Goal: Information Seeking & Learning: Understand process/instructions

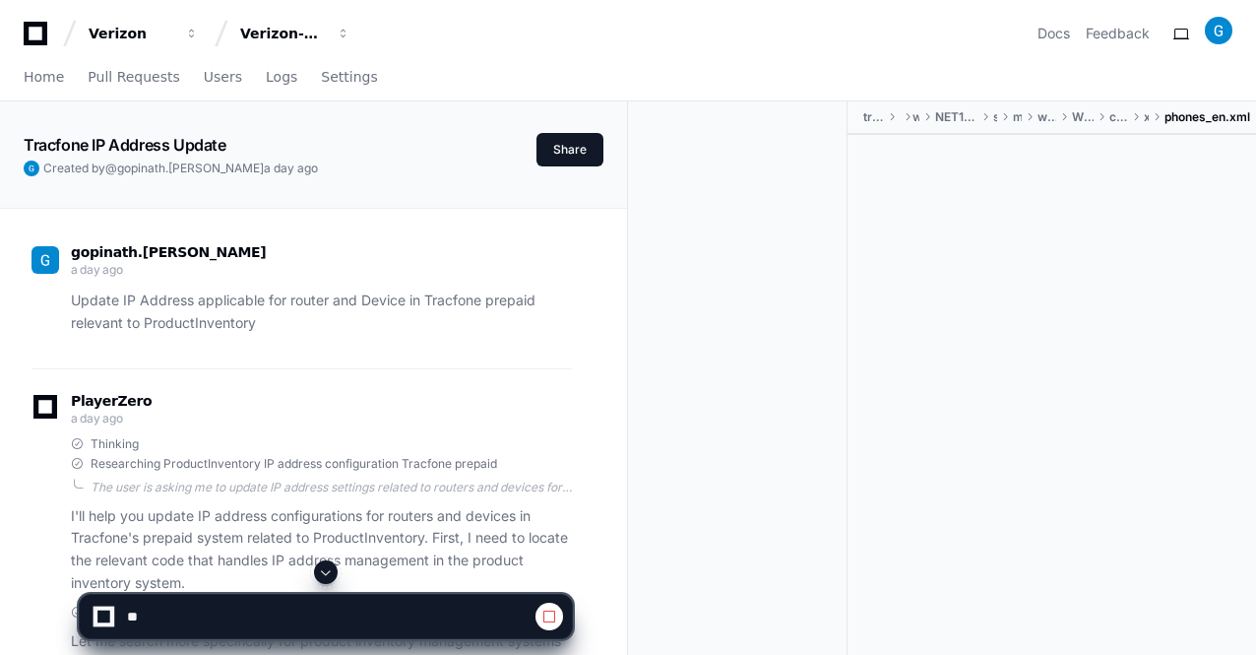
click at [325, 572] on span at bounding box center [326, 572] width 16 height 16
click at [328, 574] on span at bounding box center [326, 572] width 16 height 16
click at [327, 568] on span at bounding box center [326, 572] width 16 height 16
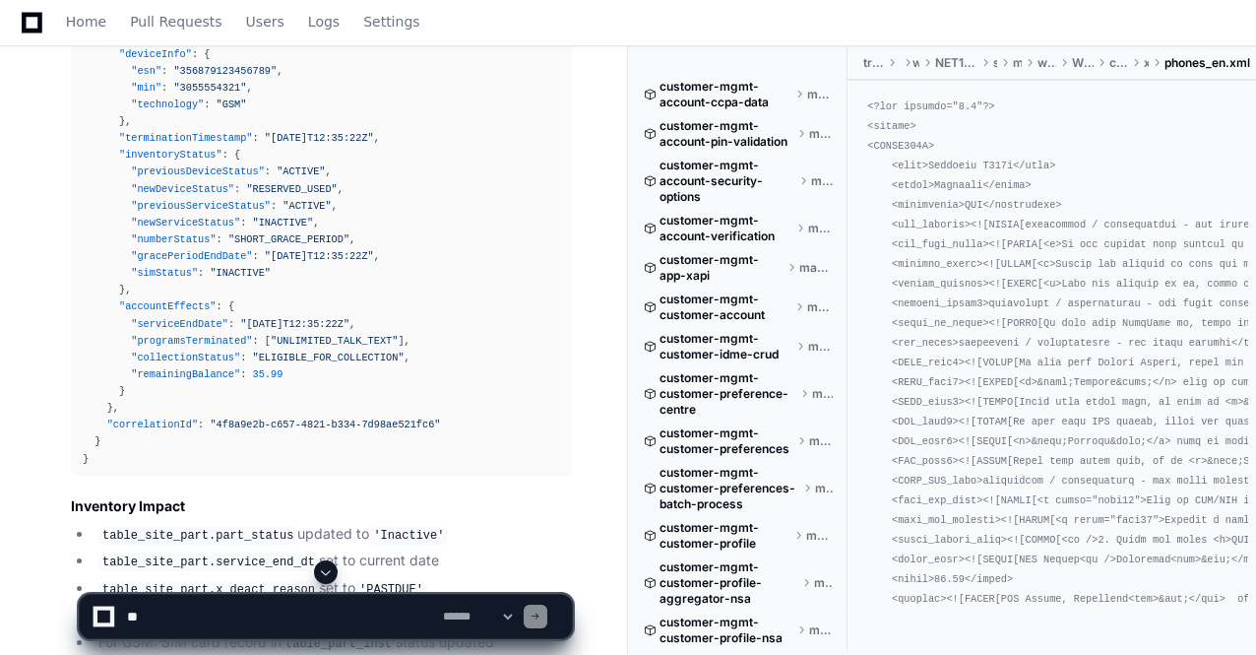
click at [325, 573] on span at bounding box center [326, 572] width 16 height 16
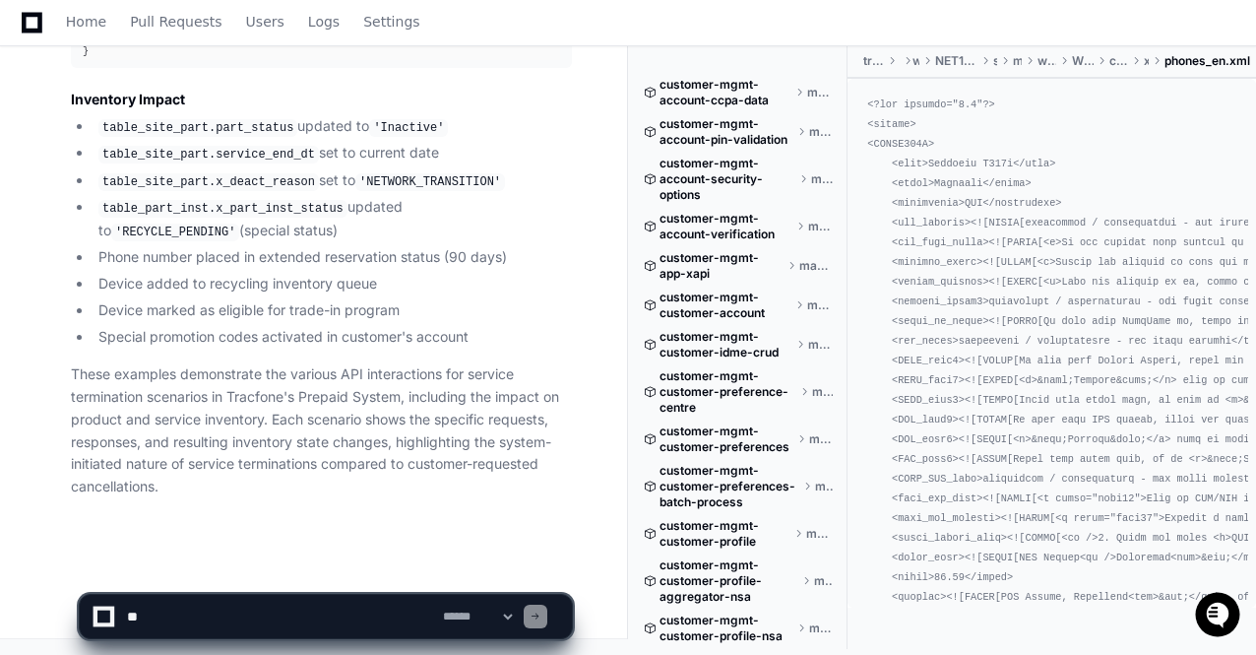
scroll to position [0, 0]
click at [393, 191] on code "'NETWORK_TRANSITION'" at bounding box center [430, 182] width 150 height 18
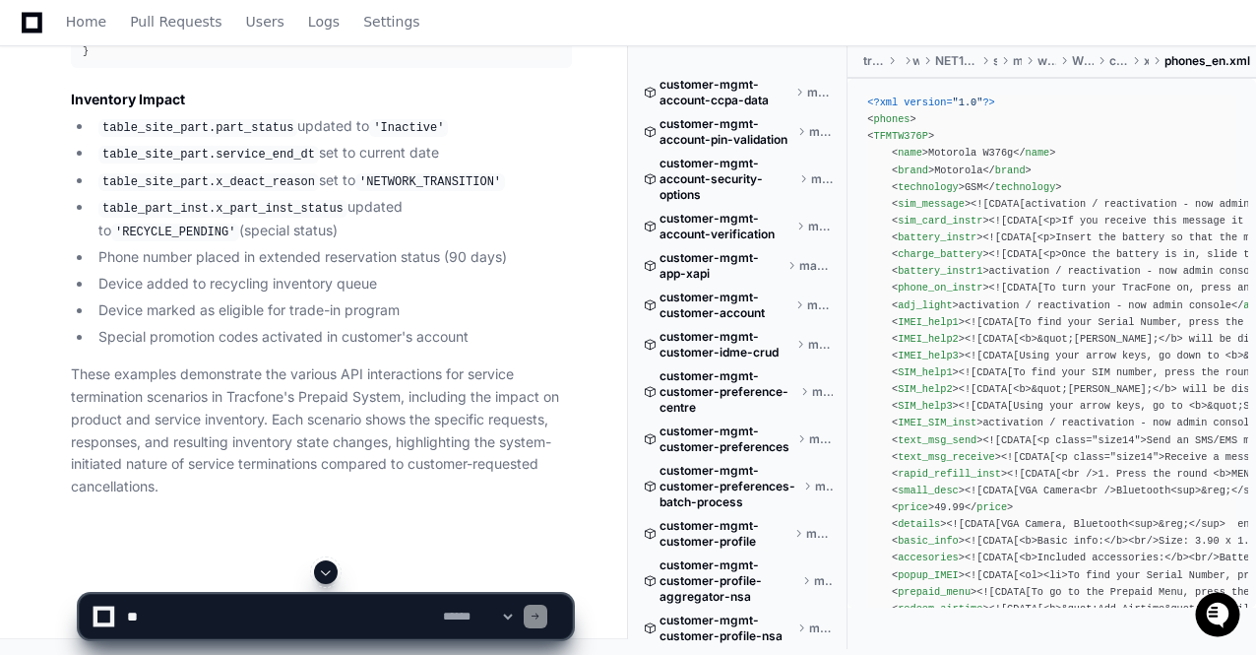
scroll to position [79893, 0]
click at [138, 611] on textarea at bounding box center [281, 615] width 316 height 43
paste textarea "**********"
type textarea "**********"
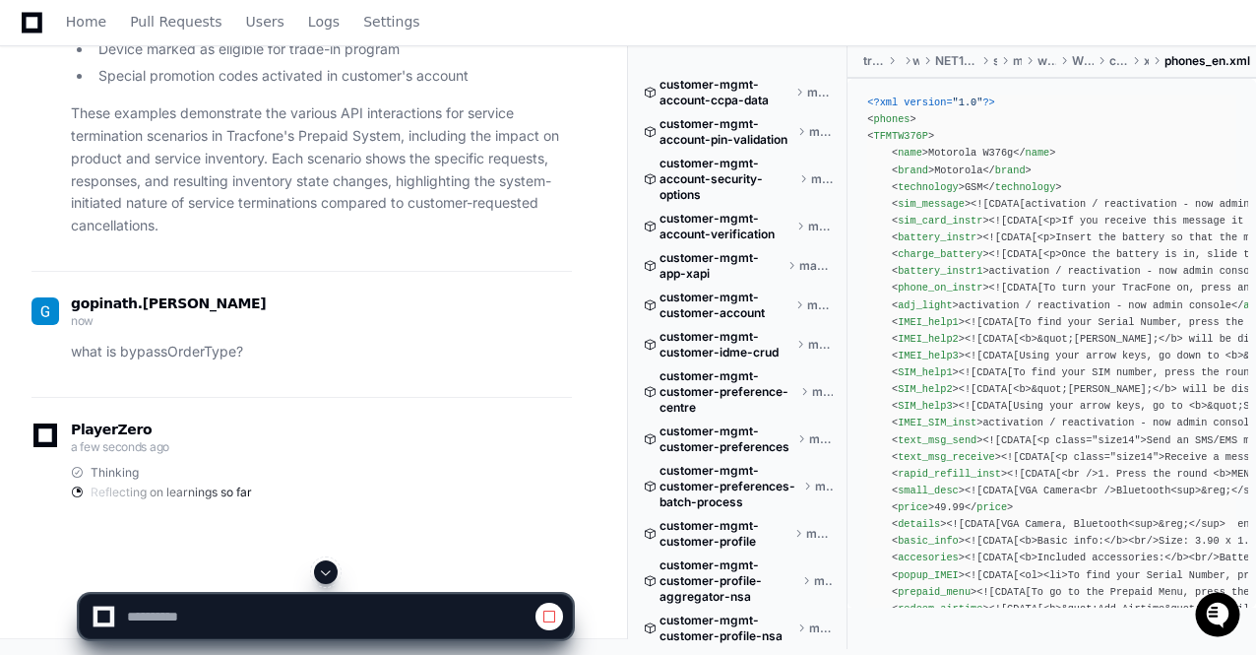
click at [327, 575] on span at bounding box center [326, 572] width 16 height 16
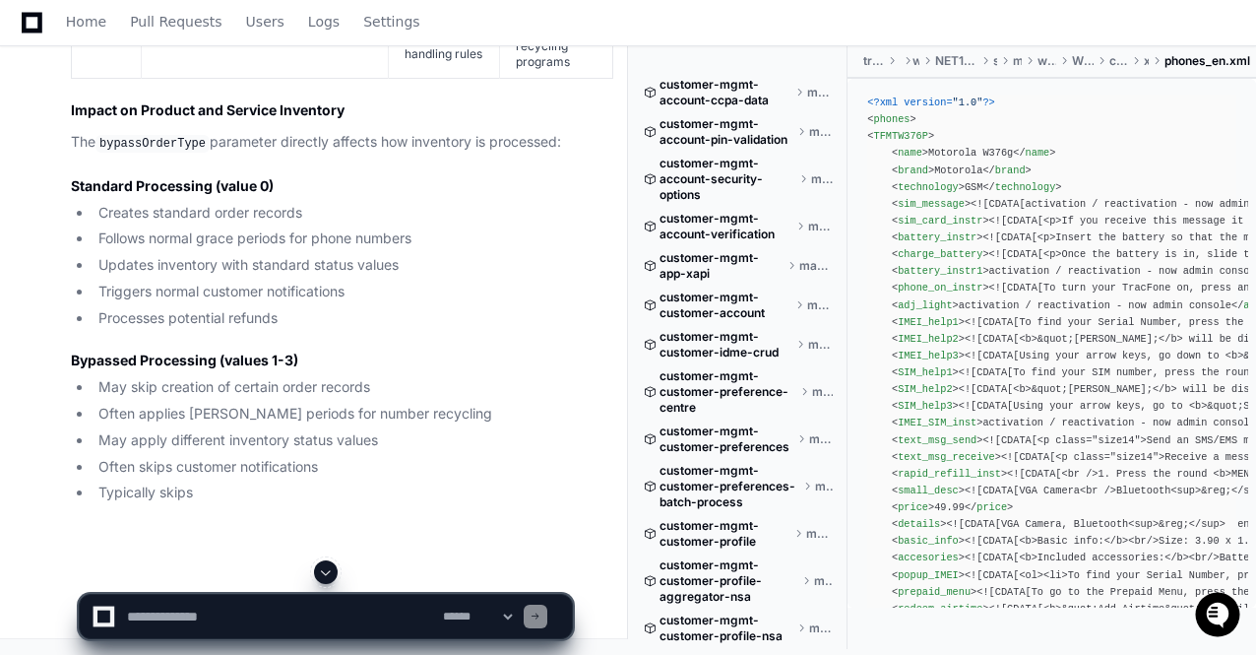
click at [323, 579] on span at bounding box center [326, 572] width 16 height 16
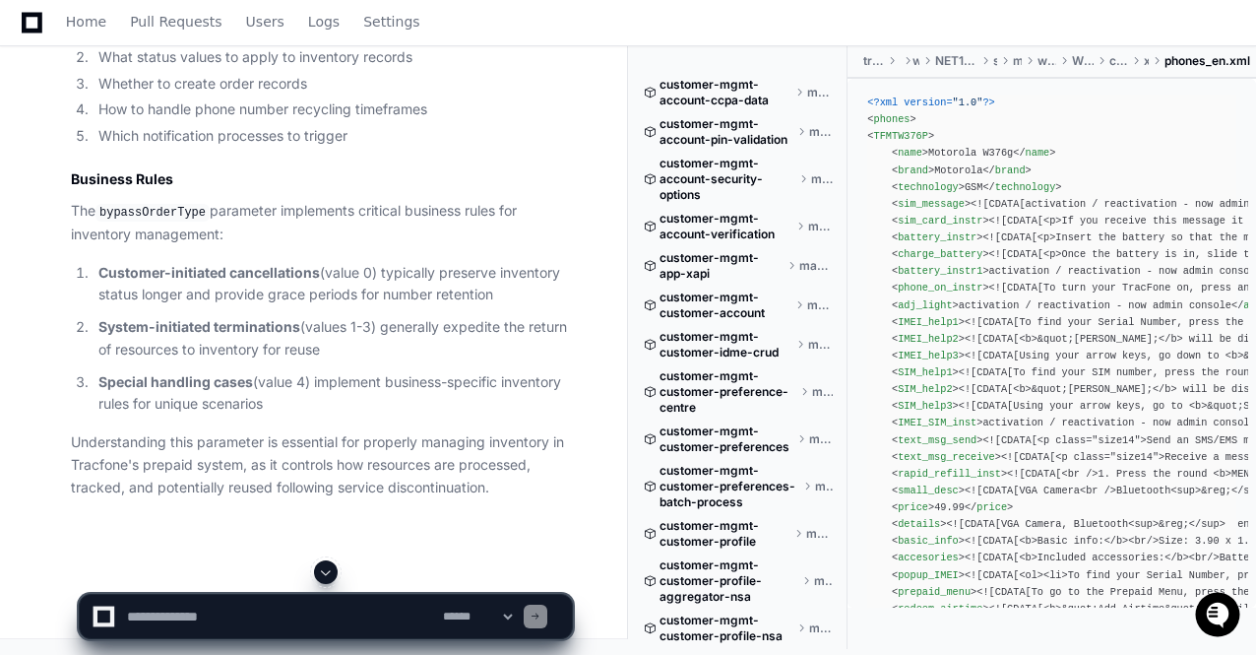
click at [325, 577] on span at bounding box center [326, 572] width 16 height 16
click at [166, 617] on textarea at bounding box center [281, 615] width 316 height 43
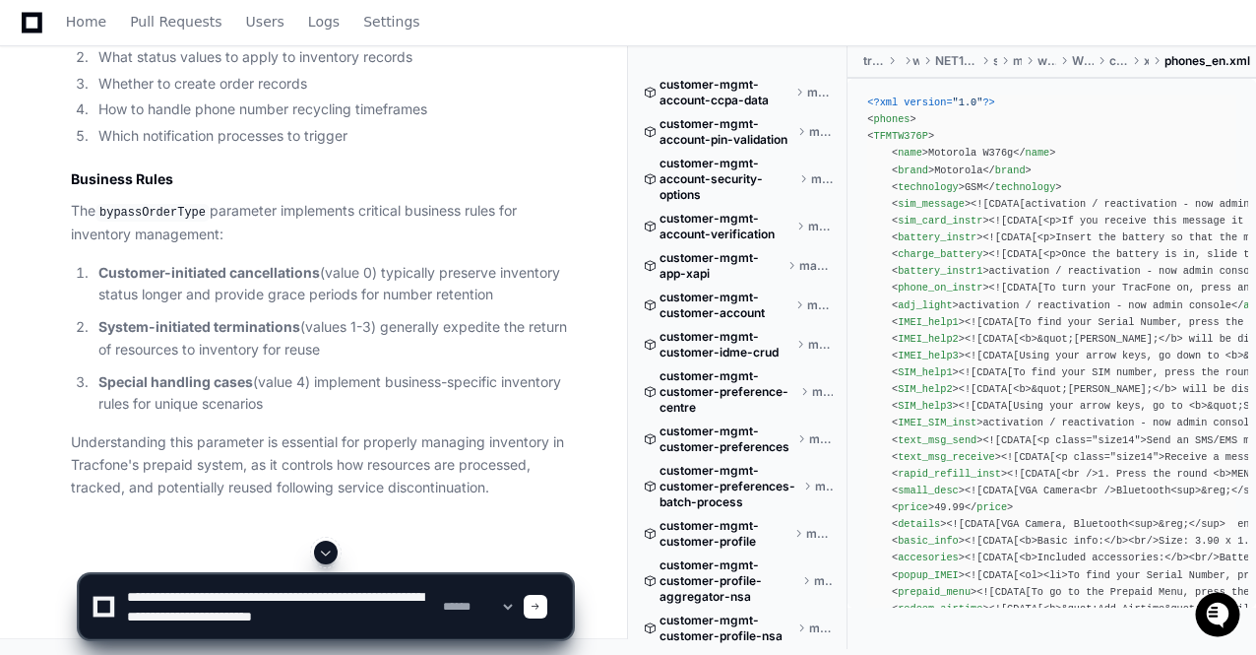
click at [285, 611] on textarea at bounding box center [281, 606] width 316 height 63
click at [203, 615] on textarea at bounding box center [281, 606] width 316 height 63
click at [295, 640] on div "**********" at bounding box center [326, 597] width 494 height 114
click at [291, 631] on textarea at bounding box center [281, 606] width 316 height 63
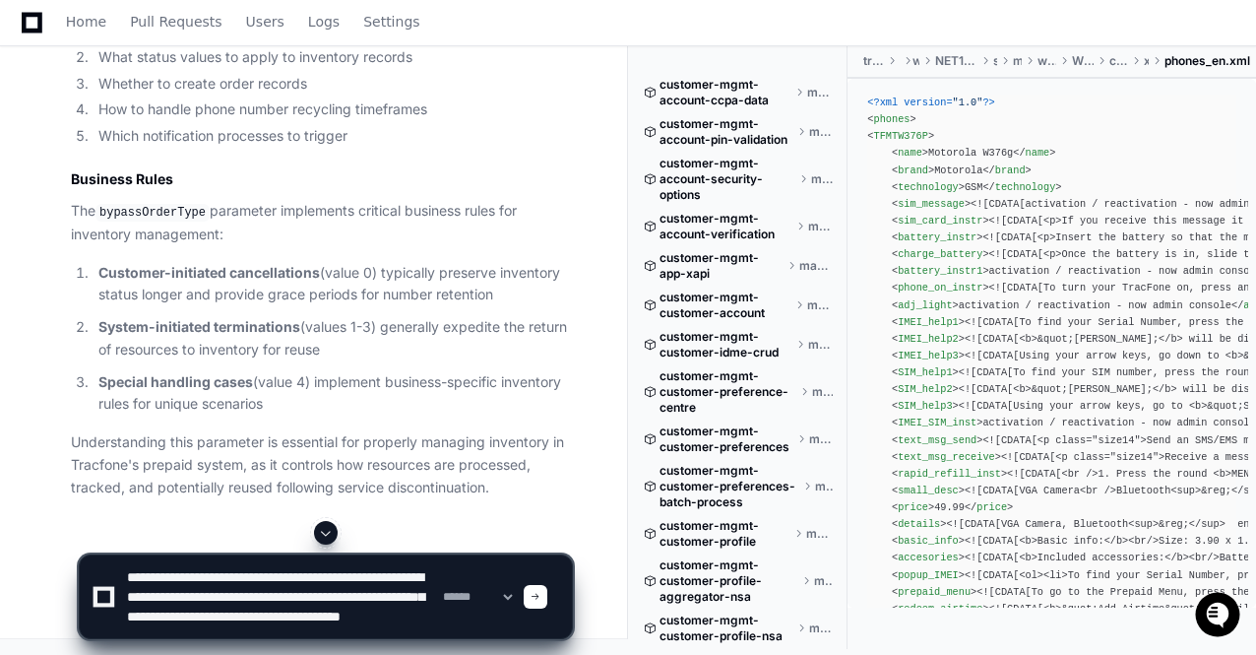
type textarea "**********"
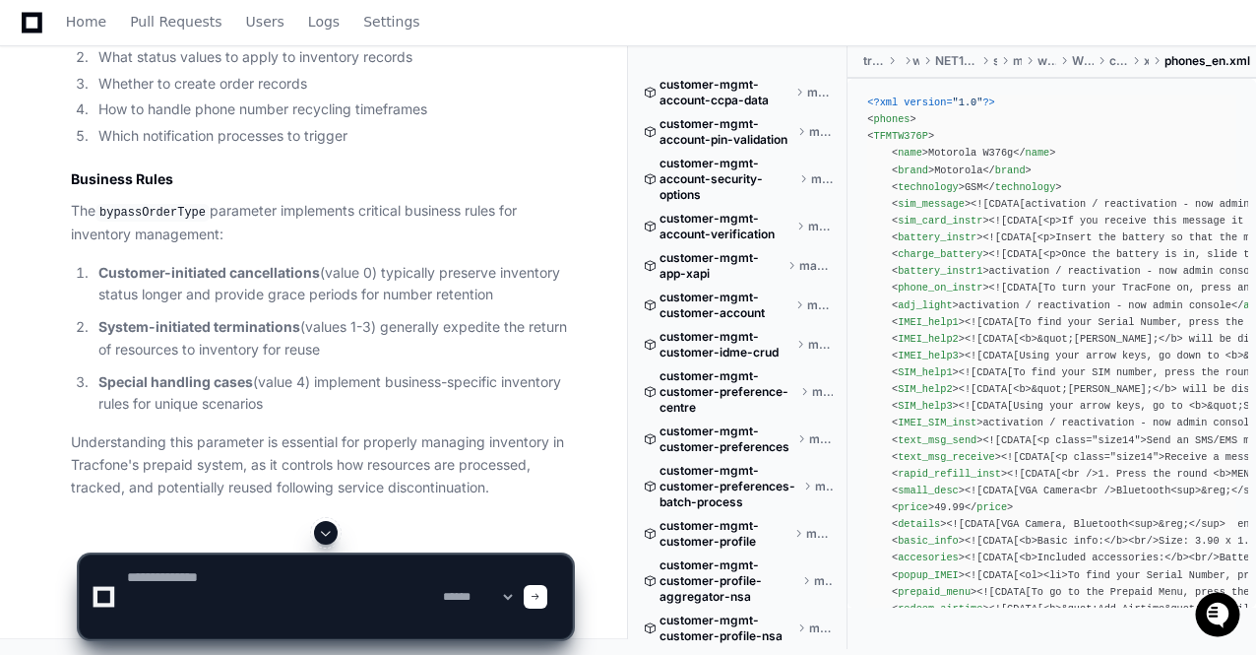
scroll to position [0, 0]
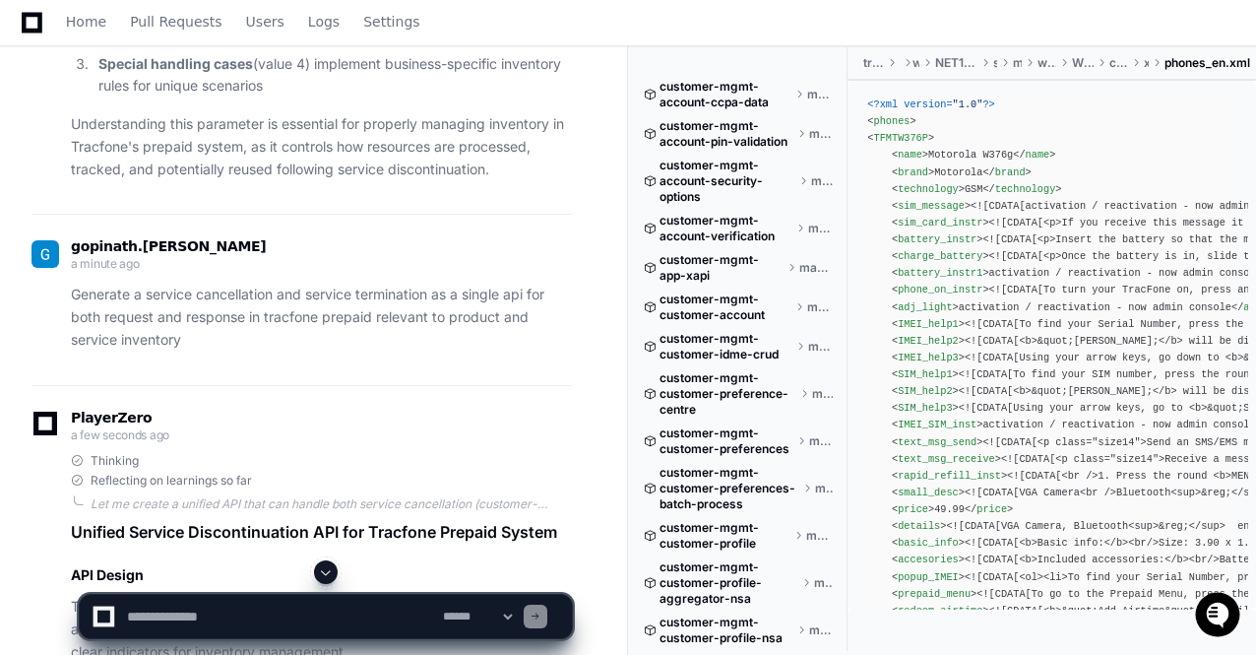
click at [323, 568] on span at bounding box center [326, 572] width 16 height 16
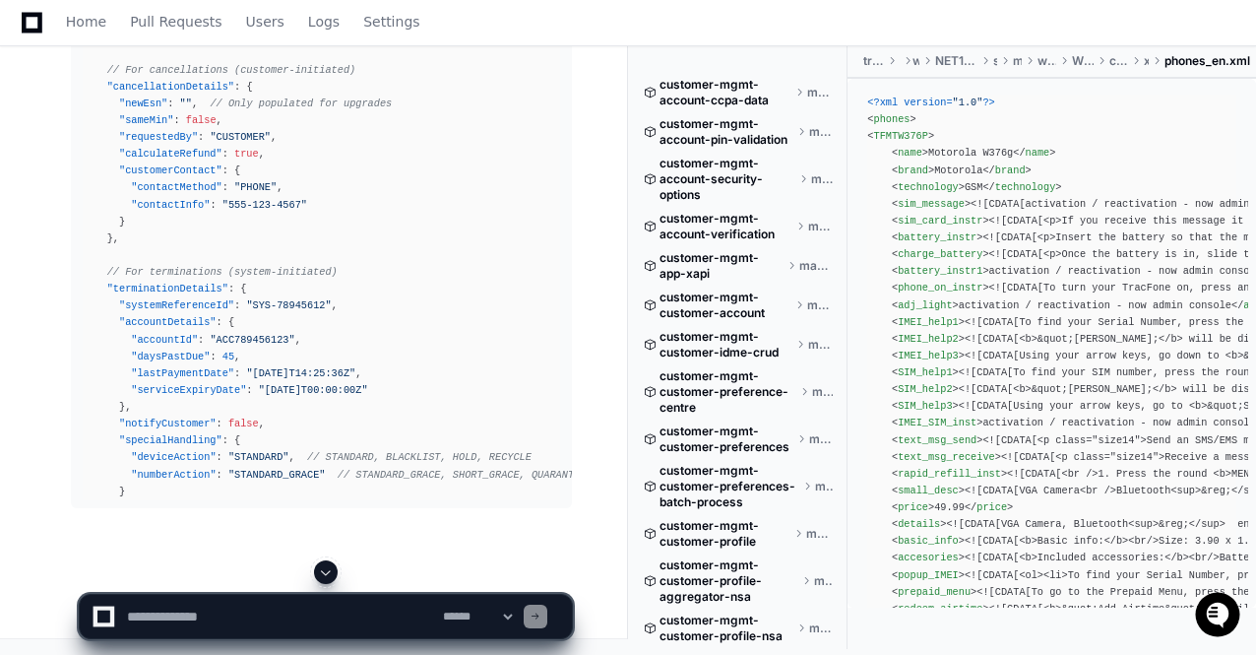
click at [323, 568] on span at bounding box center [326, 572] width 16 height 16
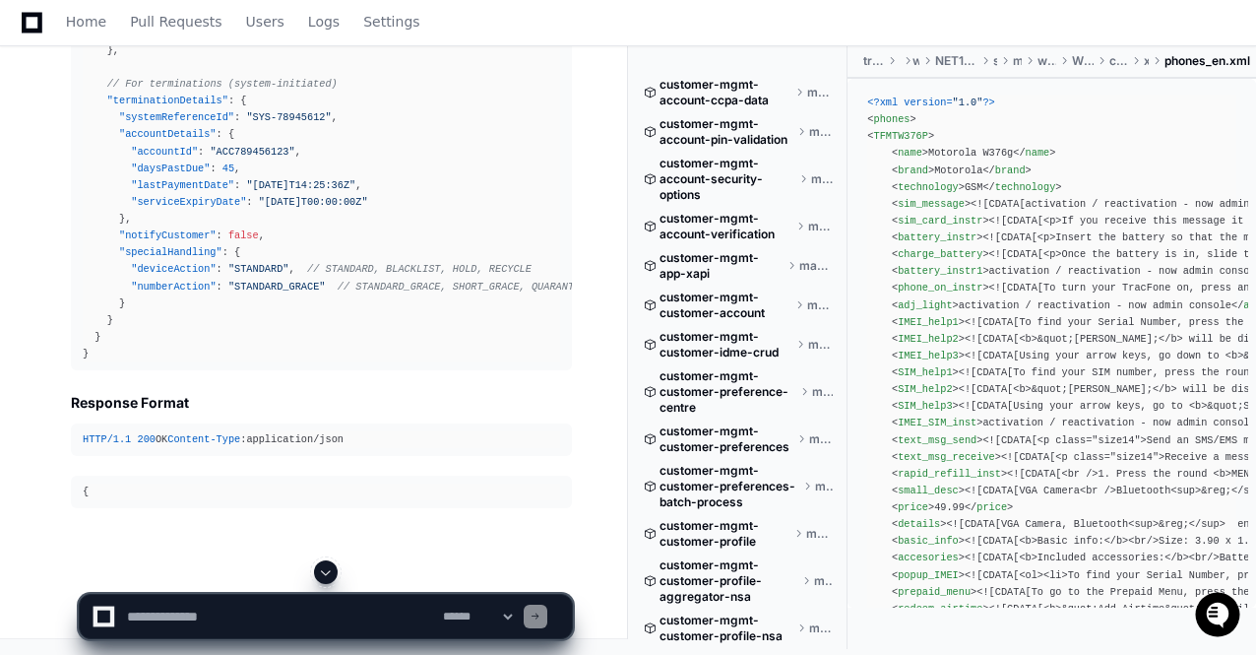
scroll to position [86043, 0]
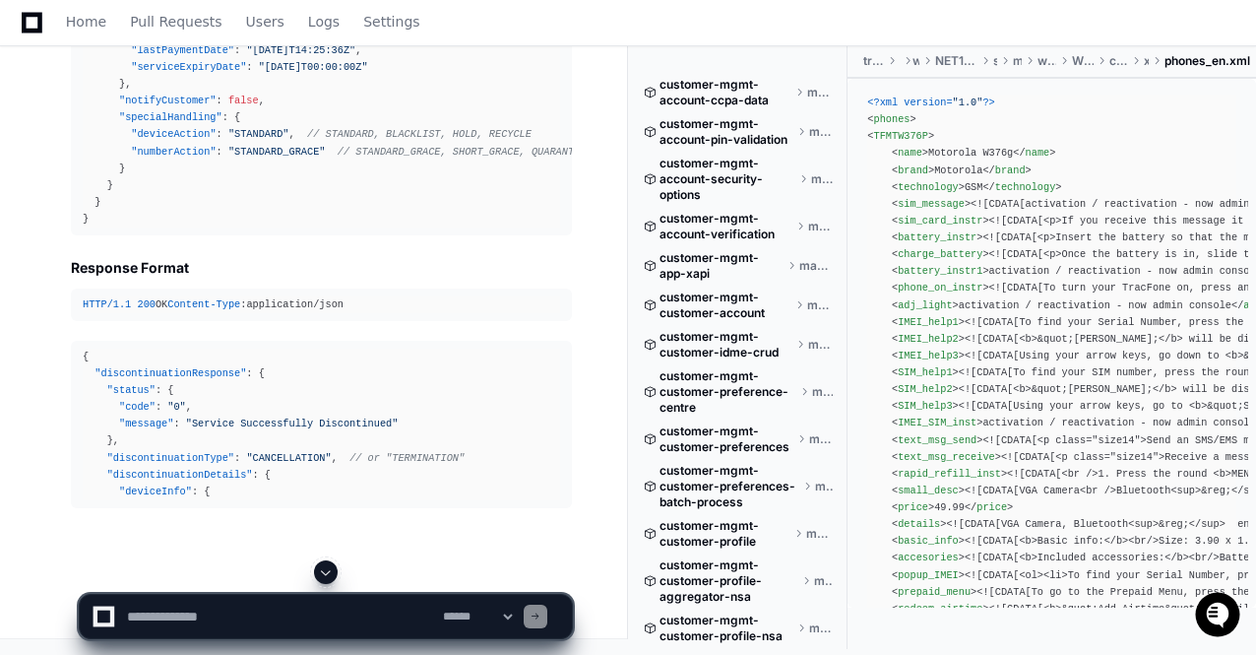
click at [323, 568] on span at bounding box center [326, 572] width 16 height 16
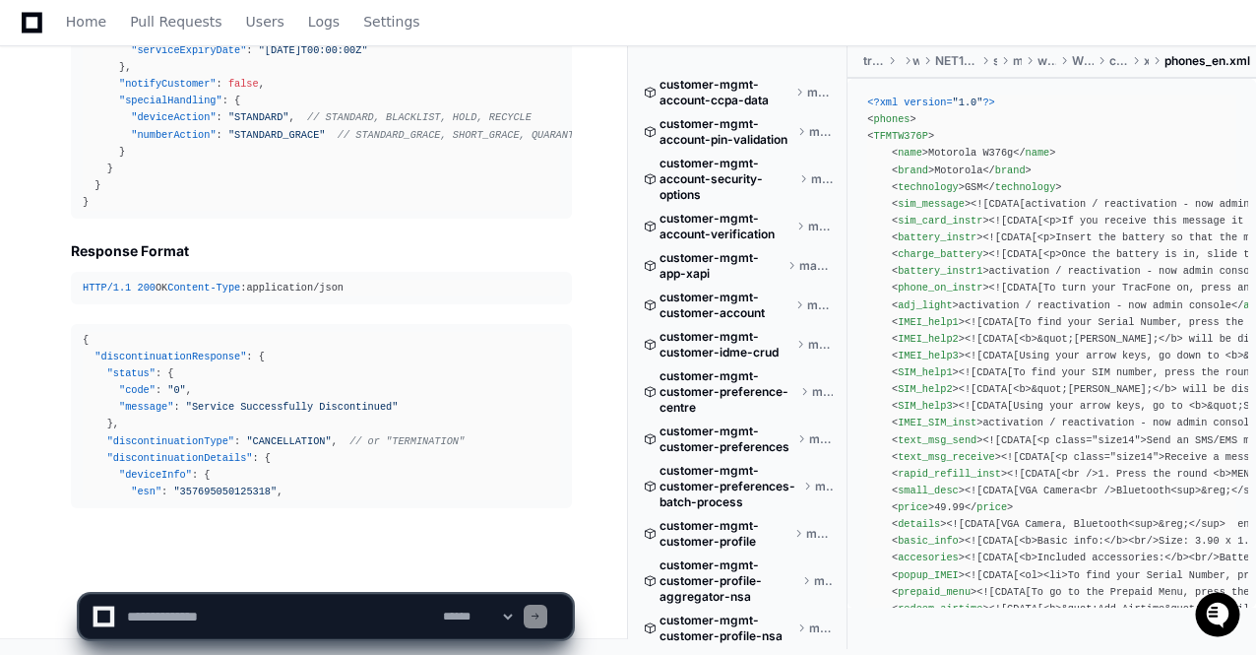
scroll to position [86248, 0]
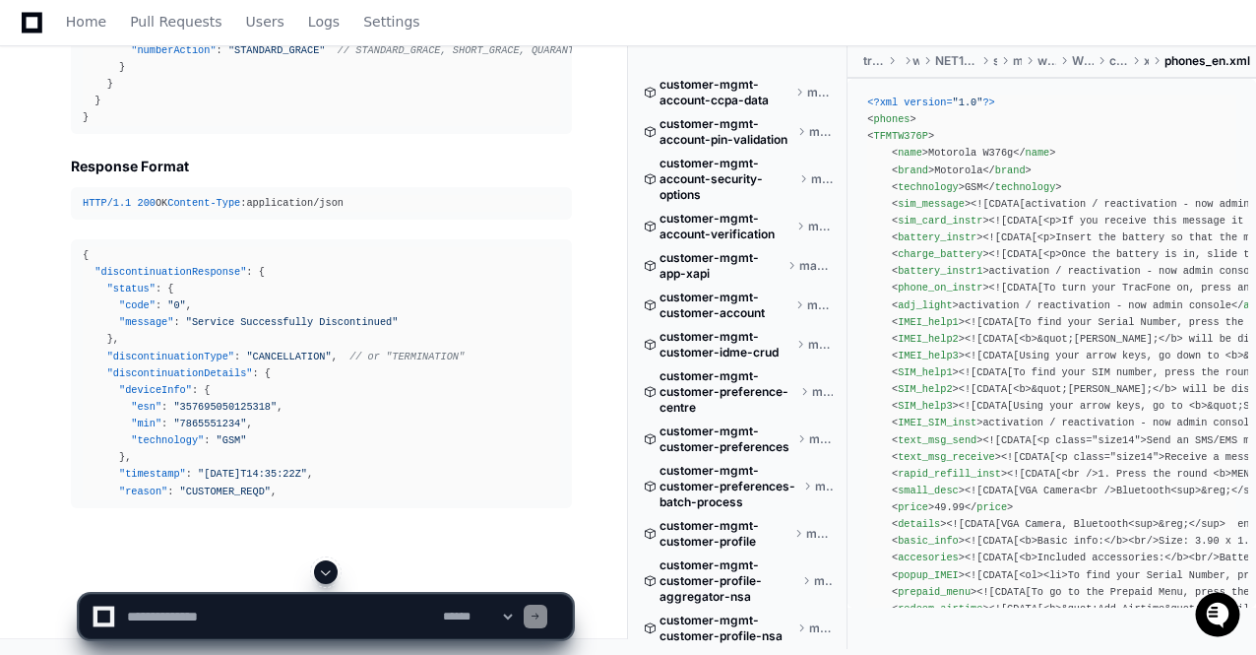
click at [323, 568] on span at bounding box center [326, 572] width 16 height 16
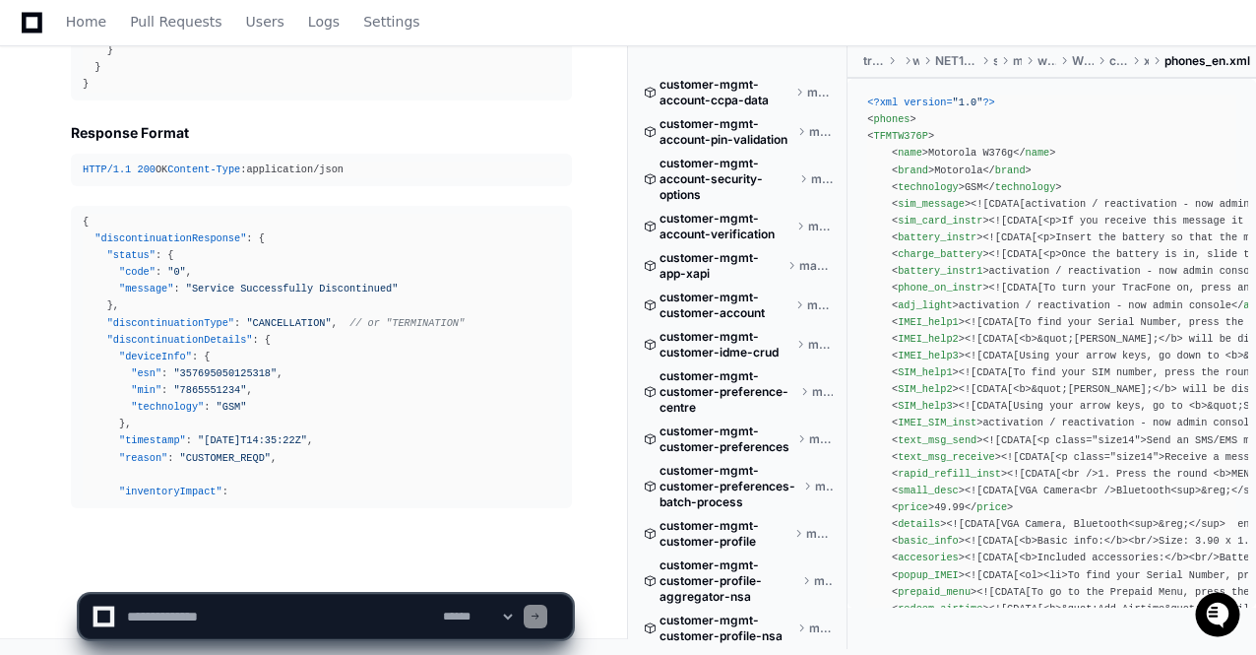
scroll to position [86348, 0]
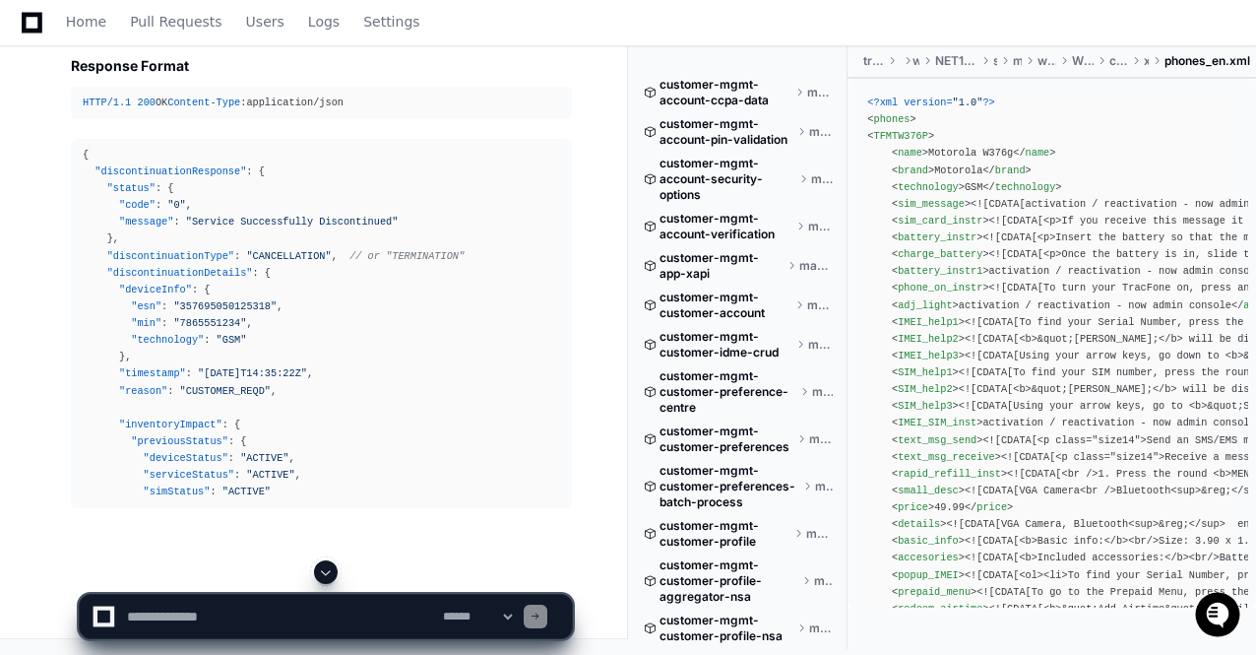
click at [323, 568] on span at bounding box center [326, 572] width 16 height 16
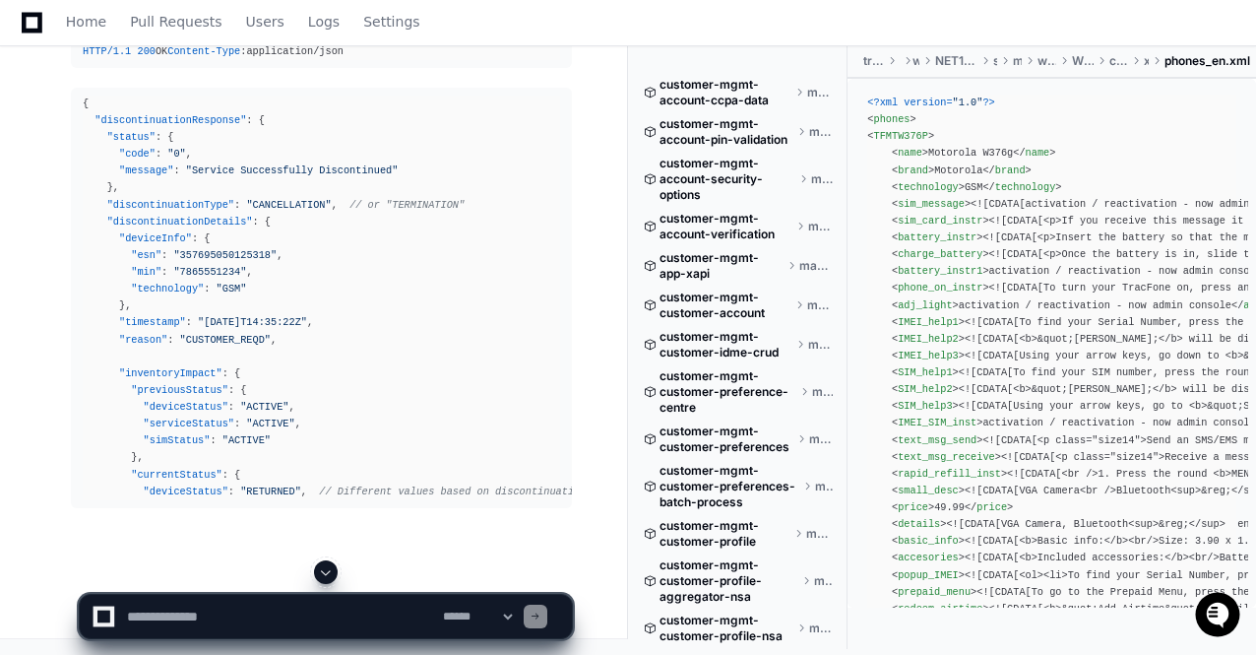
click at [323, 568] on span at bounding box center [326, 572] width 16 height 16
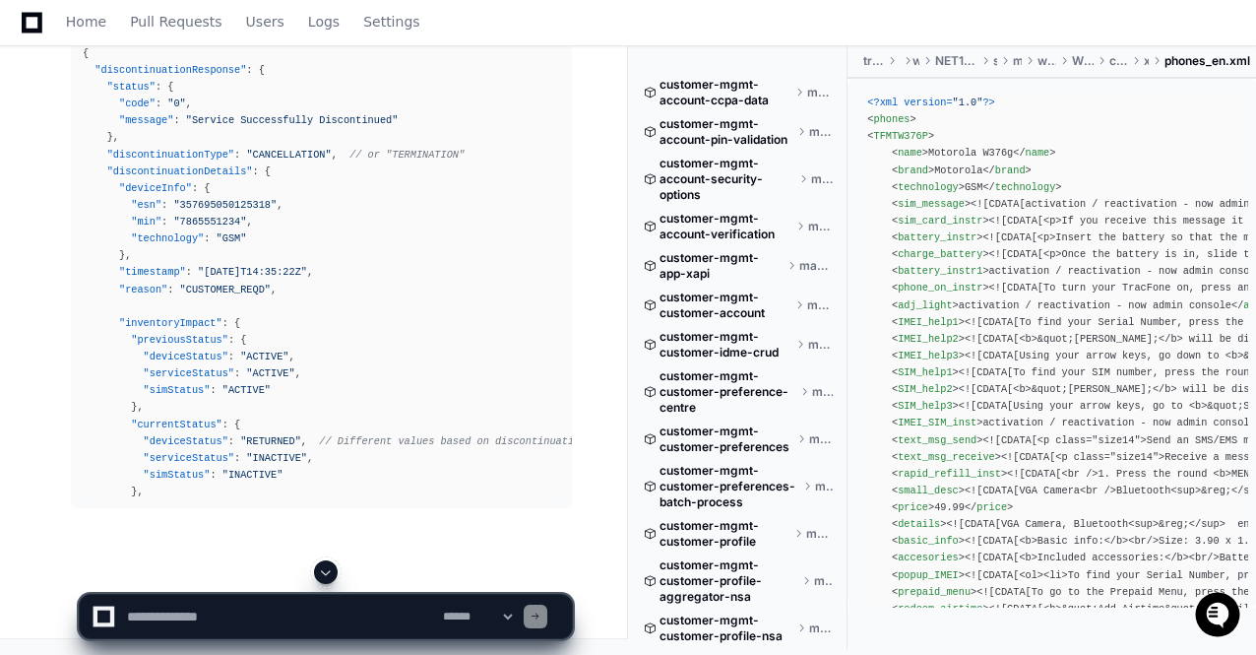
click at [323, 568] on span at bounding box center [326, 572] width 16 height 16
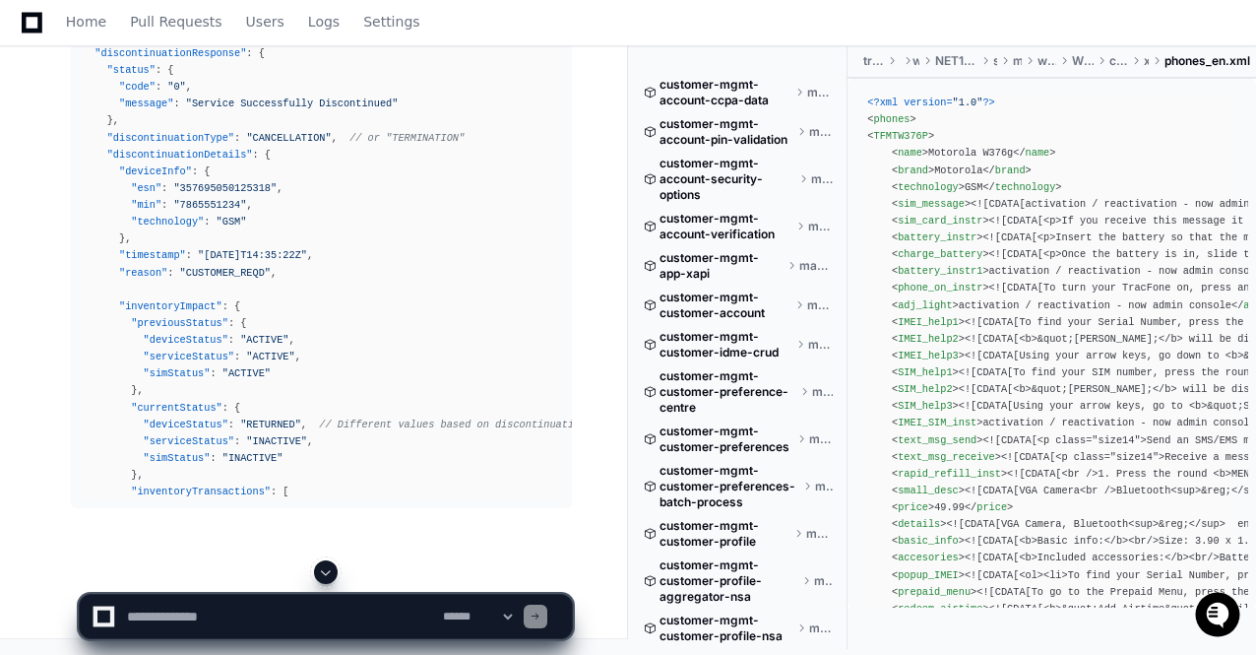
scroll to position [86551, 0]
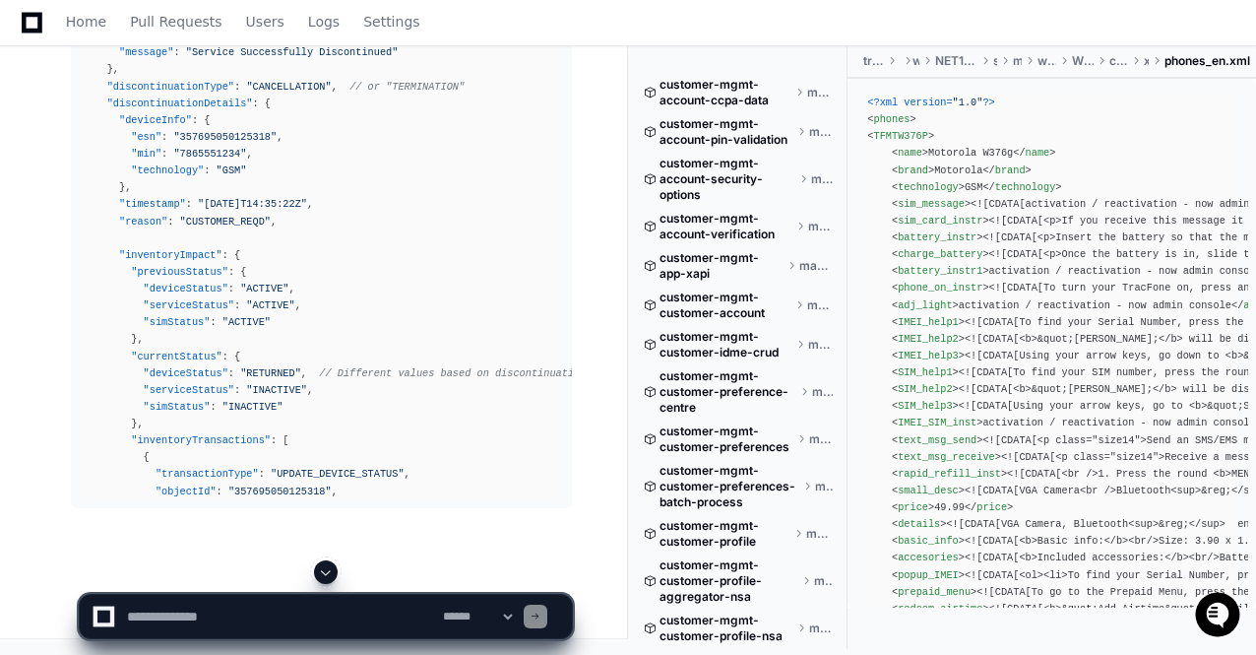
click at [323, 568] on span at bounding box center [326, 572] width 16 height 16
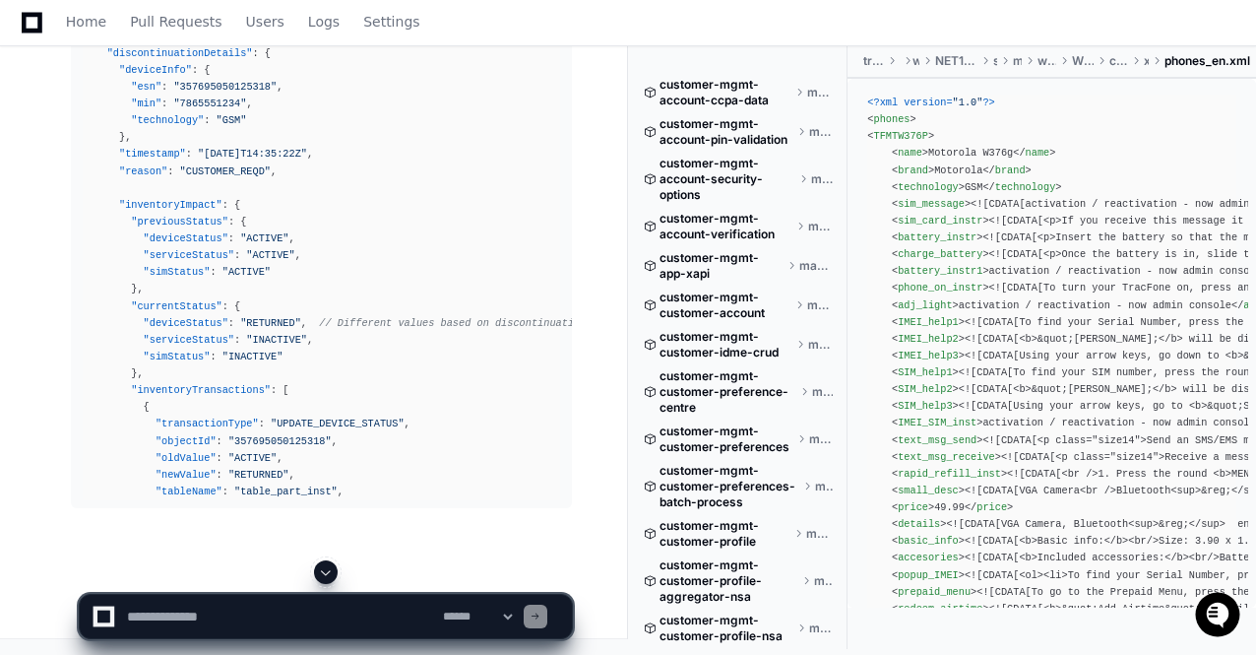
click at [323, 568] on span at bounding box center [326, 572] width 16 height 16
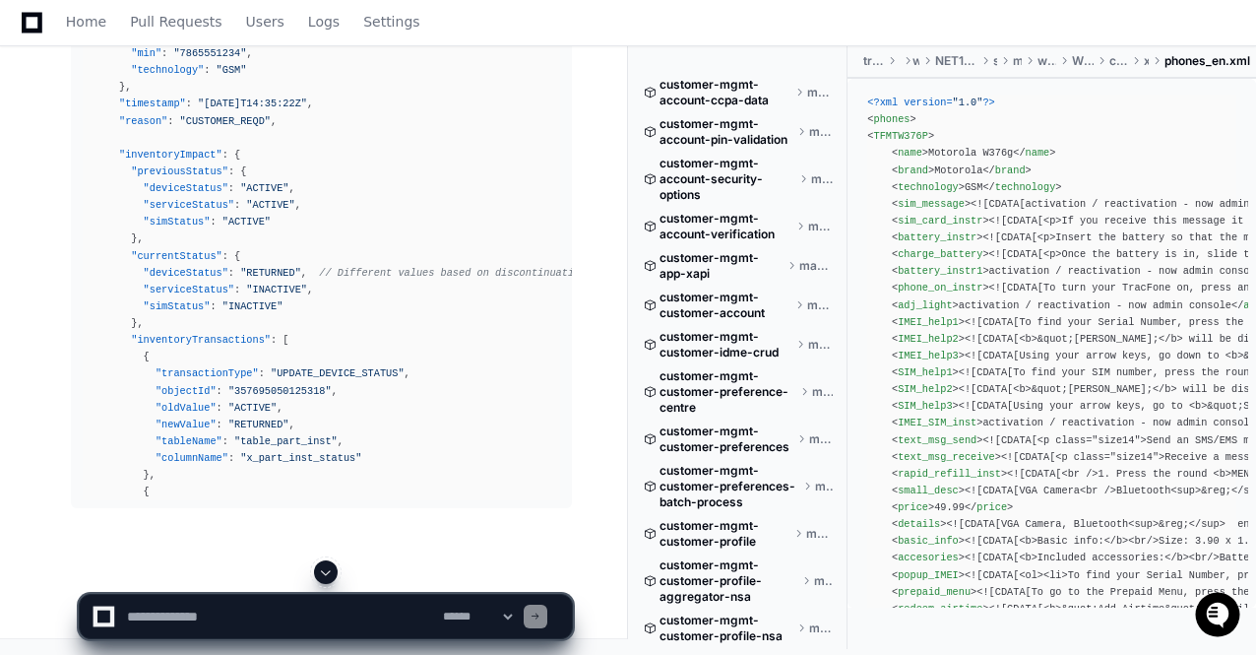
click at [323, 568] on span at bounding box center [326, 572] width 16 height 16
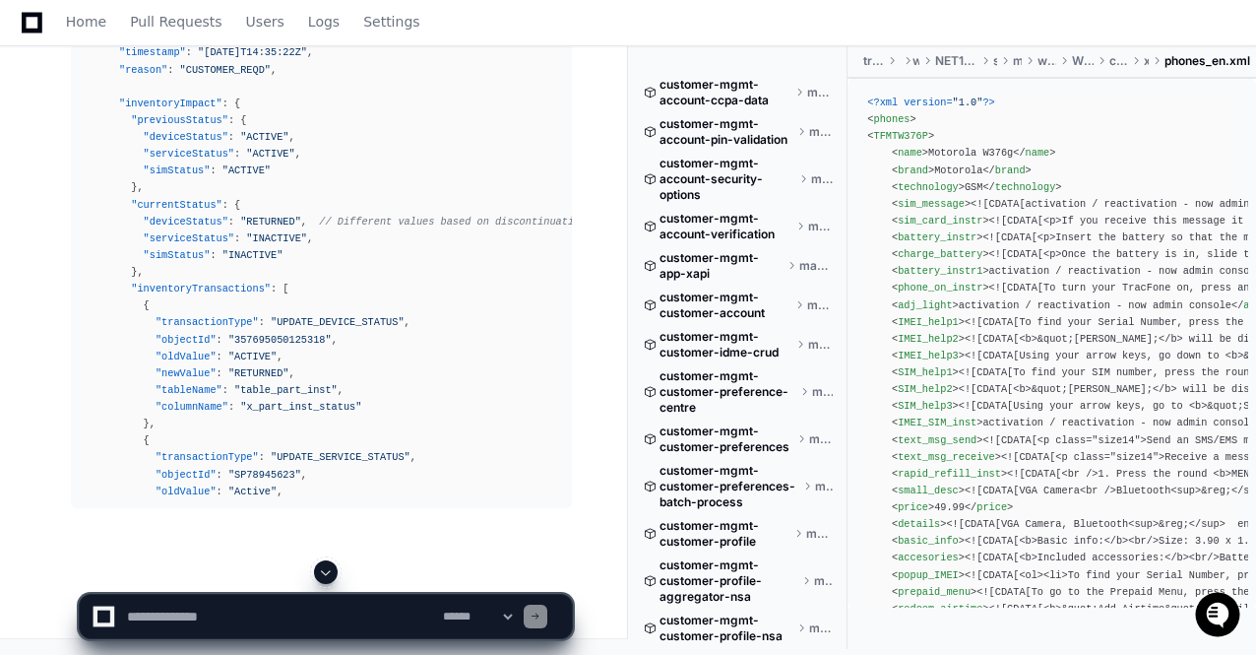
click at [323, 568] on span at bounding box center [326, 572] width 16 height 16
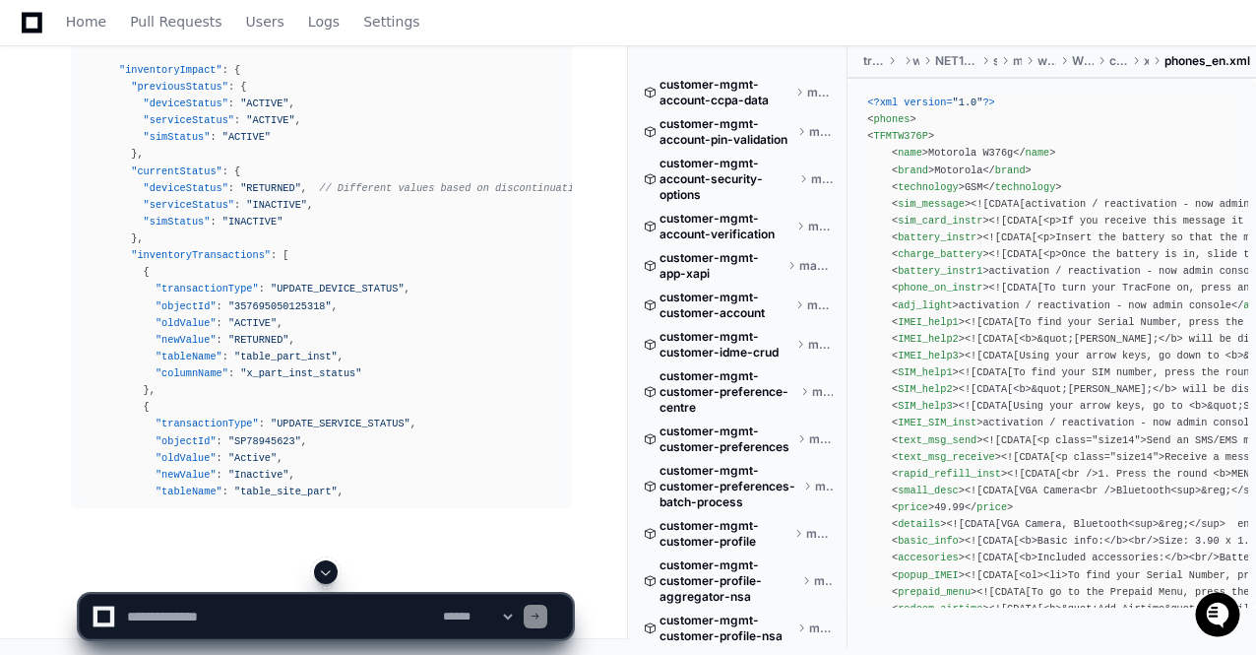
click at [323, 568] on span at bounding box center [326, 572] width 16 height 16
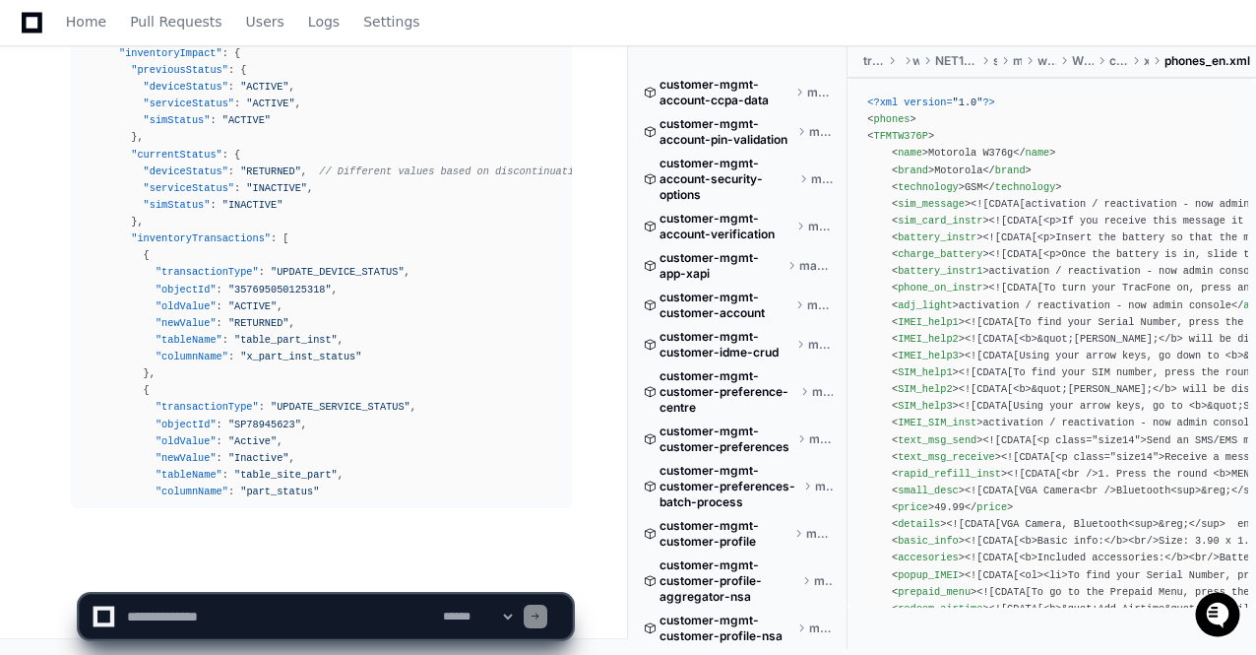
scroll to position [86804, 0]
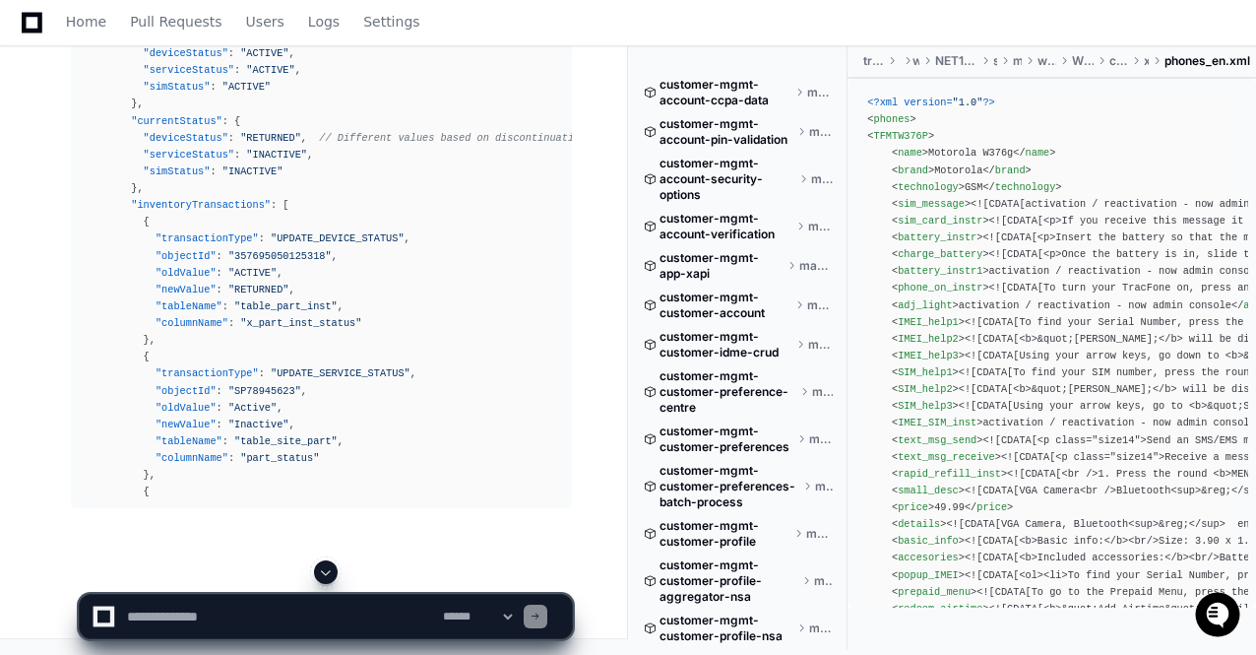
click at [323, 568] on span at bounding box center [326, 572] width 16 height 16
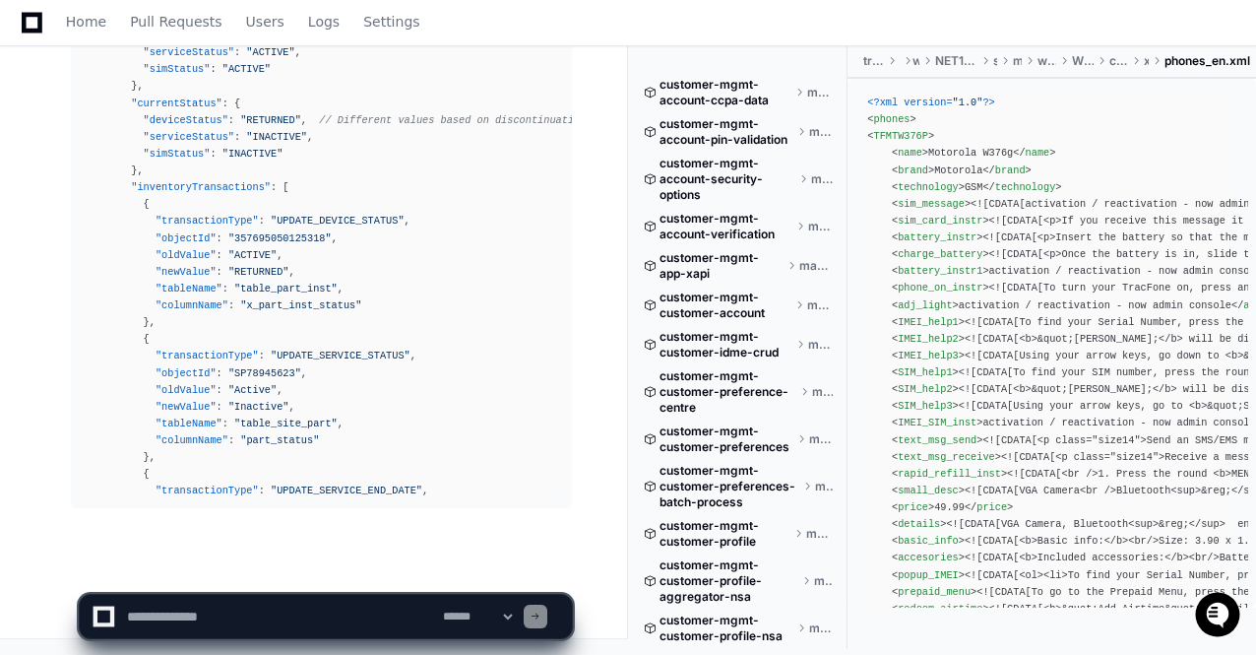
scroll to position [86854, 0]
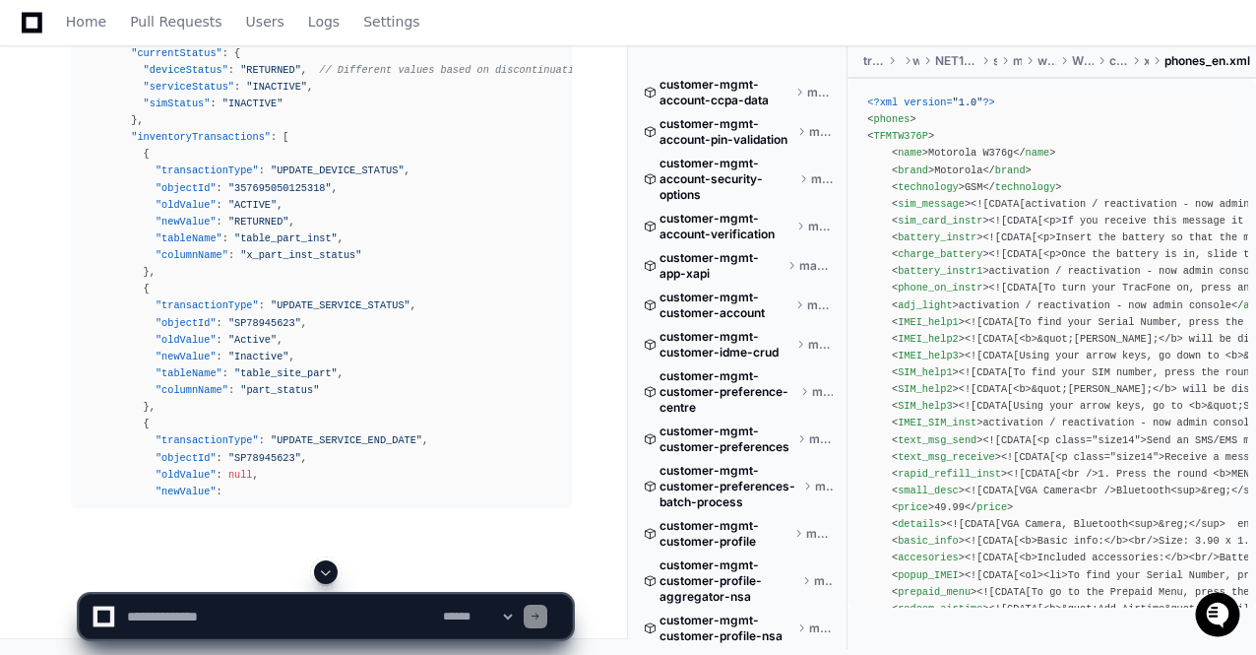
click at [323, 568] on span at bounding box center [326, 572] width 16 height 16
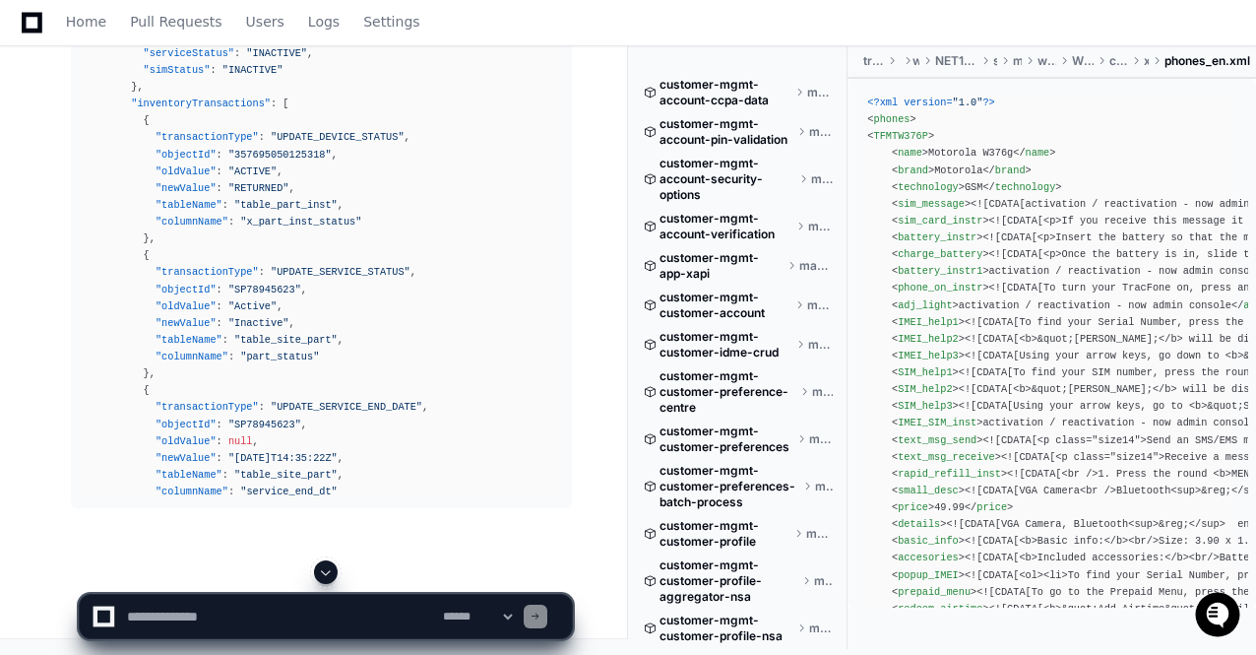
click at [323, 568] on span at bounding box center [326, 572] width 16 height 16
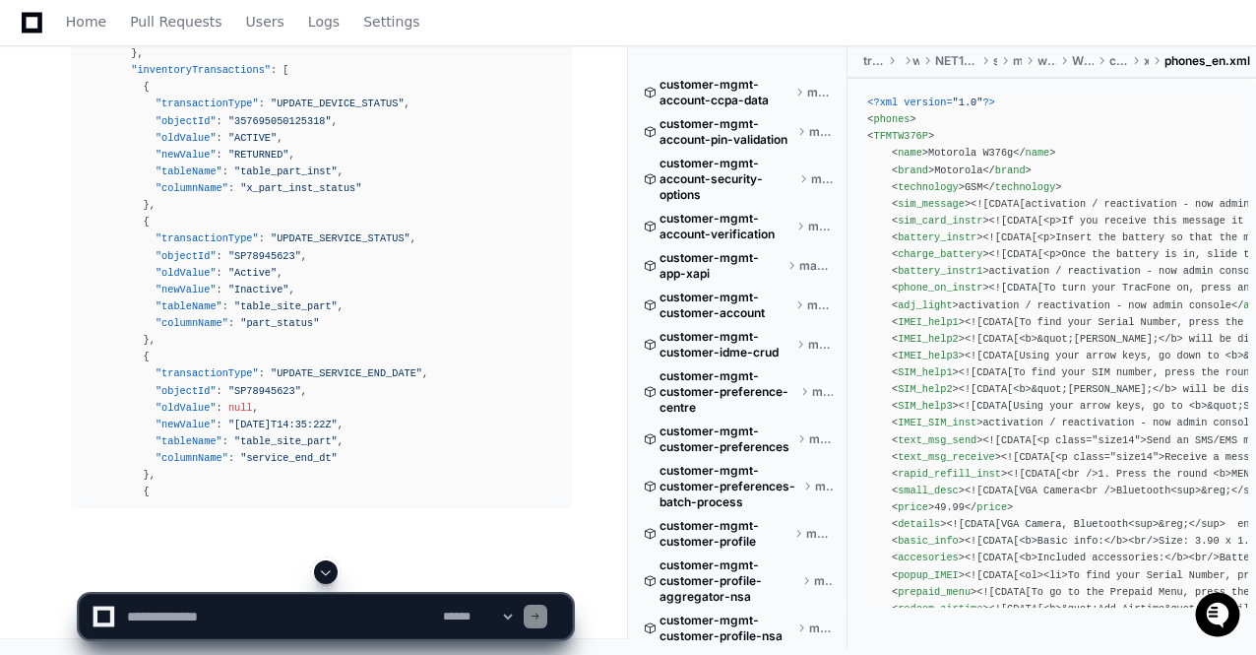
click at [323, 568] on span at bounding box center [326, 572] width 16 height 16
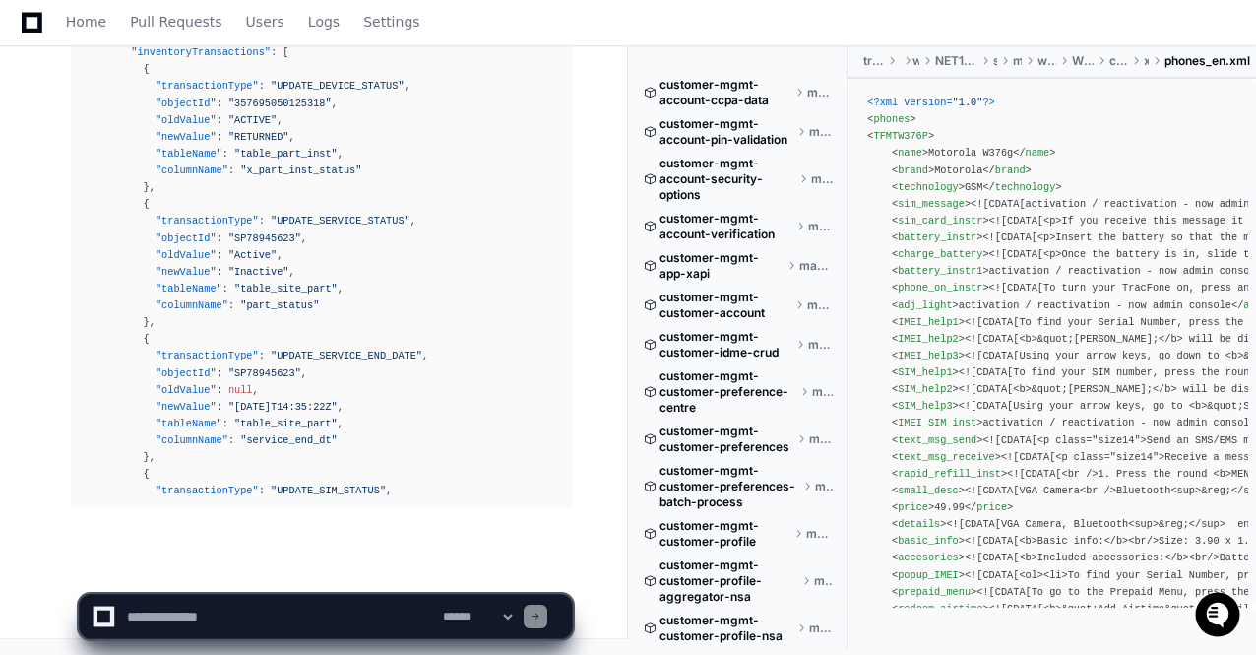
scroll to position [86990, 0]
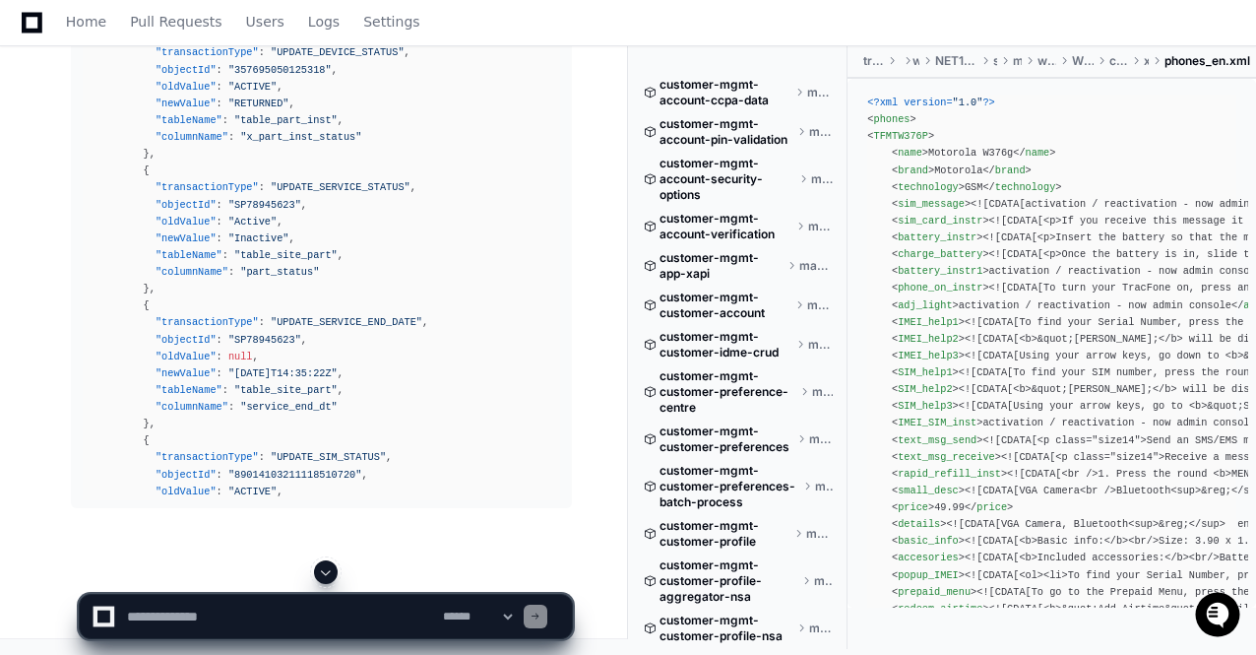
click at [323, 568] on span at bounding box center [326, 572] width 16 height 16
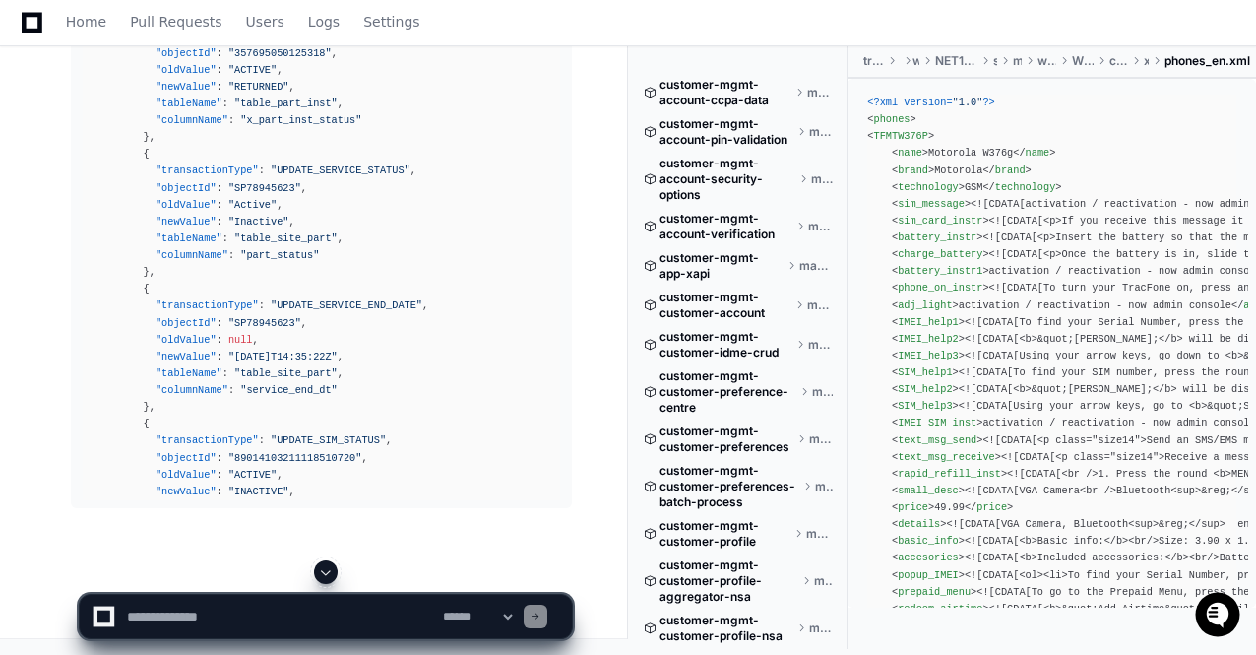
click at [323, 568] on span at bounding box center [326, 572] width 16 height 16
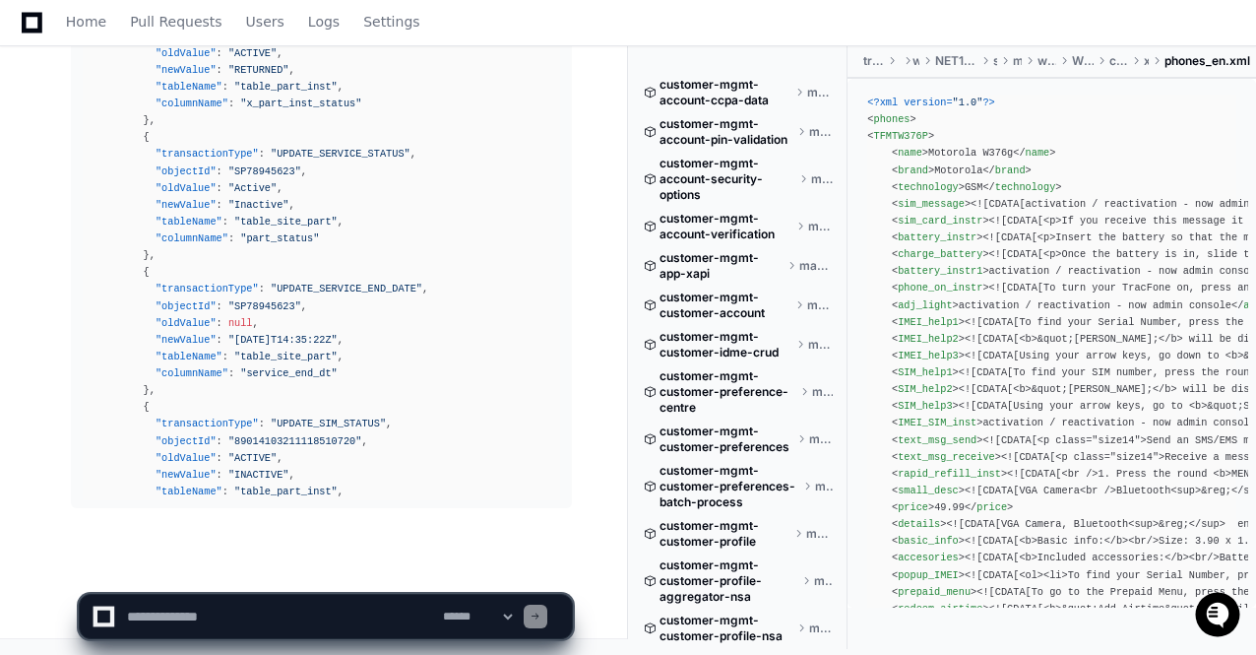
scroll to position [87057, 0]
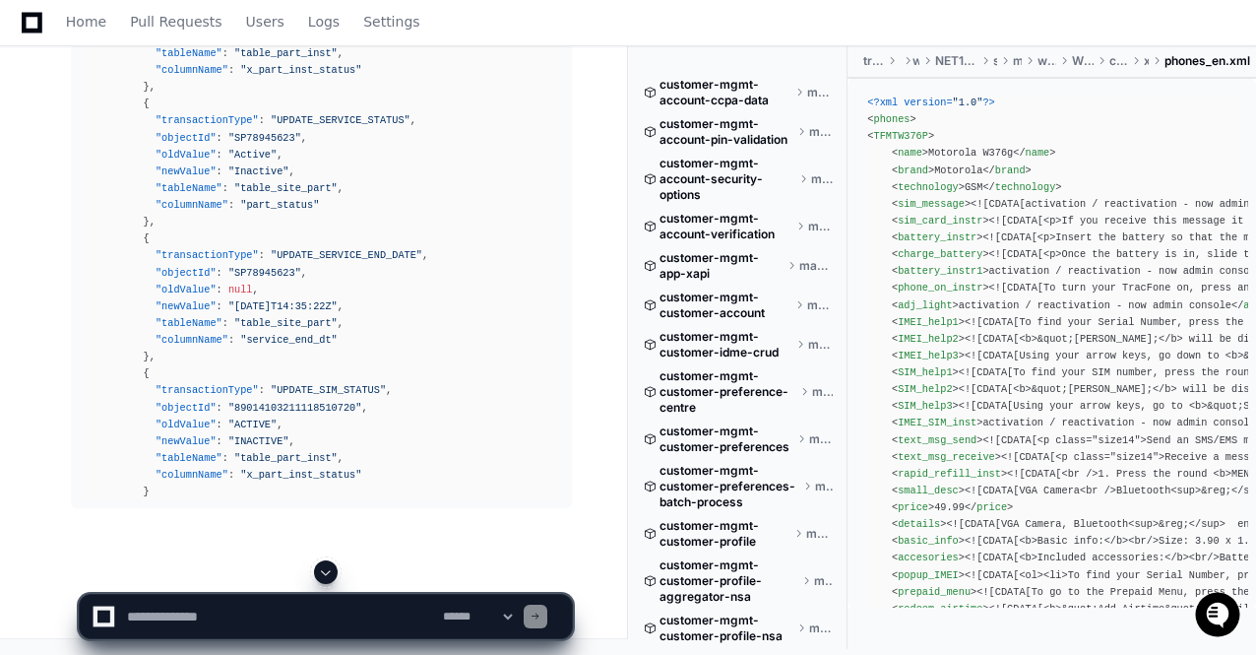
click at [323, 568] on span at bounding box center [326, 572] width 16 height 16
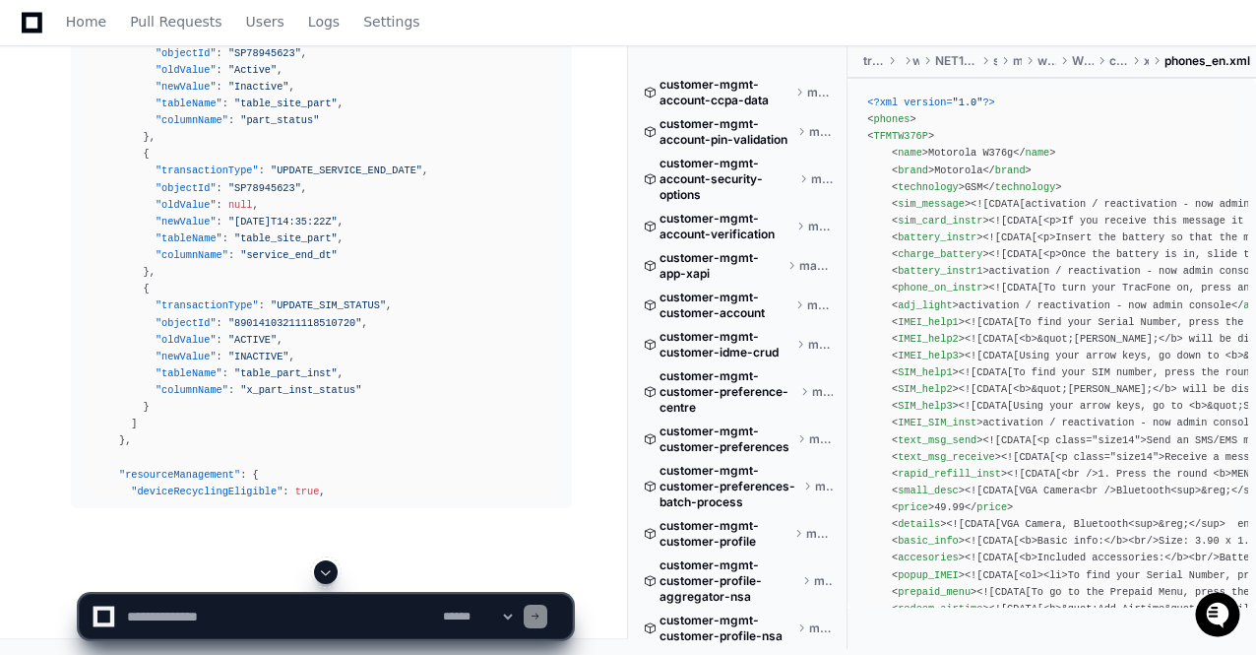
click at [323, 568] on span at bounding box center [326, 572] width 16 height 16
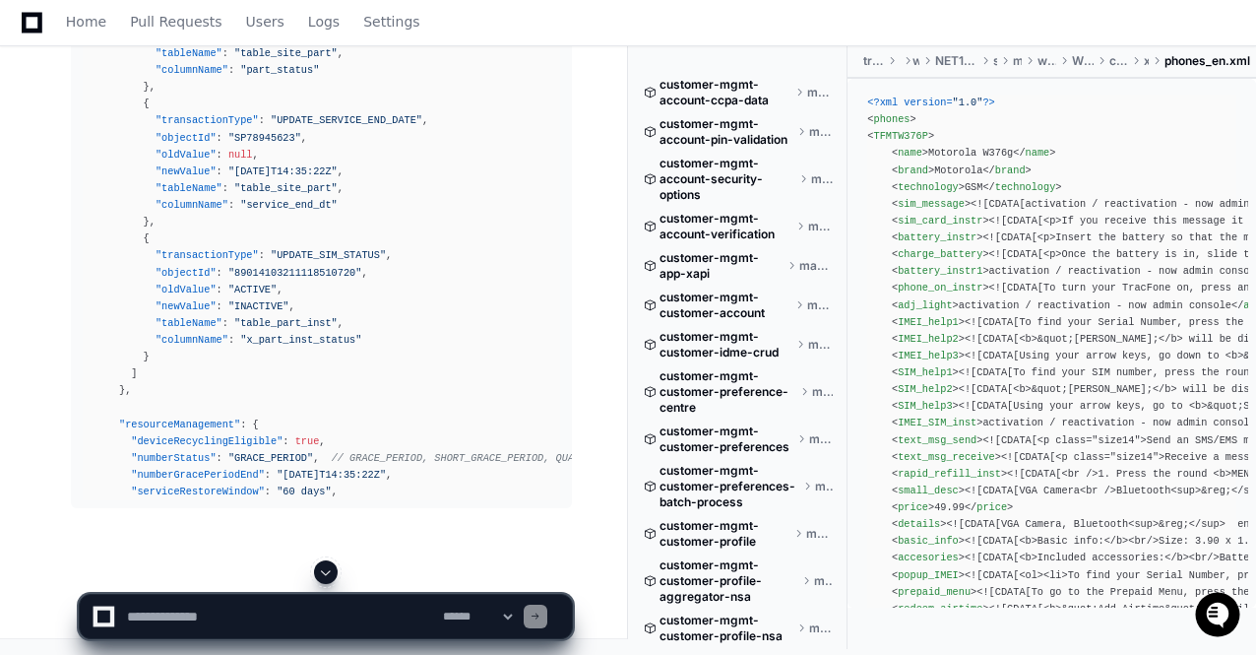
click at [323, 568] on span at bounding box center [326, 572] width 16 height 16
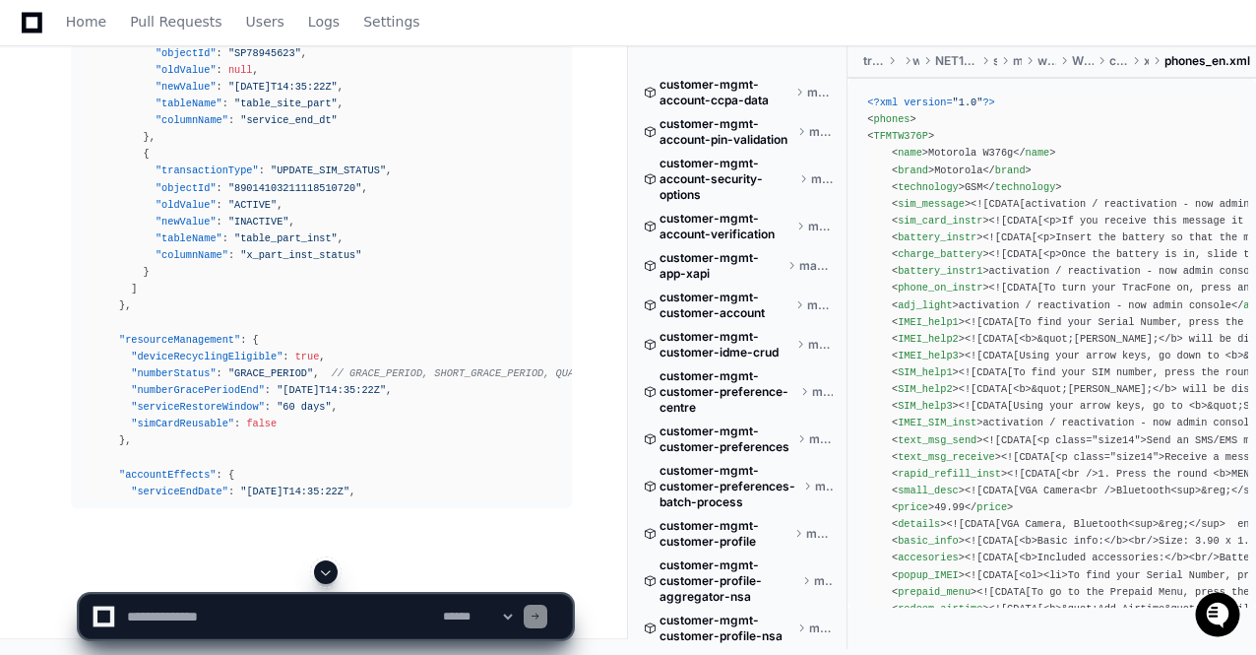
click at [323, 568] on span at bounding box center [326, 572] width 16 height 16
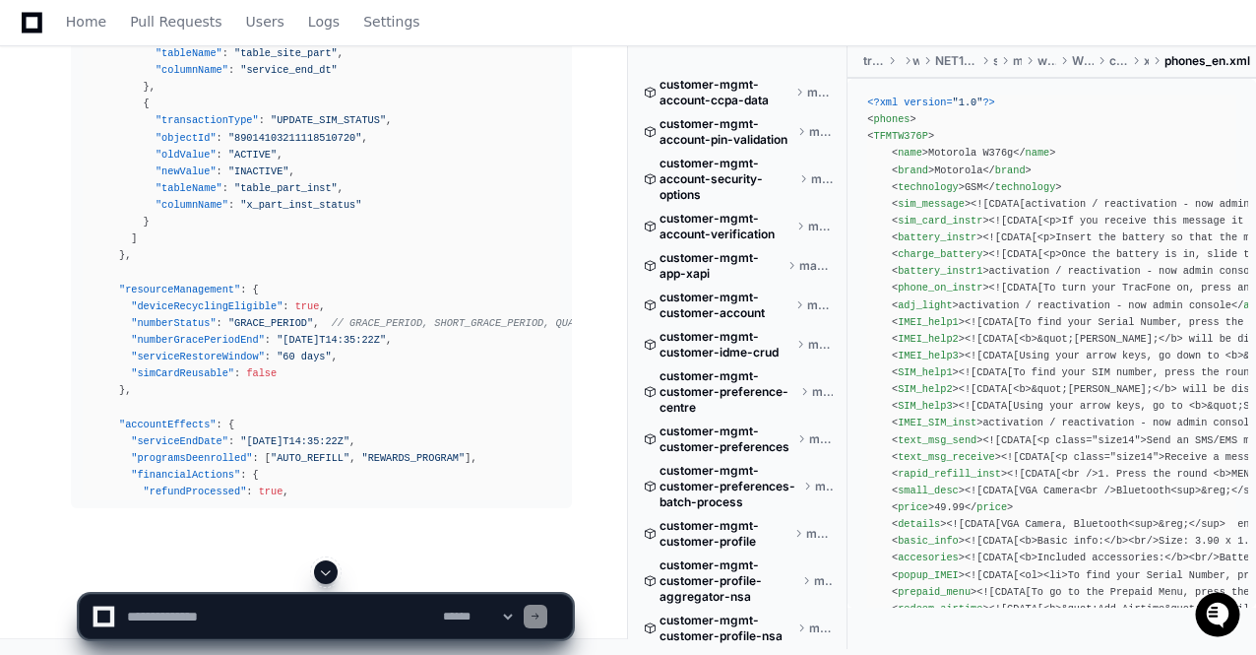
click at [323, 568] on span at bounding box center [326, 572] width 16 height 16
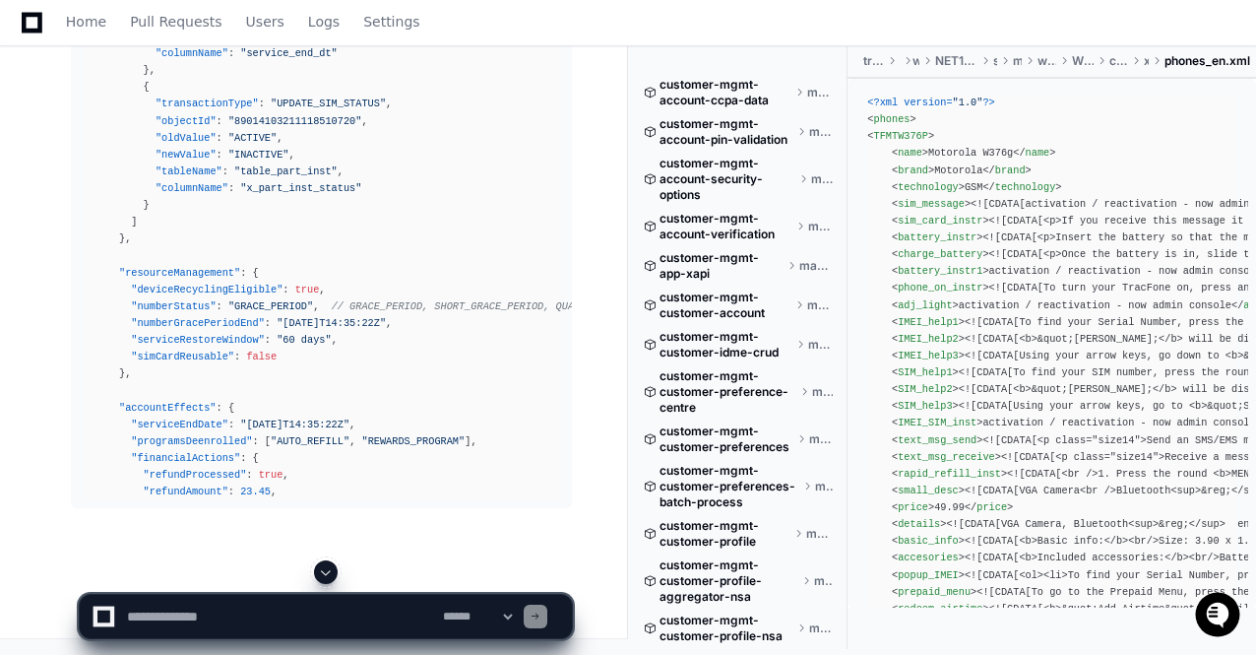
click at [323, 568] on span at bounding box center [326, 572] width 16 height 16
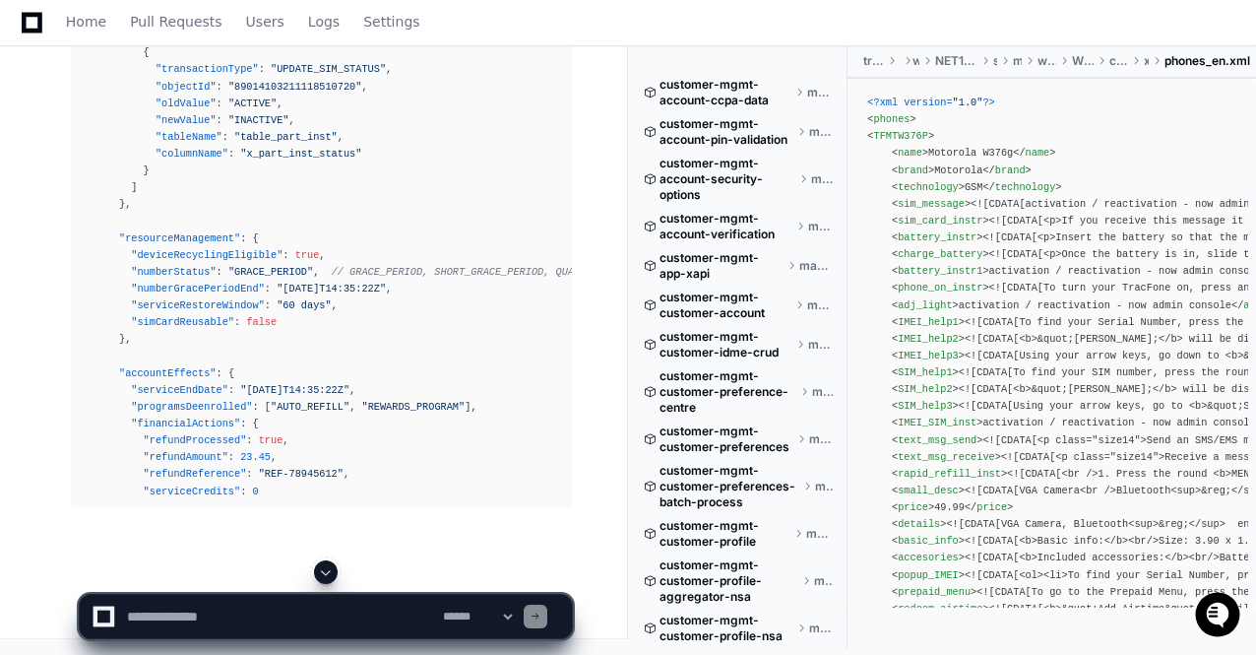
click at [323, 568] on span at bounding box center [326, 572] width 16 height 16
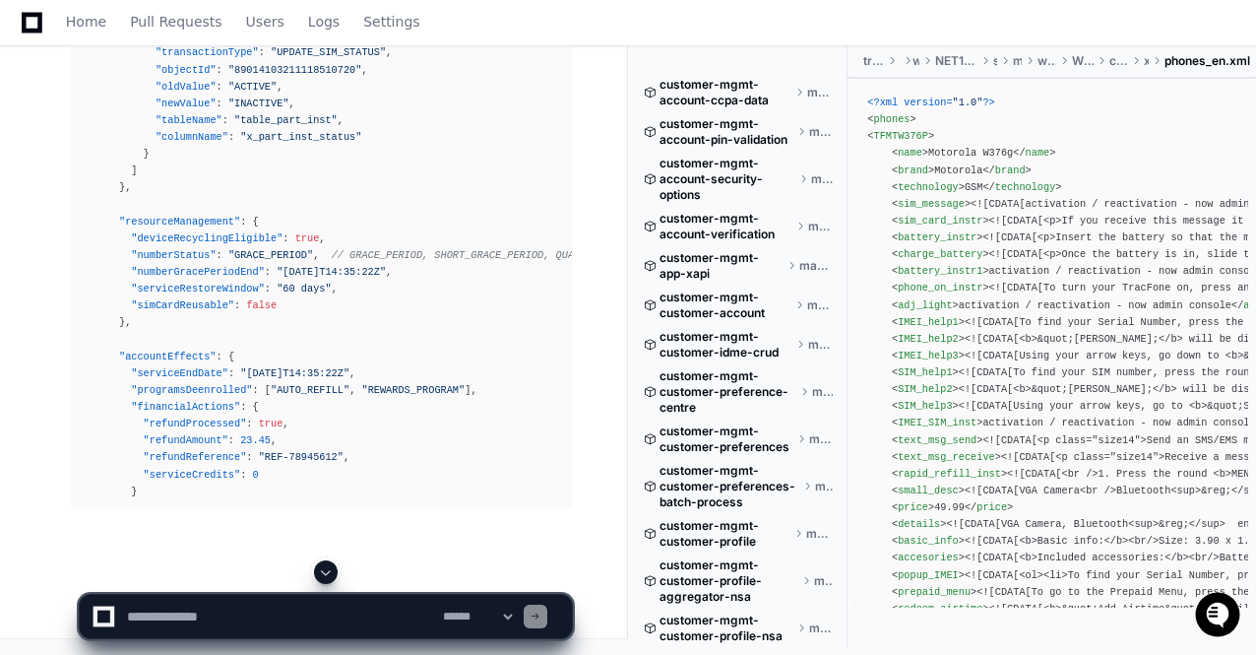
scroll to position [87428, 0]
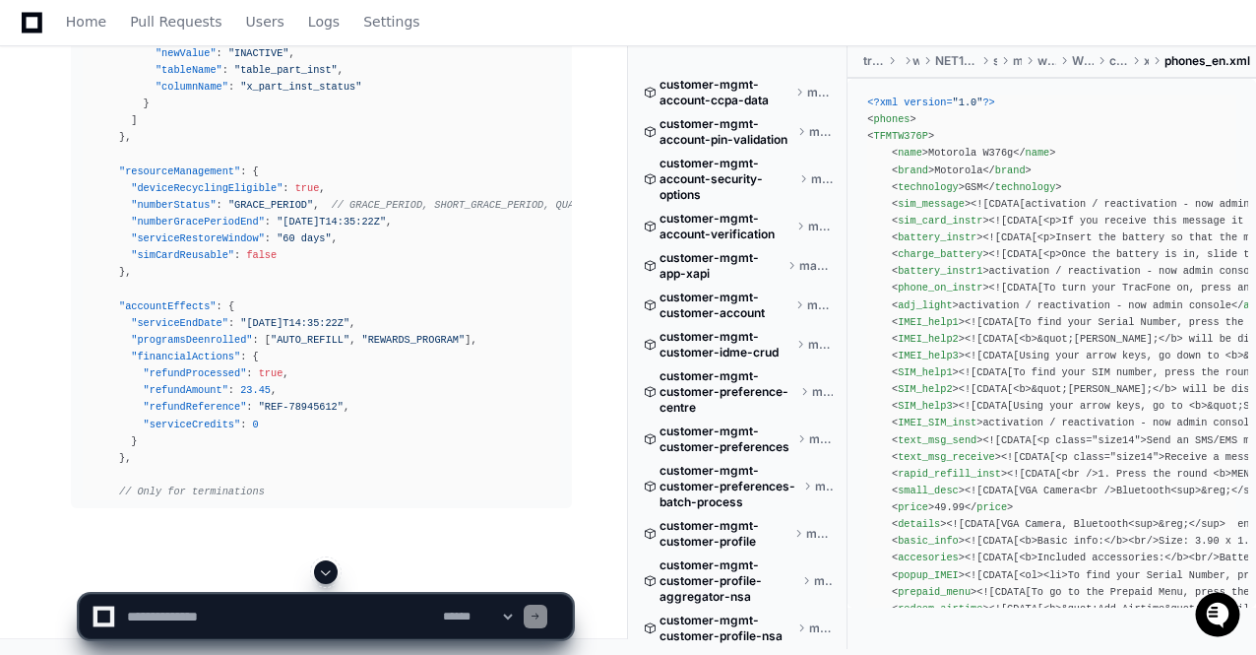
click at [323, 568] on span at bounding box center [326, 572] width 16 height 16
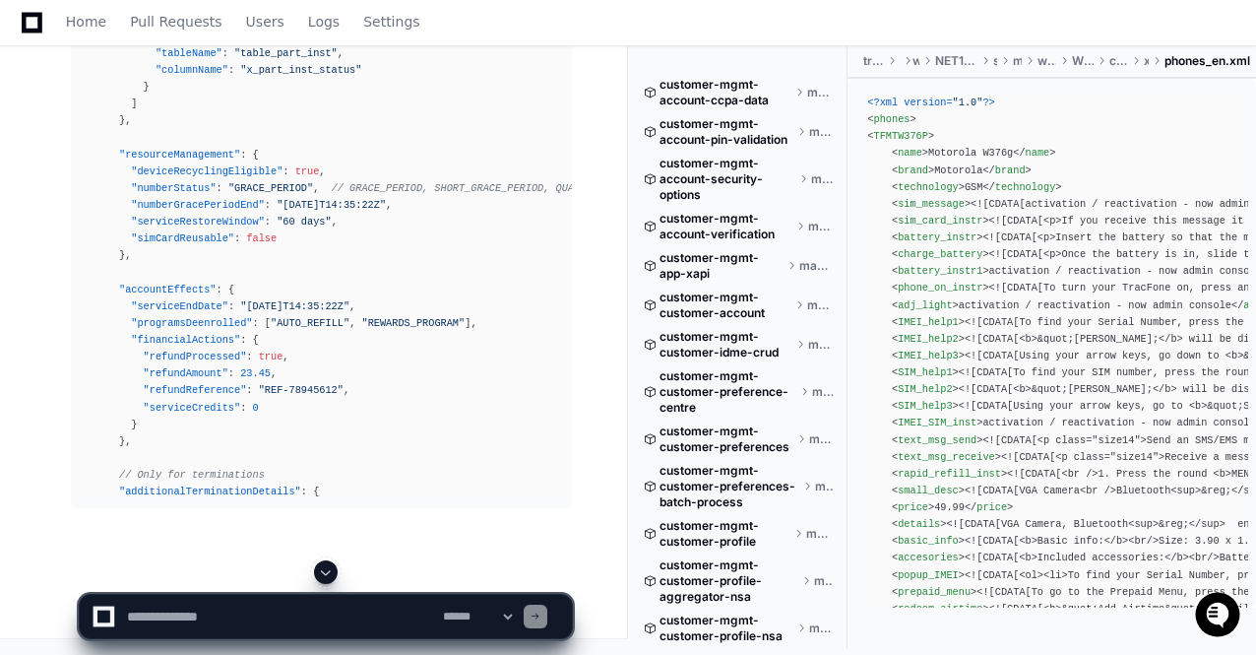
scroll to position [87496, 0]
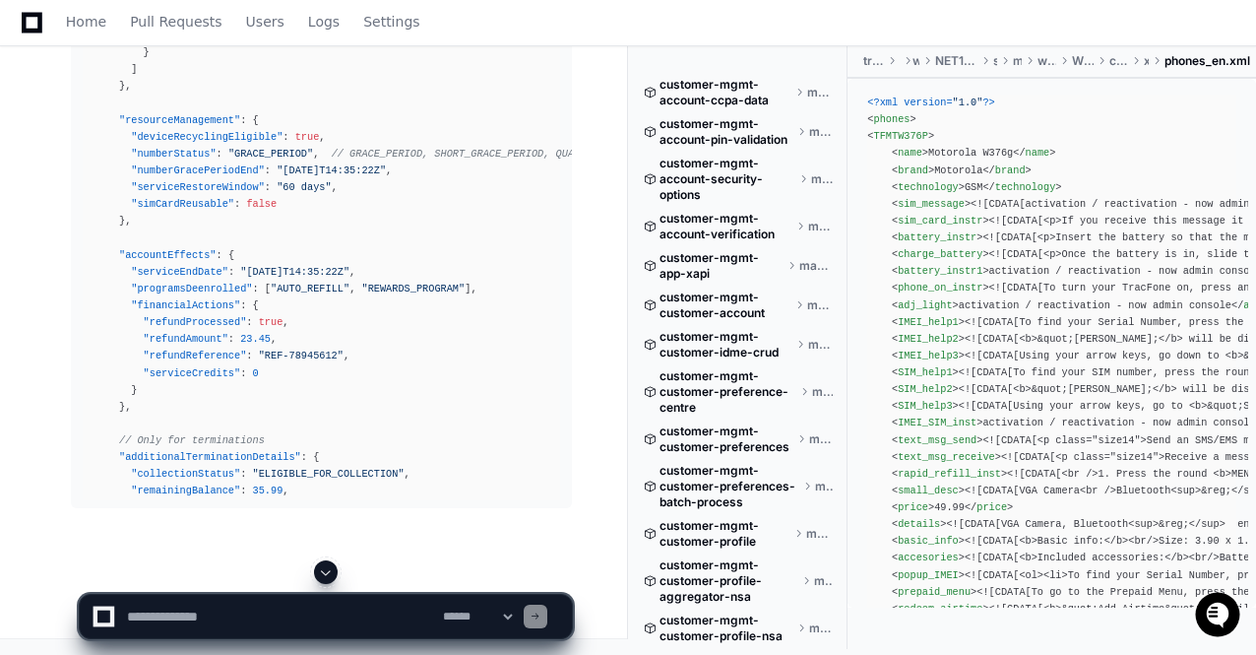
click at [323, 568] on span at bounding box center [326, 572] width 16 height 16
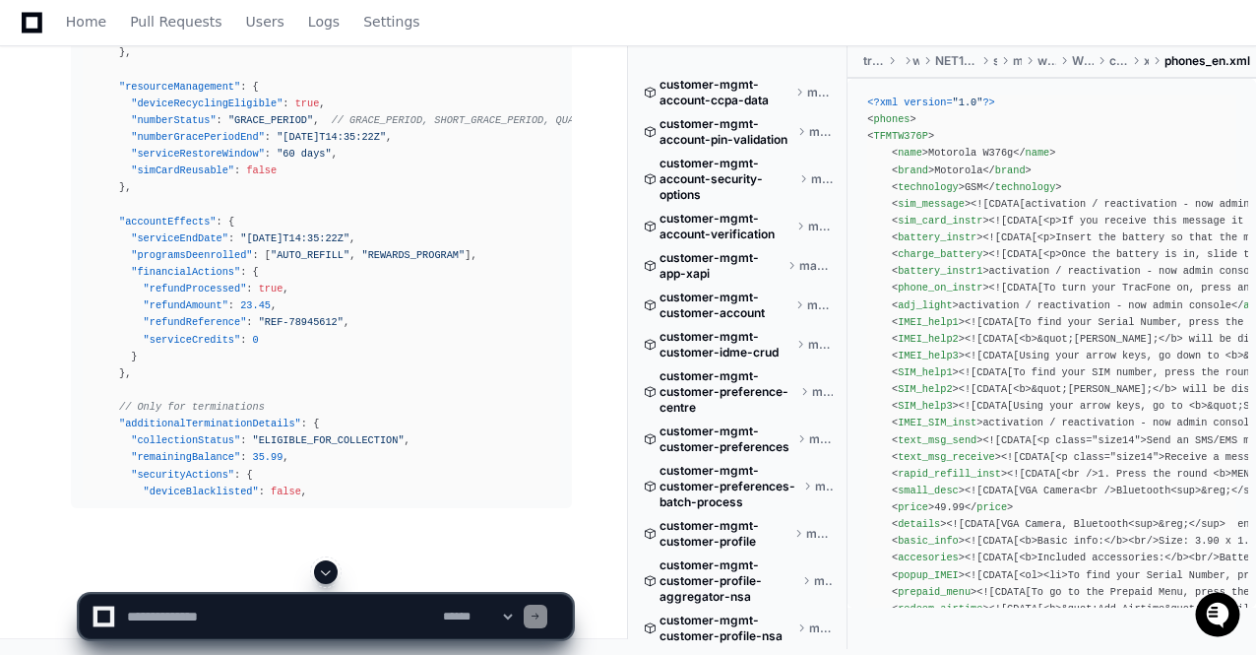
click at [323, 568] on span at bounding box center [326, 572] width 16 height 16
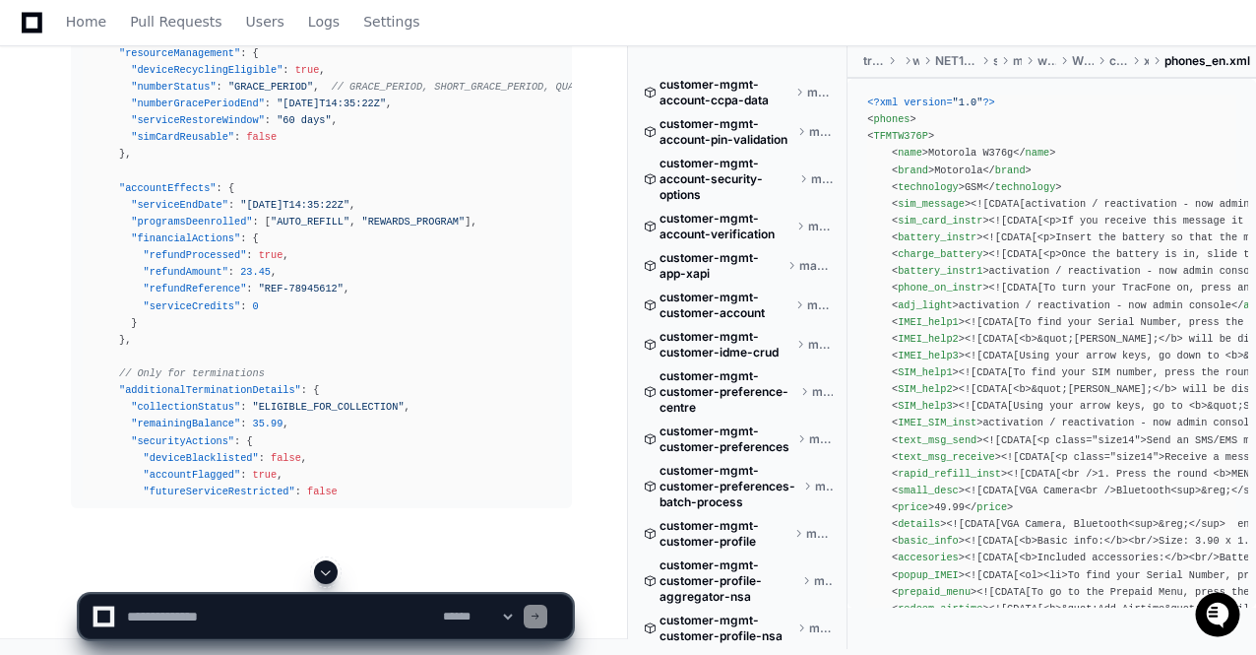
click at [323, 568] on span at bounding box center [326, 572] width 16 height 16
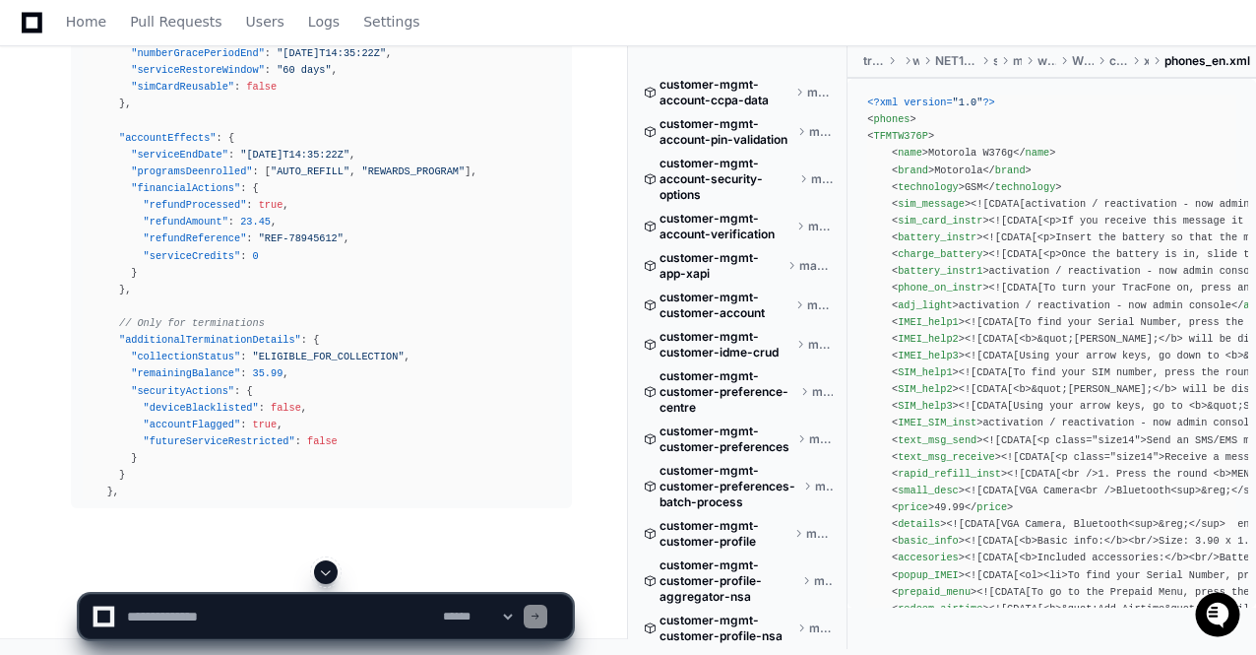
click at [323, 568] on span at bounding box center [326, 572] width 16 height 16
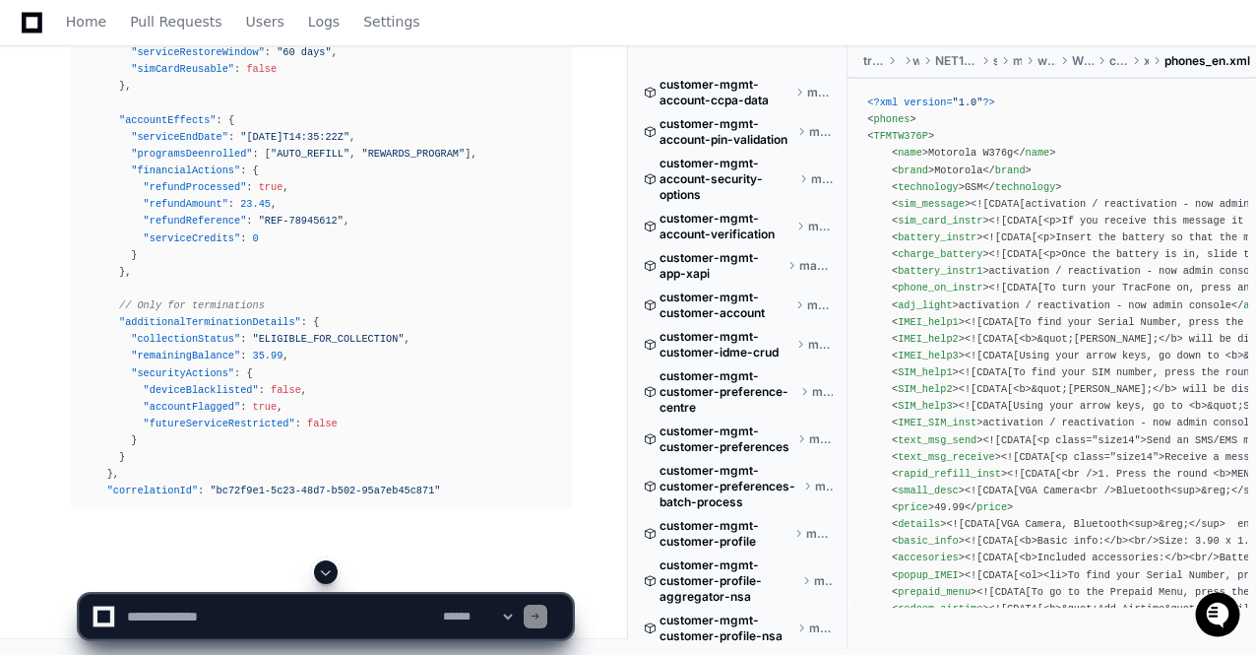
scroll to position [87664, 0]
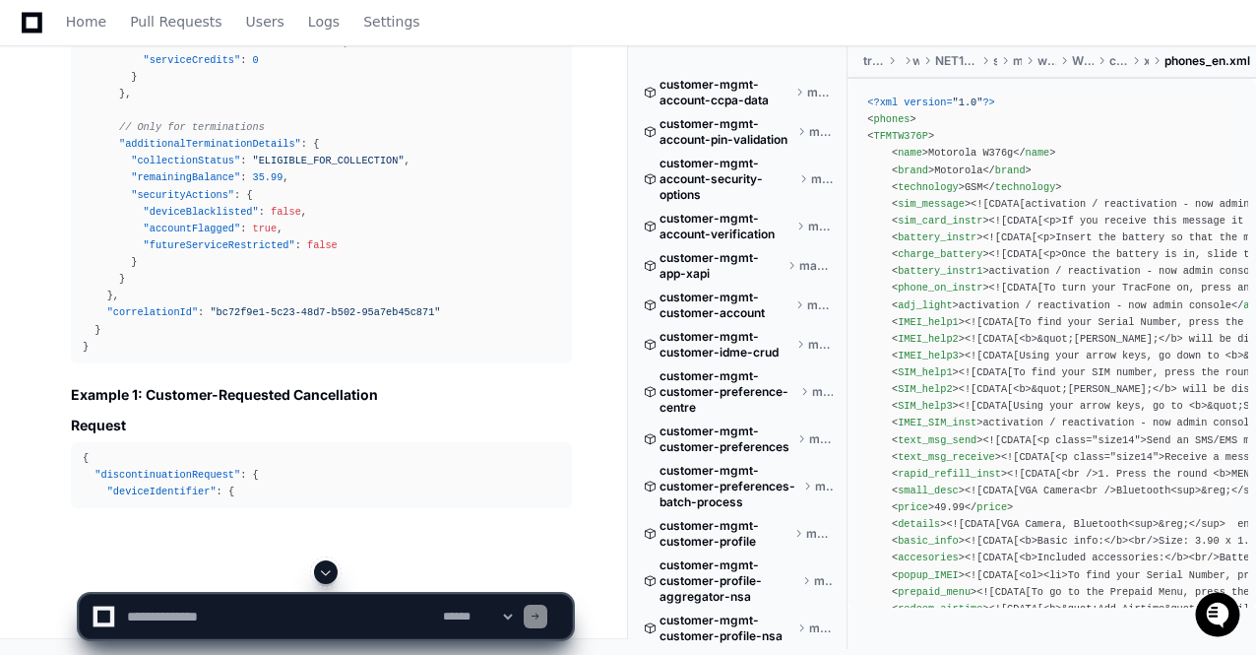
click at [323, 568] on span at bounding box center [326, 572] width 16 height 16
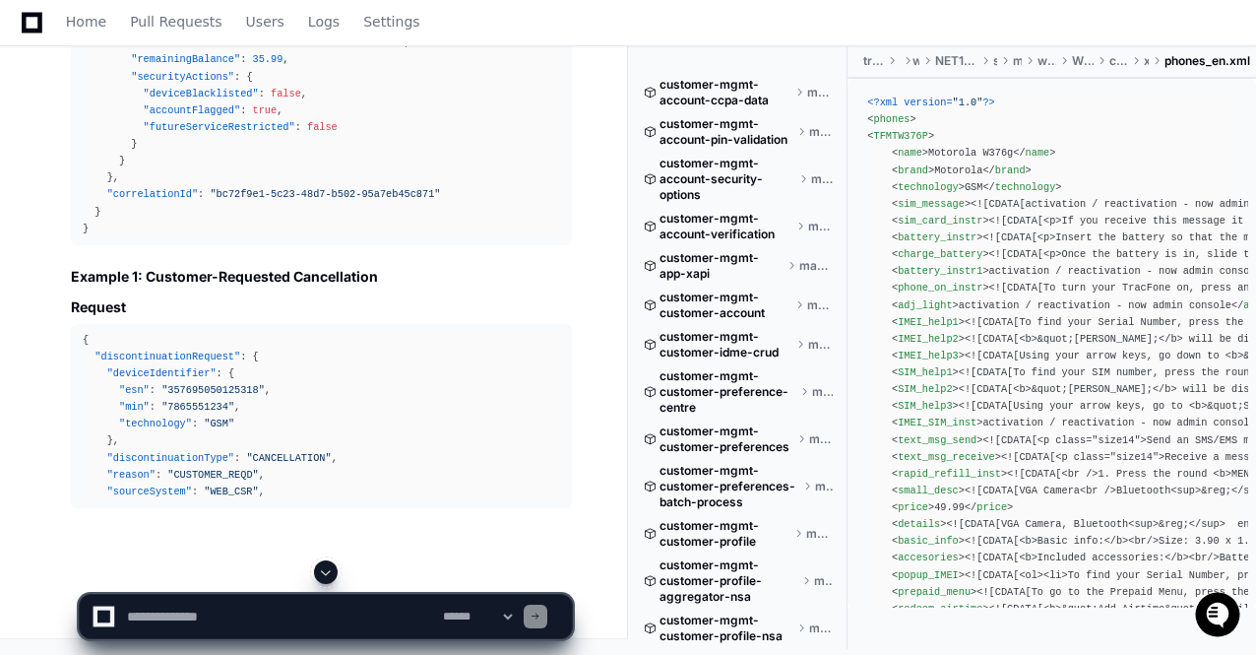
click at [323, 568] on span at bounding box center [326, 572] width 16 height 16
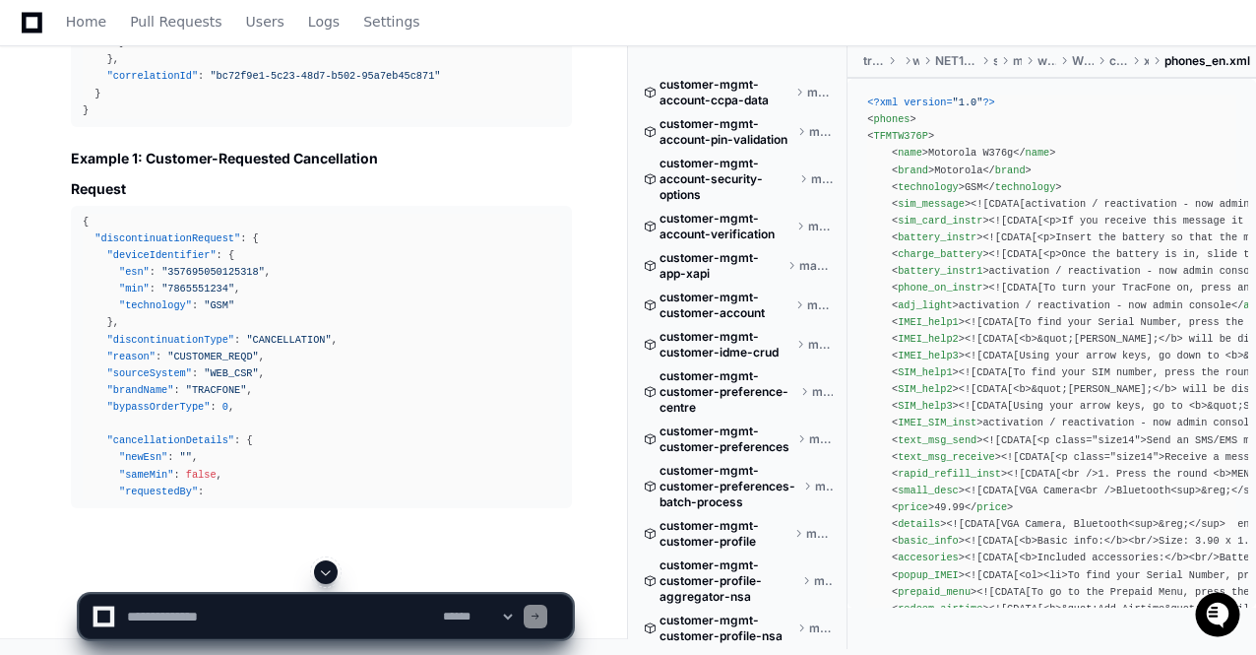
click at [323, 568] on span at bounding box center [326, 572] width 16 height 16
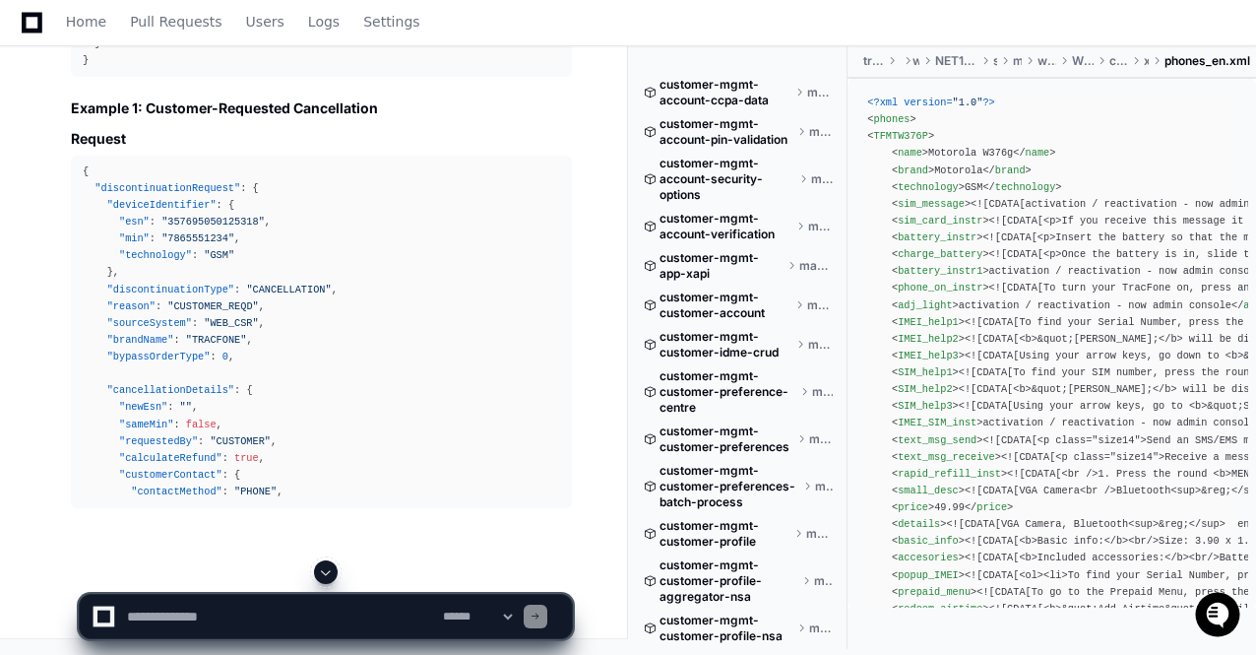
click at [323, 568] on span at bounding box center [326, 572] width 16 height 16
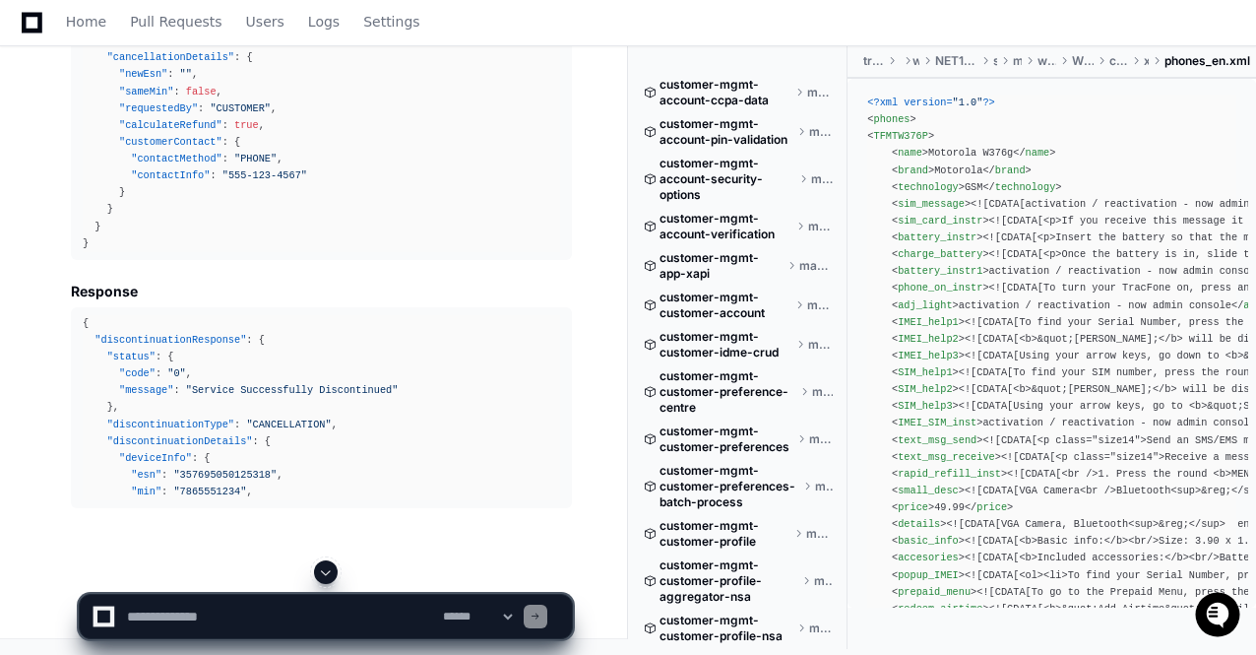
click at [323, 568] on span at bounding box center [326, 572] width 16 height 16
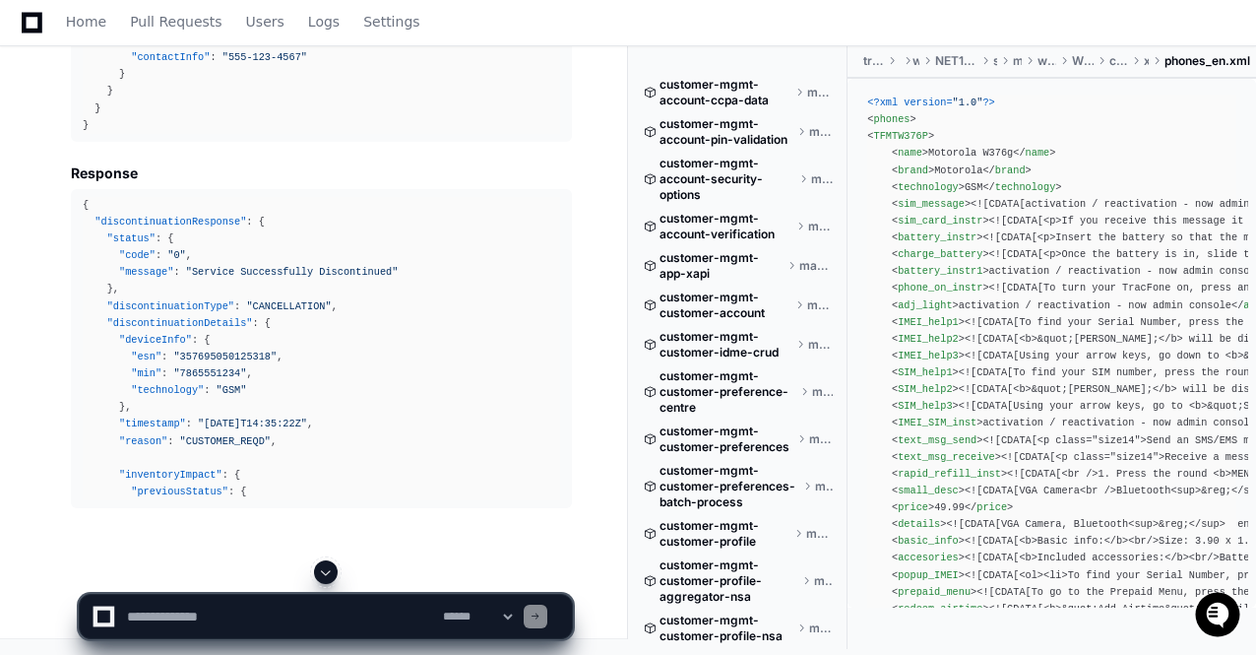
click at [323, 568] on span at bounding box center [326, 572] width 16 height 16
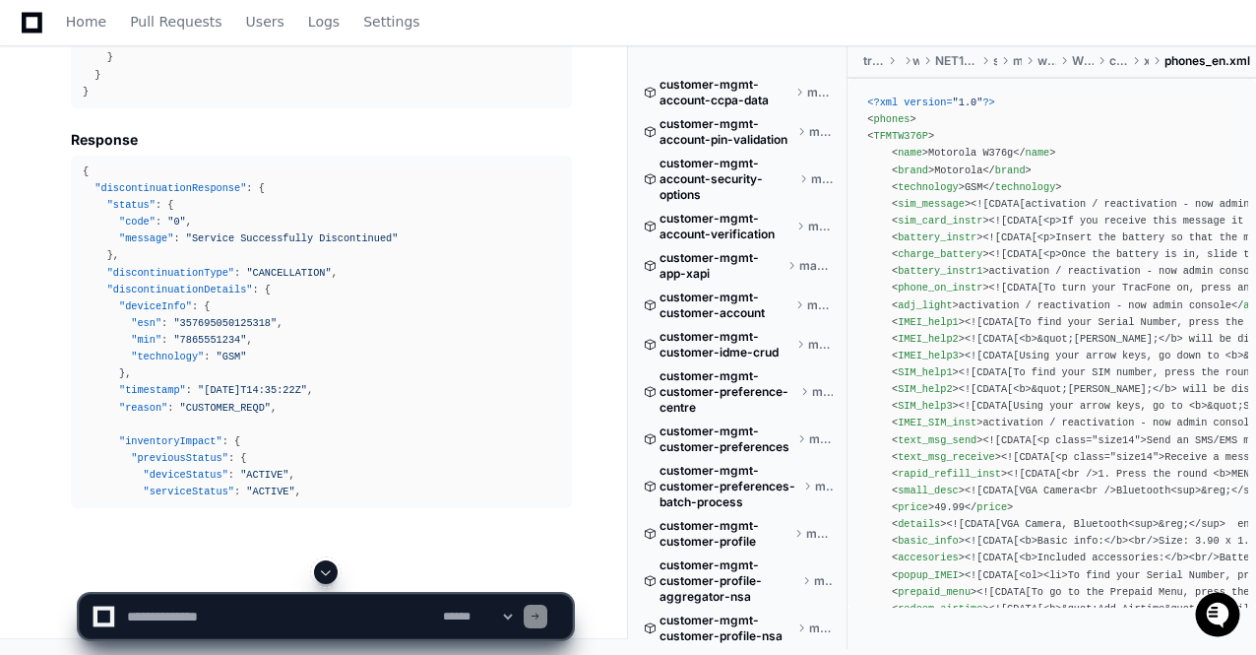
click at [323, 568] on span at bounding box center [326, 572] width 16 height 16
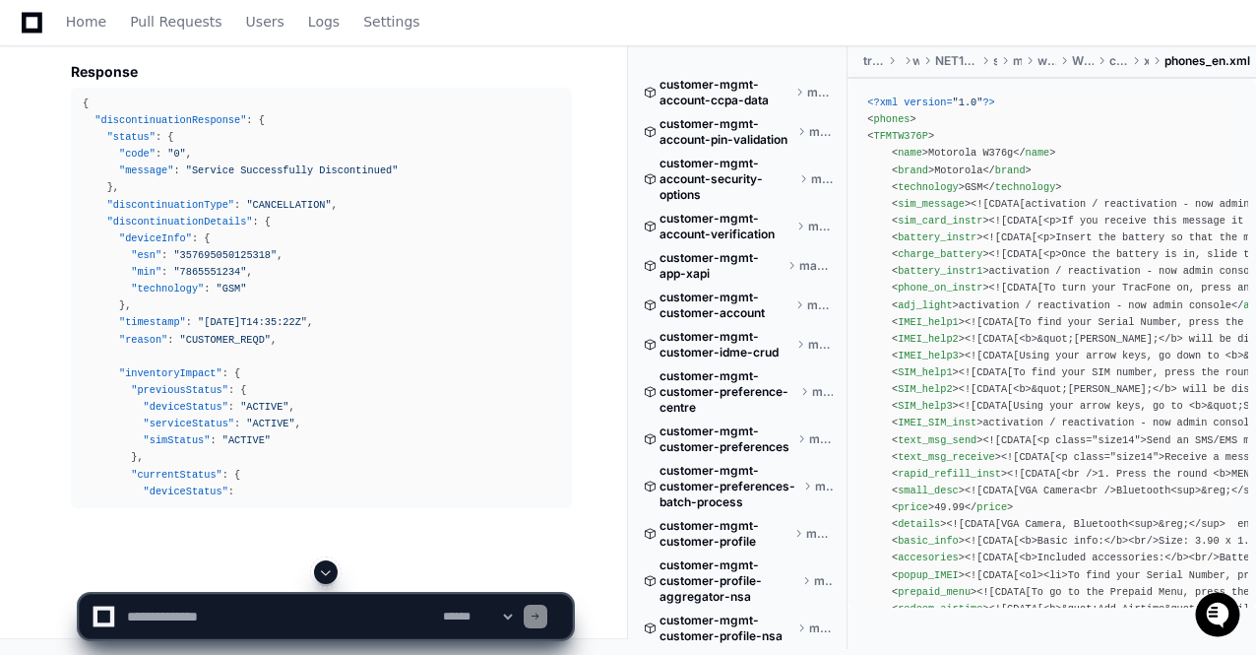
click at [323, 568] on span at bounding box center [326, 572] width 16 height 16
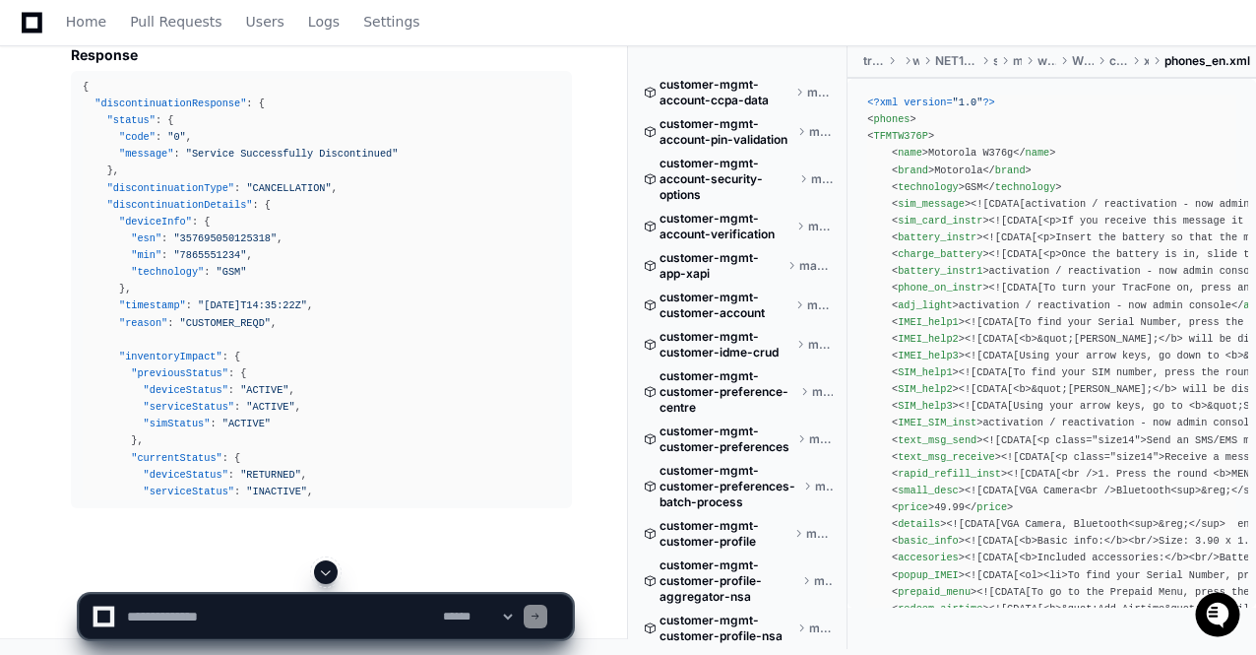
click at [323, 568] on app-app-chat-input "**********" at bounding box center [326, 599] width 494 height 79
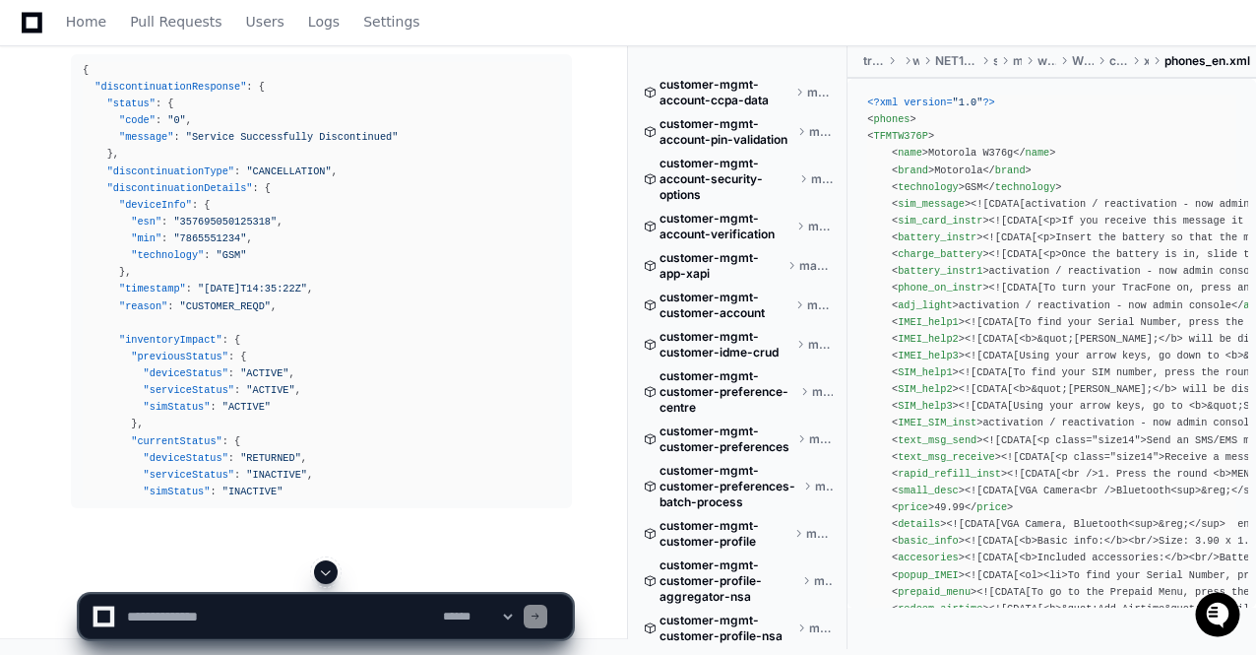
click at [323, 568] on span at bounding box center [326, 572] width 16 height 16
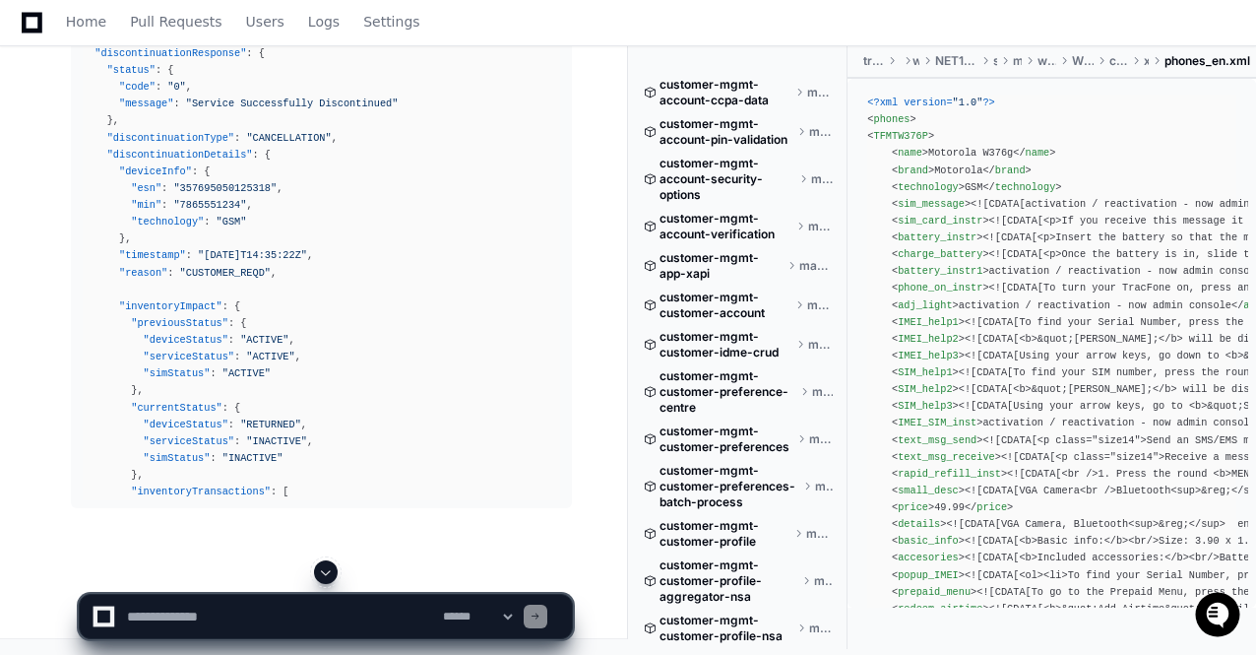
click at [323, 568] on span at bounding box center [326, 572] width 16 height 16
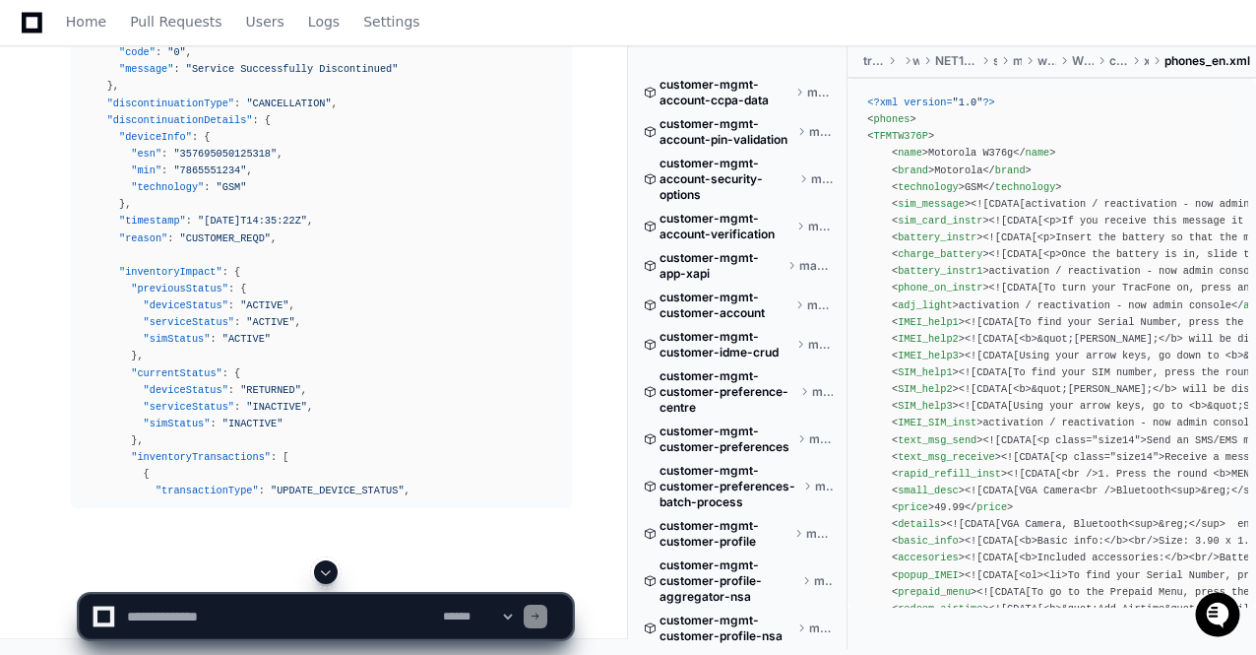
click at [323, 568] on span at bounding box center [326, 572] width 16 height 16
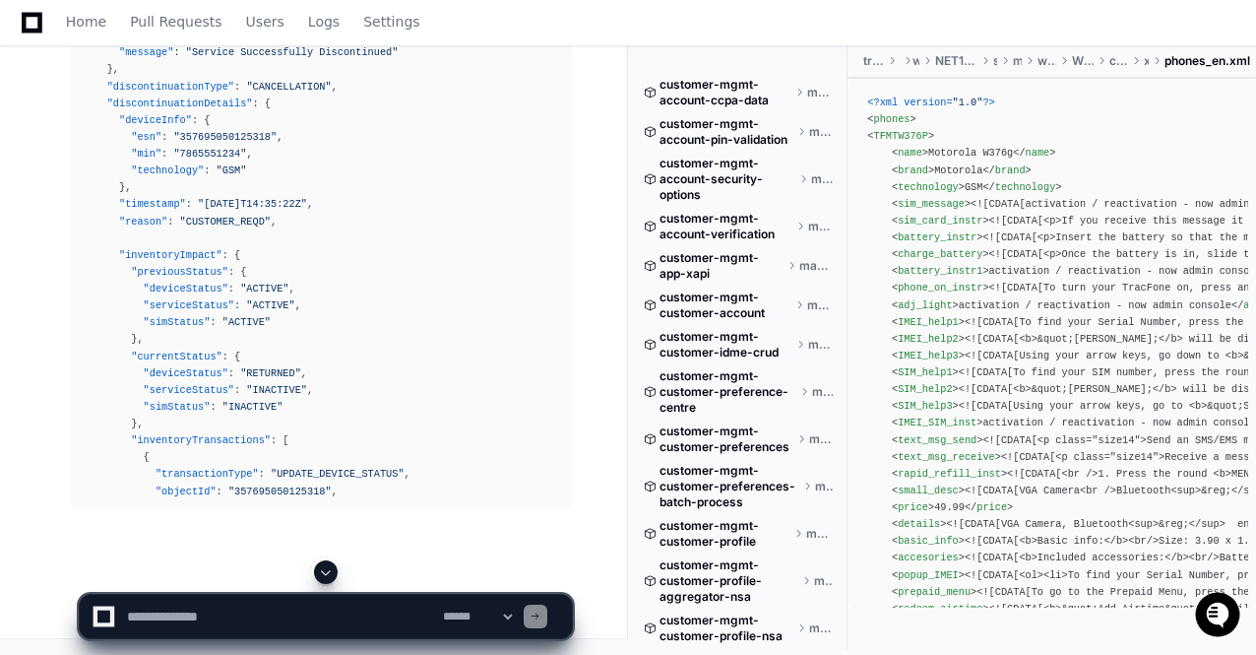
click at [323, 568] on span at bounding box center [326, 572] width 16 height 16
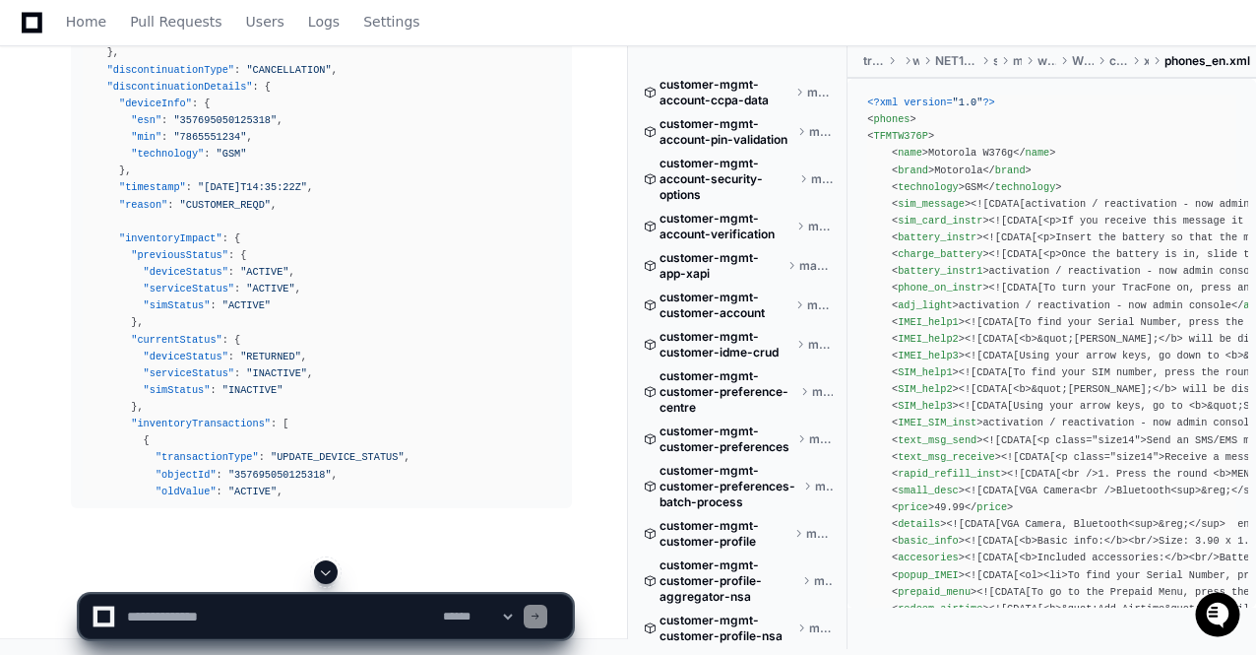
click at [323, 568] on span at bounding box center [326, 572] width 16 height 16
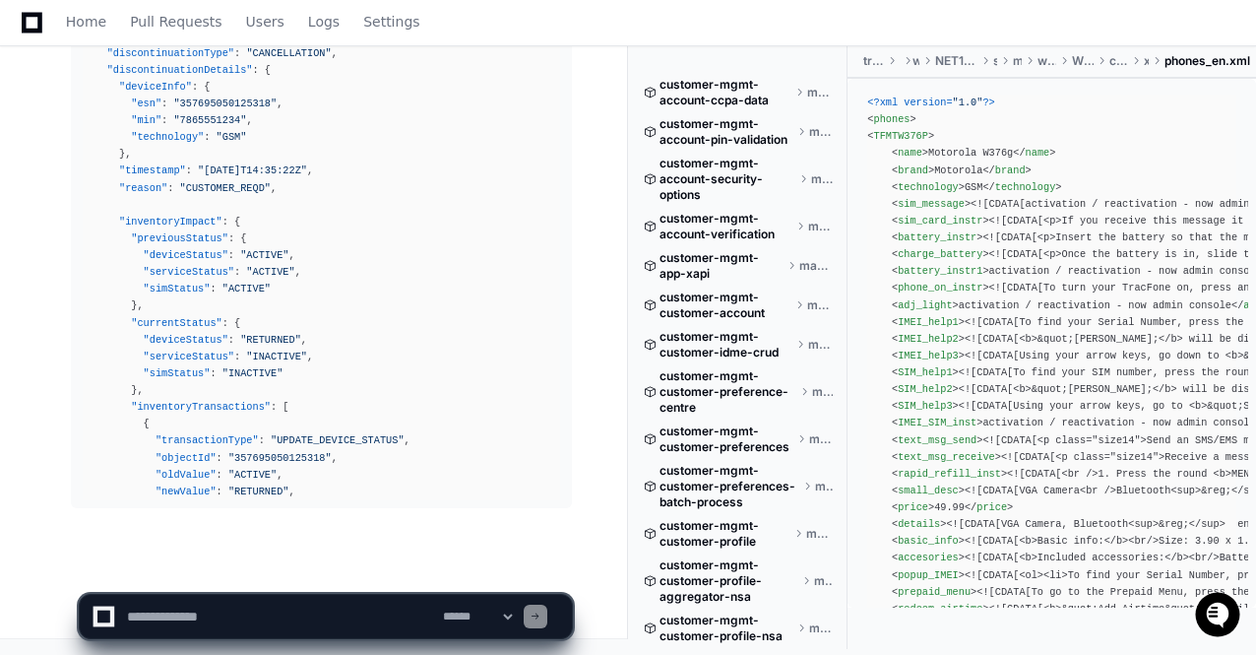
click at [323, 568] on app-app-chat-input "**********" at bounding box center [326, 599] width 494 height 79
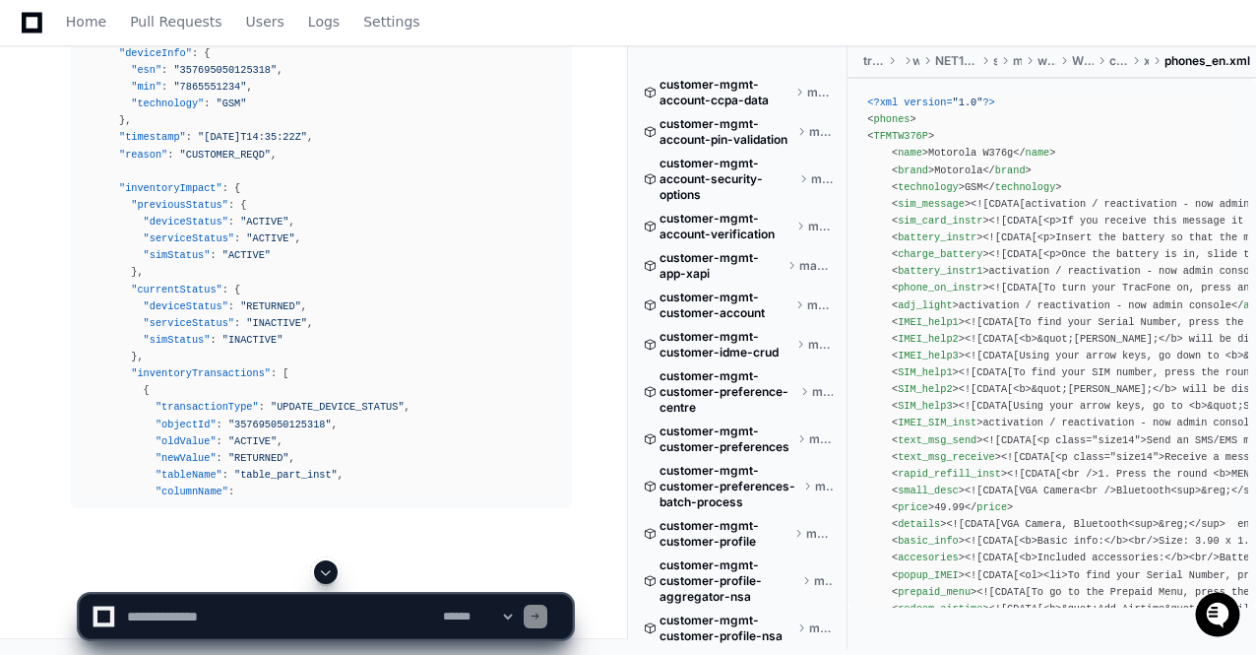
click at [323, 568] on span at bounding box center [326, 572] width 16 height 16
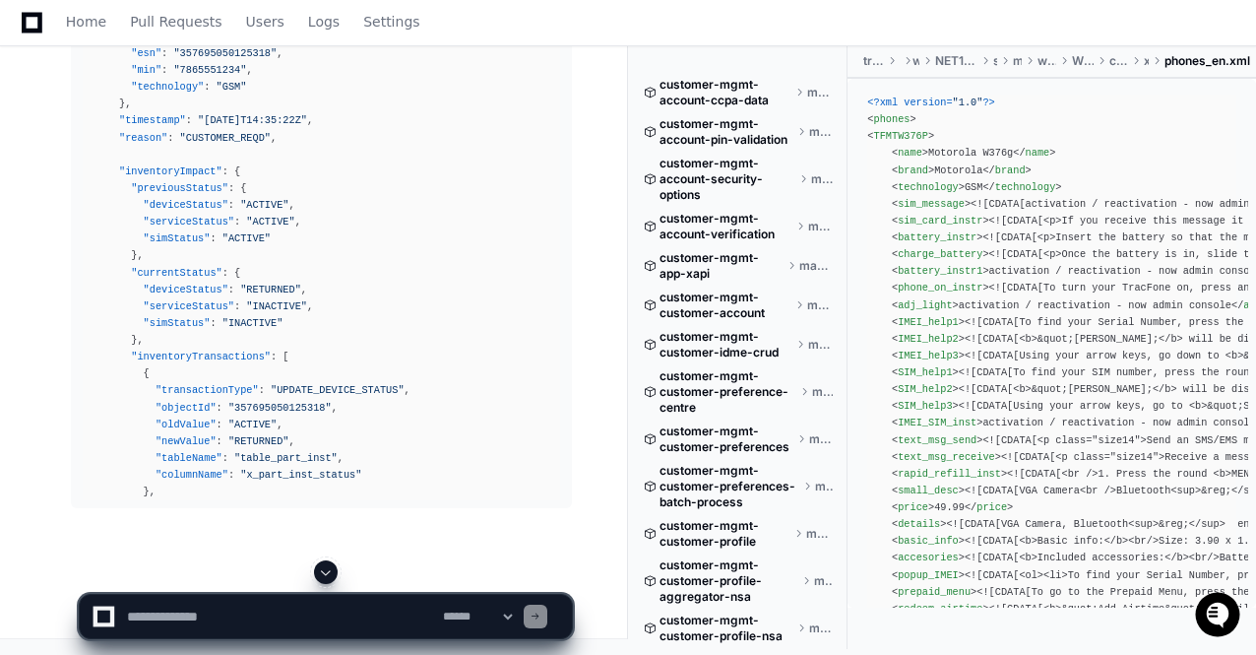
click at [323, 568] on span at bounding box center [326, 572] width 16 height 16
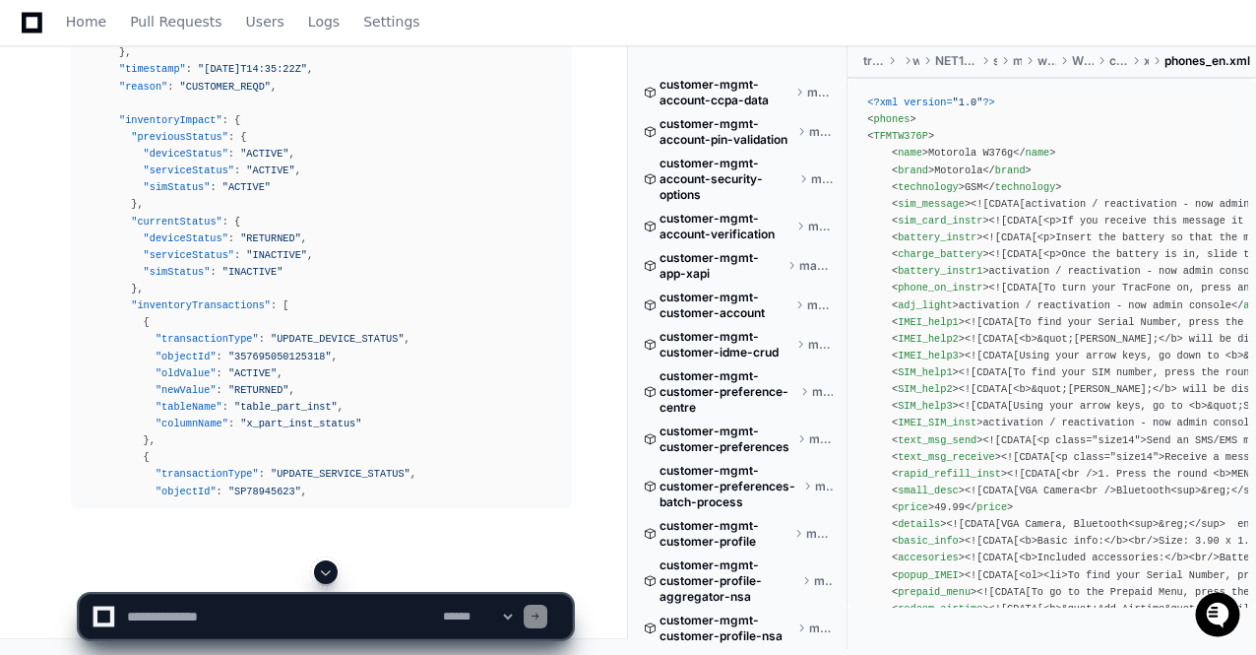
click at [323, 568] on span at bounding box center [326, 572] width 16 height 16
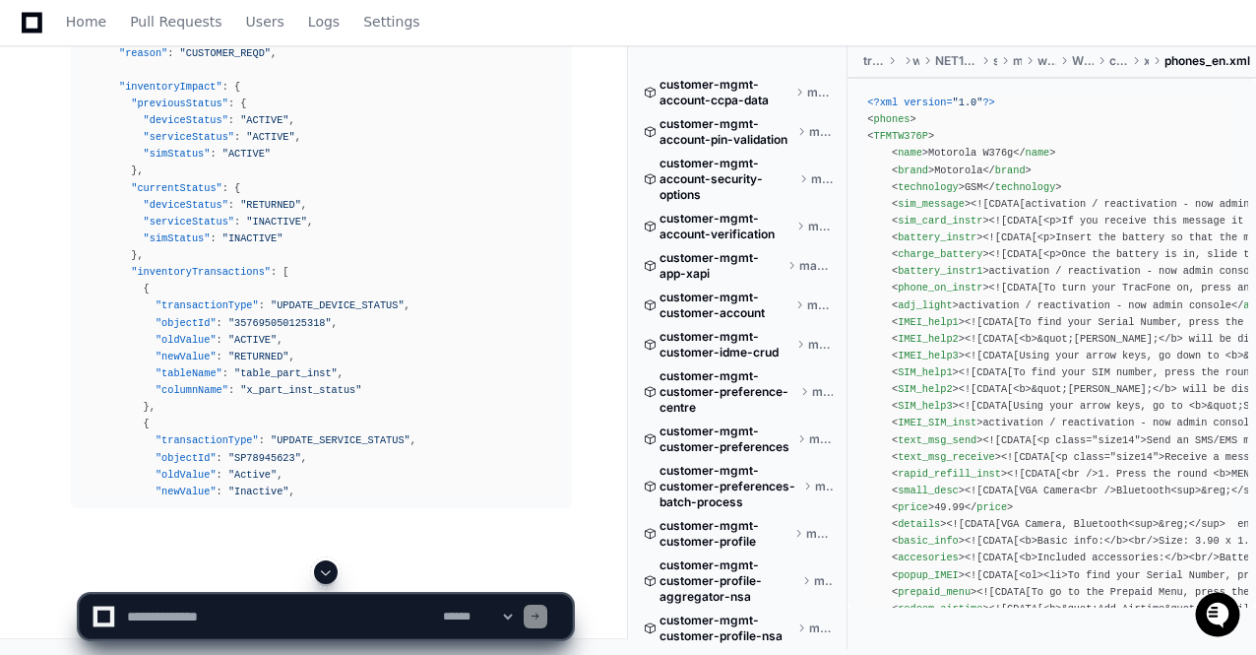
click at [323, 568] on span at bounding box center [326, 572] width 16 height 16
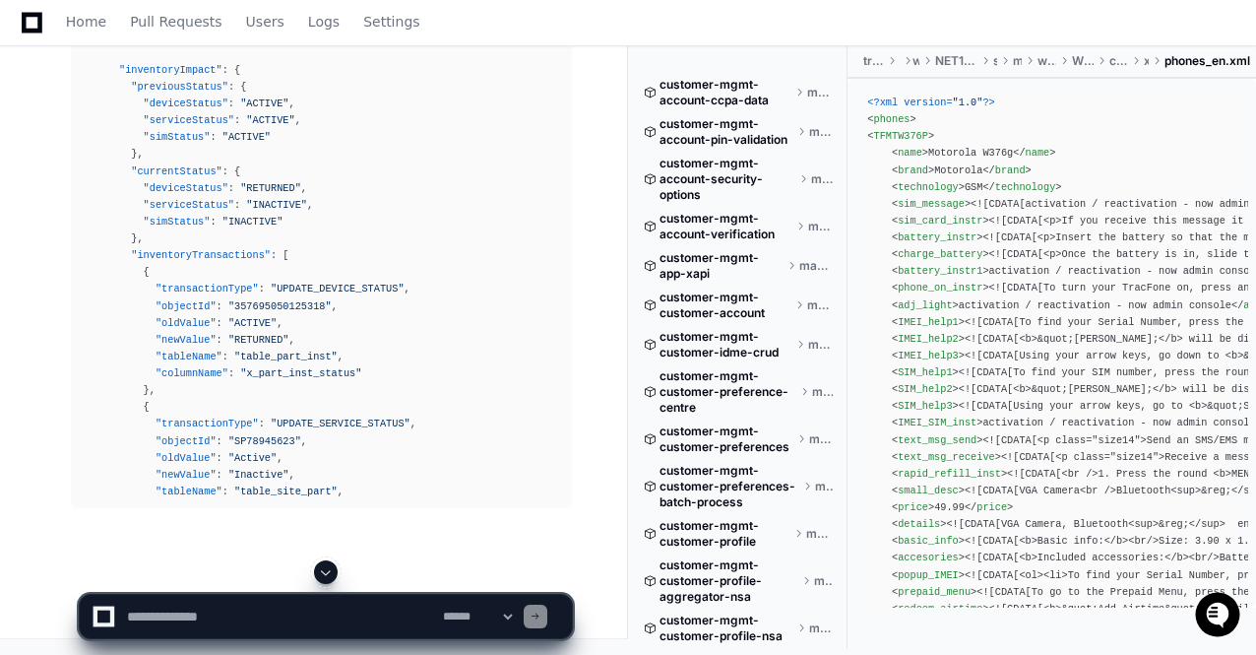
click at [323, 568] on span at bounding box center [326, 572] width 16 height 16
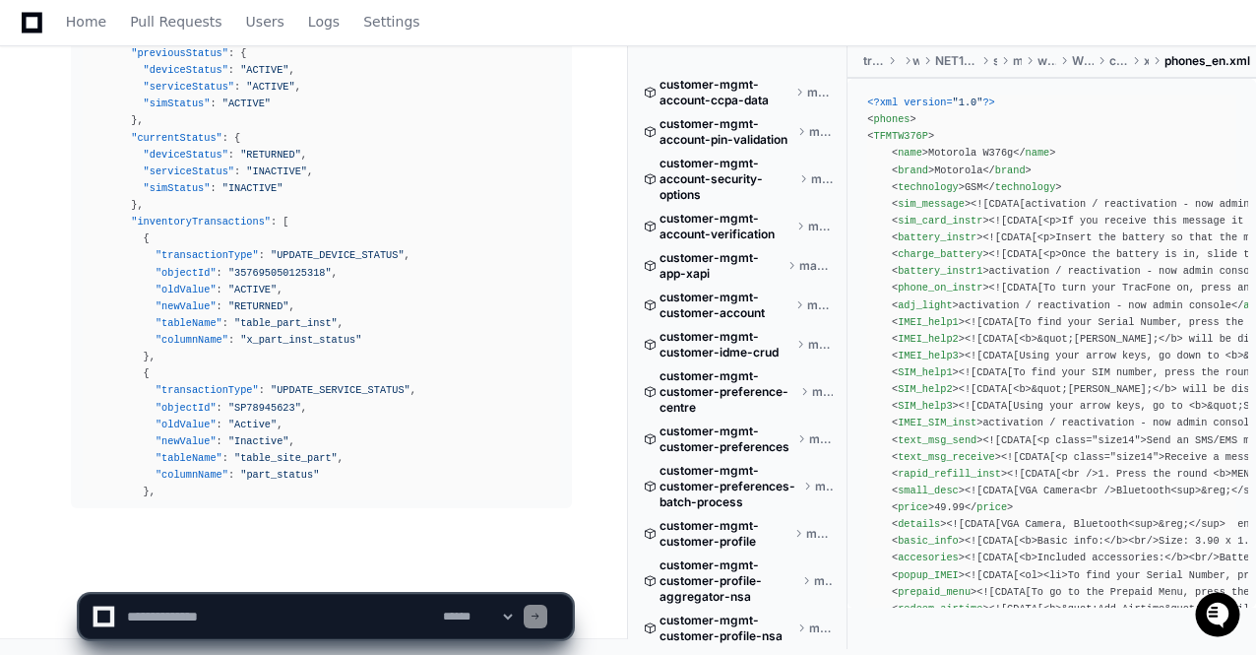
click at [323, 568] on span at bounding box center [326, 572] width 16 height 16
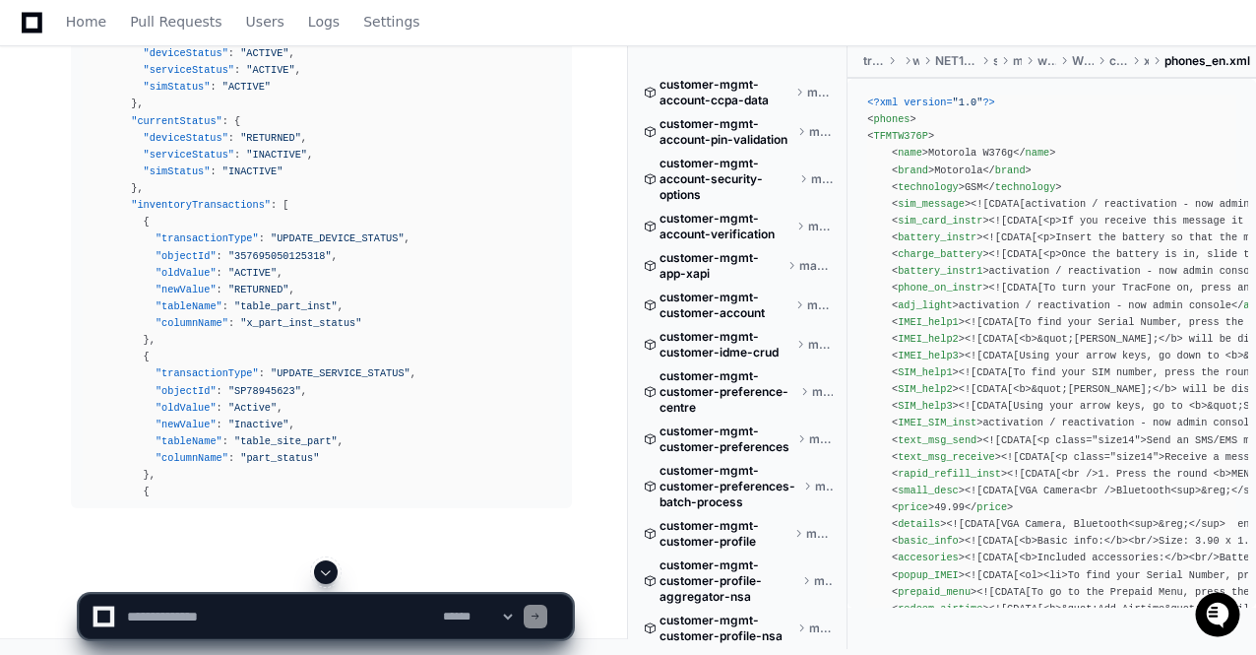
click at [323, 568] on span at bounding box center [326, 572] width 16 height 16
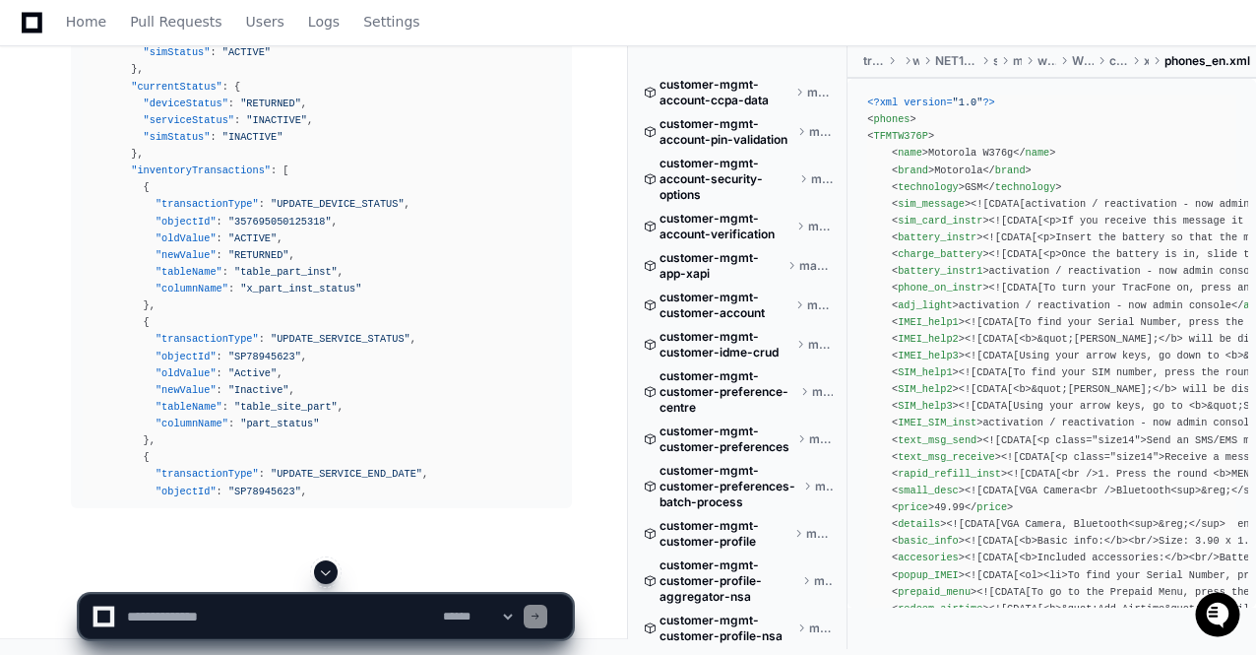
click at [323, 568] on span at bounding box center [326, 572] width 16 height 16
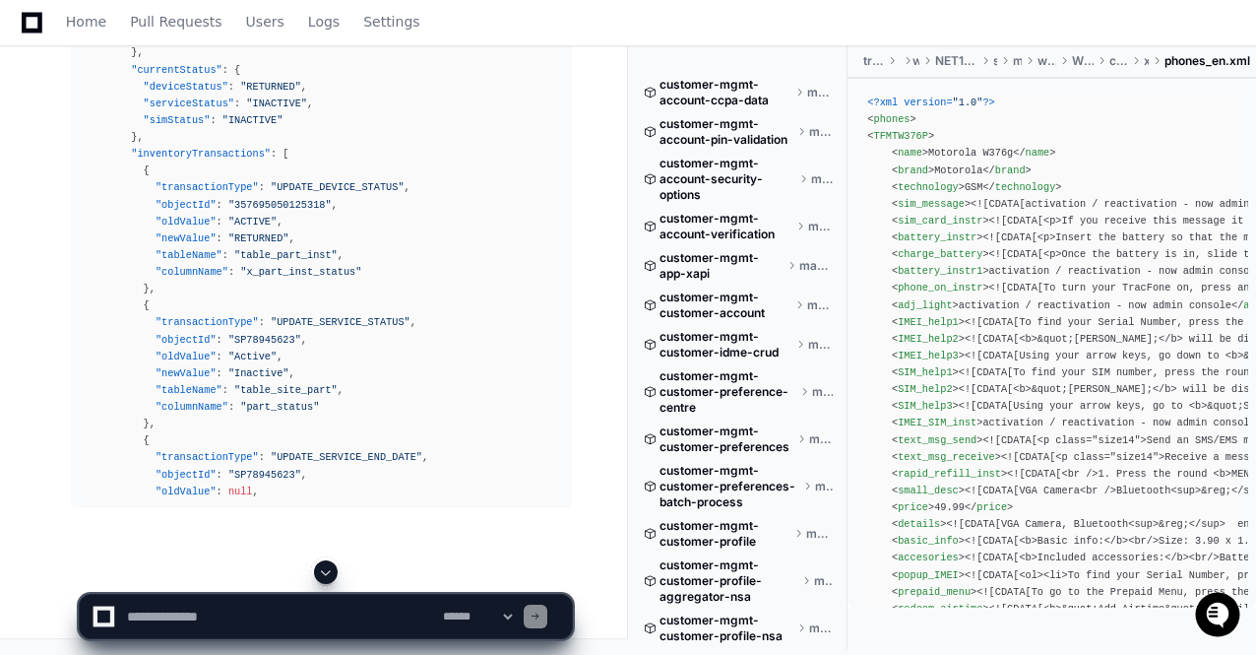
click at [323, 568] on app-app-chat-input "**********" at bounding box center [326, 599] width 494 height 79
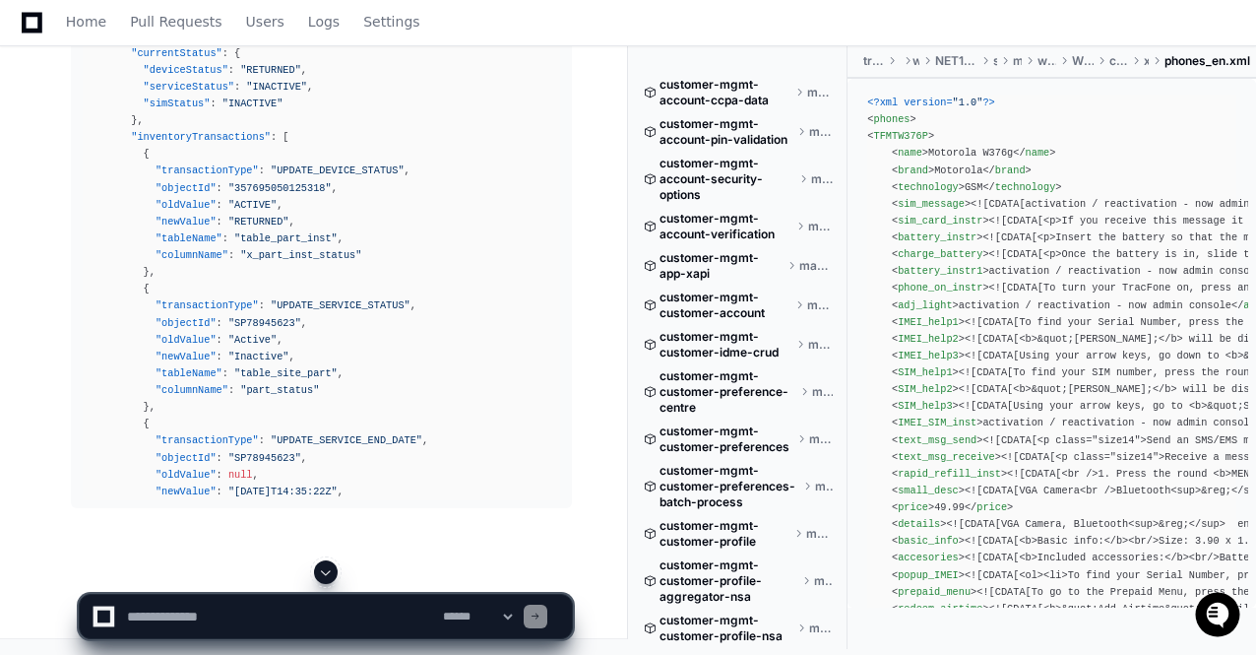
click at [323, 568] on span at bounding box center [326, 572] width 16 height 16
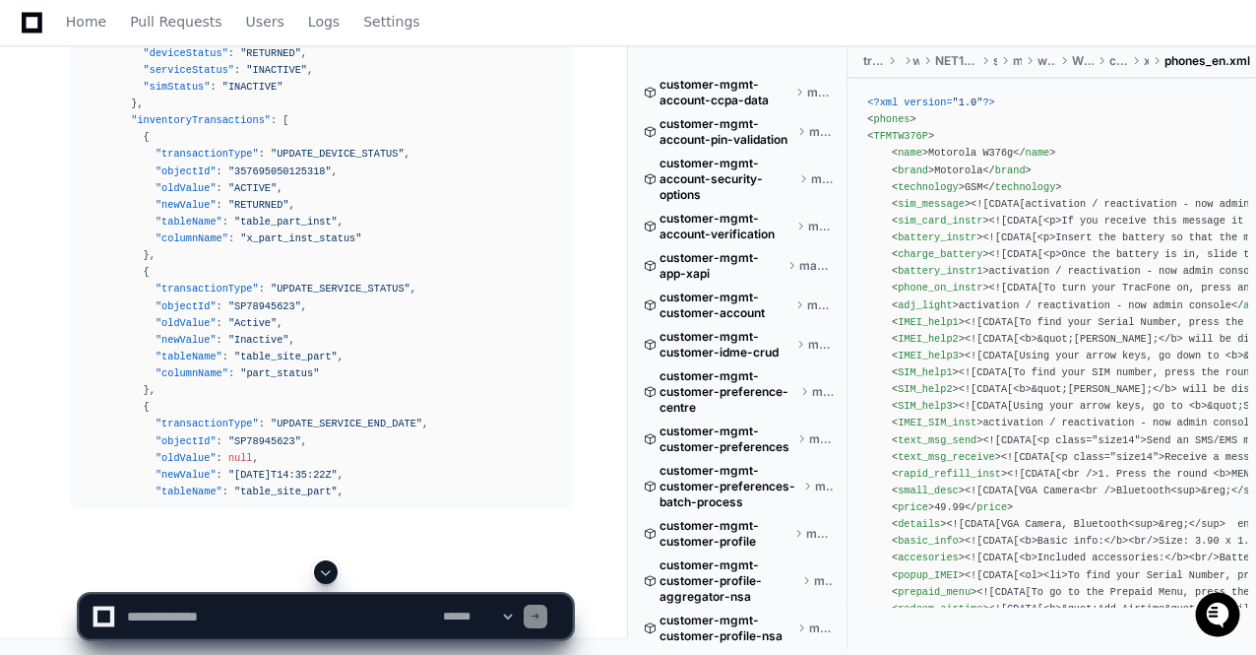
click at [323, 568] on span at bounding box center [326, 572] width 16 height 16
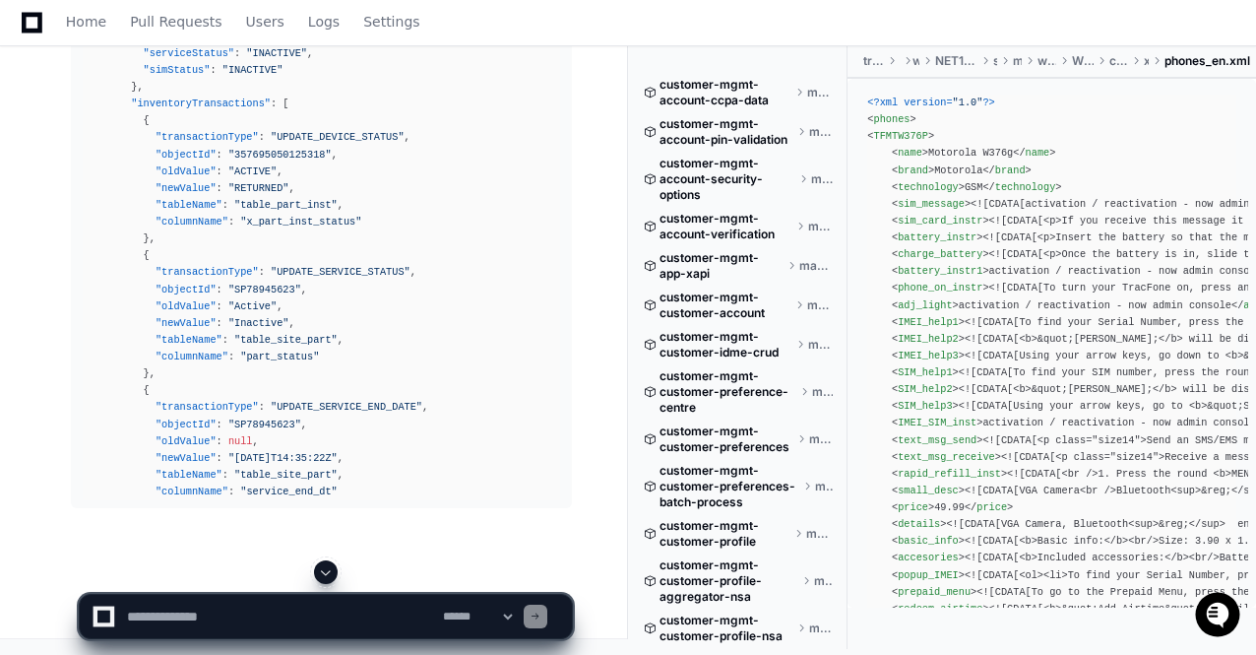
click at [323, 568] on span at bounding box center [326, 572] width 16 height 16
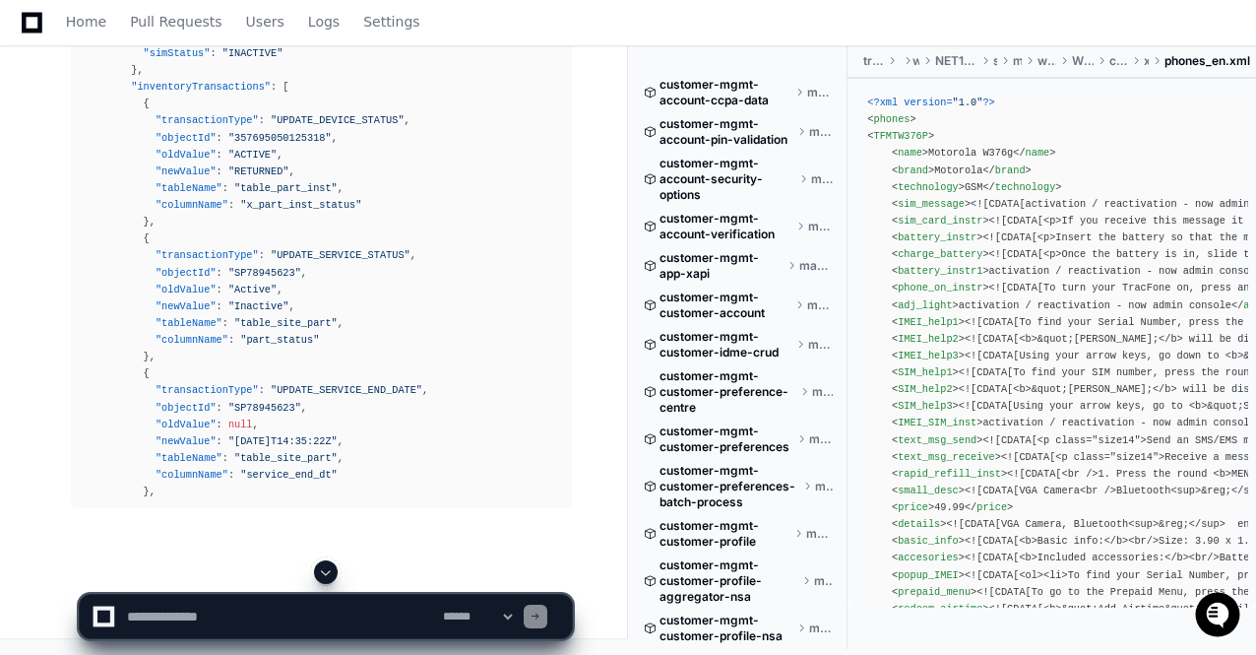
click at [323, 568] on span at bounding box center [326, 572] width 16 height 16
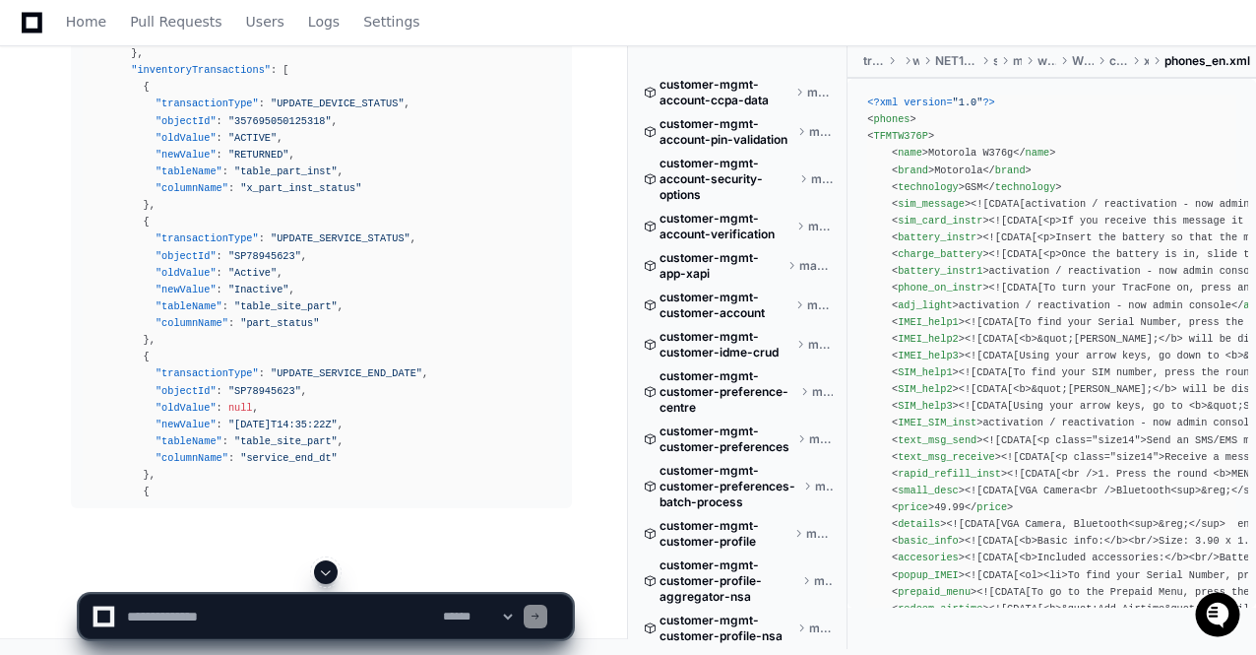
click at [323, 568] on span at bounding box center [326, 572] width 16 height 16
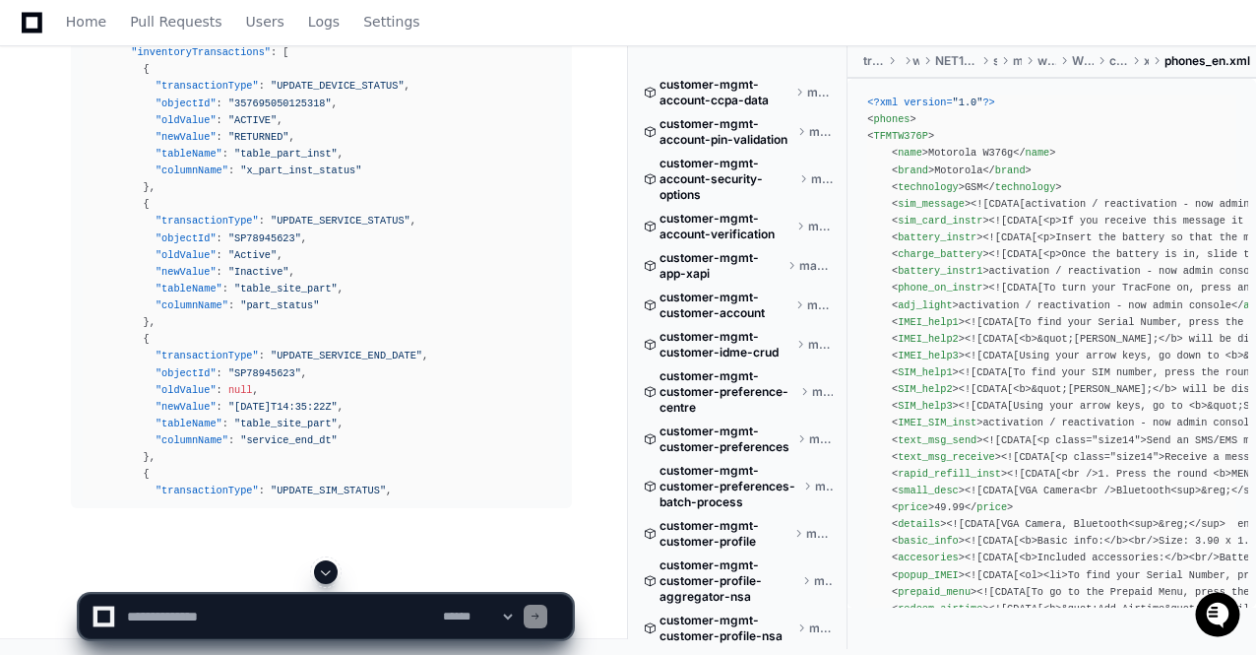
click at [323, 568] on span at bounding box center [326, 572] width 16 height 16
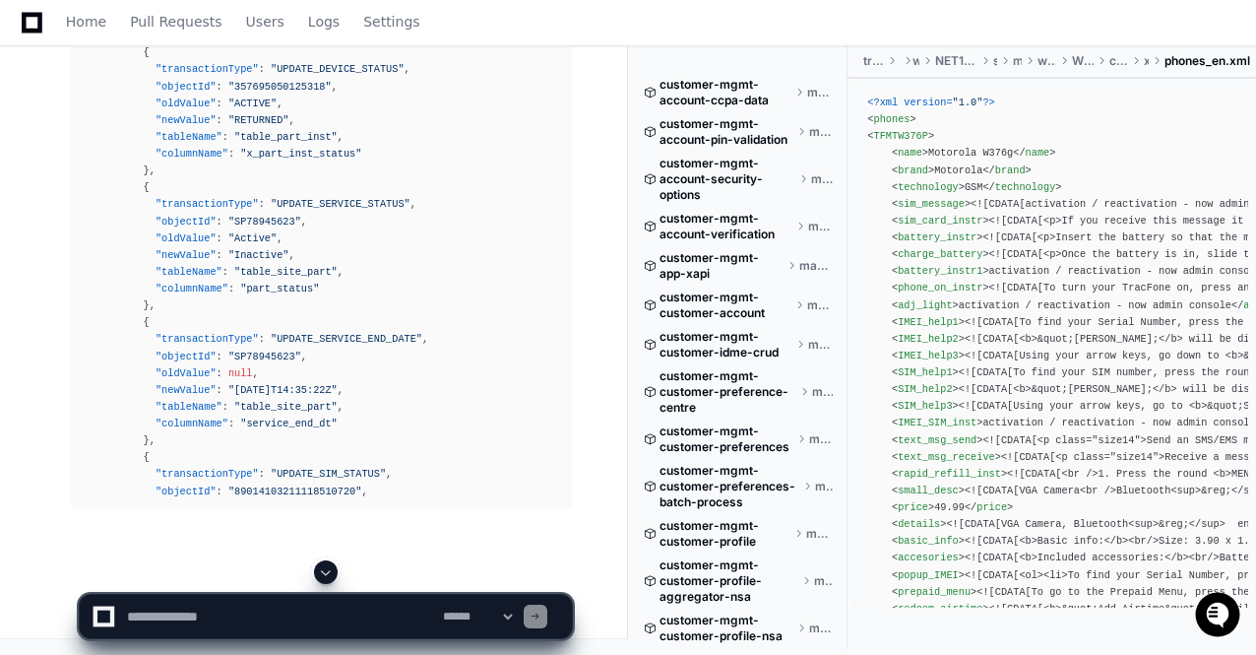
click at [323, 568] on span at bounding box center [326, 572] width 16 height 16
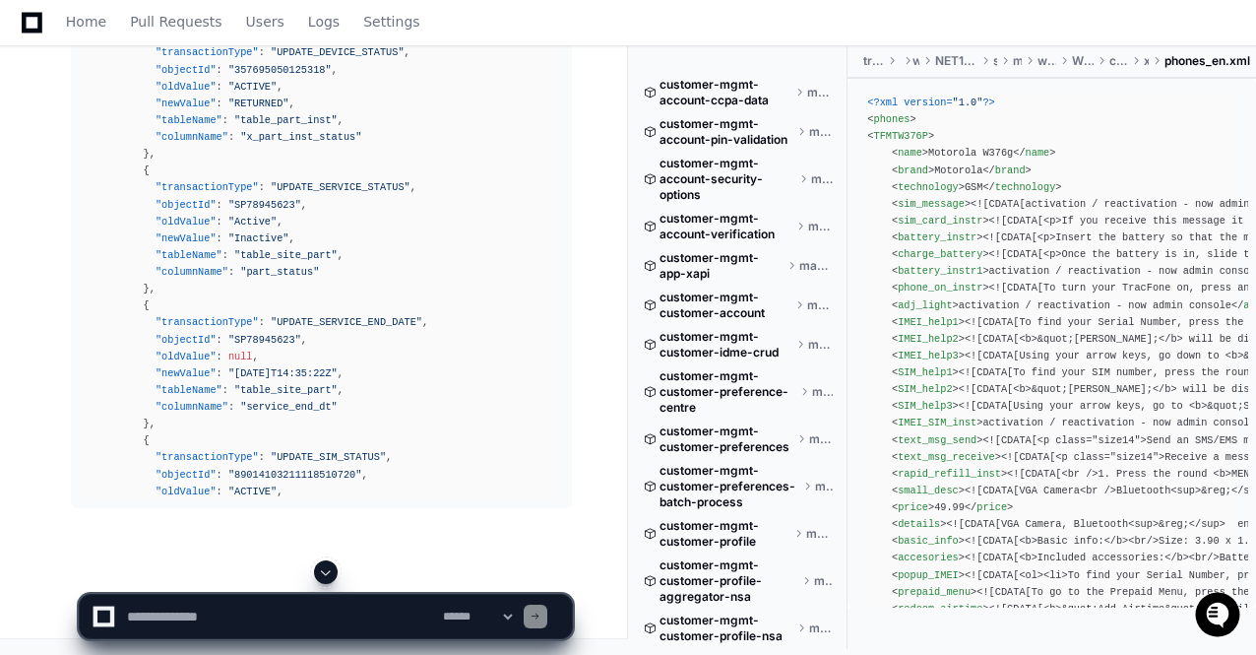
click at [323, 568] on app-app-chat-input "**********" at bounding box center [326, 599] width 494 height 79
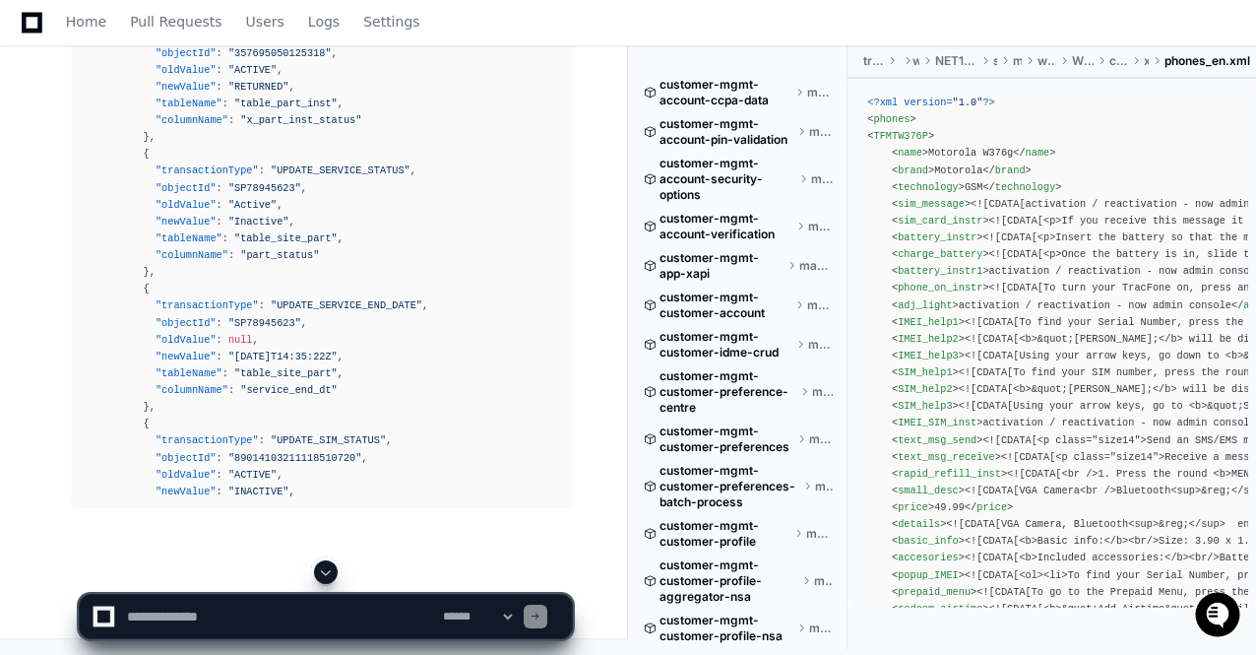
click at [323, 568] on span at bounding box center [326, 572] width 16 height 16
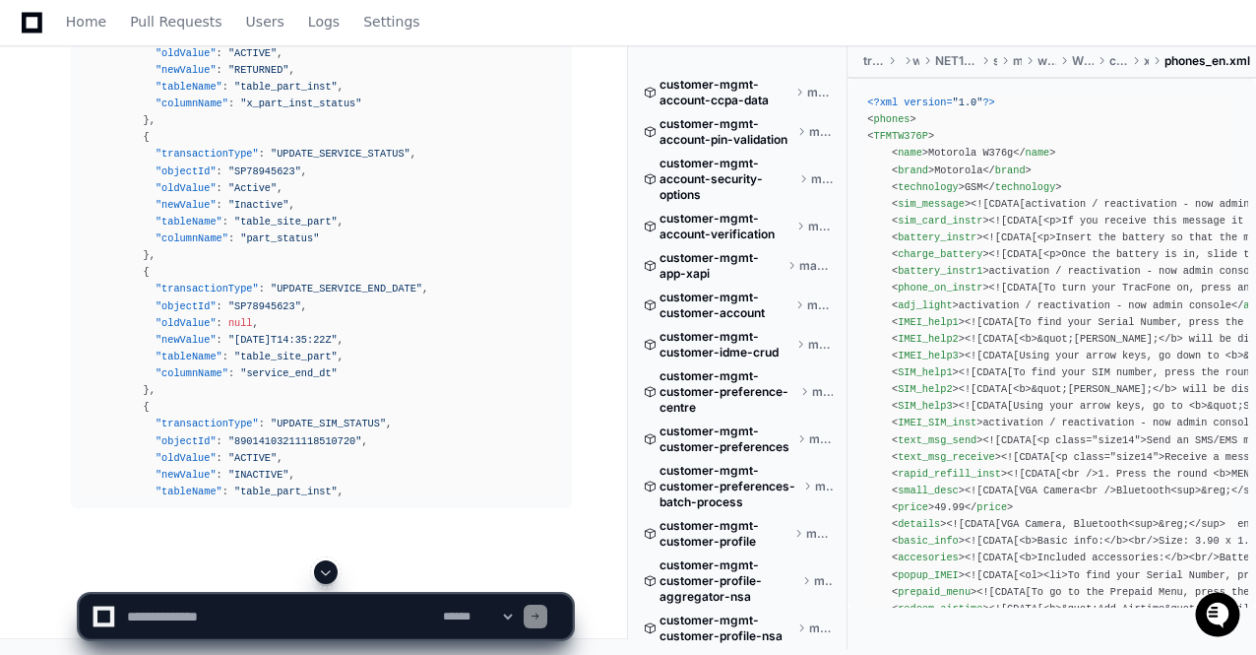
click at [323, 568] on span at bounding box center [326, 572] width 16 height 16
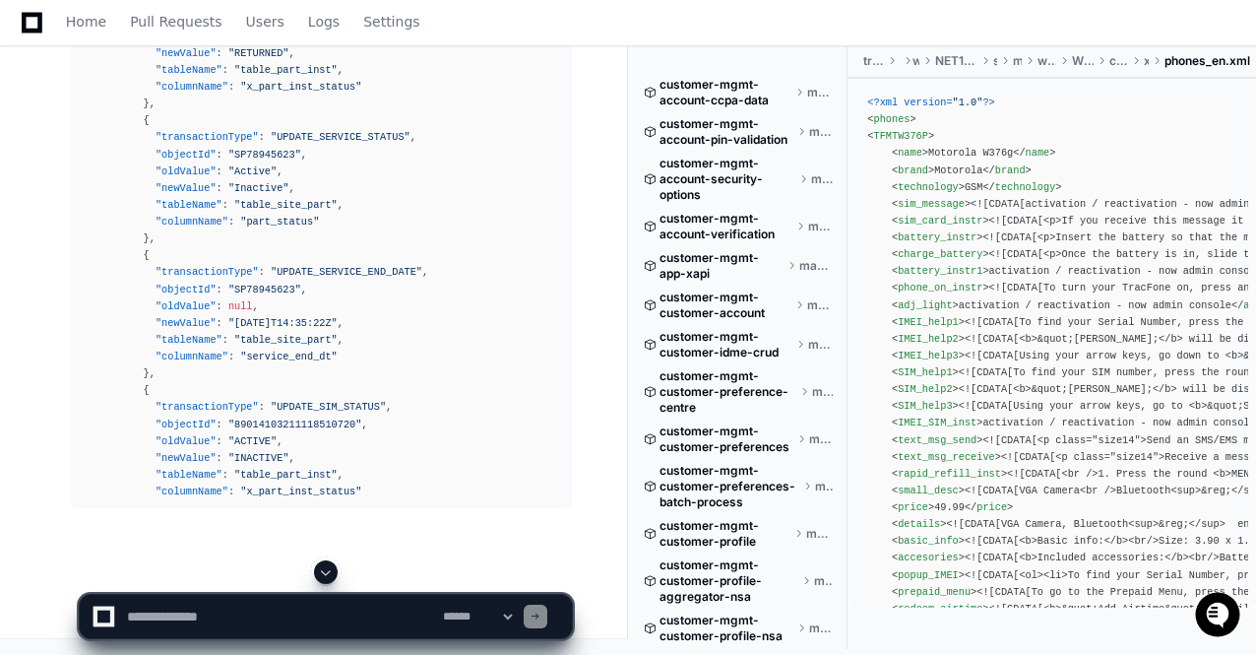
click at [323, 568] on span at bounding box center [326, 572] width 16 height 16
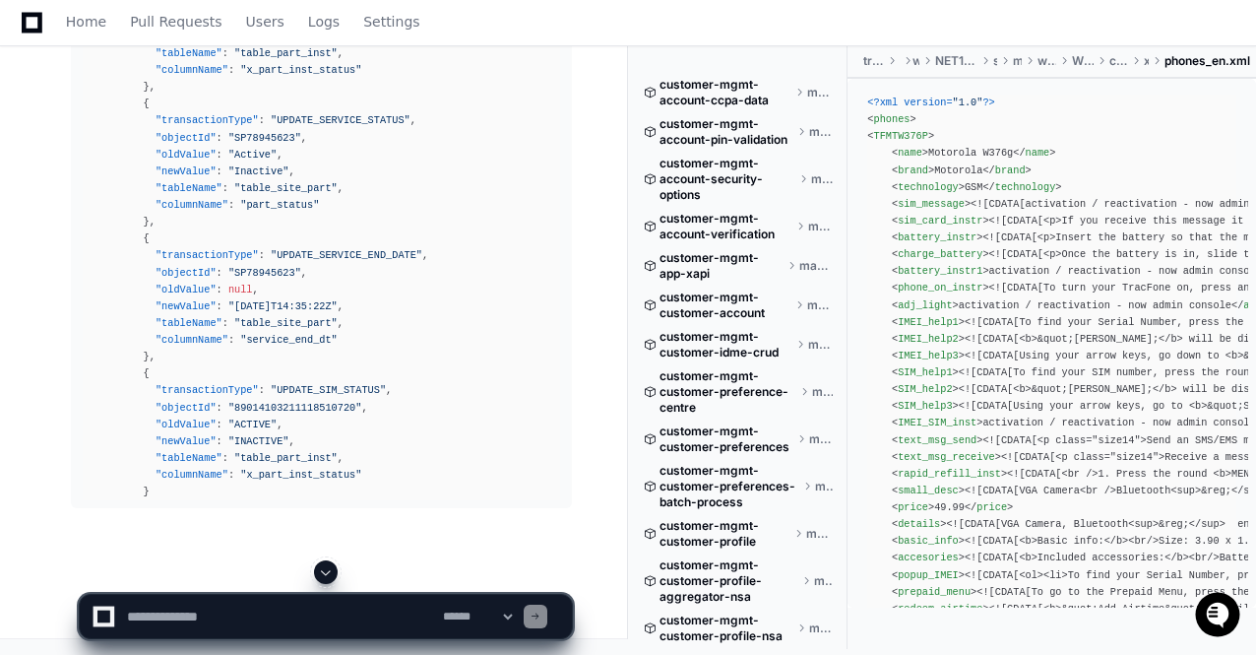
click at [323, 568] on span at bounding box center [326, 572] width 16 height 16
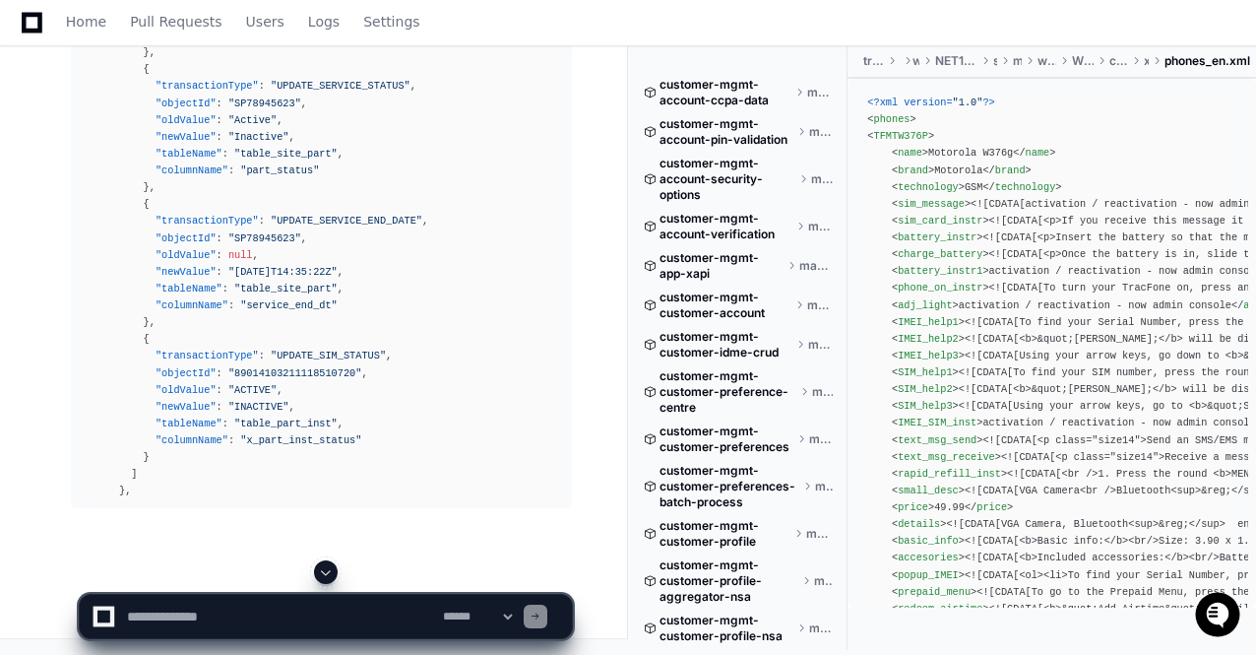
click at [323, 568] on span at bounding box center [326, 572] width 16 height 16
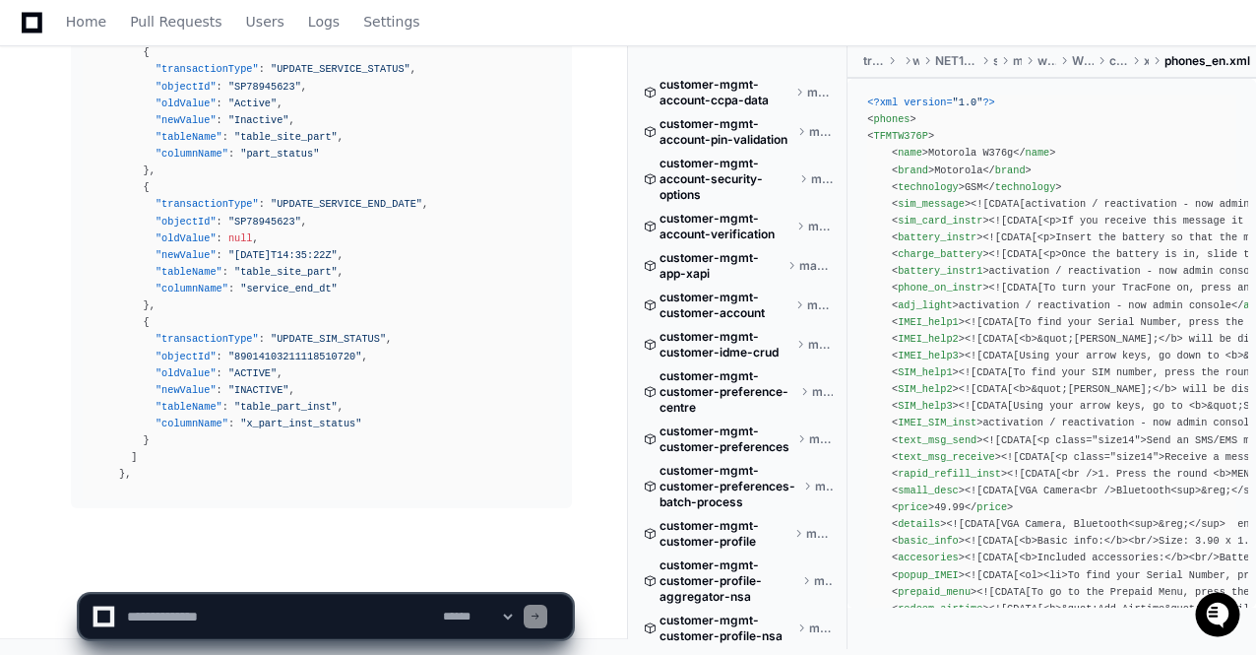
click at [323, 568] on app-app-chat-input "**********" at bounding box center [326, 599] width 494 height 79
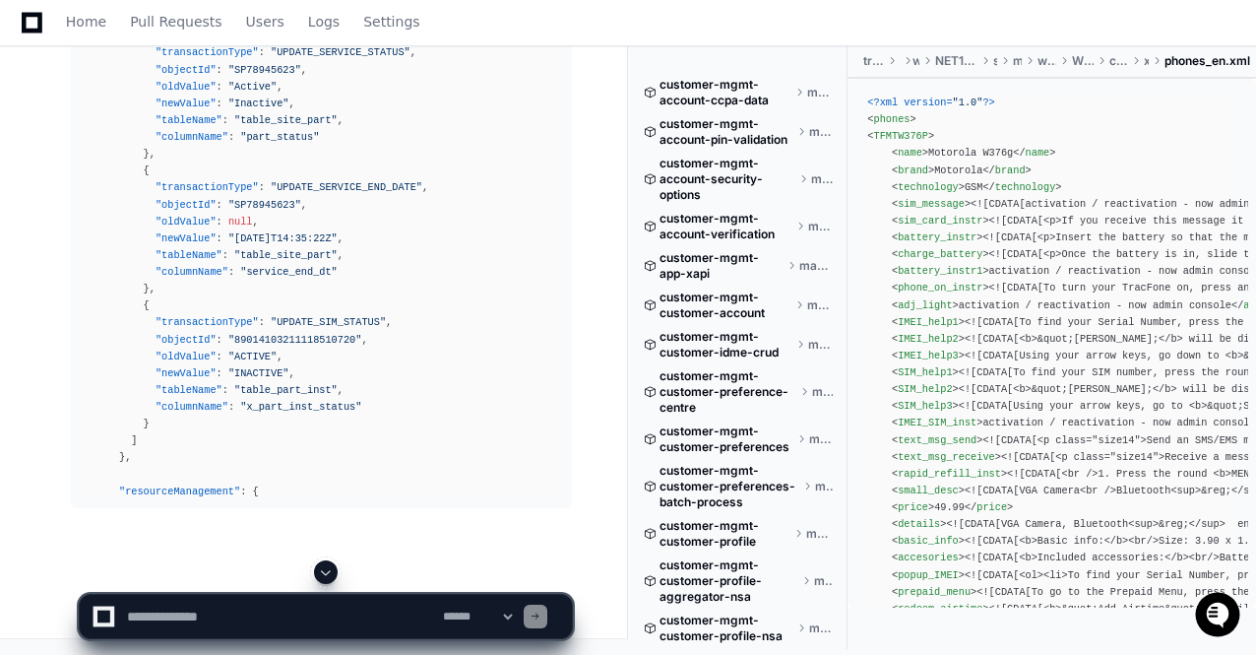
click at [323, 568] on span at bounding box center [326, 572] width 16 height 16
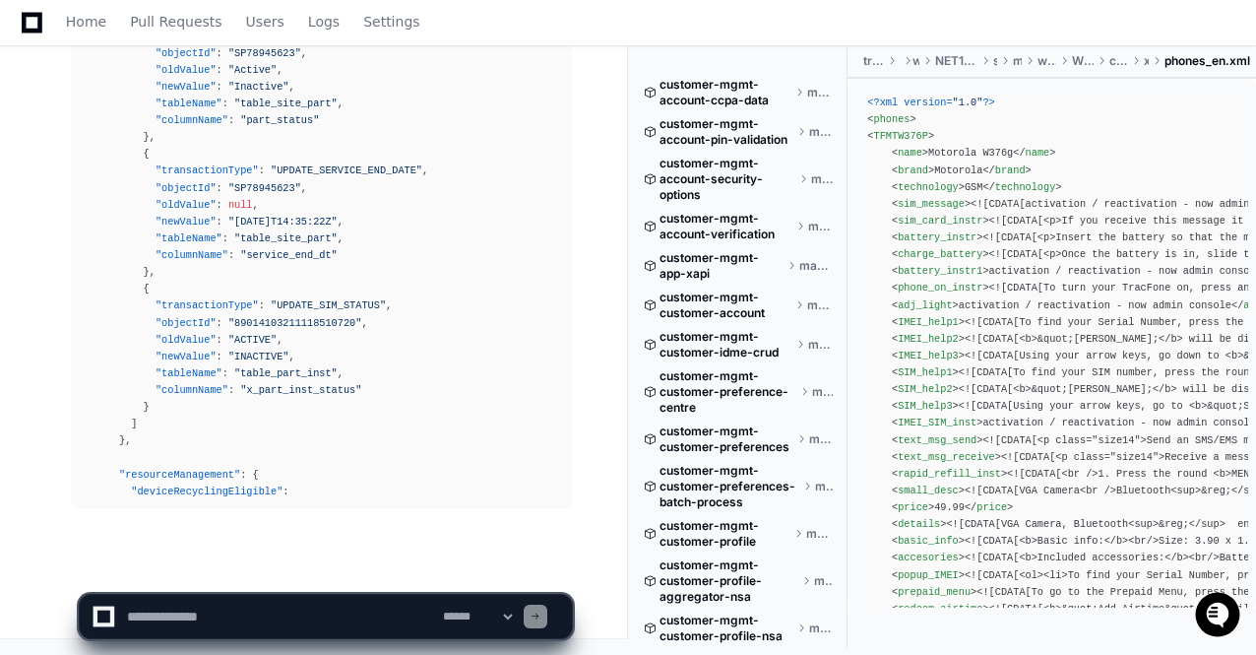
click at [323, 568] on app-app-chat-input "**********" at bounding box center [326, 599] width 494 height 79
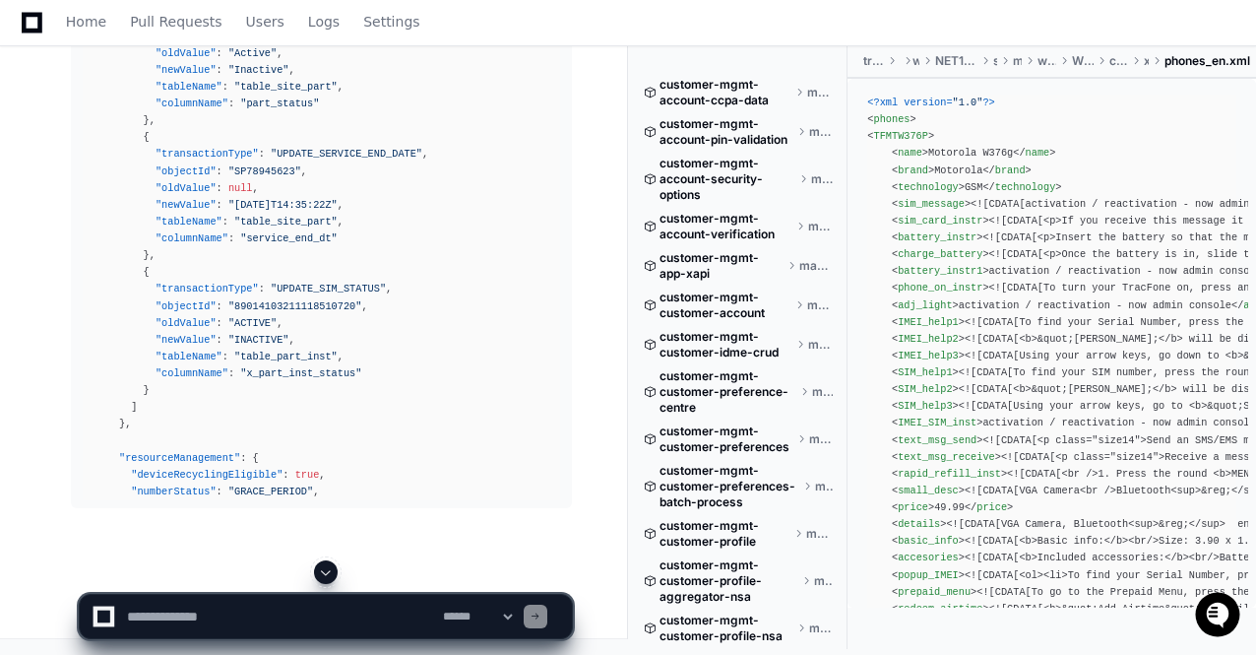
click at [323, 568] on span at bounding box center [326, 572] width 16 height 16
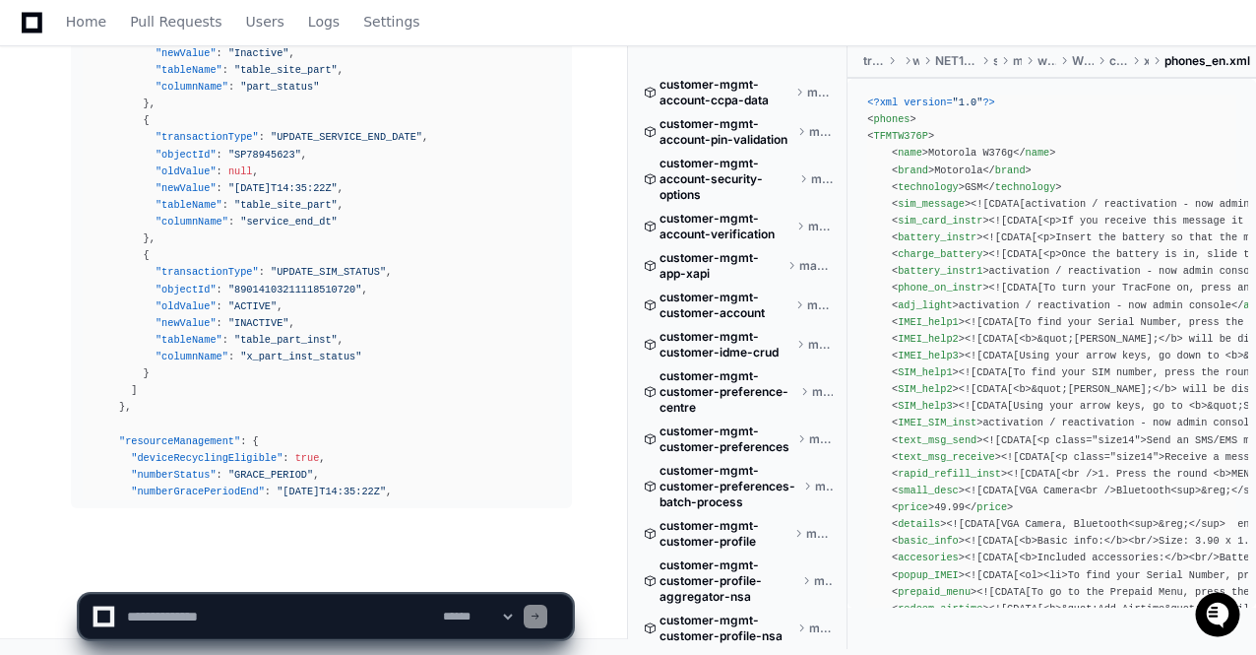
scroll to position [89407, 0]
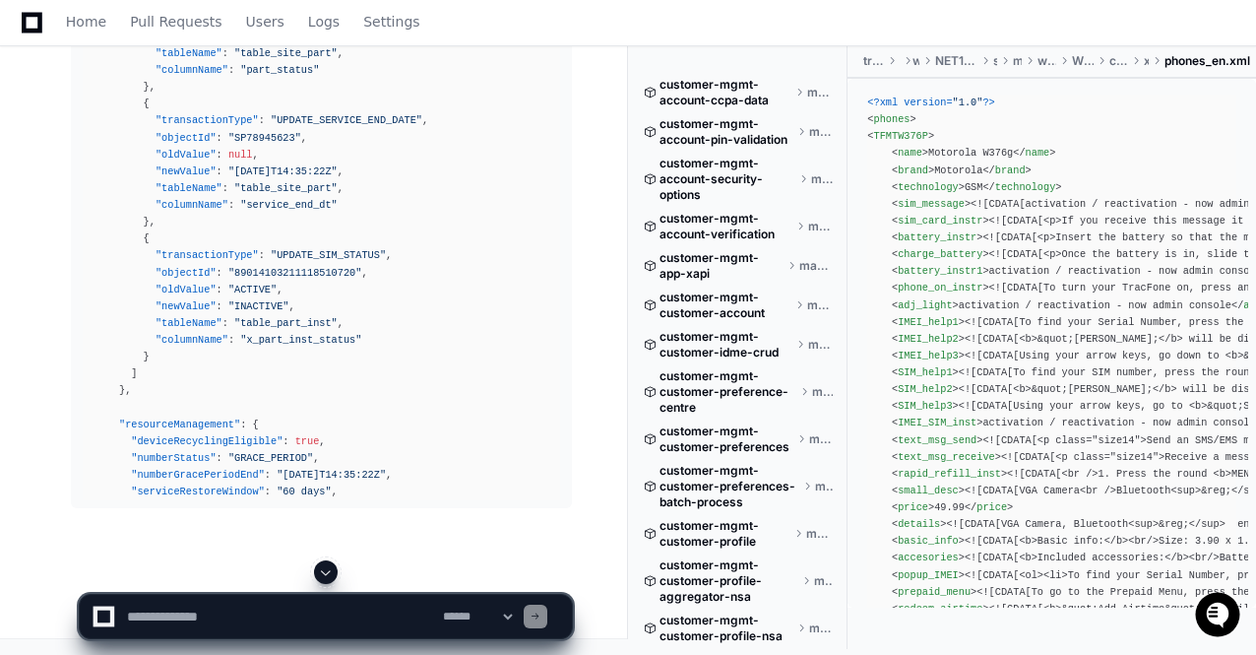
click at [323, 568] on span at bounding box center [326, 572] width 16 height 16
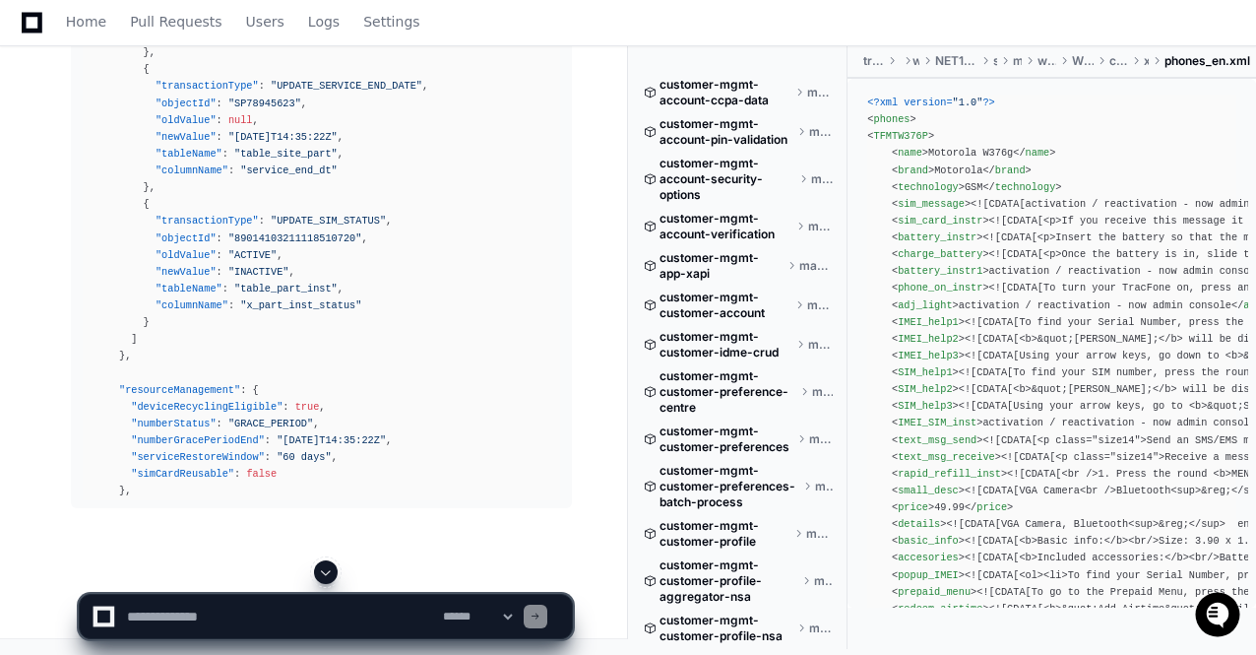
click at [323, 568] on span at bounding box center [326, 572] width 16 height 16
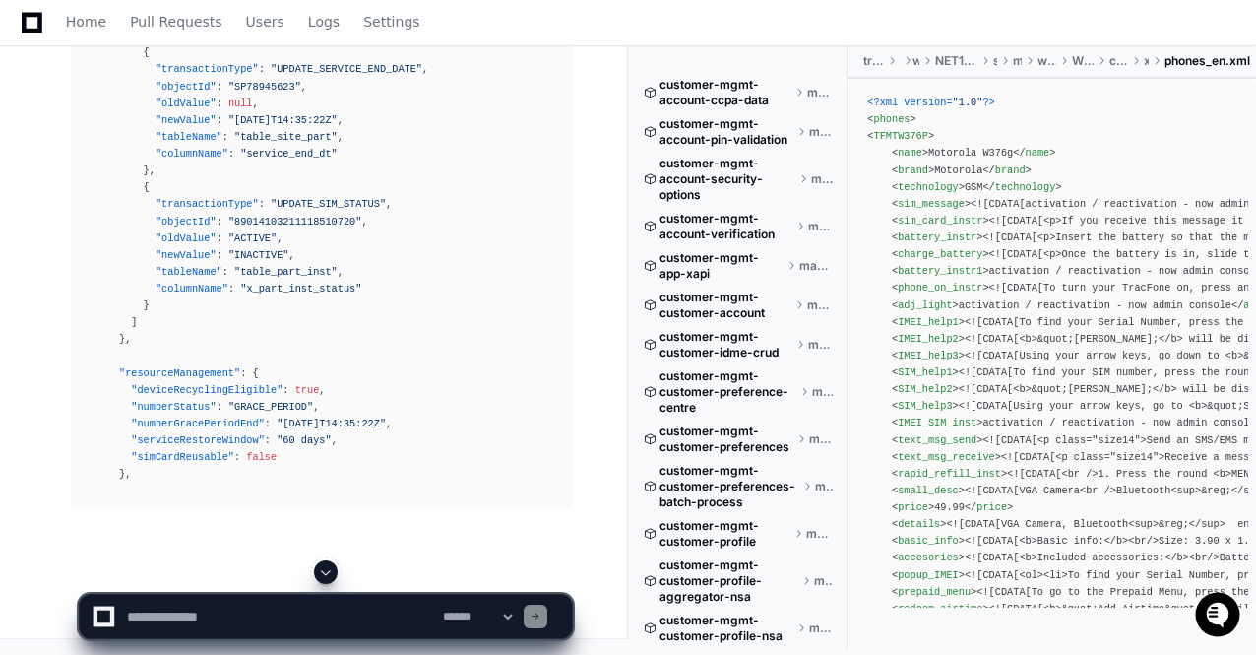
scroll to position [89474, 0]
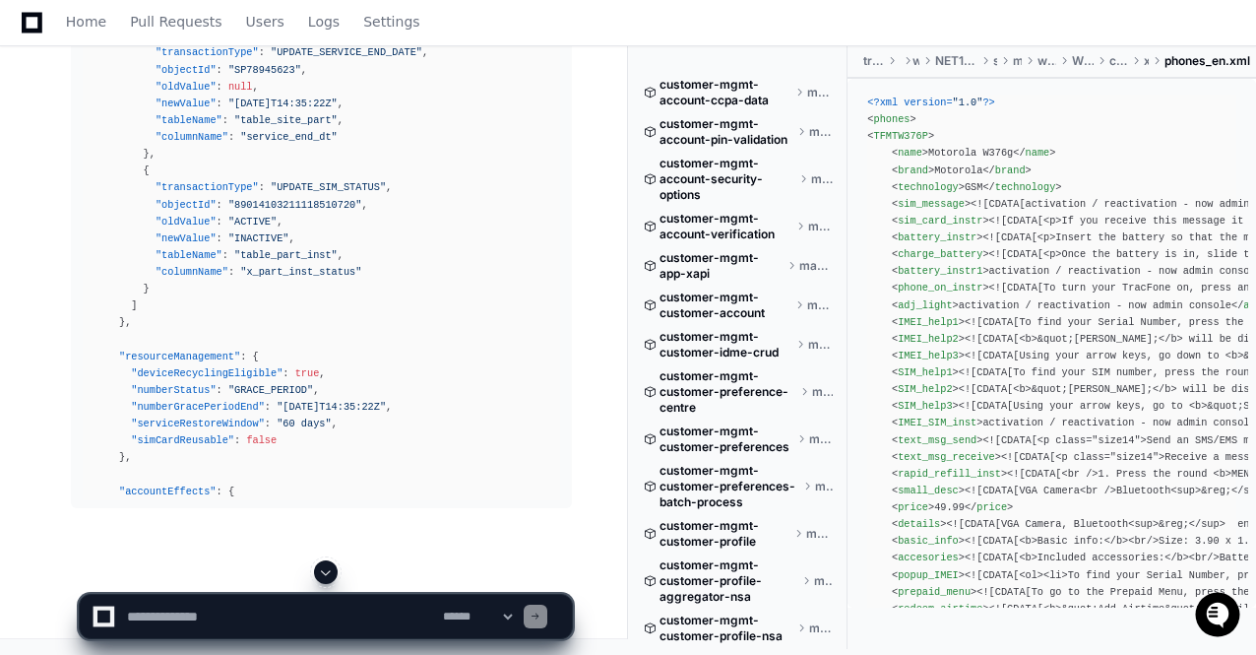
click at [323, 568] on span at bounding box center [326, 572] width 16 height 16
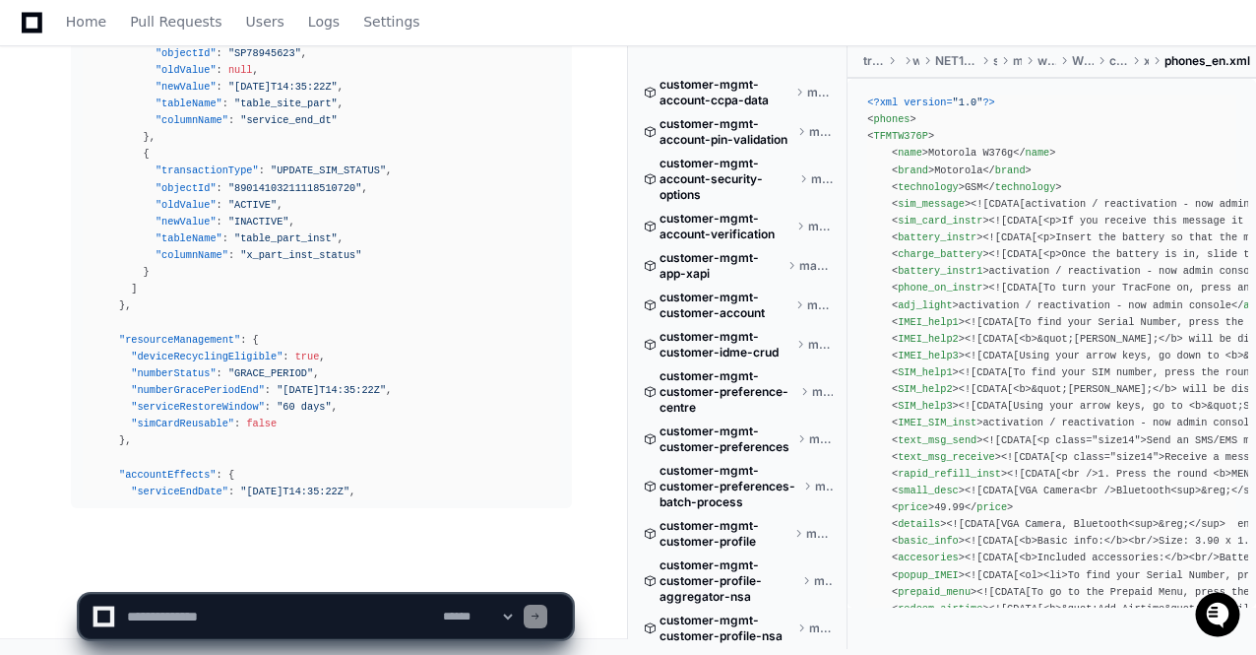
scroll to position [89507, 0]
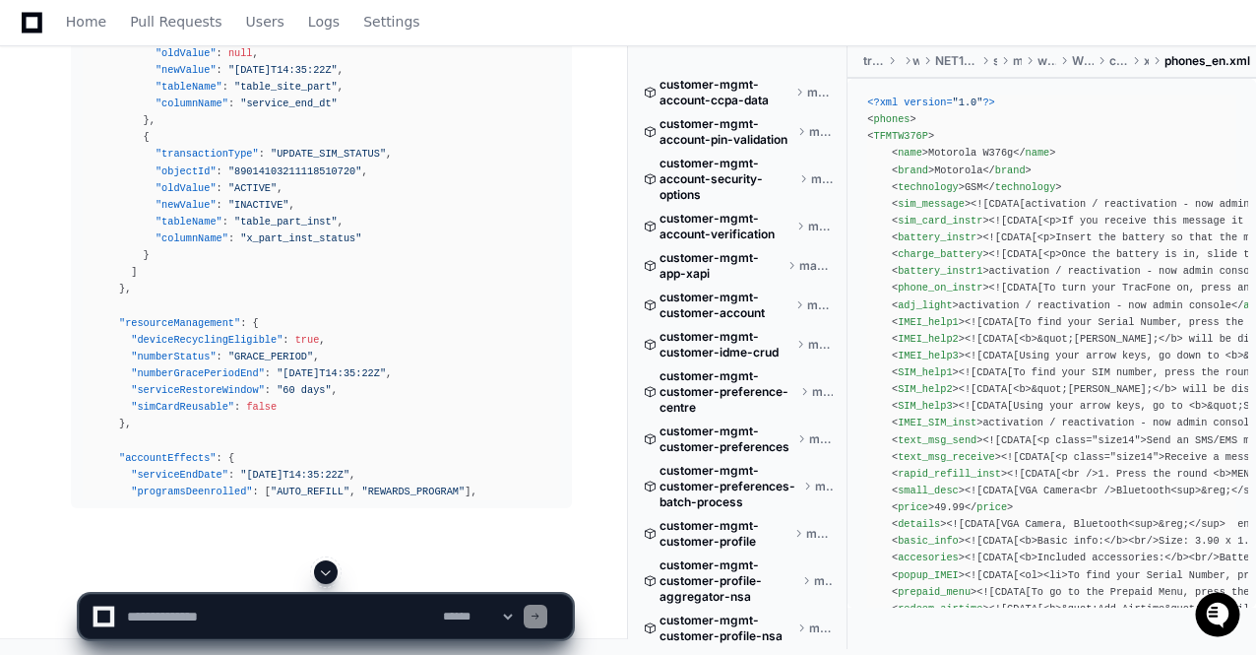
click at [323, 568] on span at bounding box center [326, 572] width 16 height 16
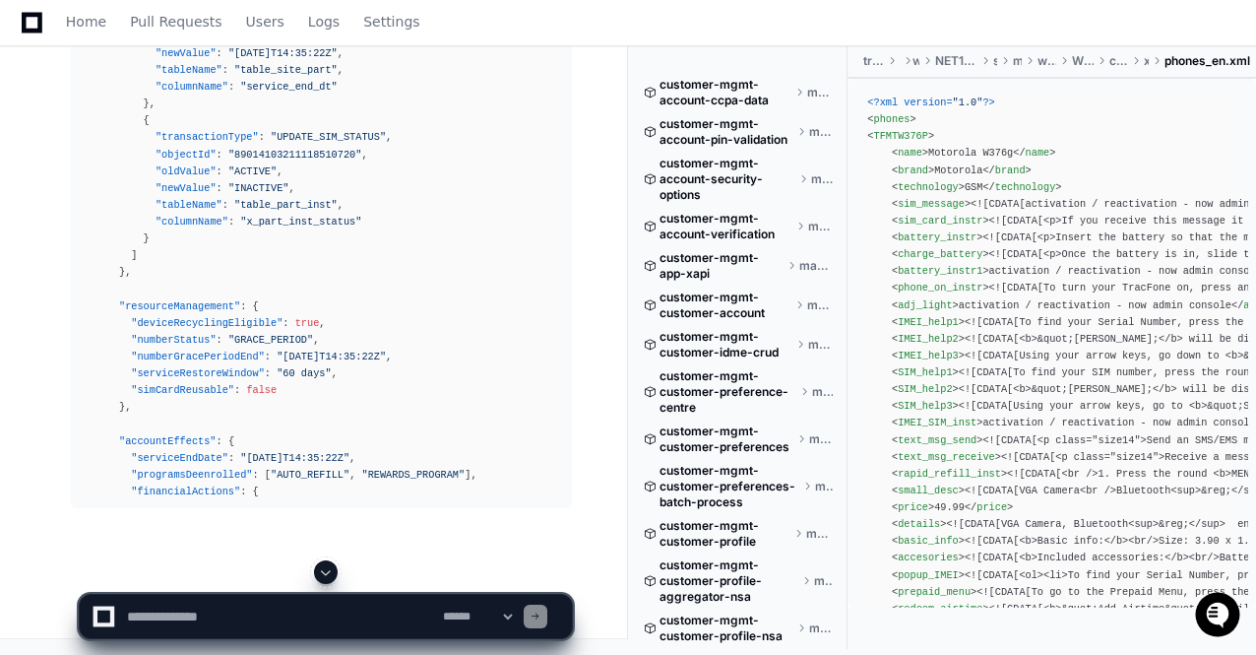
click at [323, 568] on span at bounding box center [326, 572] width 16 height 16
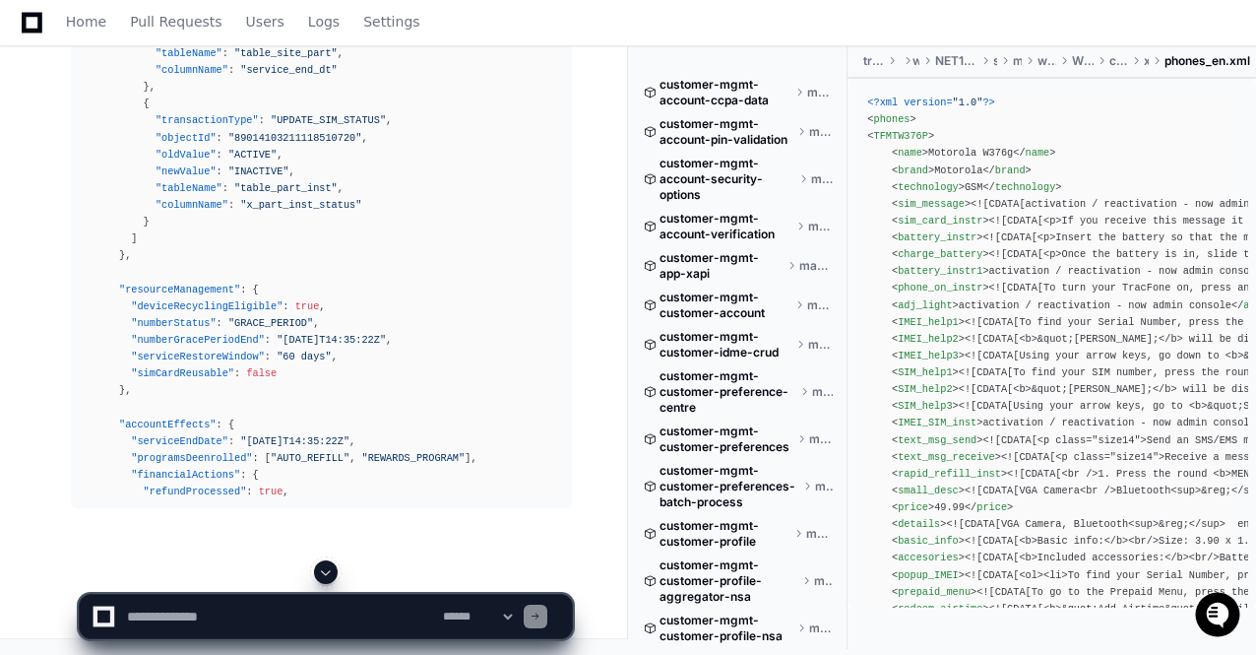
click at [323, 568] on span at bounding box center [326, 572] width 16 height 16
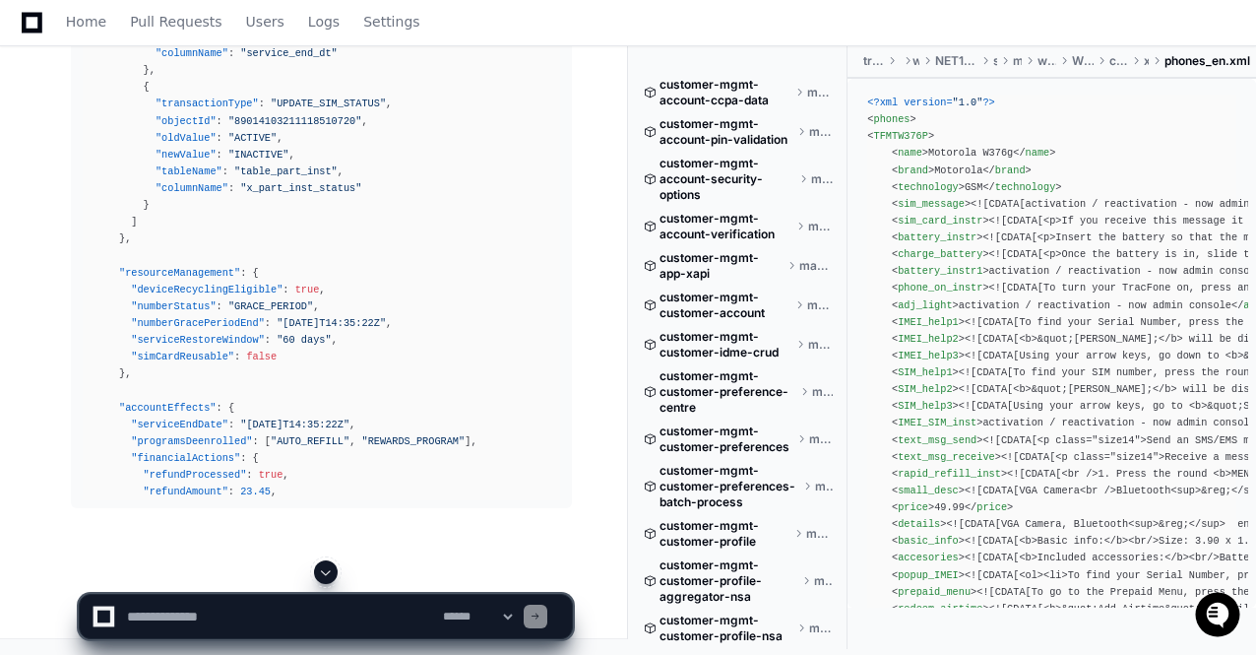
click at [323, 568] on span at bounding box center [326, 572] width 16 height 16
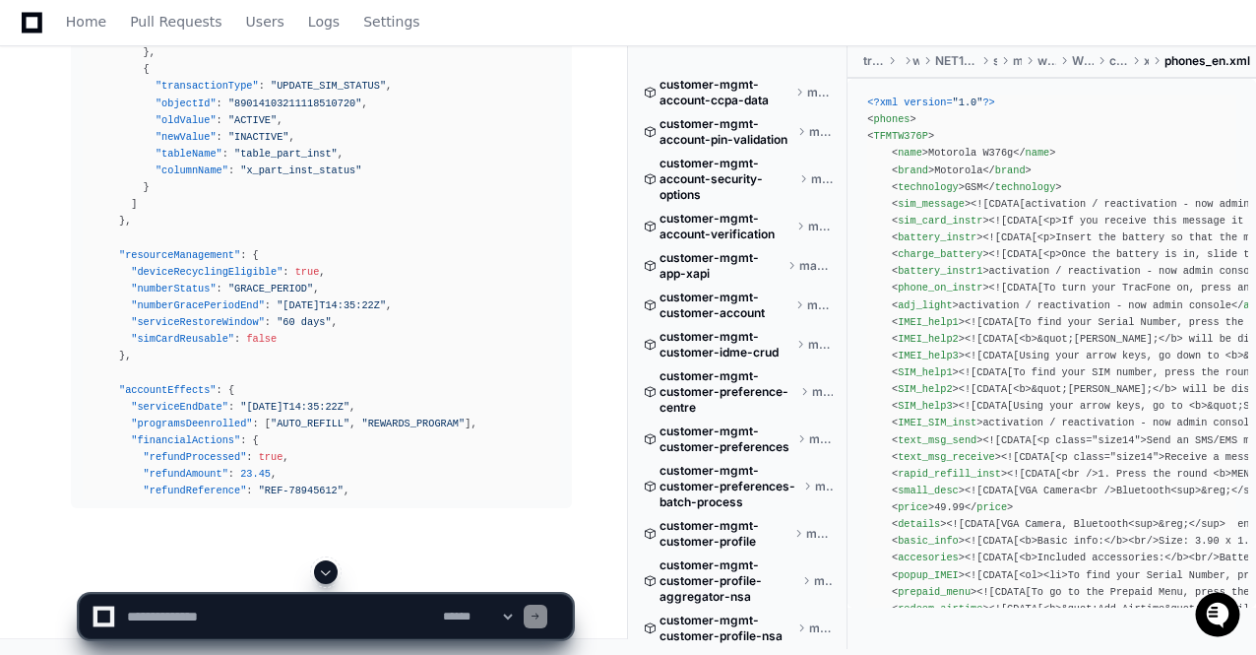
click at [323, 568] on span at bounding box center [326, 572] width 16 height 16
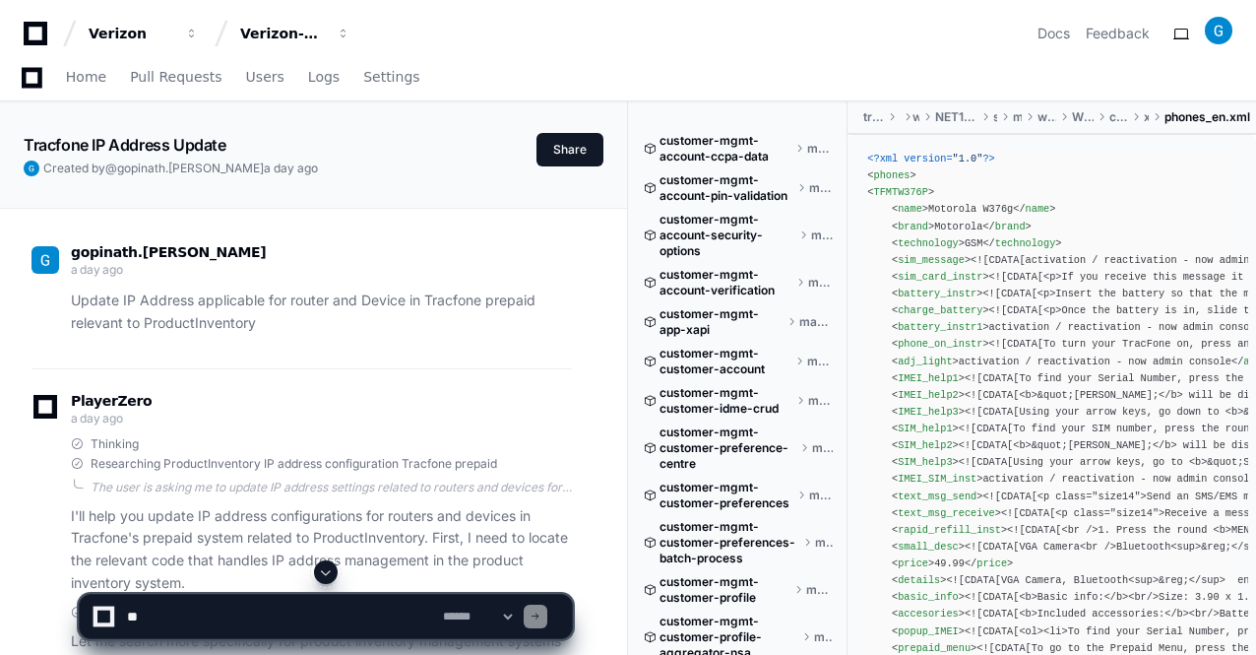
click at [323, 568] on span at bounding box center [326, 572] width 16 height 16
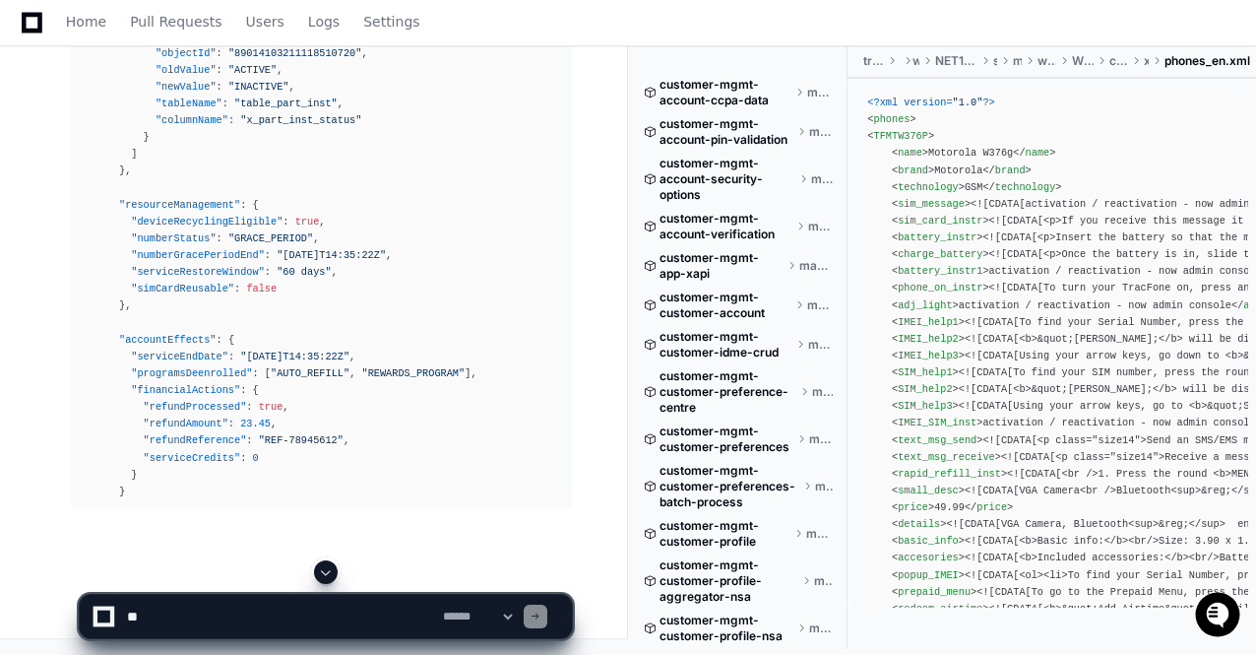
click at [323, 568] on span at bounding box center [326, 572] width 16 height 16
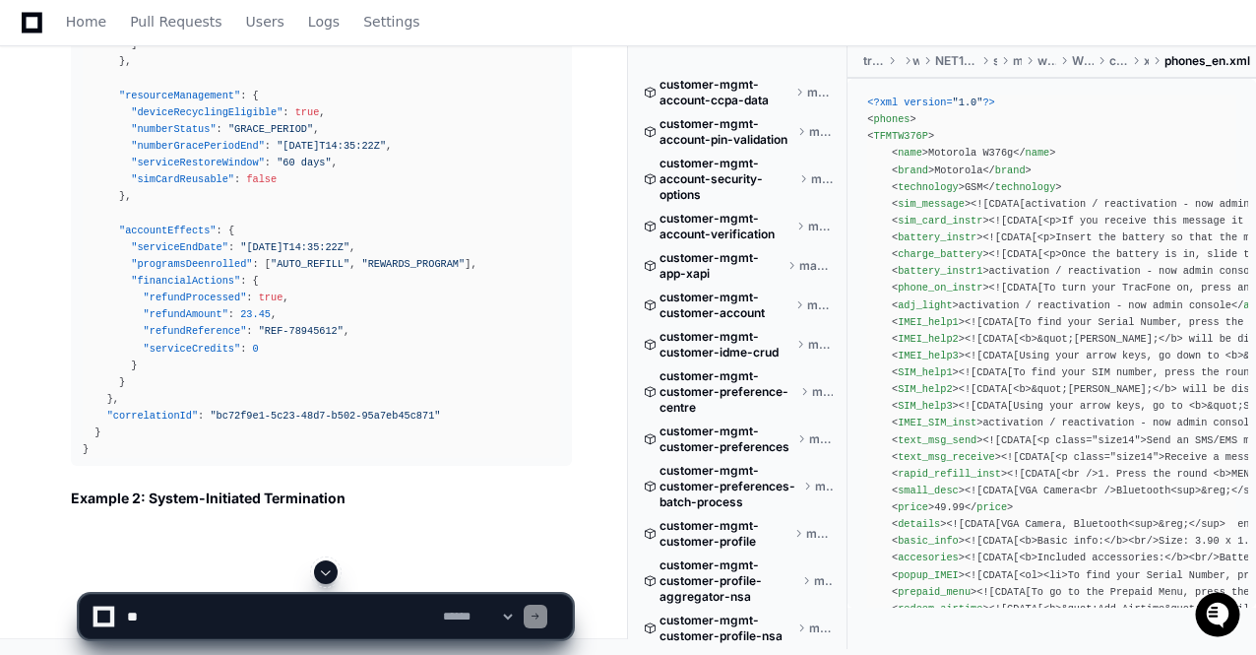
click at [323, 568] on span at bounding box center [326, 572] width 16 height 16
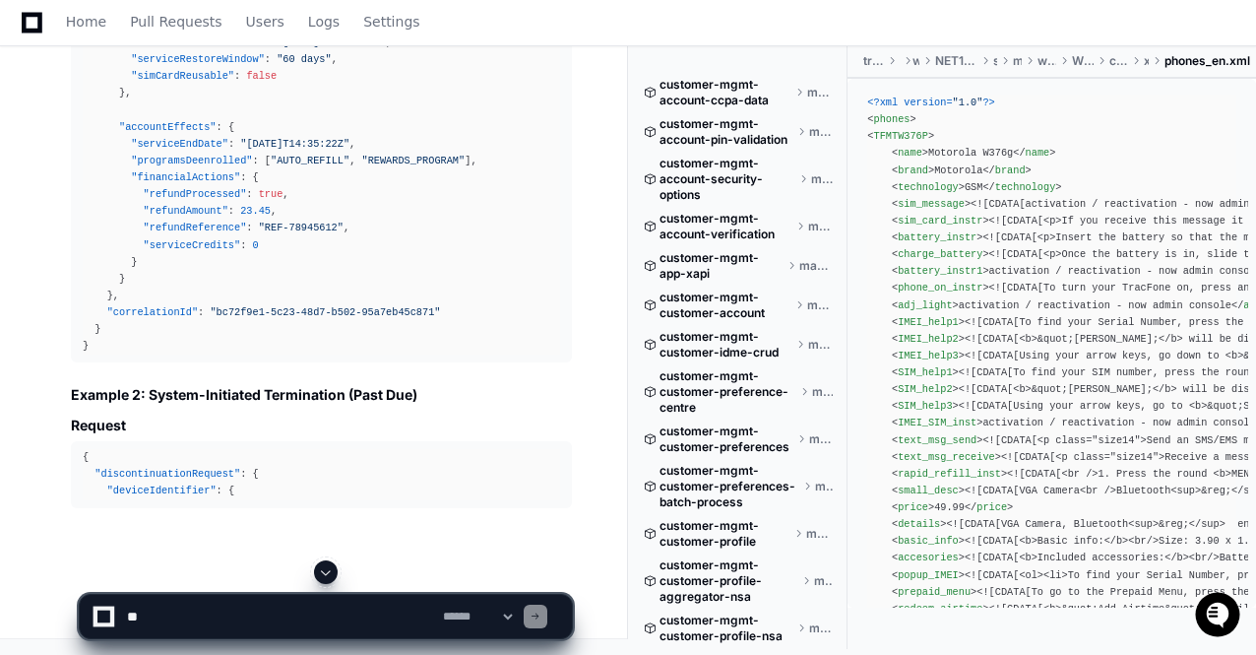
click at [323, 568] on span at bounding box center [326, 572] width 16 height 16
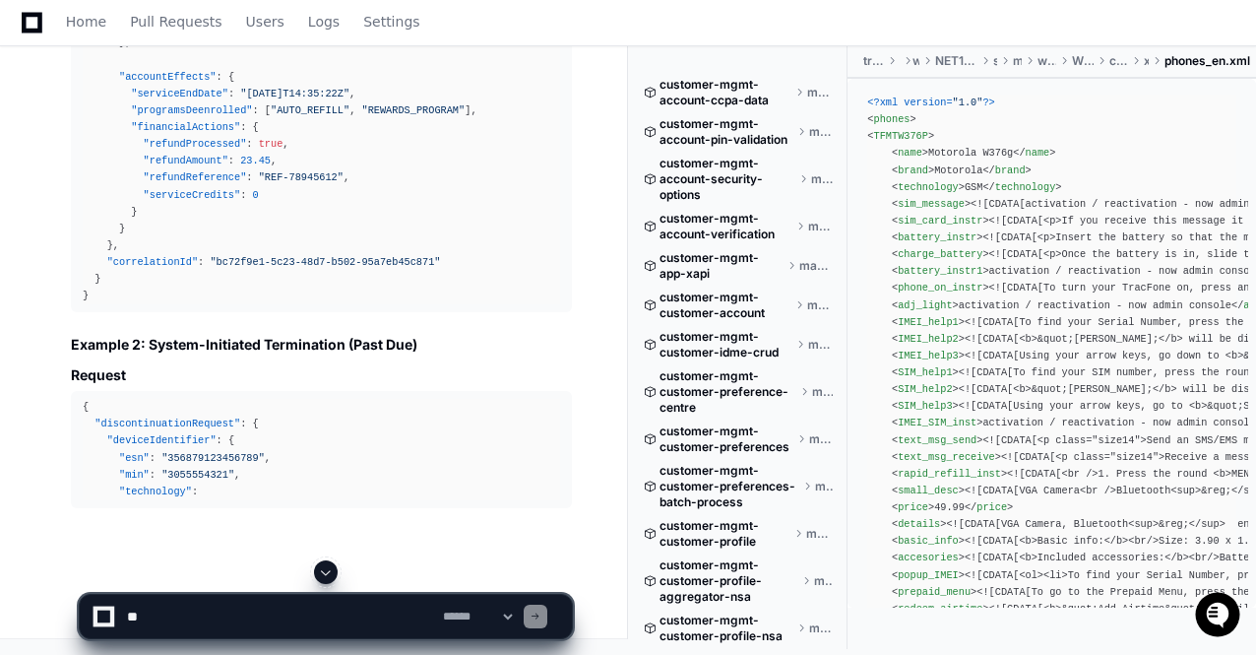
click at [323, 568] on span at bounding box center [326, 572] width 16 height 16
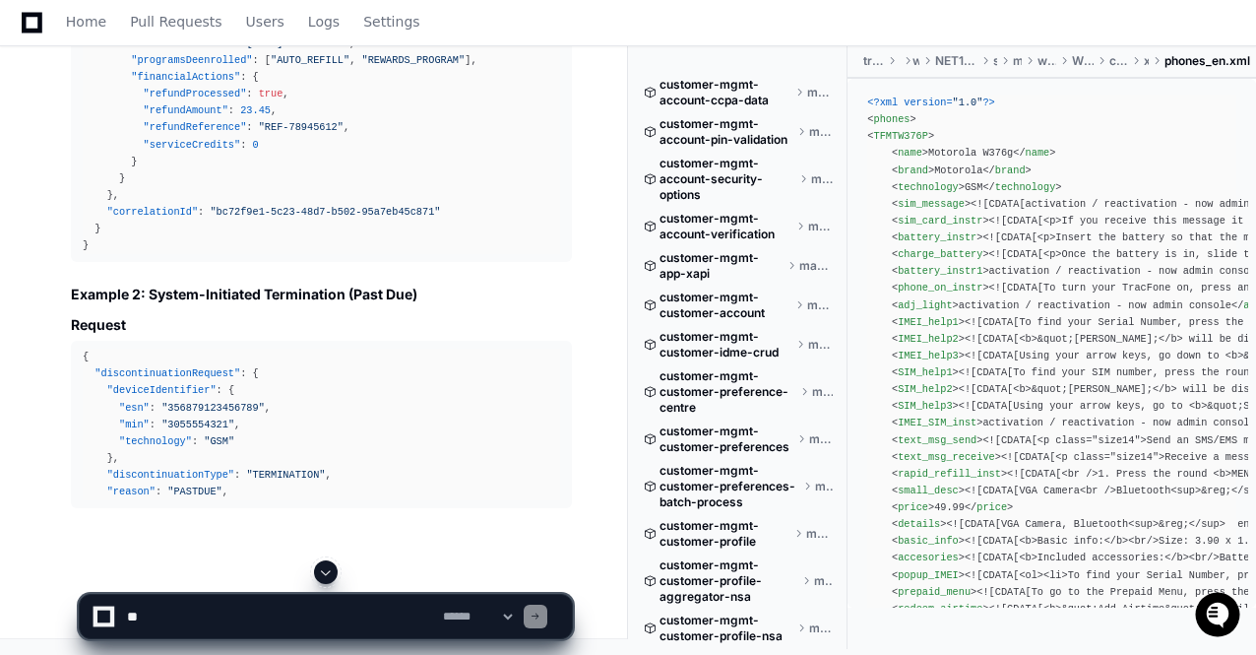
click at [323, 568] on span at bounding box center [326, 572] width 16 height 16
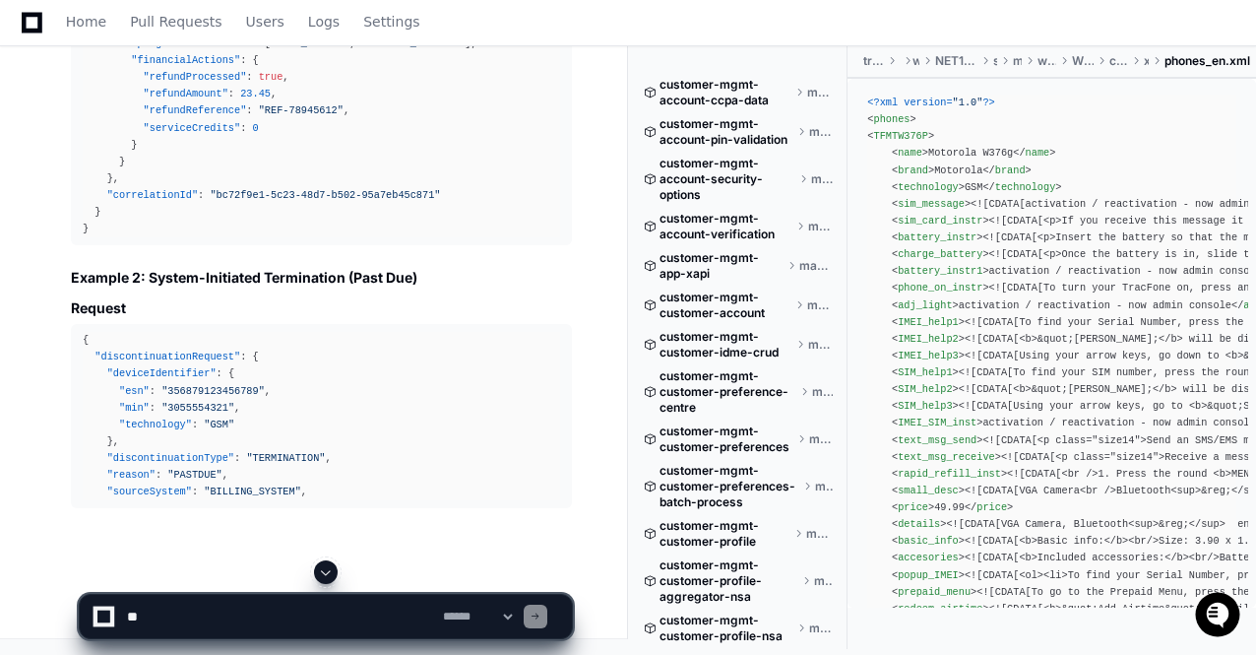
scroll to position [89956, 0]
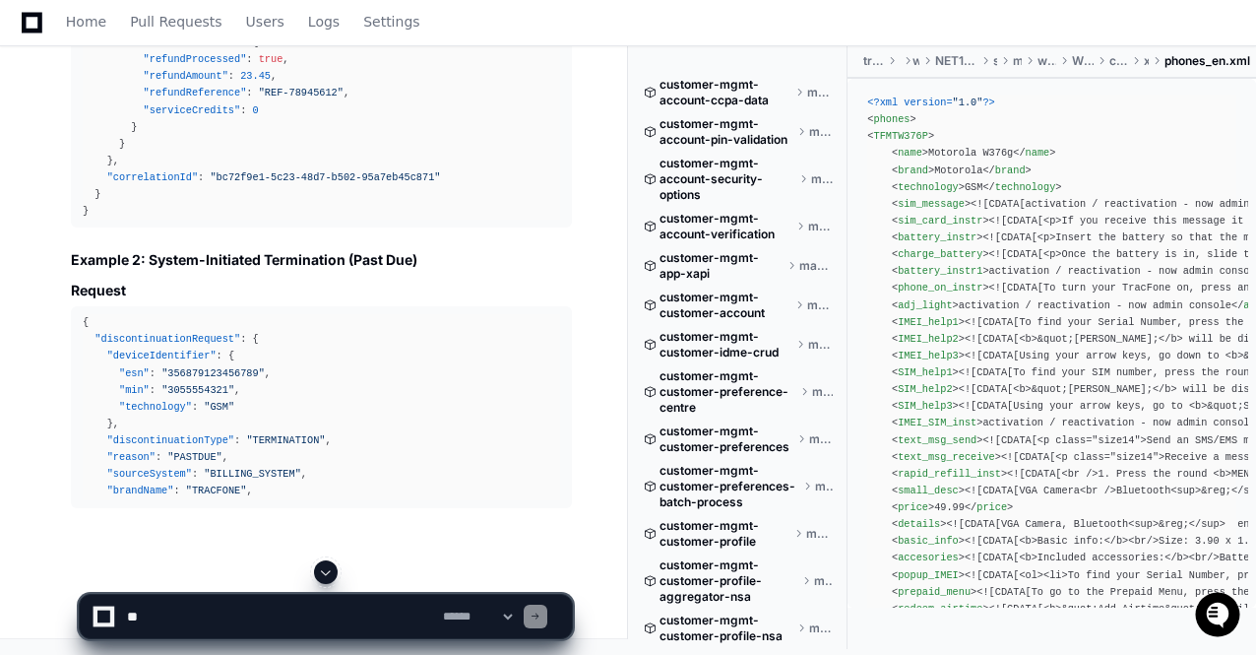
click at [323, 568] on span at bounding box center [326, 572] width 16 height 16
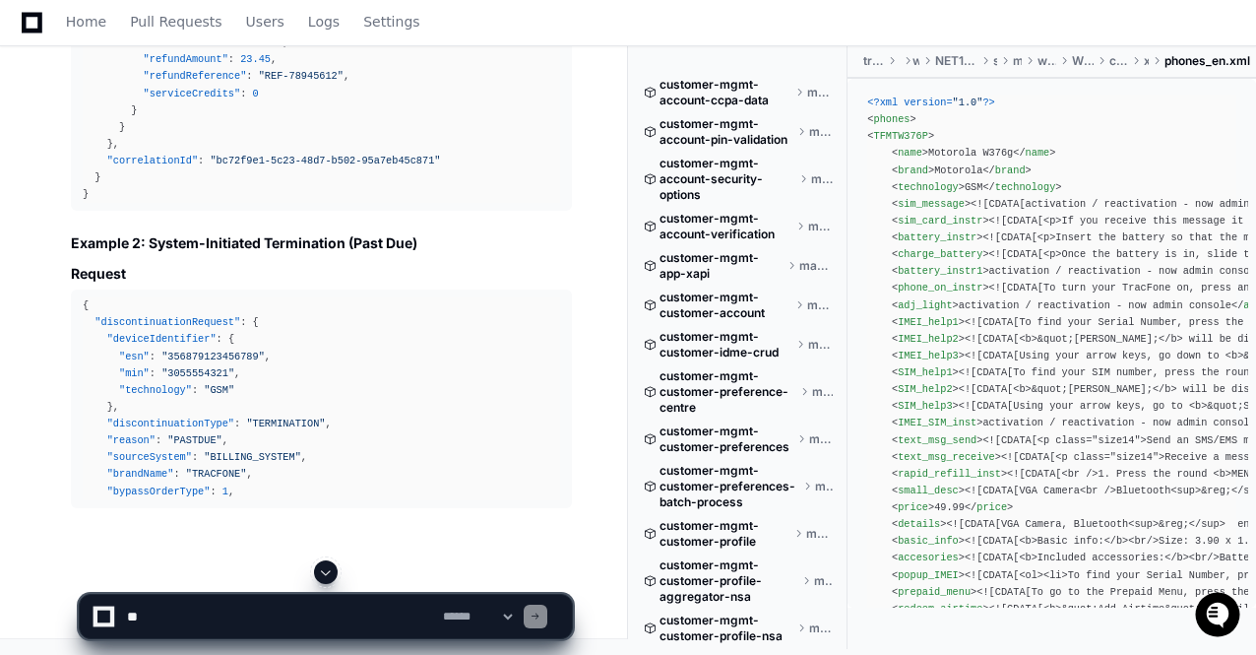
scroll to position [89990, 0]
click at [323, 568] on span at bounding box center [326, 572] width 16 height 16
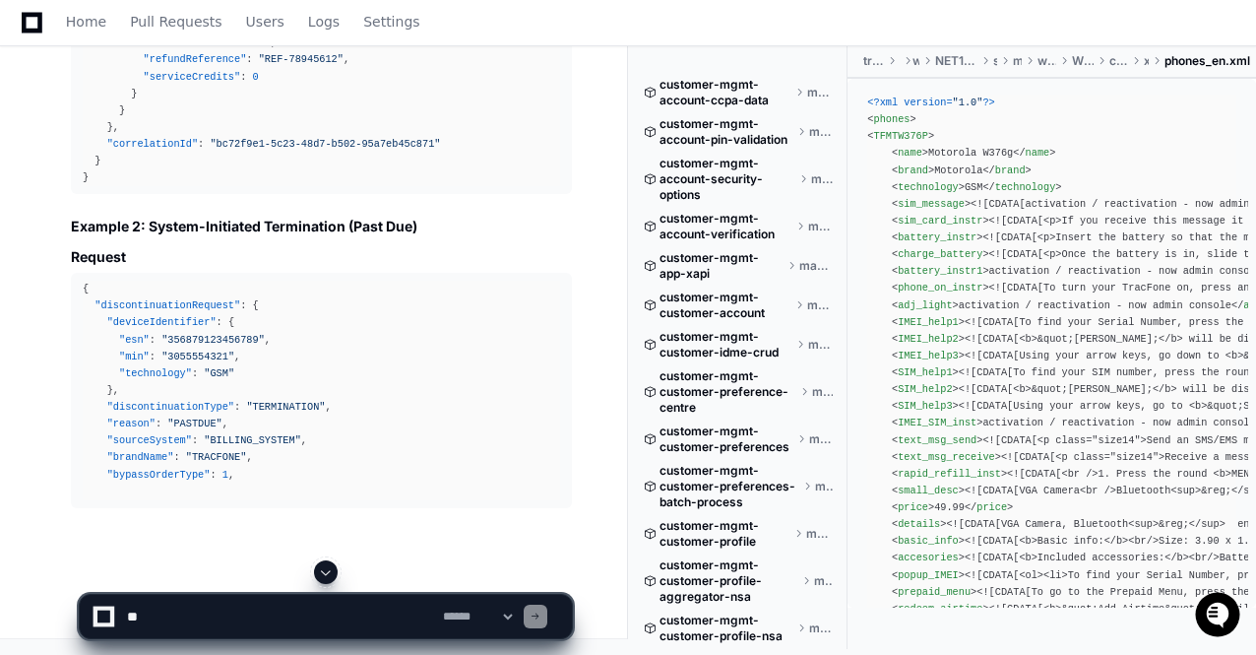
scroll to position [90023, 0]
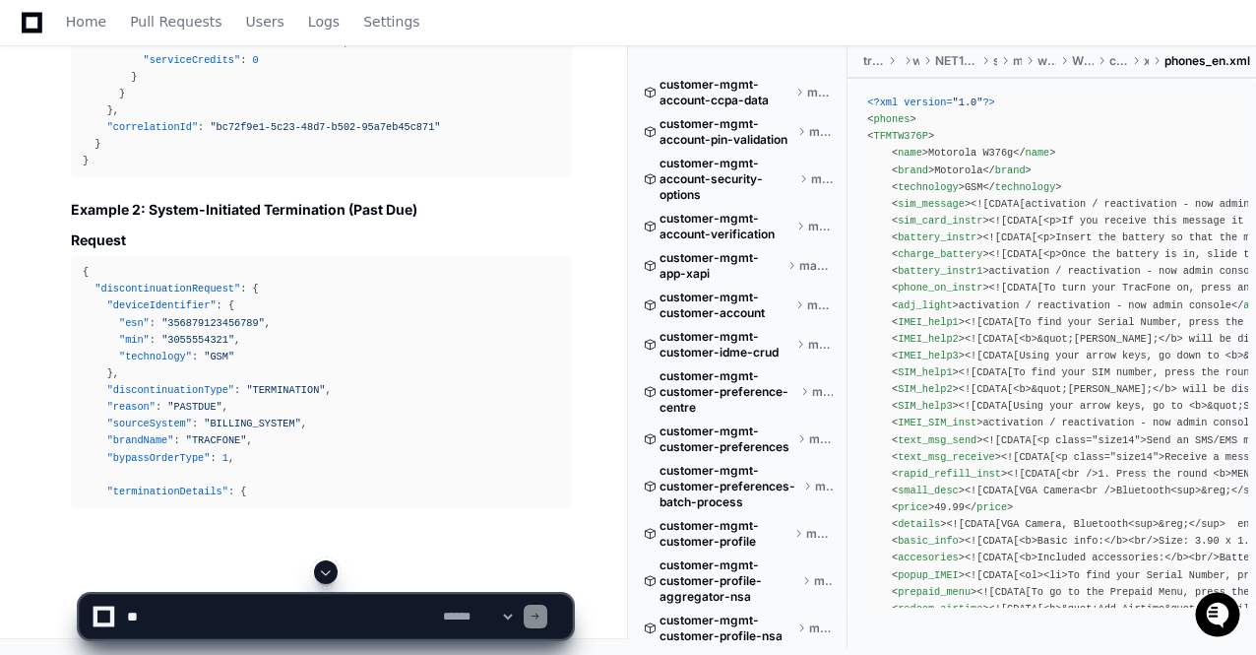
click at [323, 568] on span at bounding box center [326, 572] width 16 height 16
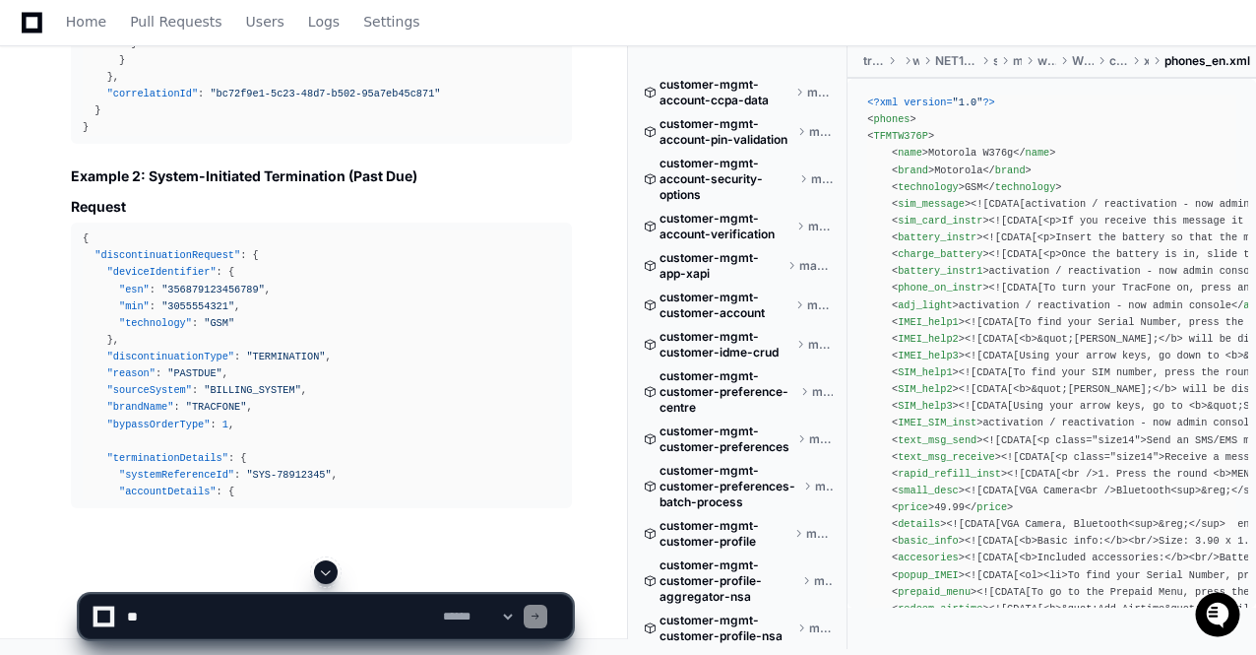
click at [323, 568] on span at bounding box center [326, 572] width 16 height 16
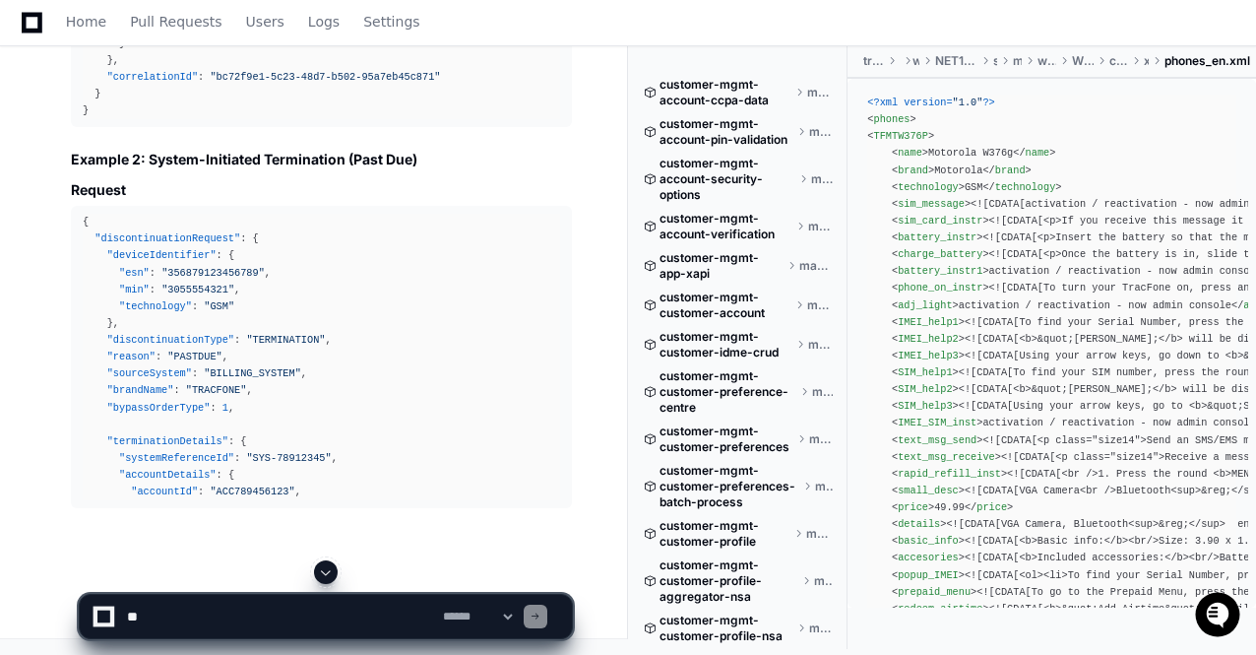
click at [323, 568] on span at bounding box center [326, 572] width 16 height 16
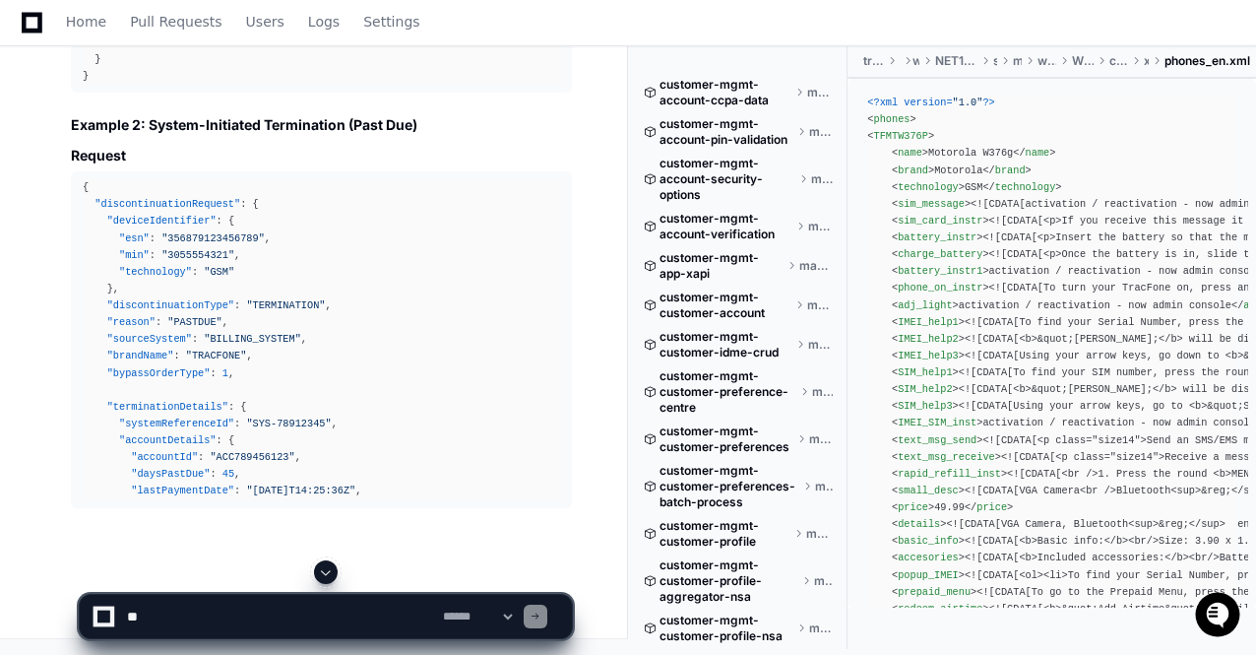
click at [323, 568] on span at bounding box center [326, 572] width 16 height 16
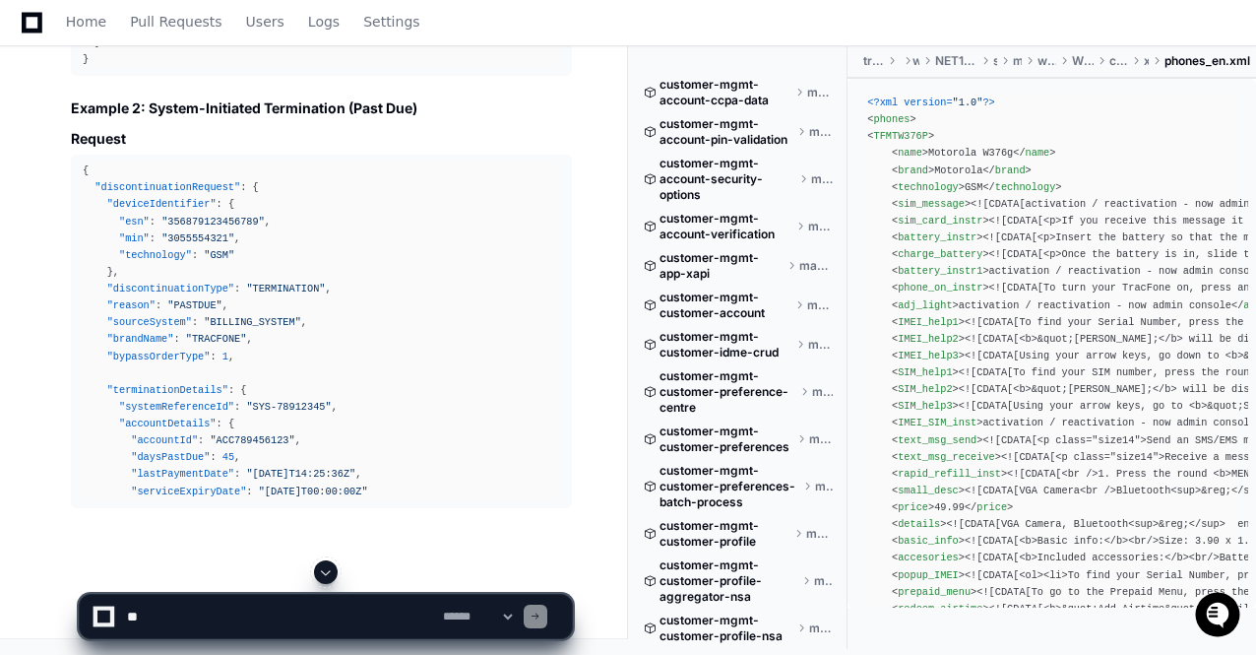
click at [323, 568] on span at bounding box center [326, 572] width 16 height 16
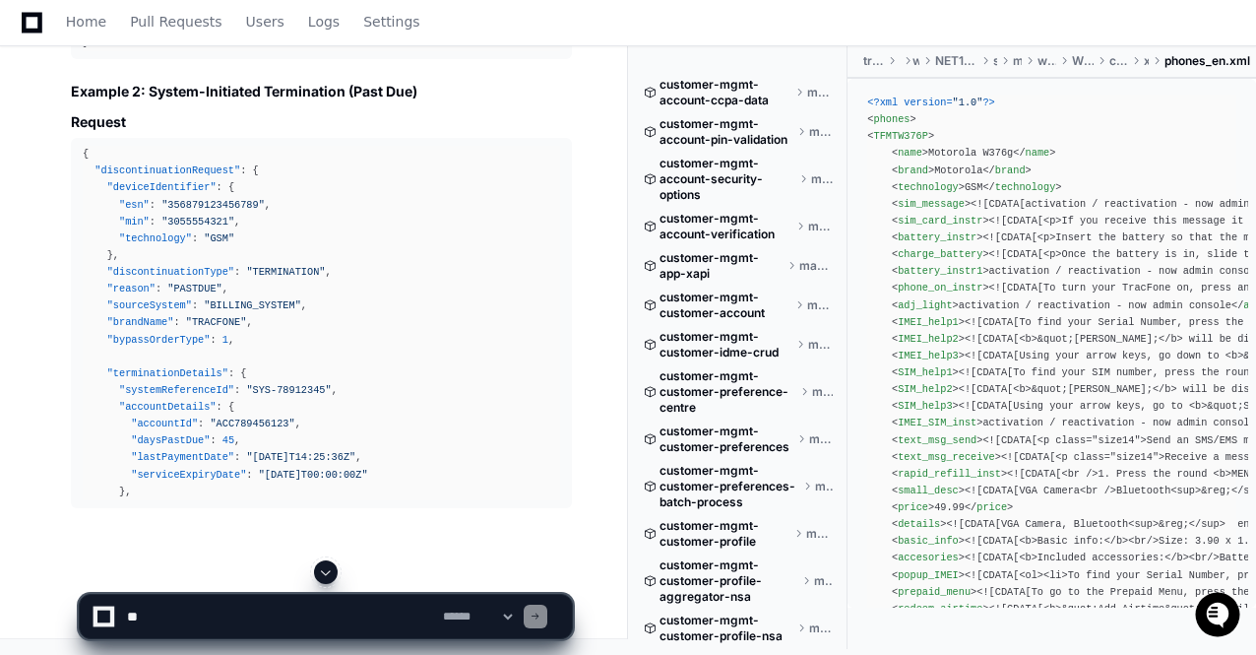
scroll to position [90141, 0]
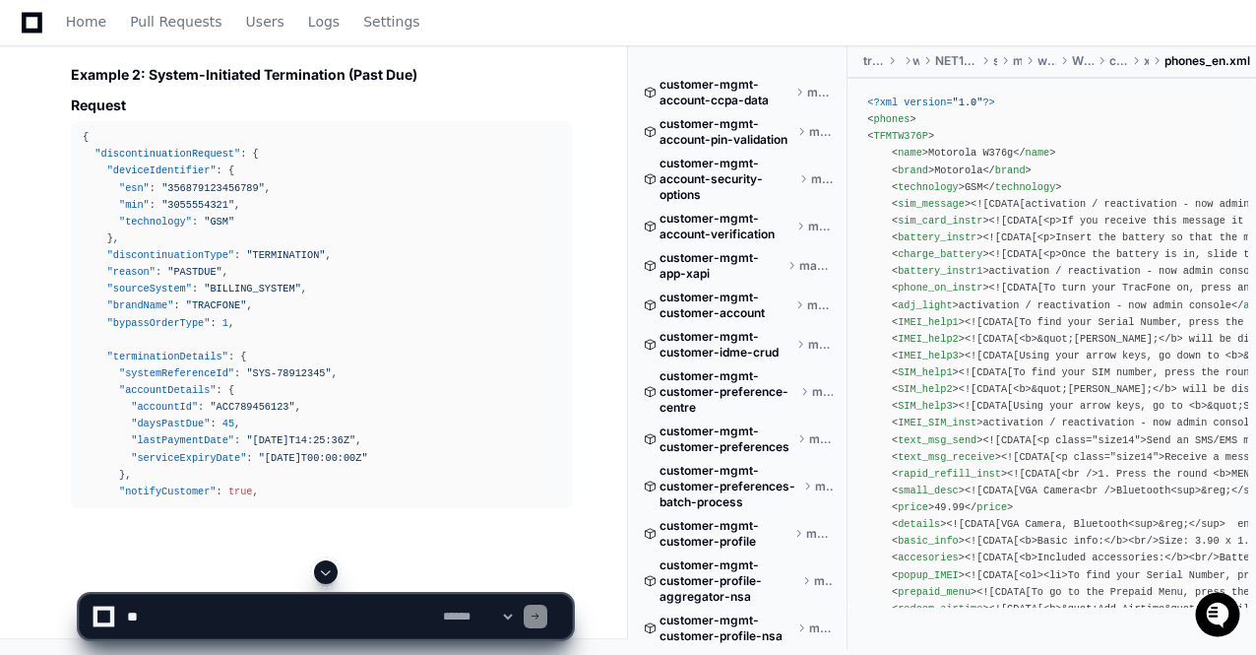
click at [323, 568] on span at bounding box center [326, 572] width 16 height 16
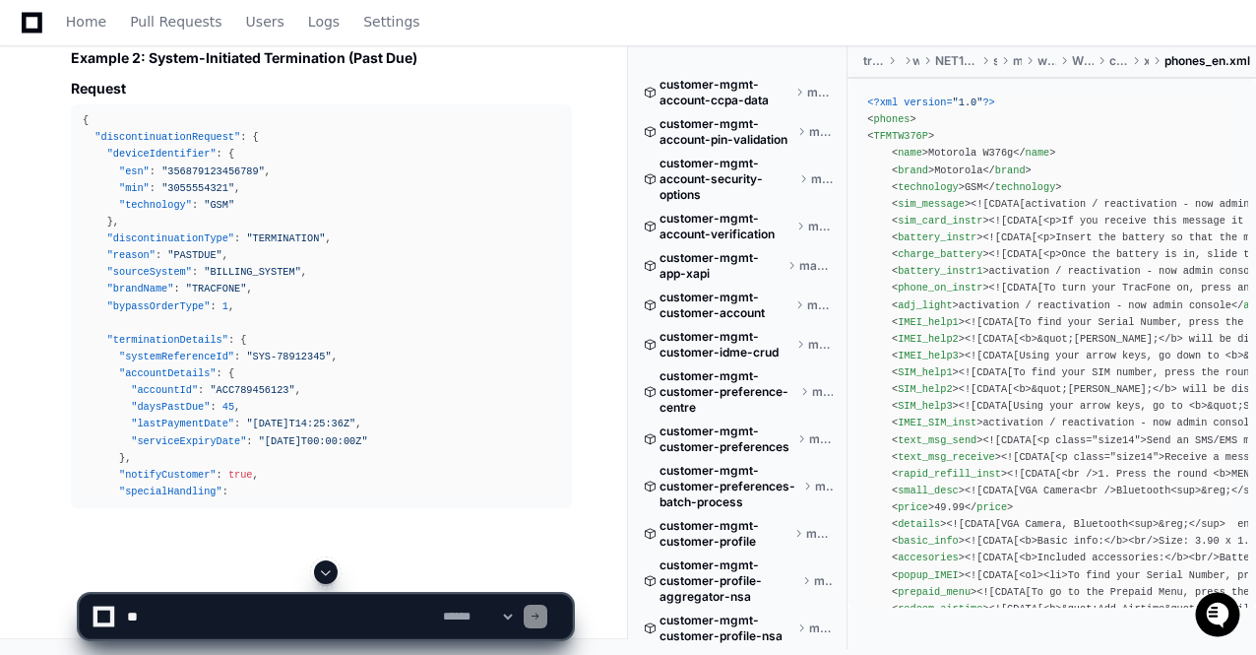
scroll to position [90176, 0]
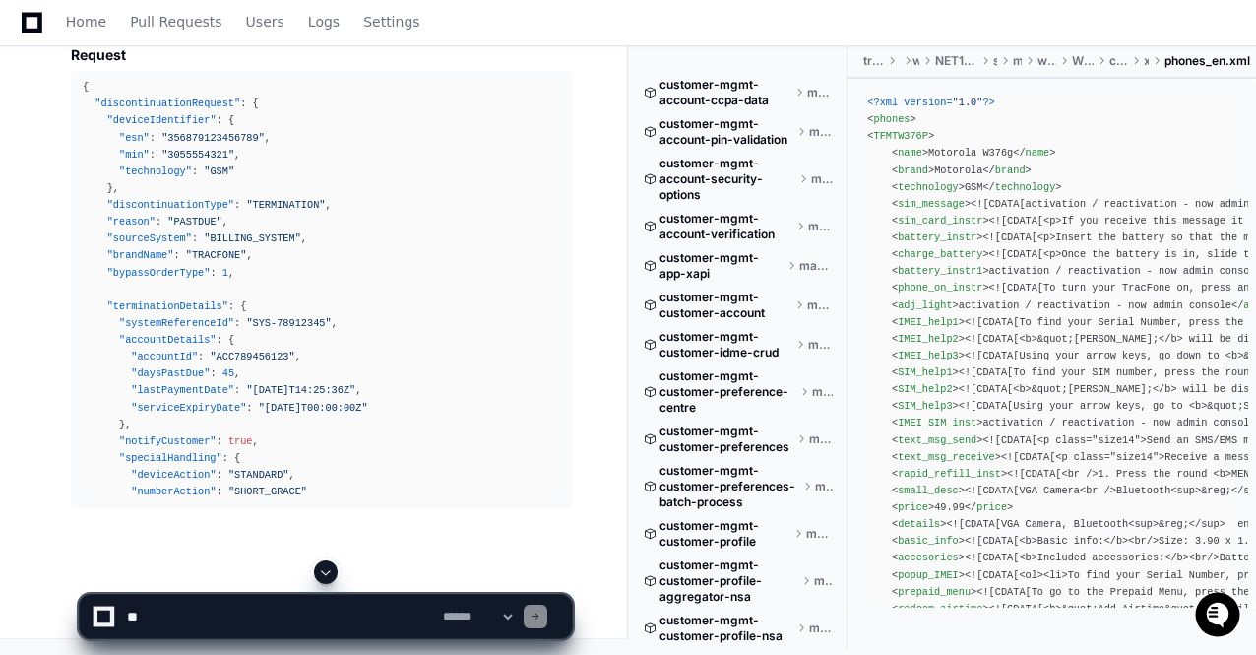
click at [323, 568] on span at bounding box center [326, 572] width 16 height 16
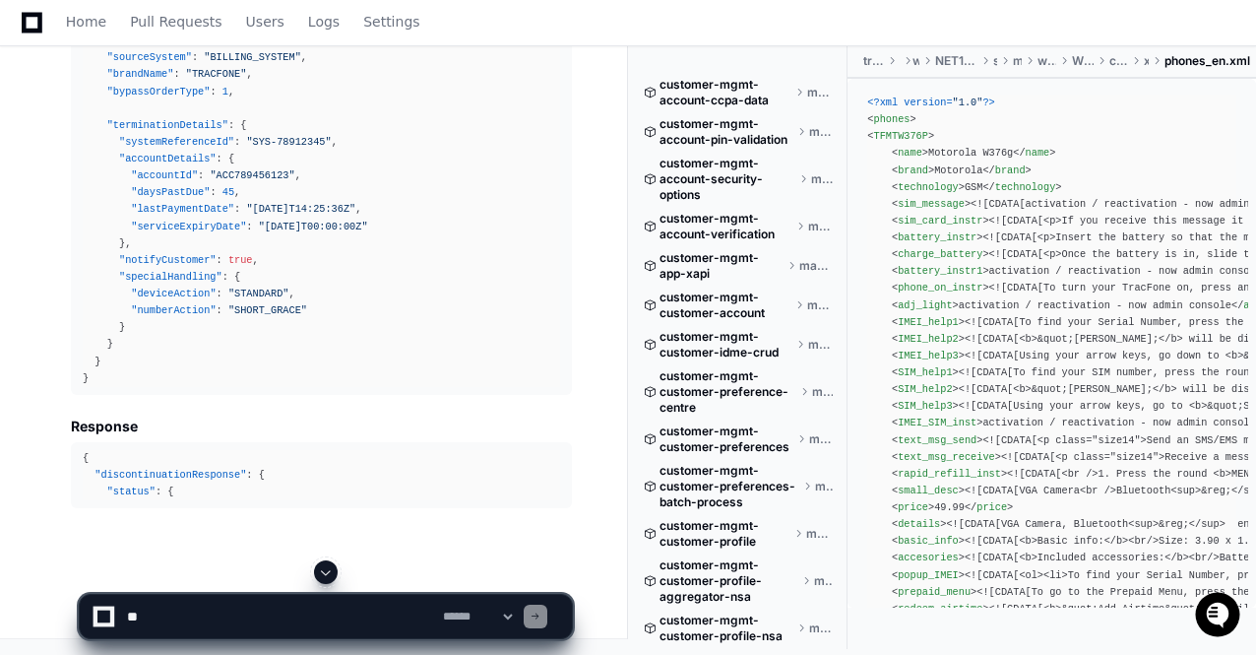
click at [323, 568] on span at bounding box center [326, 572] width 16 height 16
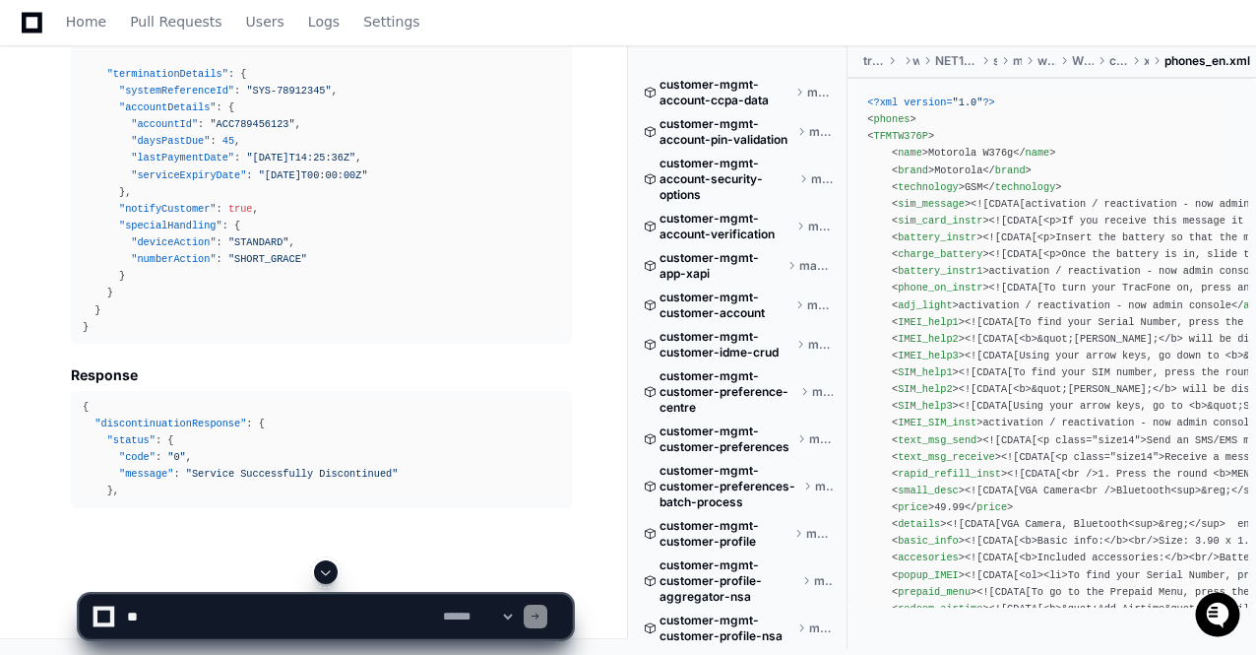
click at [323, 568] on span at bounding box center [326, 572] width 16 height 16
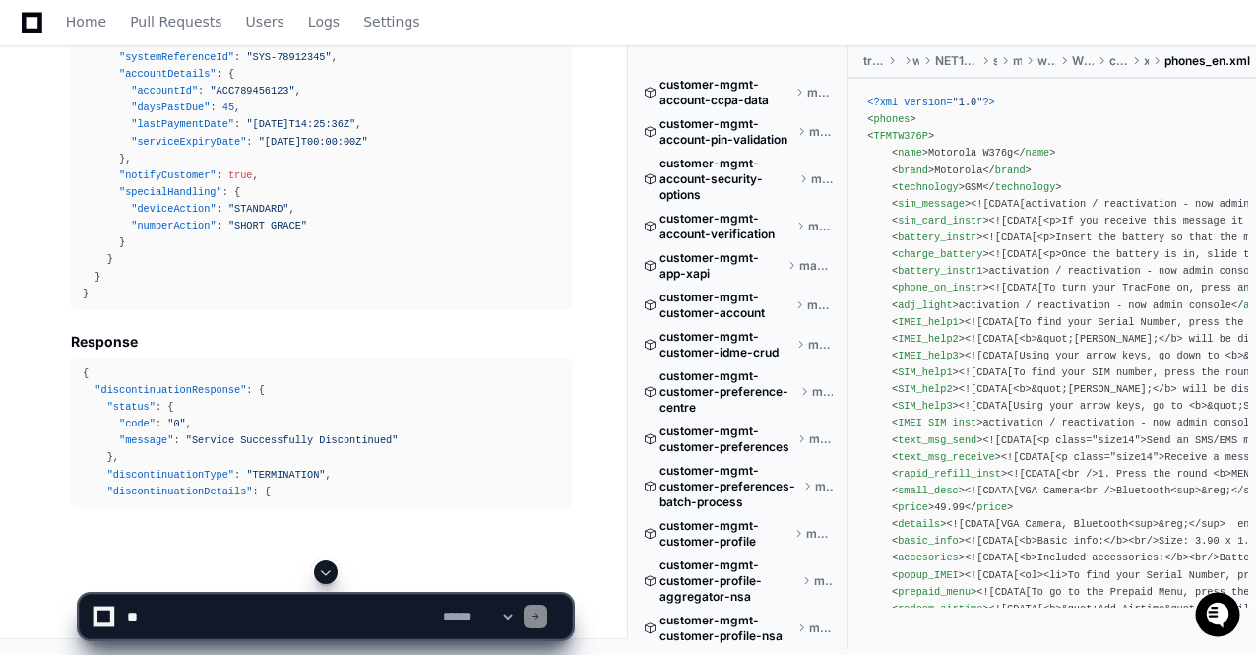
click at [323, 568] on span at bounding box center [326, 572] width 16 height 16
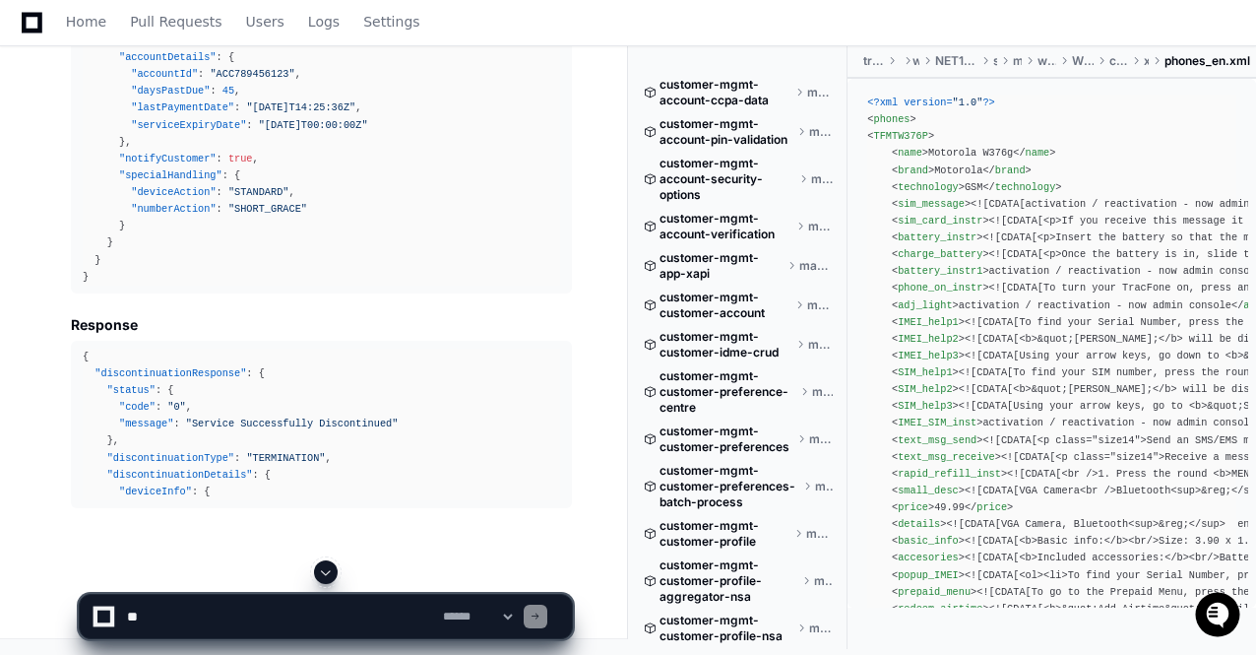
scroll to position [90492, 0]
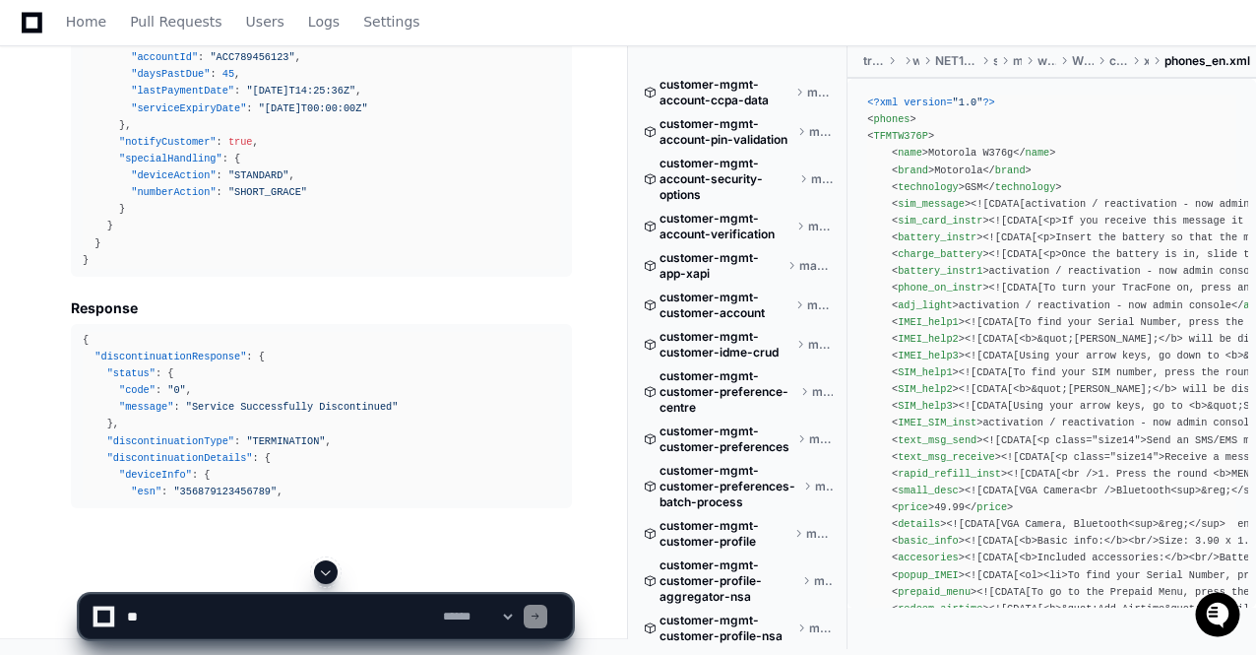
click at [323, 568] on span at bounding box center [326, 572] width 16 height 16
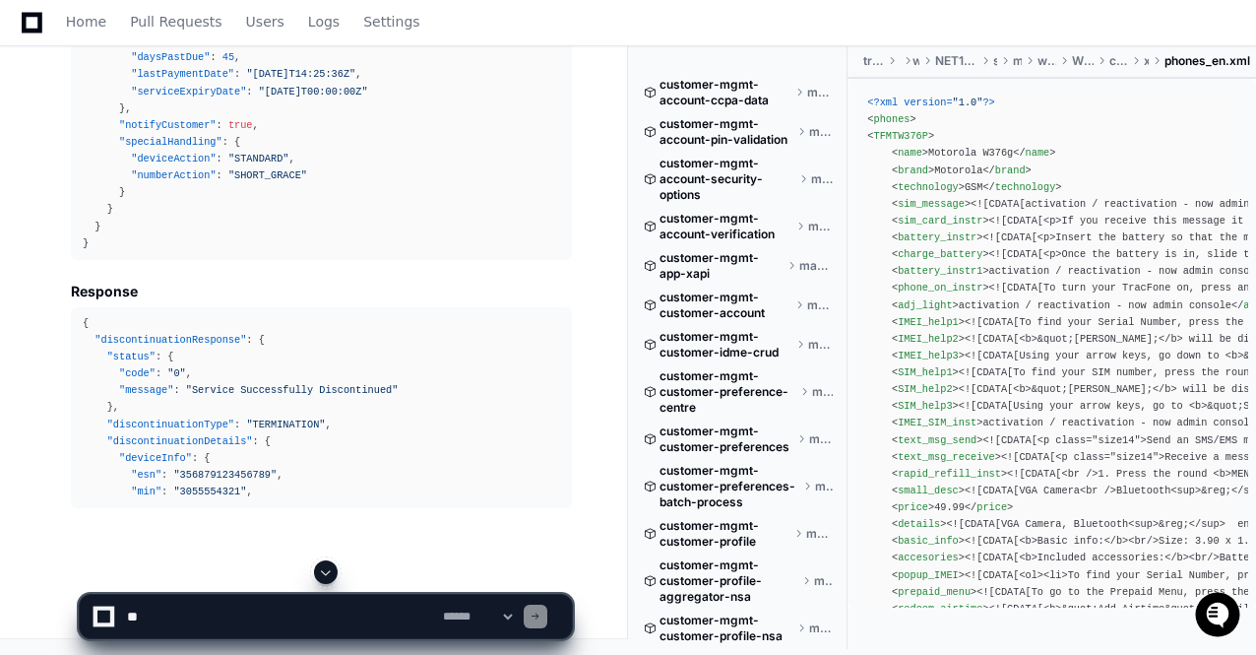
click at [323, 568] on span at bounding box center [326, 572] width 16 height 16
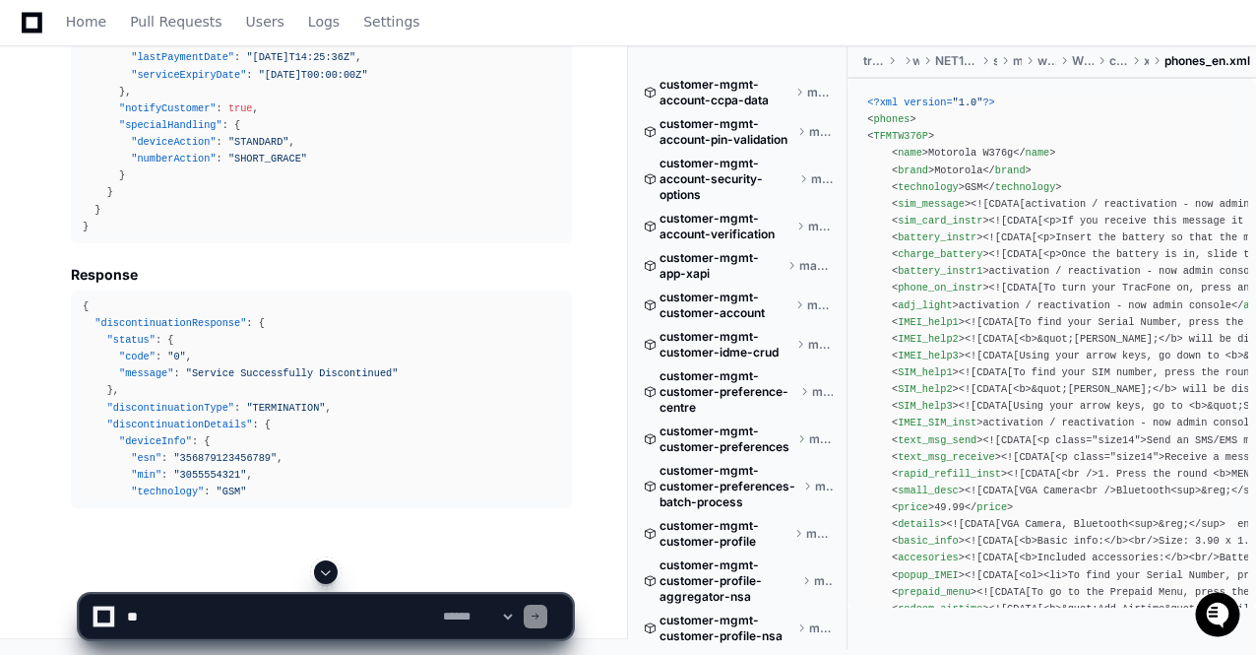
click at [323, 568] on app-app-chat-input "**********" at bounding box center [326, 599] width 494 height 79
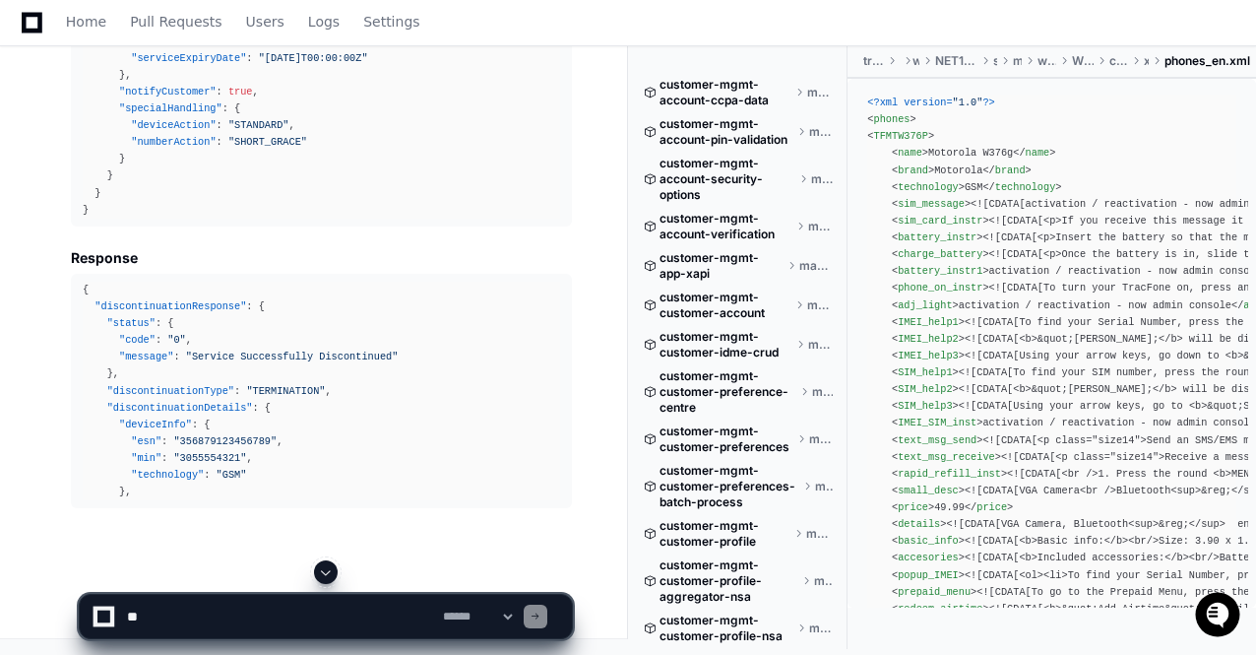
click at [323, 568] on span at bounding box center [326, 572] width 16 height 16
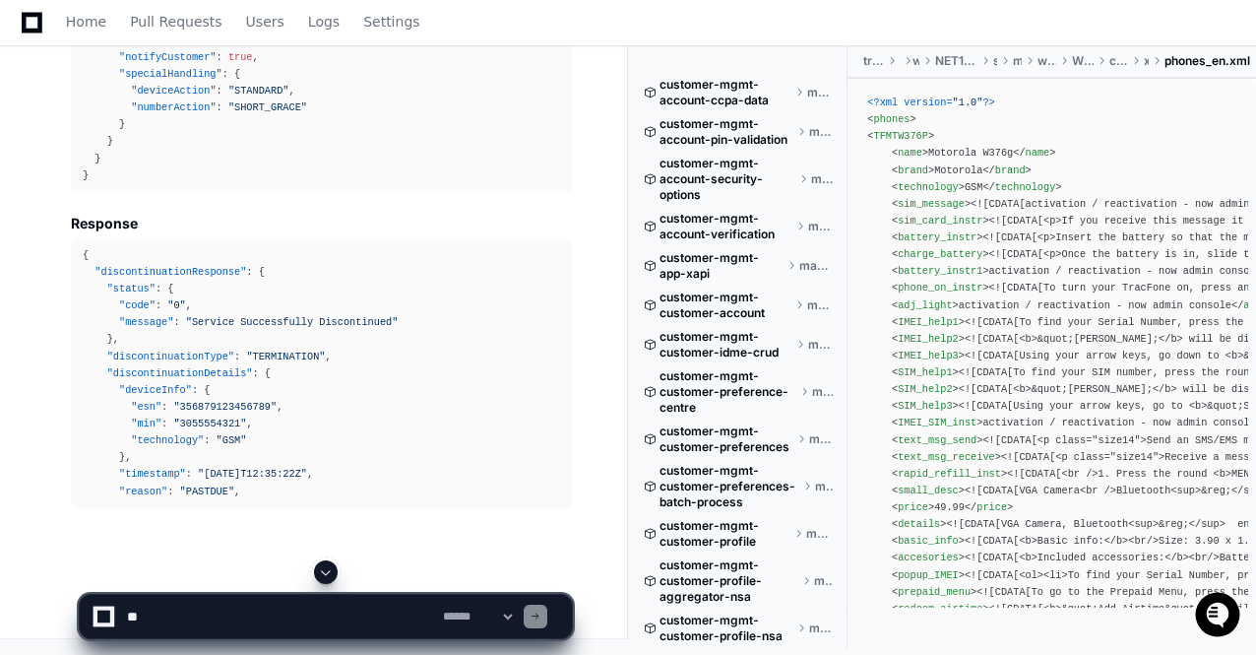
click at [323, 568] on span at bounding box center [326, 572] width 16 height 16
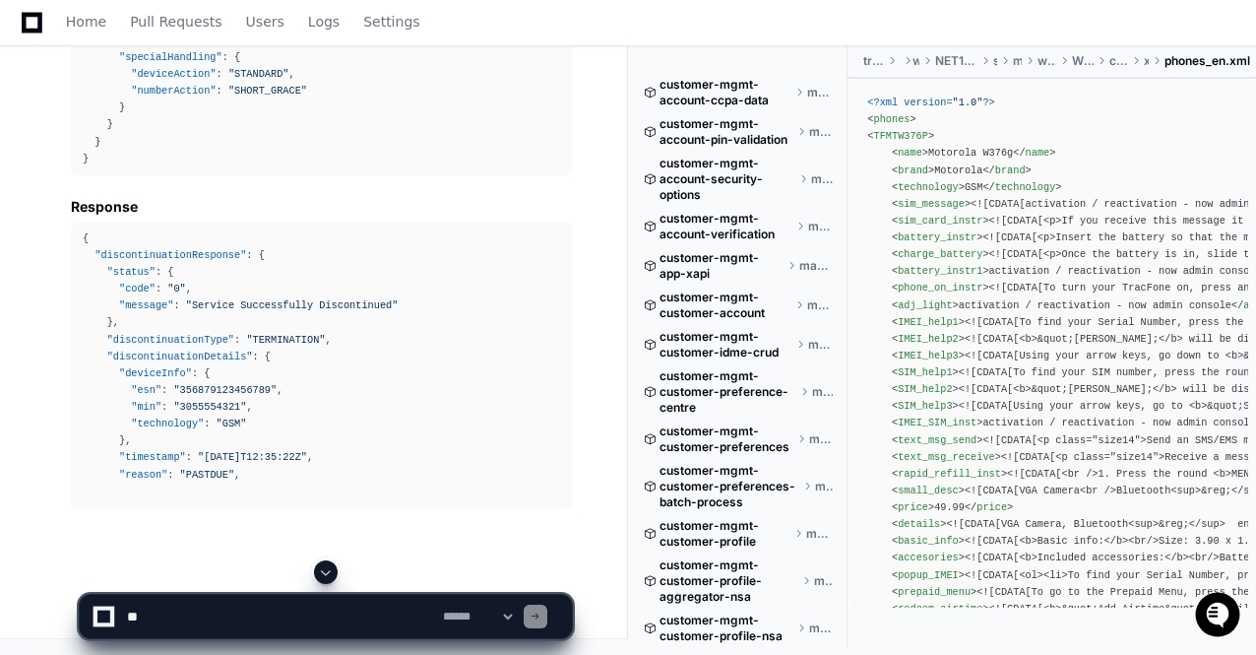
click at [323, 568] on span at bounding box center [326, 572] width 16 height 16
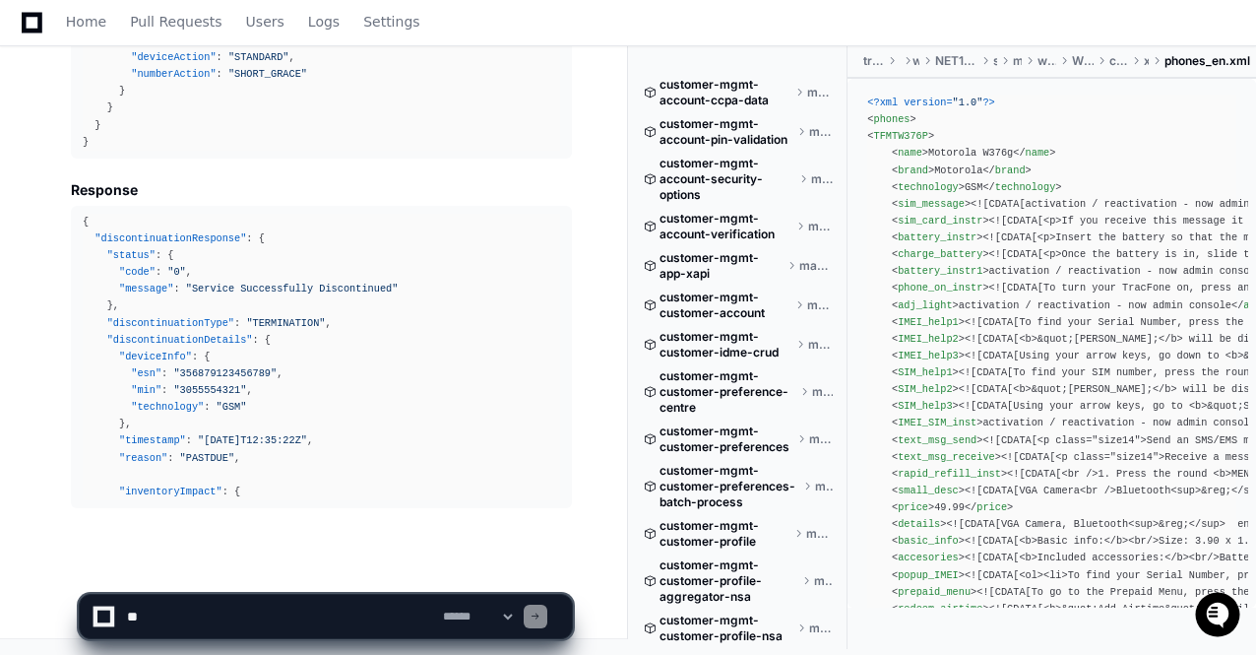
scroll to position [90643, 0]
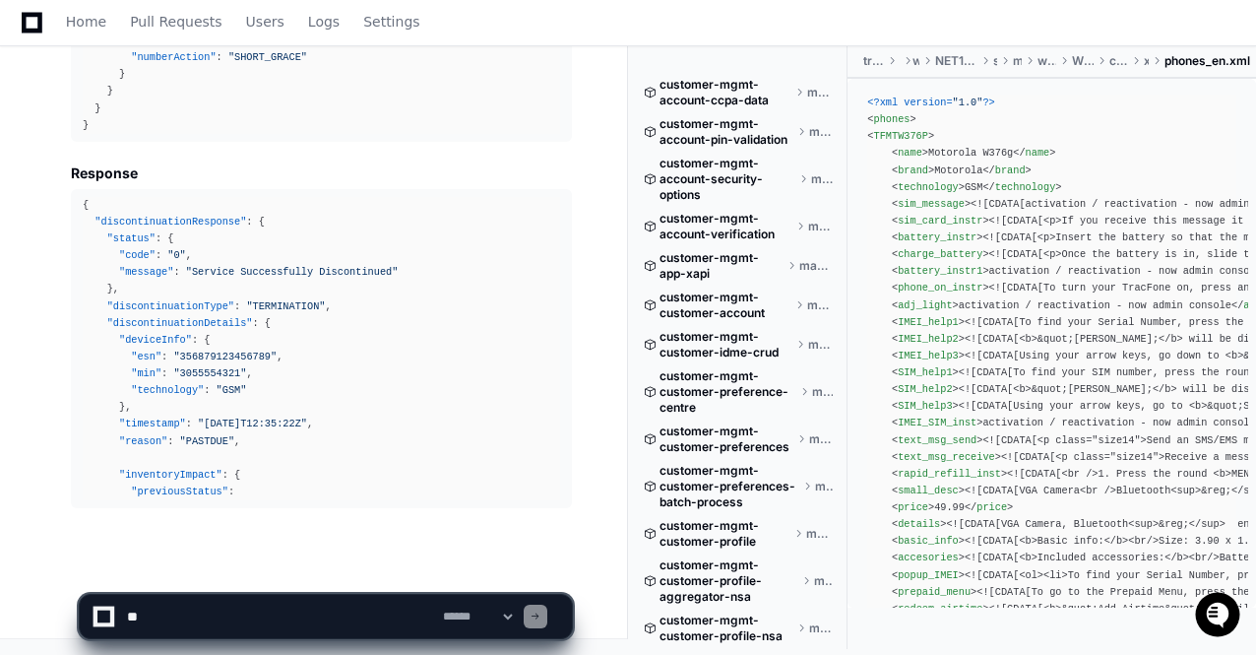
click at [323, 568] on app-app-chat-input "**********" at bounding box center [326, 599] width 494 height 79
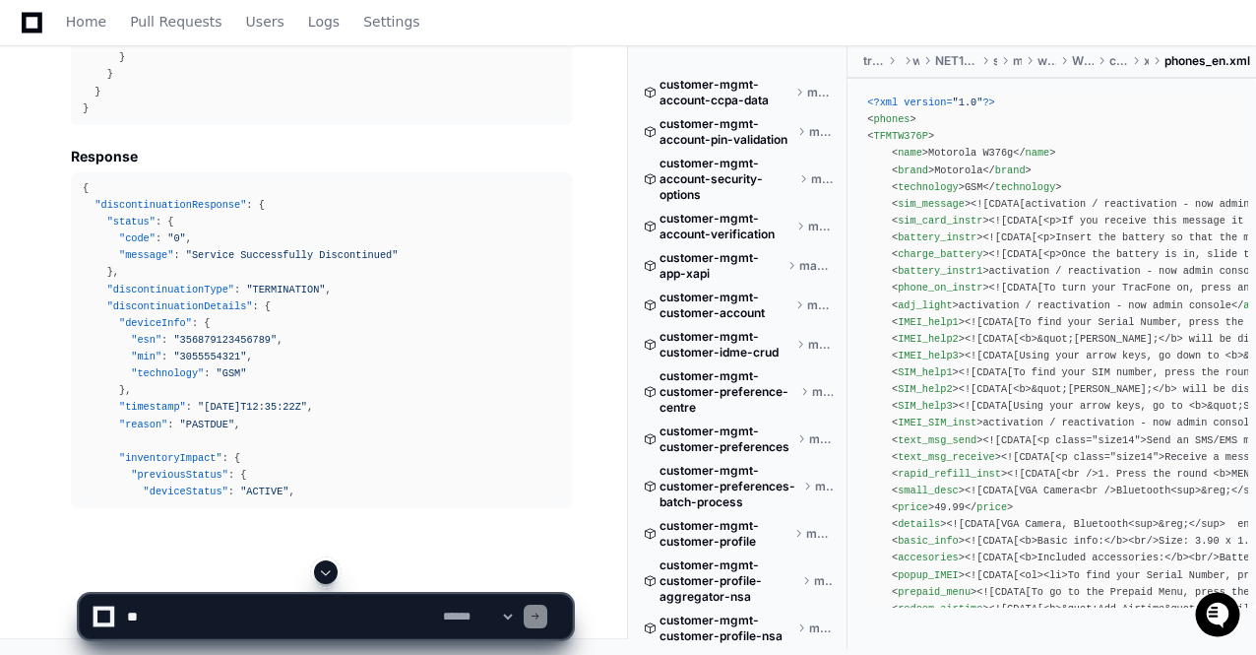
click at [323, 568] on span at bounding box center [326, 572] width 16 height 16
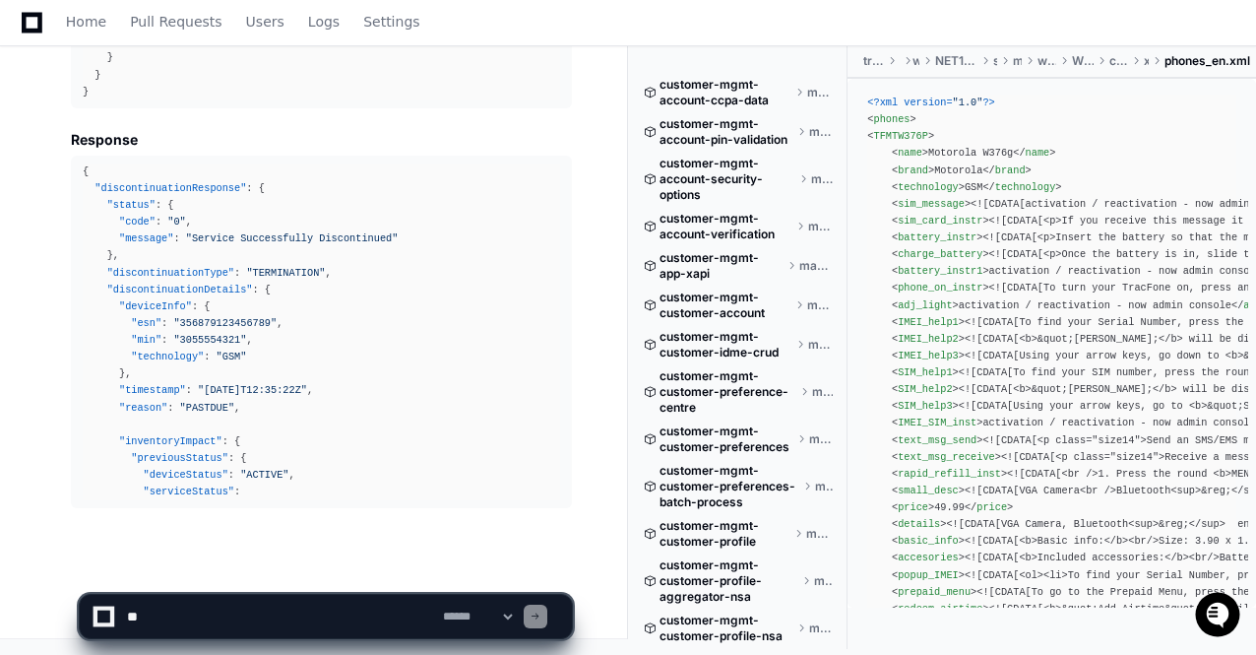
click at [323, 568] on app-app-chat-input "**********" at bounding box center [326, 599] width 494 height 79
click at [323, 568] on span at bounding box center [326, 572] width 16 height 16
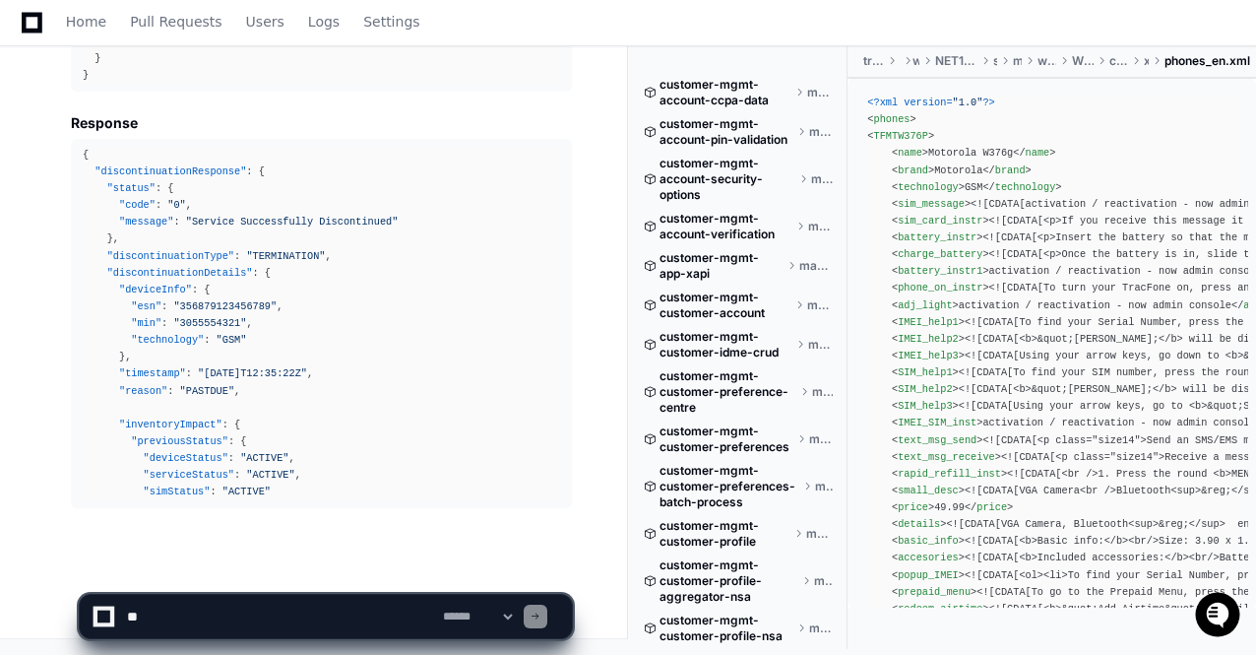
scroll to position [90710, 0]
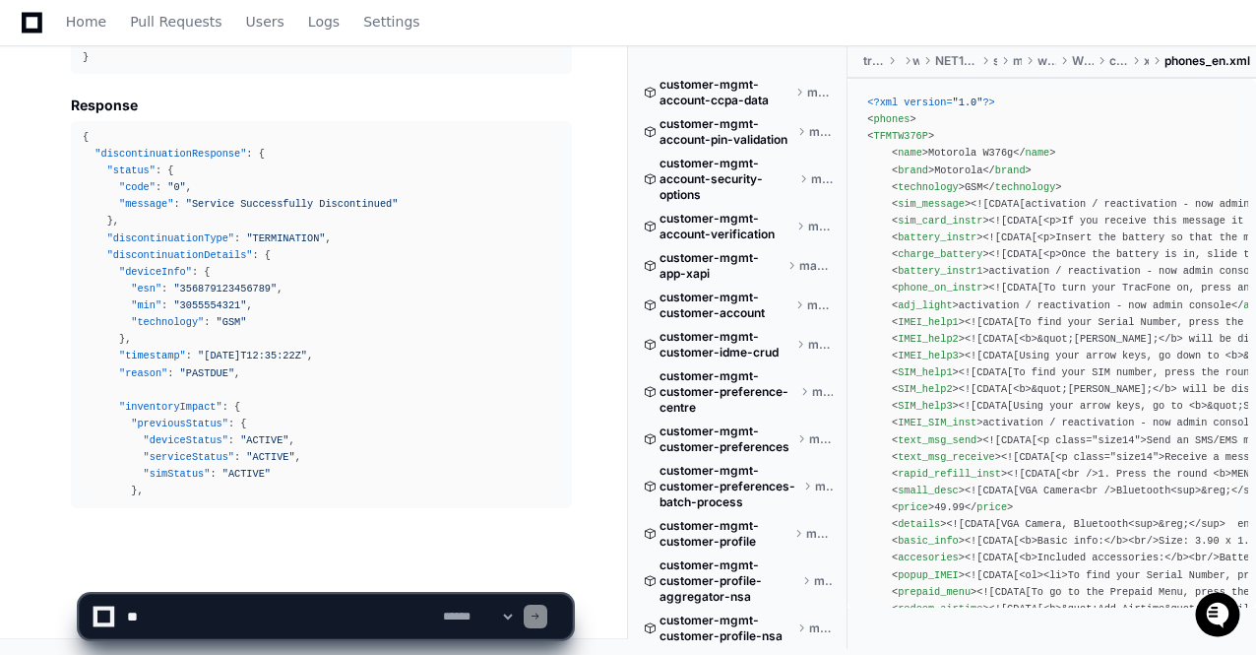
click at [323, 568] on app-app-chat-input "**********" at bounding box center [326, 599] width 494 height 79
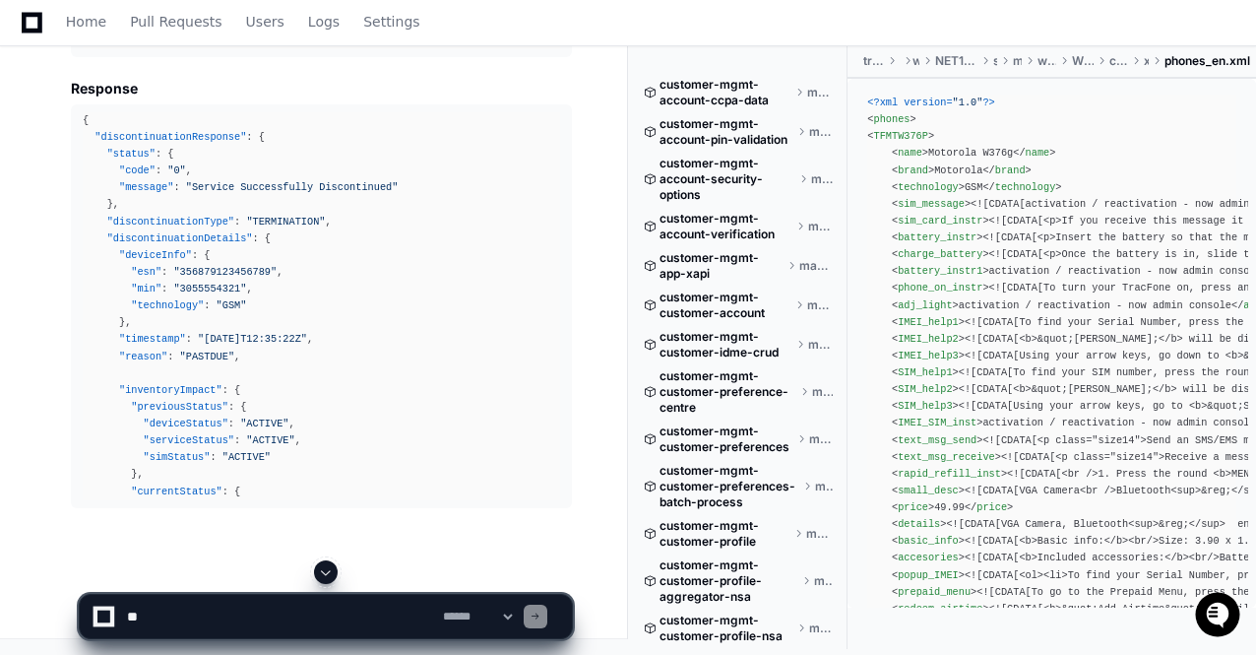
click at [323, 568] on span at bounding box center [326, 572] width 16 height 16
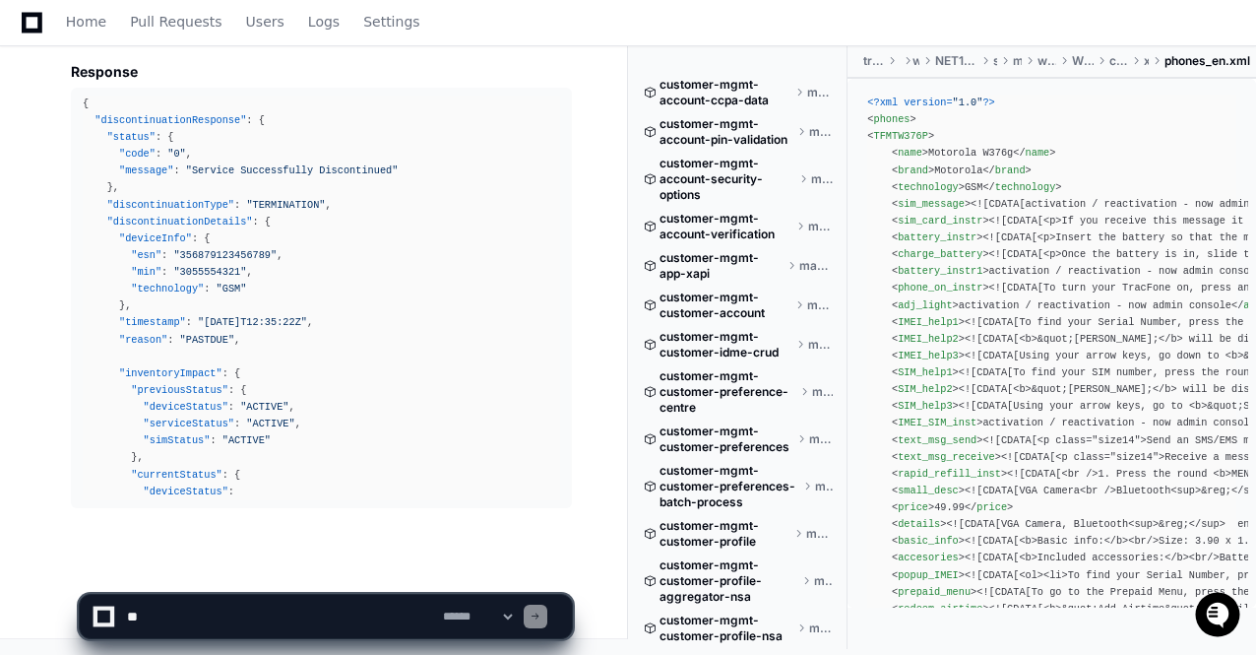
click at [323, 568] on app-app-chat-input "**********" at bounding box center [326, 599] width 494 height 79
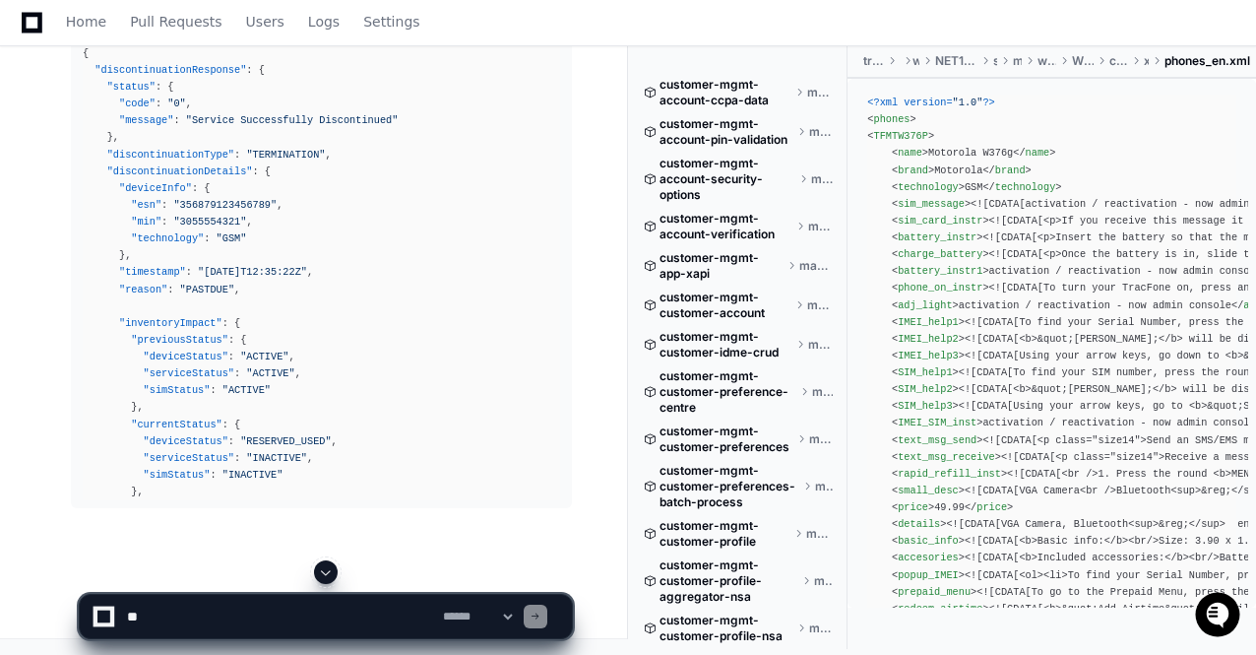
click at [323, 568] on span at bounding box center [326, 572] width 16 height 16
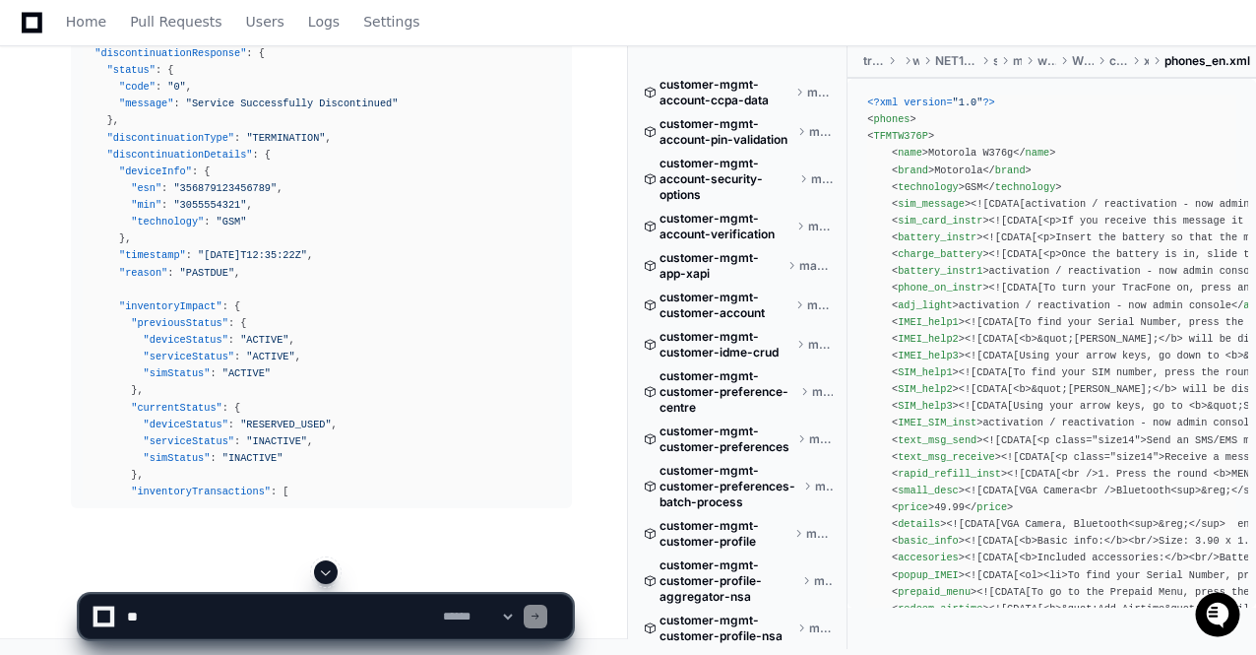
scroll to position [90828, 0]
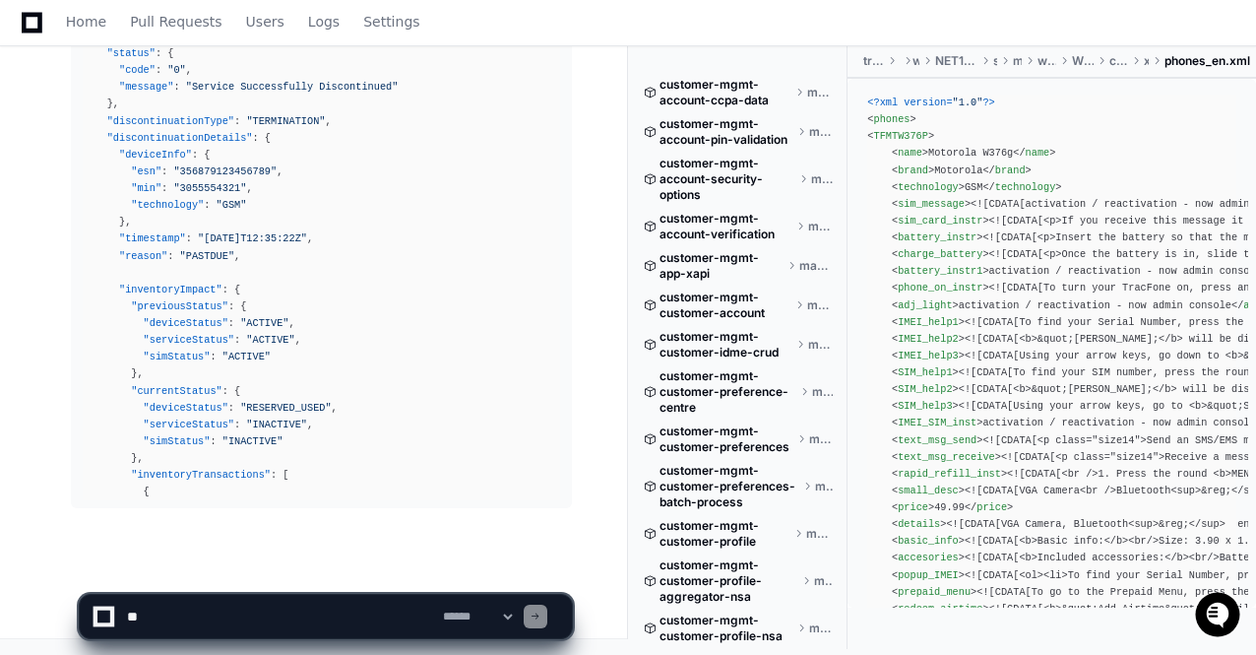
click at [323, 568] on app-app-chat-input "**********" at bounding box center [326, 599] width 494 height 79
click at [323, 568] on span at bounding box center [326, 572] width 16 height 16
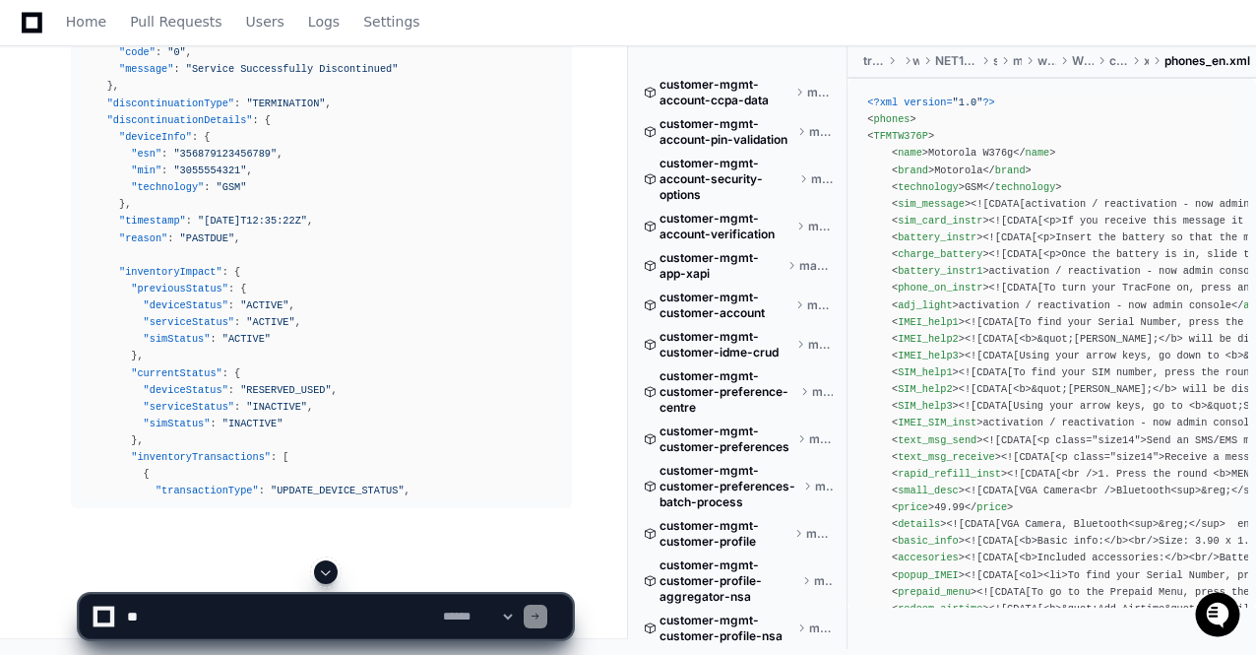
click at [323, 568] on span at bounding box center [326, 572] width 16 height 16
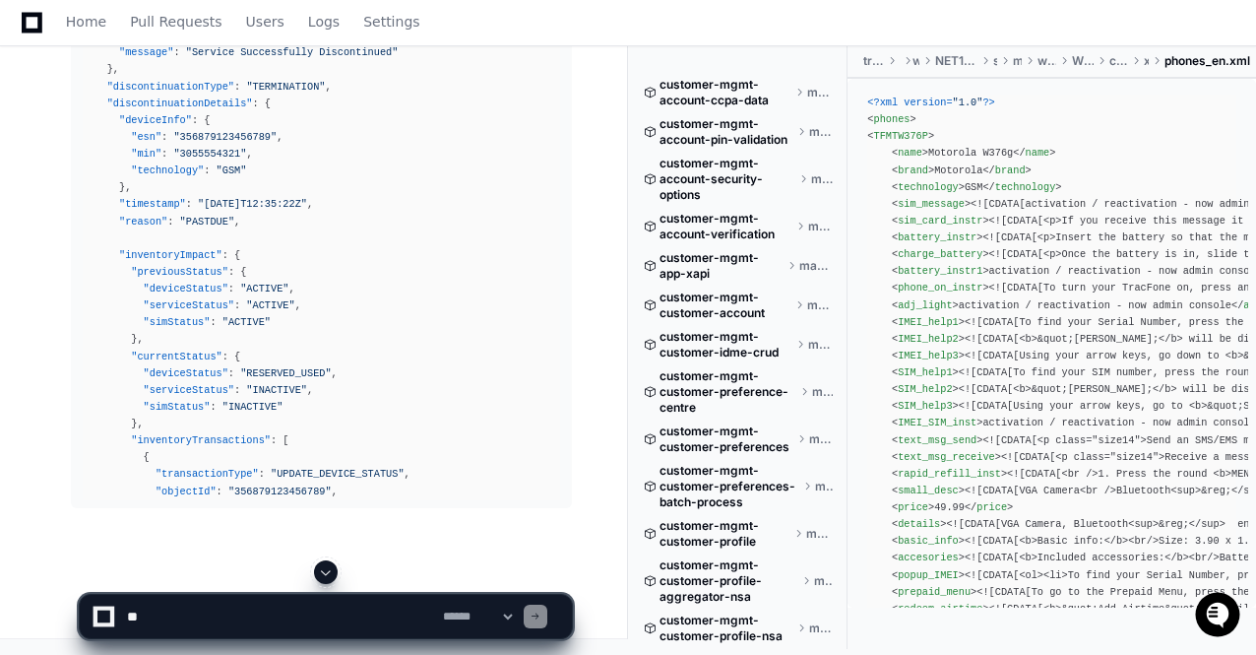
click at [323, 568] on span at bounding box center [326, 572] width 16 height 16
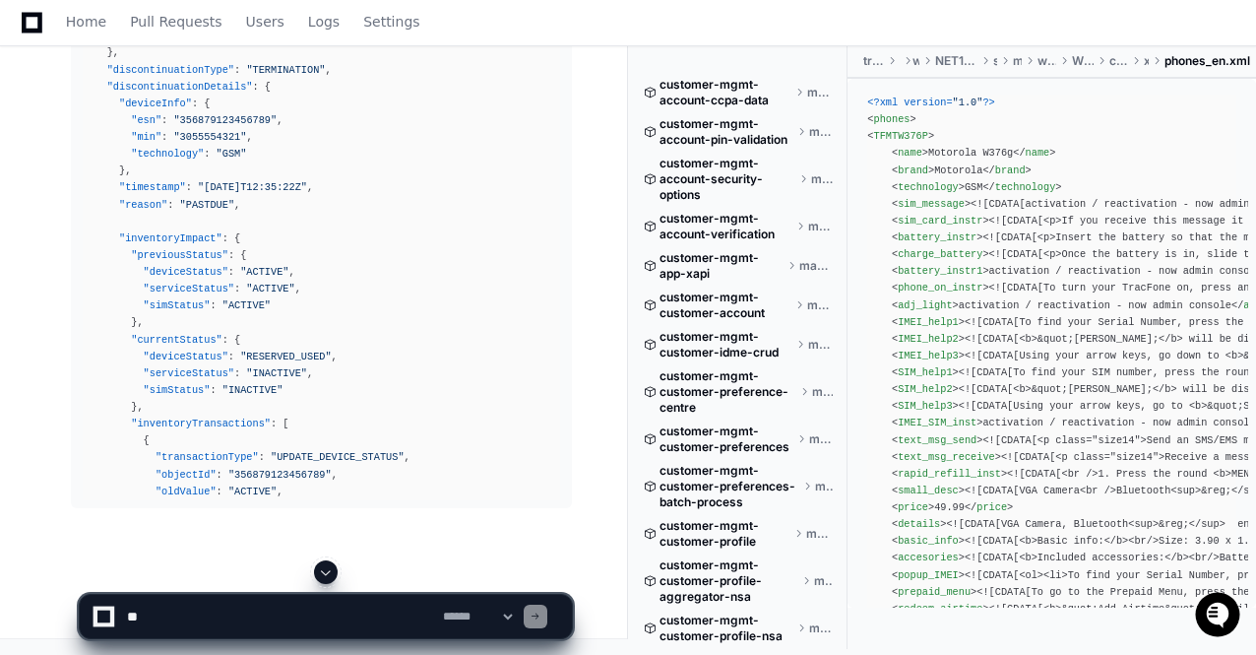
click at [323, 568] on span at bounding box center [326, 572] width 16 height 16
click at [323, 568] on app-app-chat-input "**********" at bounding box center [326, 599] width 494 height 79
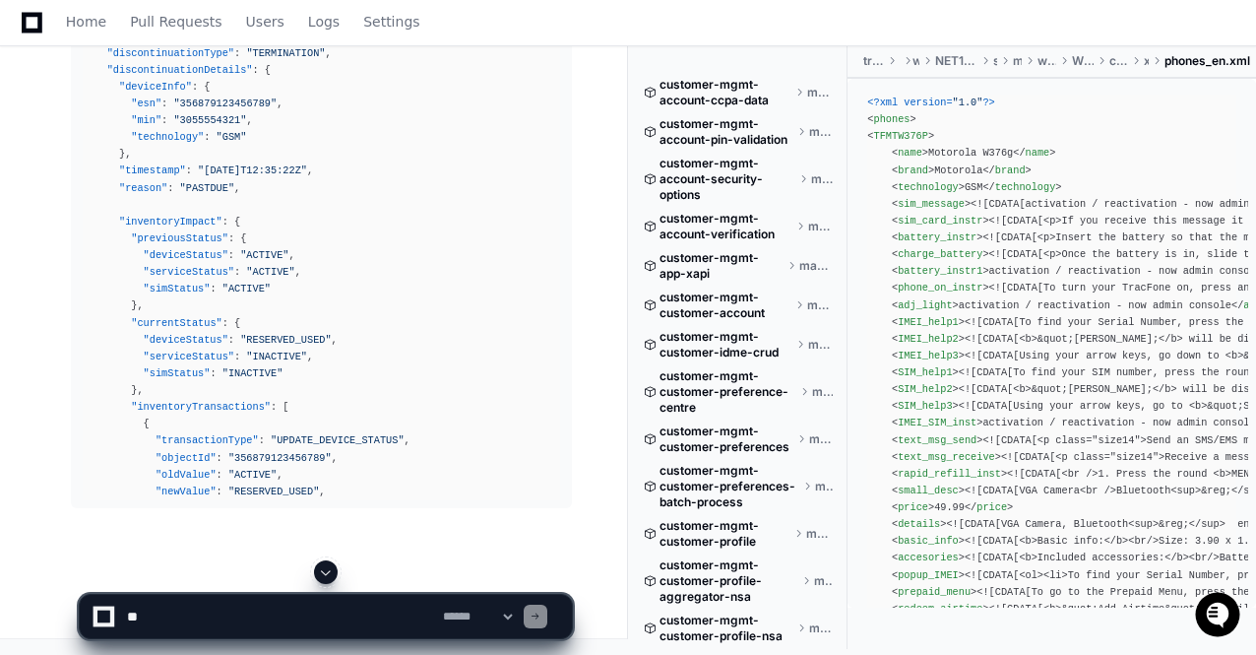
click at [323, 568] on span at bounding box center [326, 572] width 16 height 16
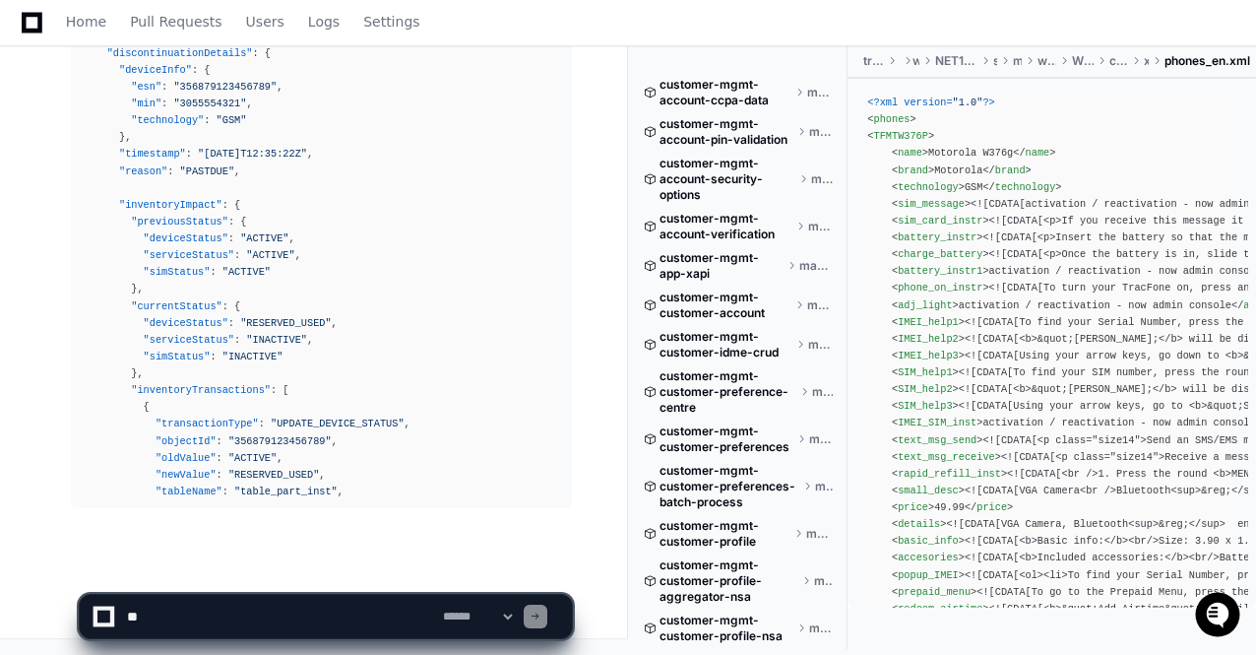
scroll to position [90929, 0]
click at [323, 568] on app-app-chat-input "**********" at bounding box center [326, 599] width 494 height 79
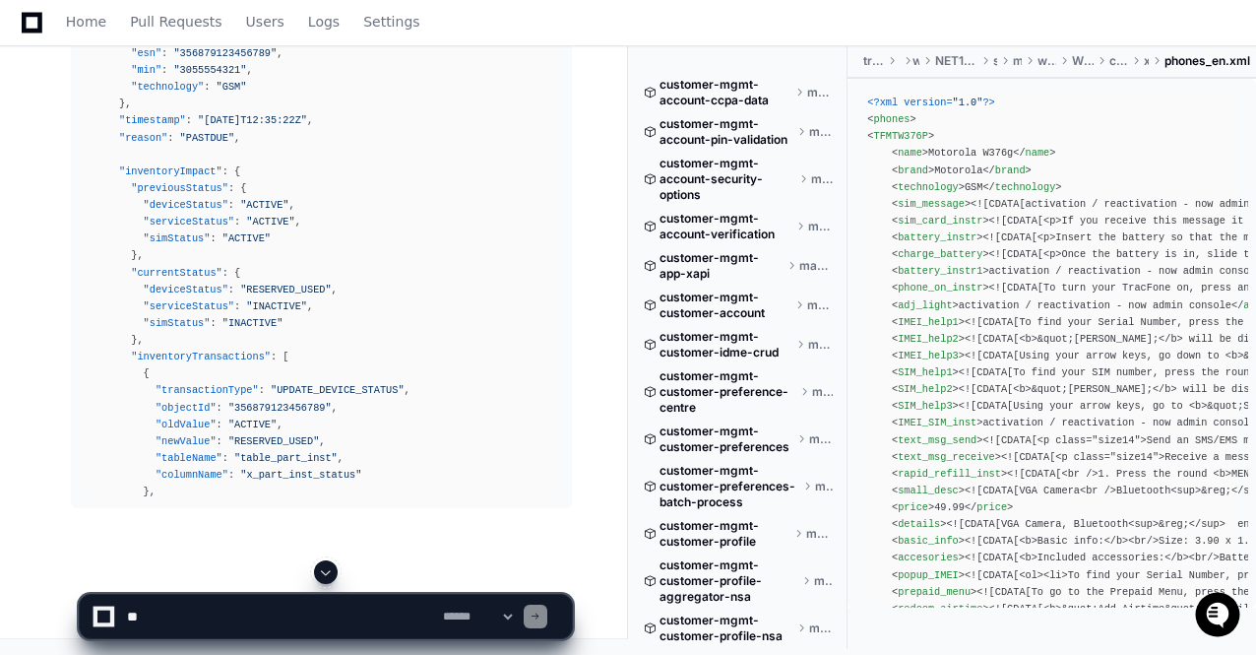
click at [323, 568] on span at bounding box center [326, 572] width 16 height 16
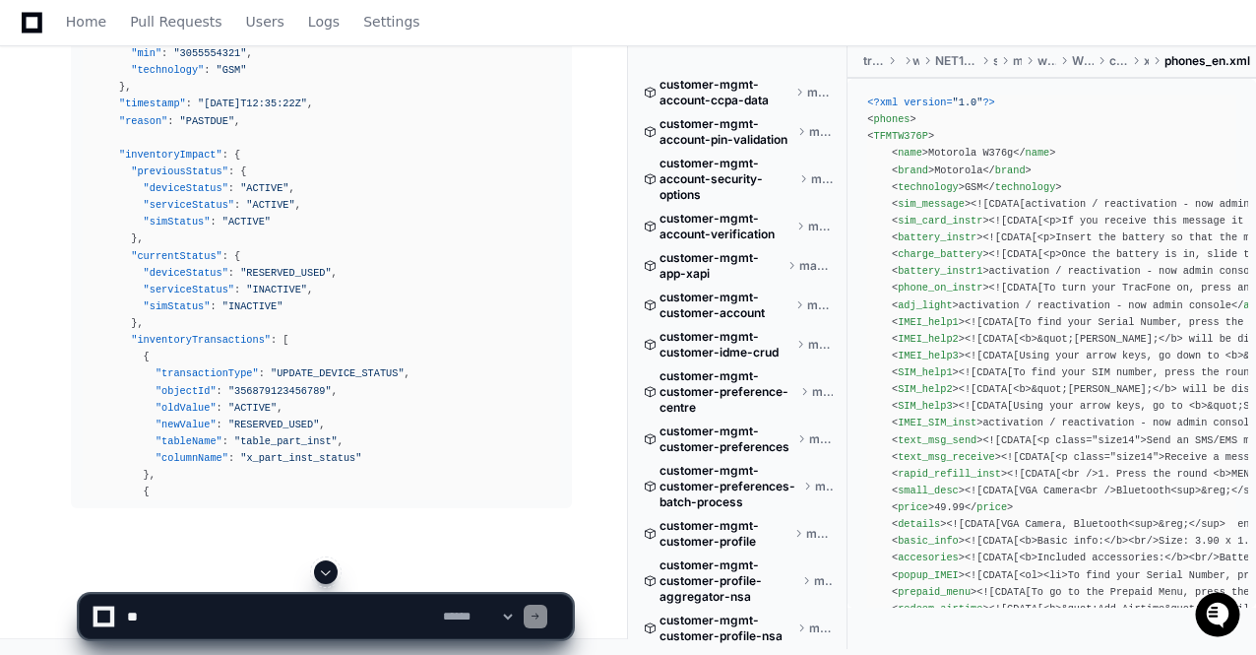
click at [323, 568] on app-app-chat-input "**********" at bounding box center [326, 599] width 494 height 79
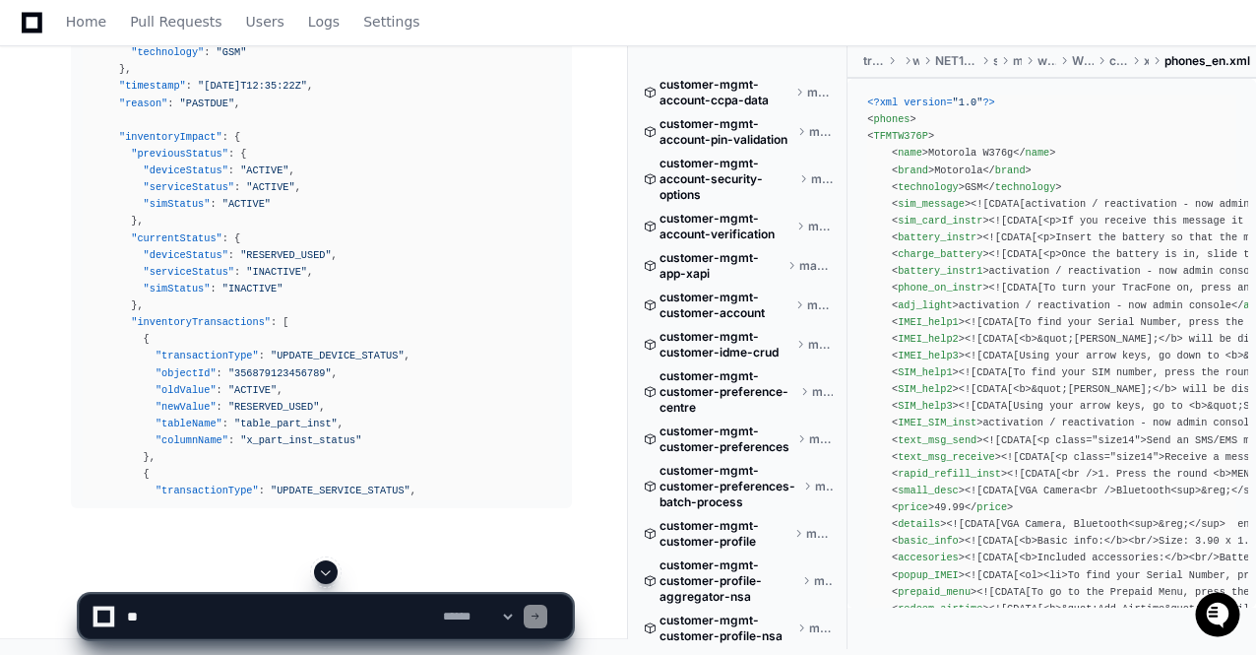
click at [323, 568] on span at bounding box center [326, 572] width 16 height 16
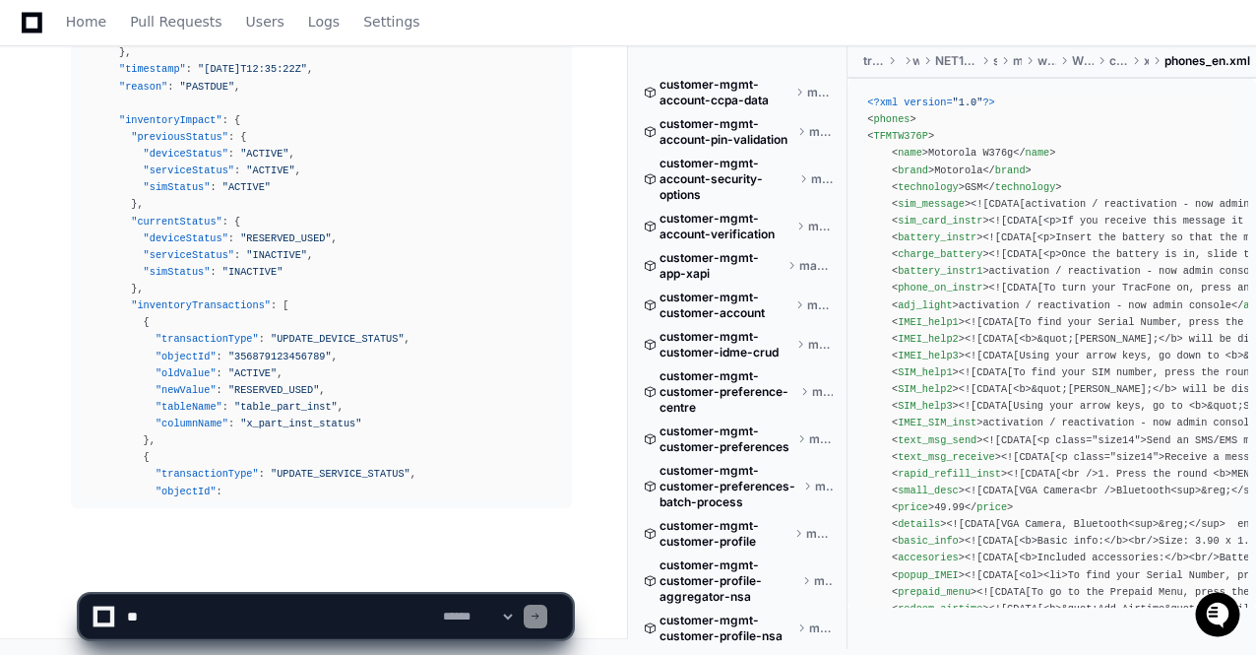
click at [323, 568] on app-app-chat-input "**********" at bounding box center [326, 599] width 494 height 79
click at [323, 568] on span at bounding box center [326, 572] width 16 height 16
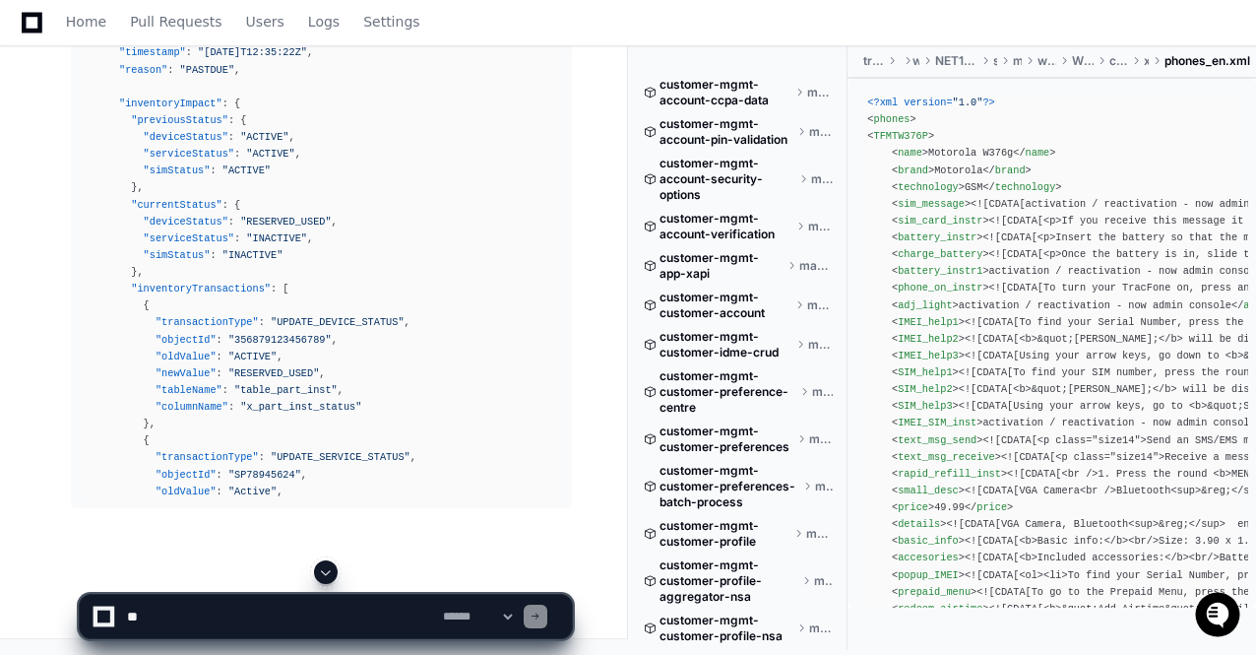
click at [323, 568] on span at bounding box center [326, 572] width 16 height 16
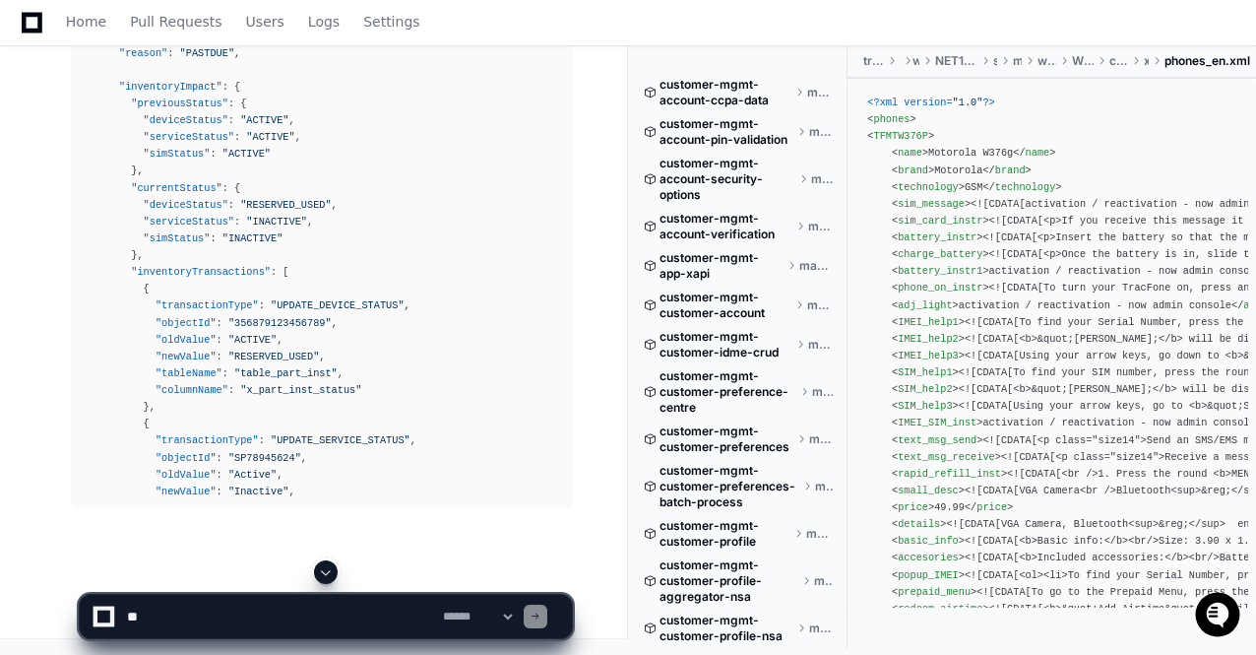
click at [323, 568] on span at bounding box center [326, 572] width 16 height 16
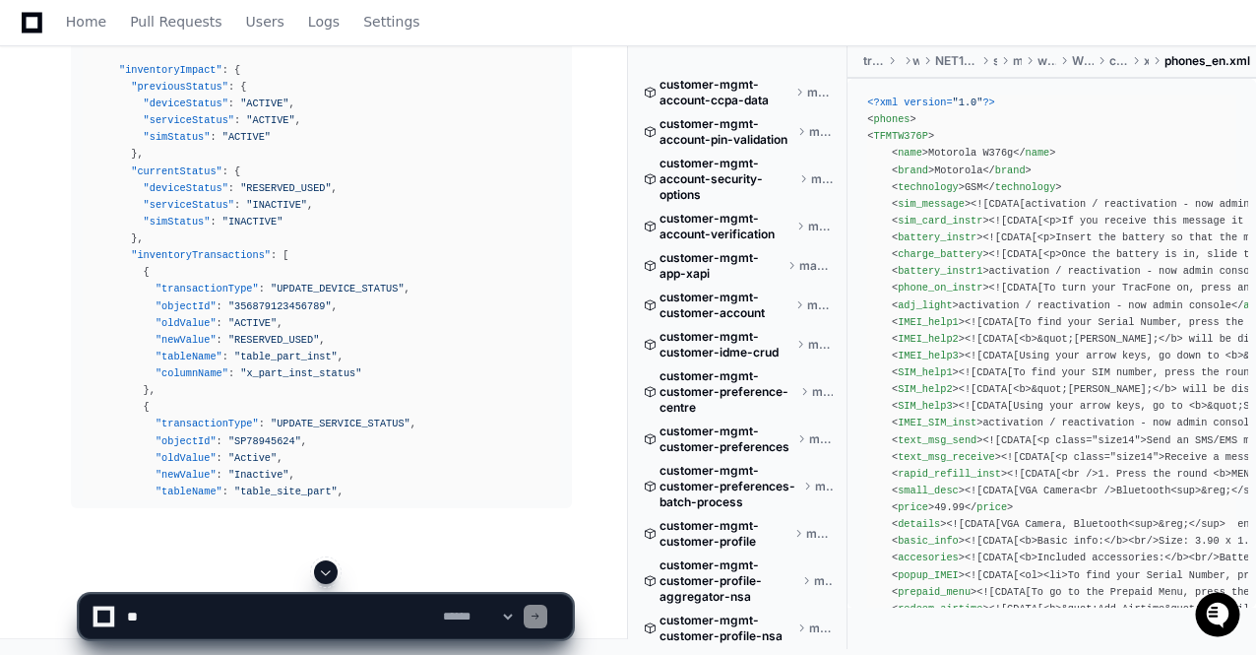
click at [323, 568] on span at bounding box center [326, 572] width 16 height 16
click at [323, 568] on app-app-chat-input "**********" at bounding box center [326, 599] width 494 height 79
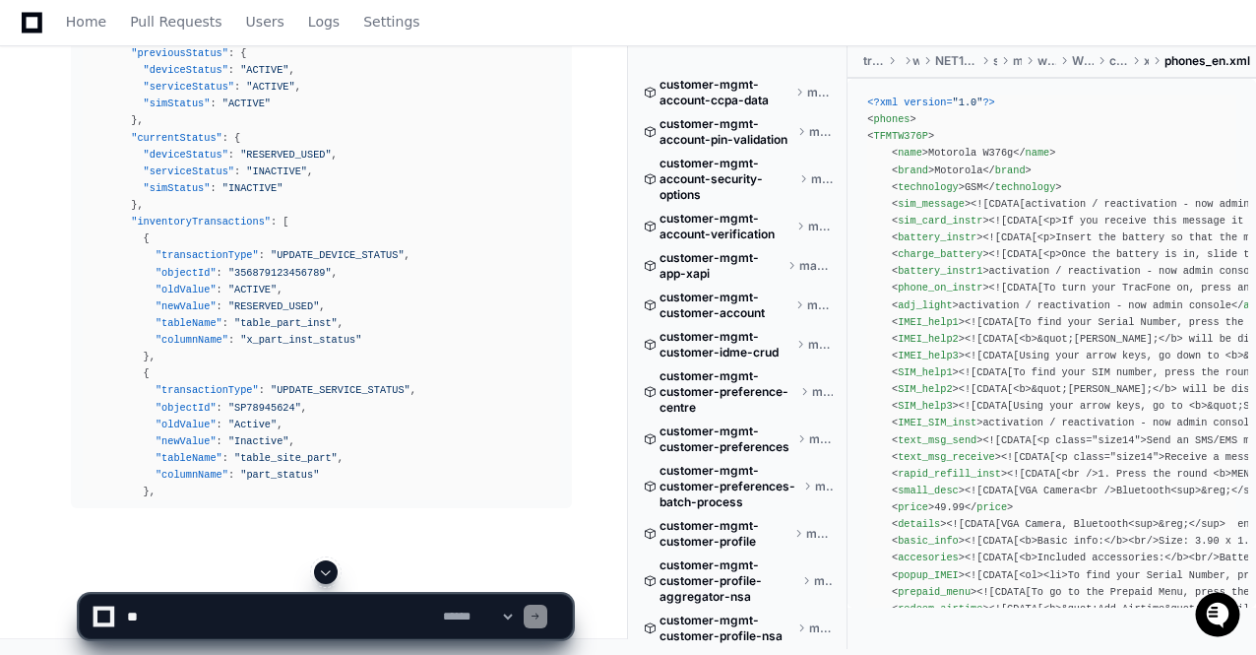
click at [323, 568] on span at bounding box center [326, 572] width 16 height 16
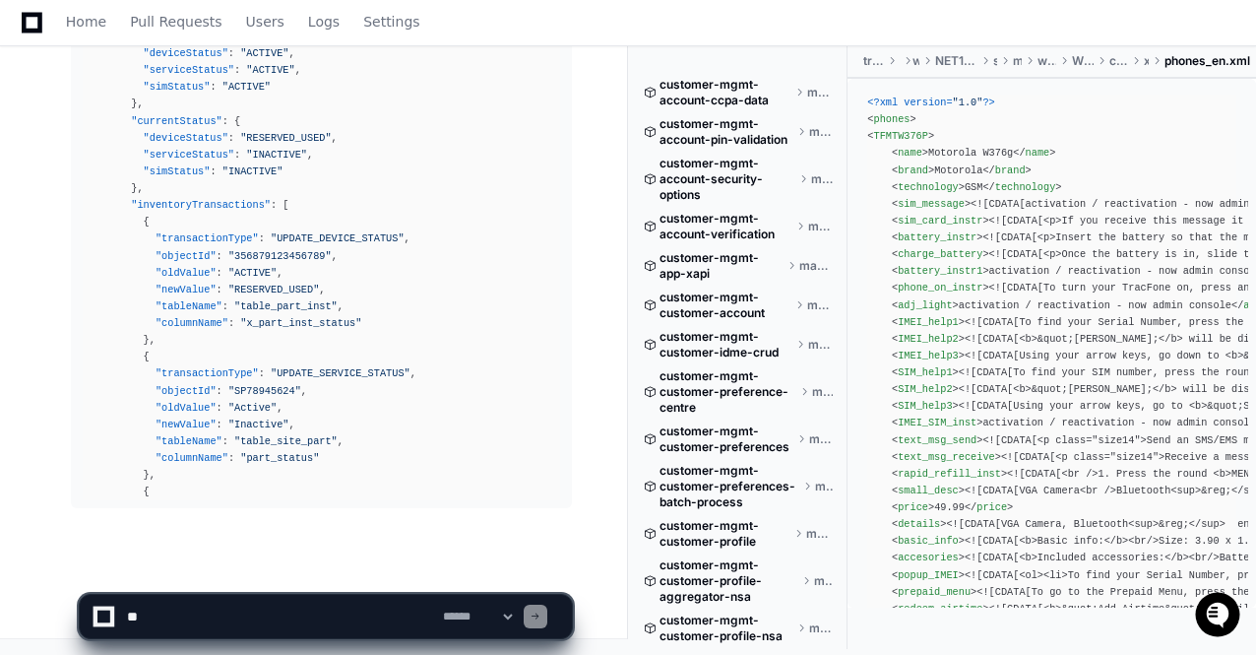
click at [323, 568] on app-app-chat-input "**********" at bounding box center [326, 599] width 494 height 79
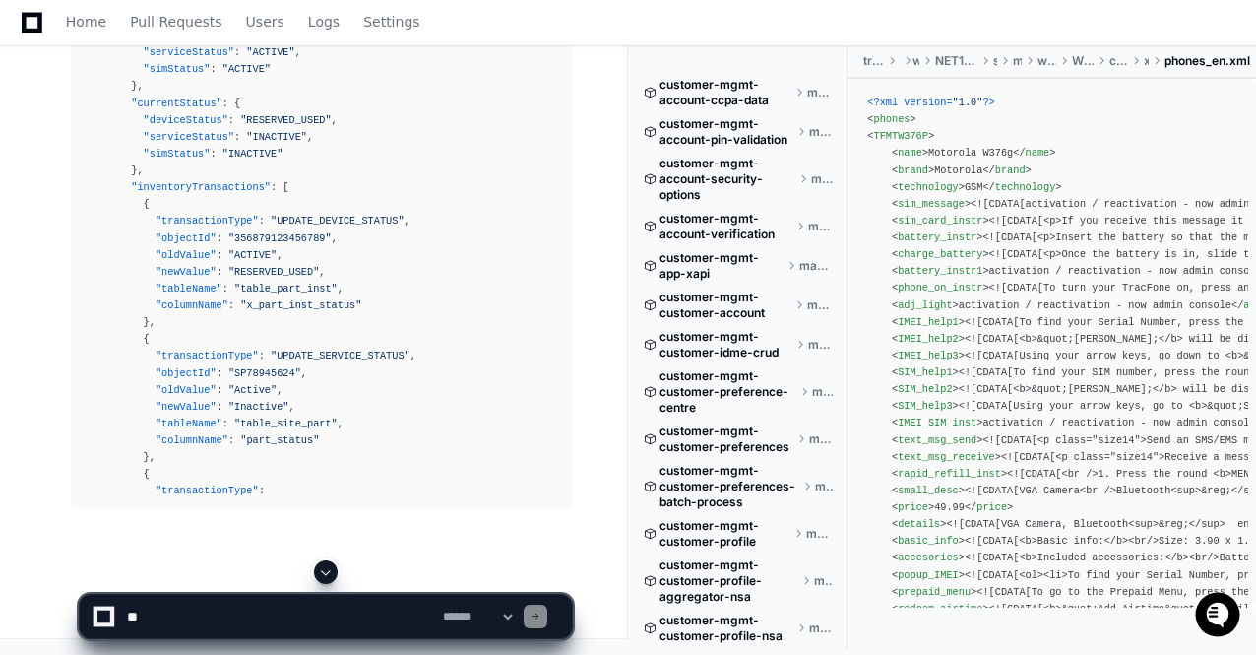
click at [323, 568] on span at bounding box center [326, 572] width 16 height 16
click at [323, 568] on app-app-chat-input "**********" at bounding box center [326, 599] width 494 height 79
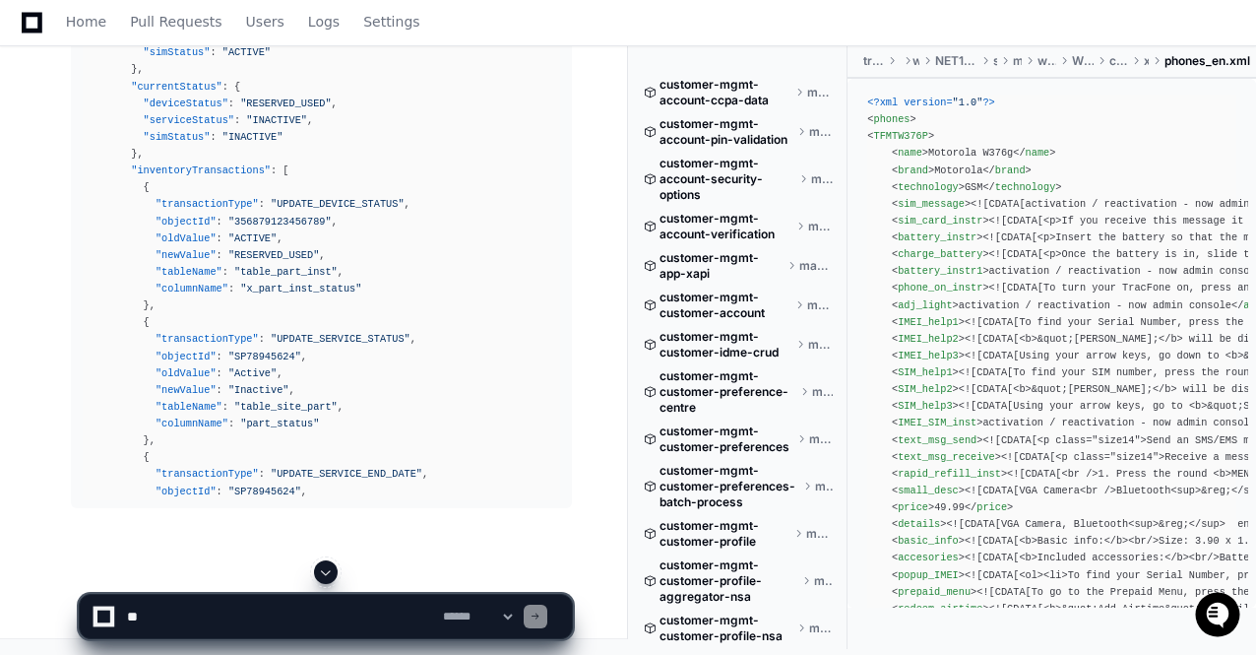
click at [323, 568] on span at bounding box center [326, 572] width 16 height 16
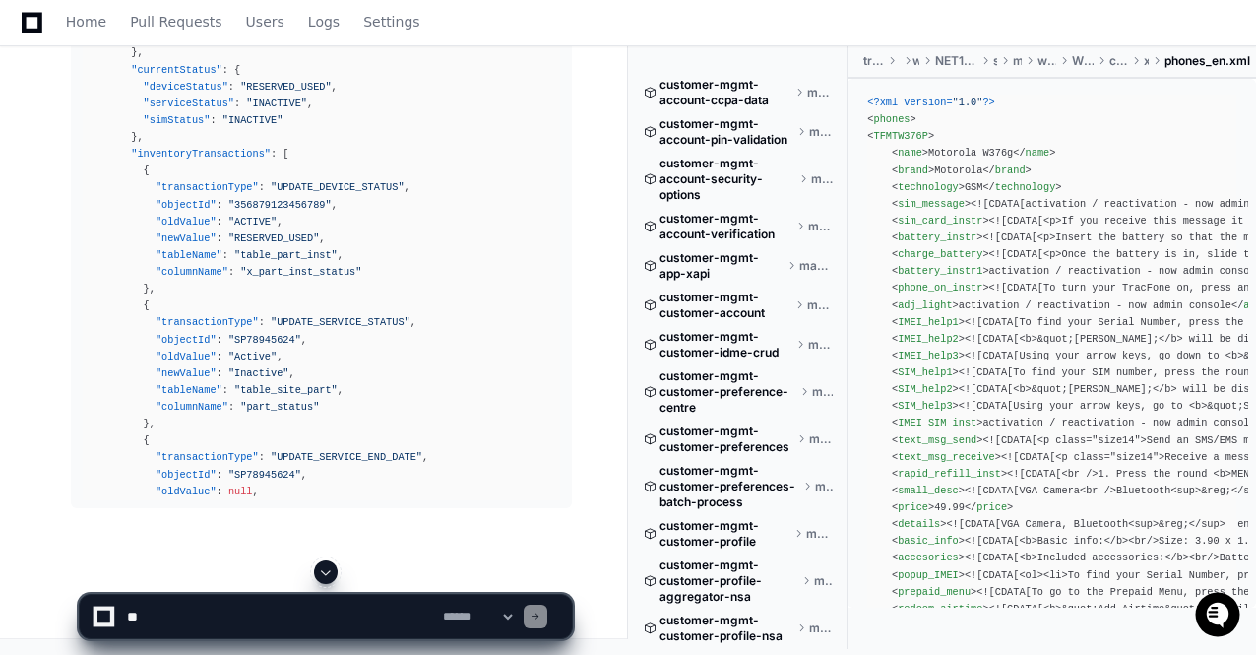
click at [323, 568] on span at bounding box center [326, 572] width 16 height 16
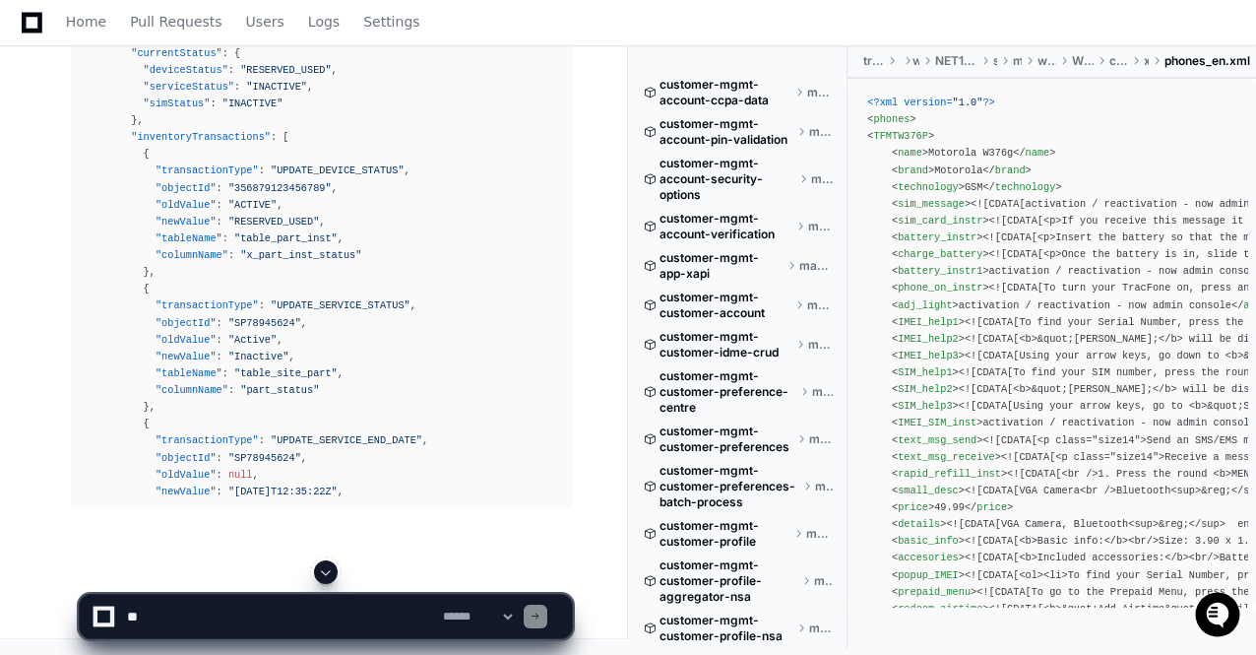
click at [323, 568] on span at bounding box center [326, 572] width 16 height 16
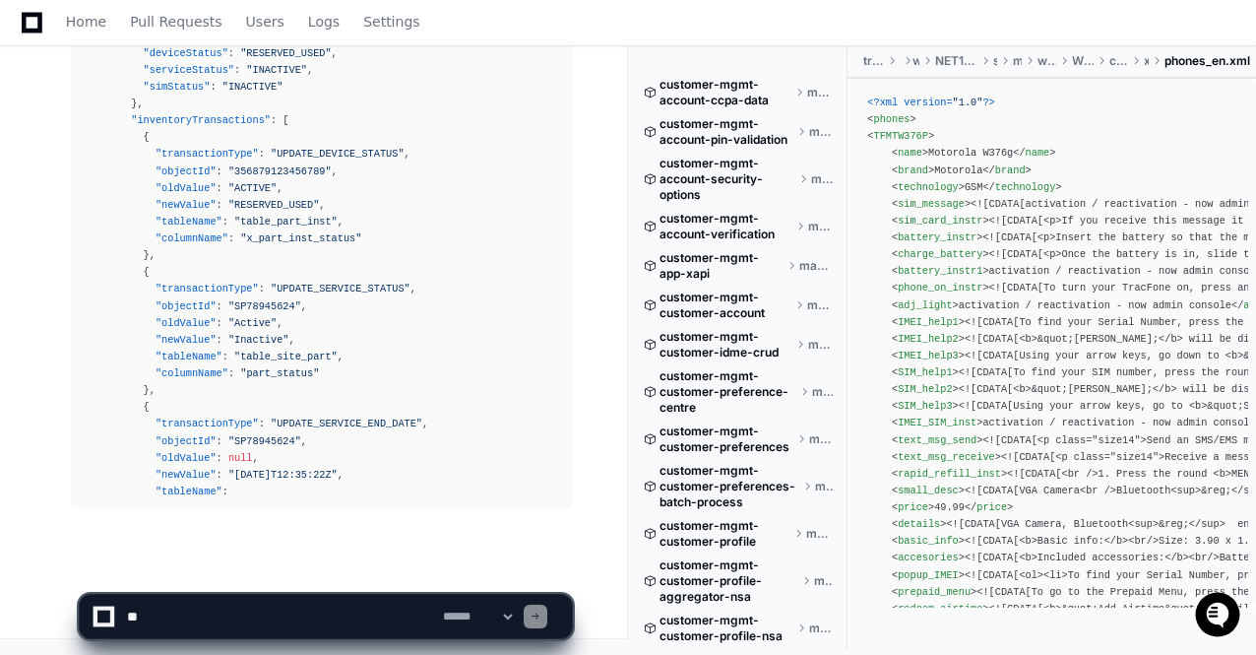
click at [323, 568] on app-app-chat-input "**********" at bounding box center [326, 599] width 494 height 79
click at [323, 568] on span at bounding box center [326, 572] width 16 height 16
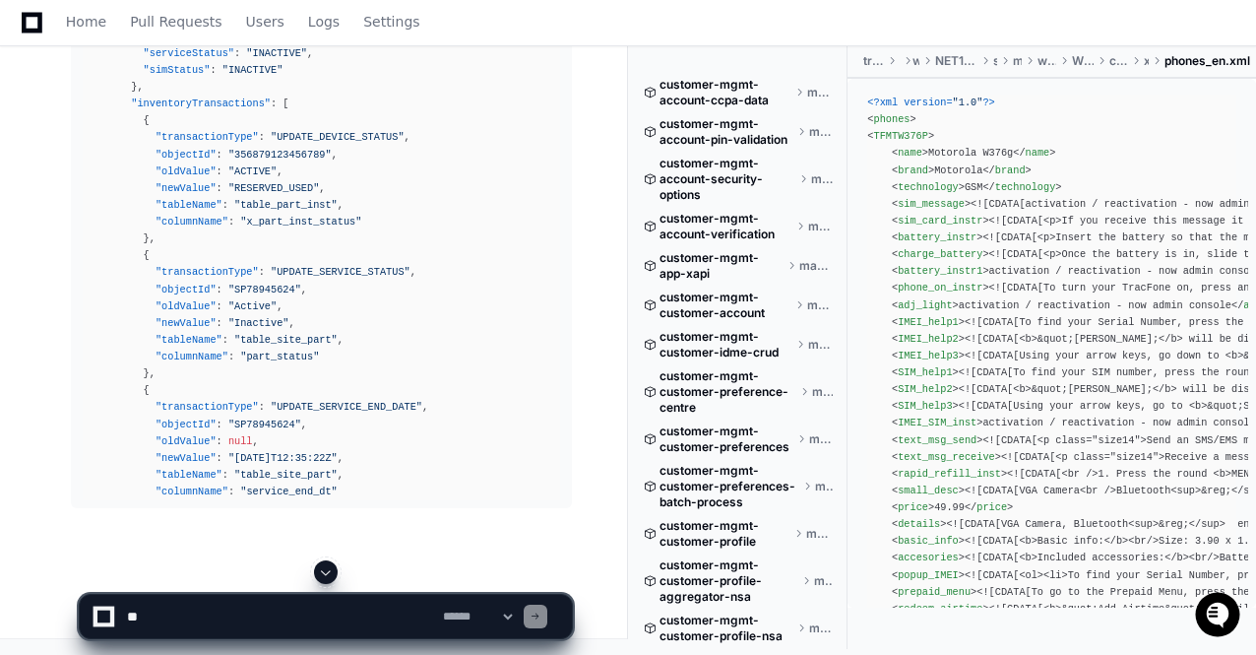
click at [323, 568] on span at bounding box center [326, 572] width 16 height 16
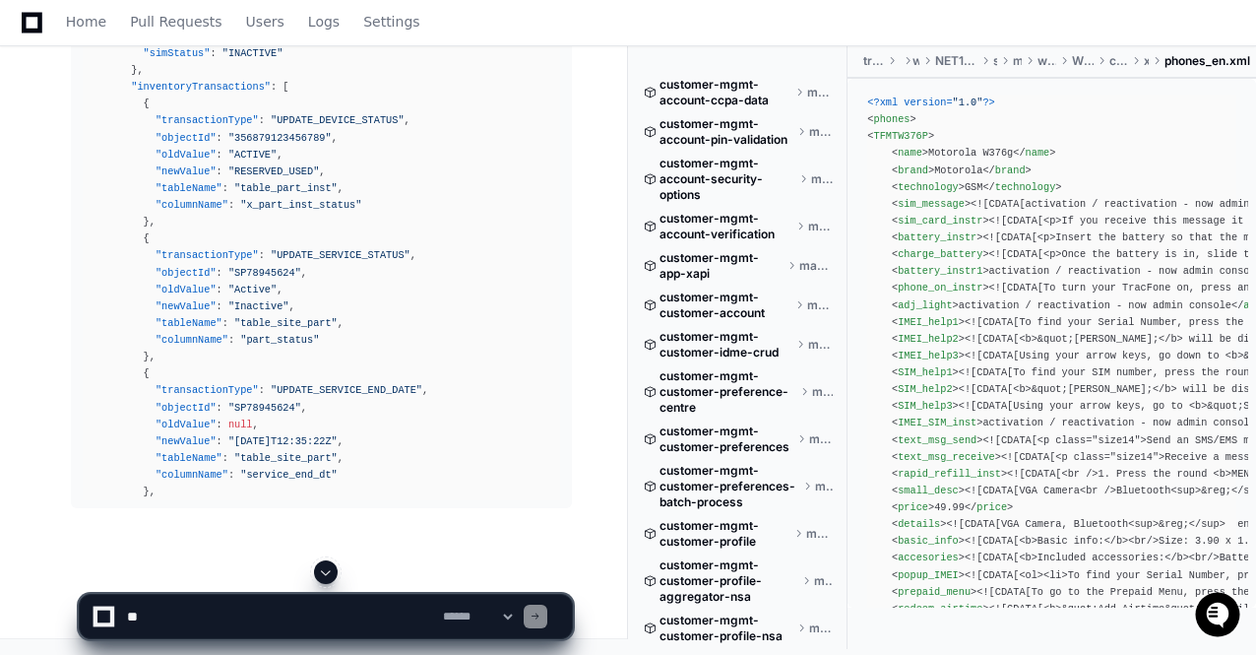
click at [323, 568] on span at bounding box center [326, 572] width 16 height 16
click at [323, 568] on app-app-chat-input "**********" at bounding box center [326, 599] width 494 height 79
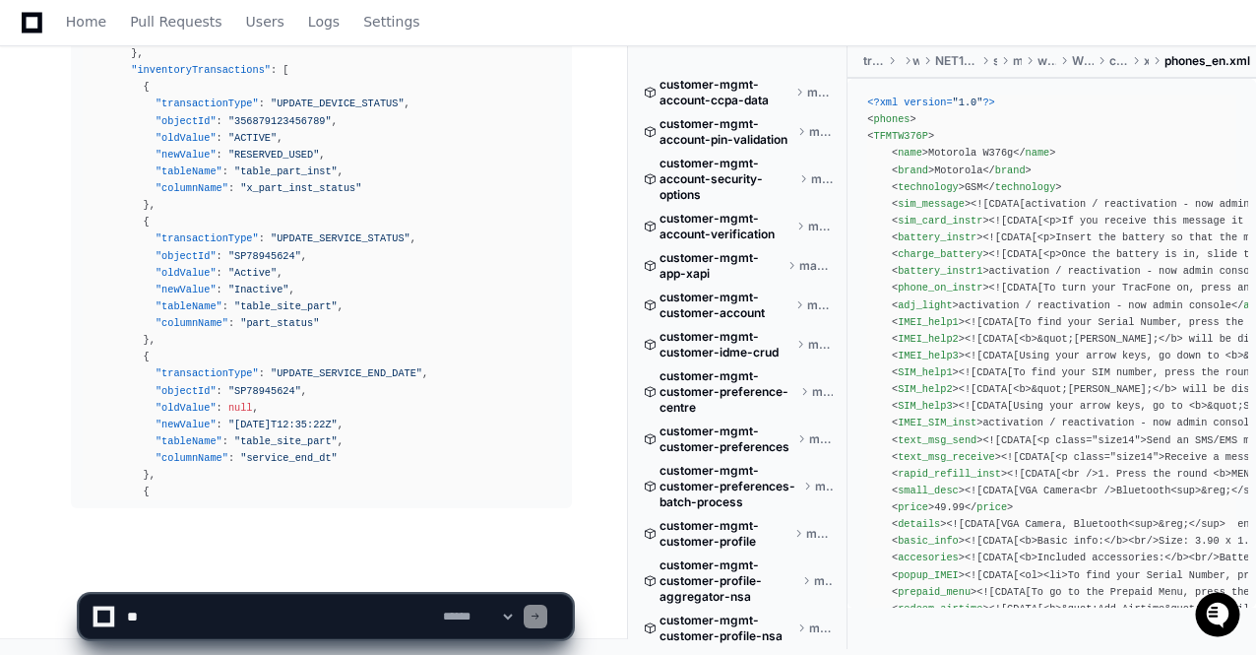
click at [323, 568] on span at bounding box center [326, 572] width 16 height 16
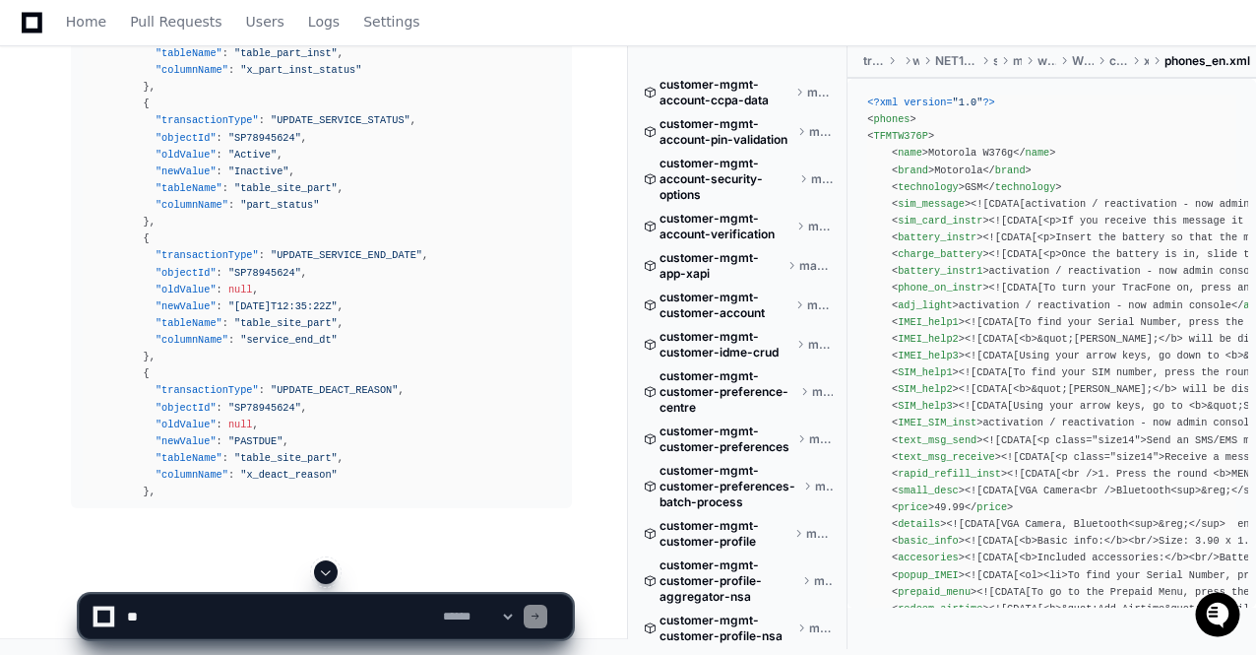
click at [323, 568] on span at bounding box center [326, 572] width 16 height 16
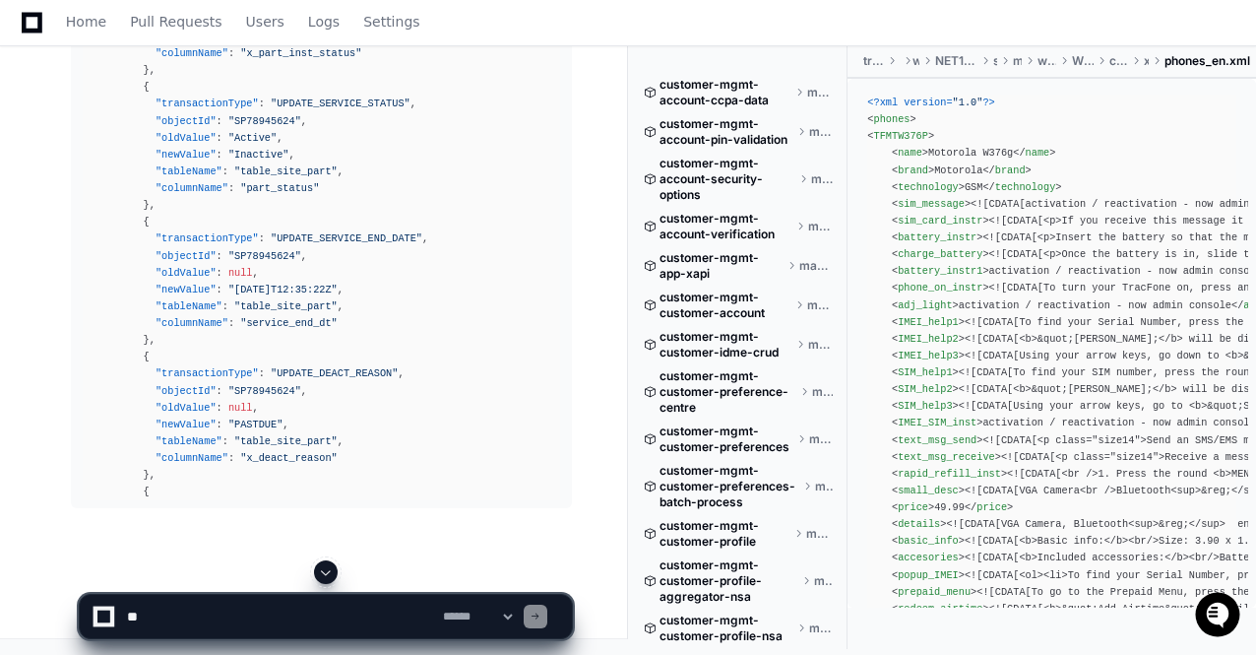
click at [323, 568] on span at bounding box center [326, 572] width 16 height 16
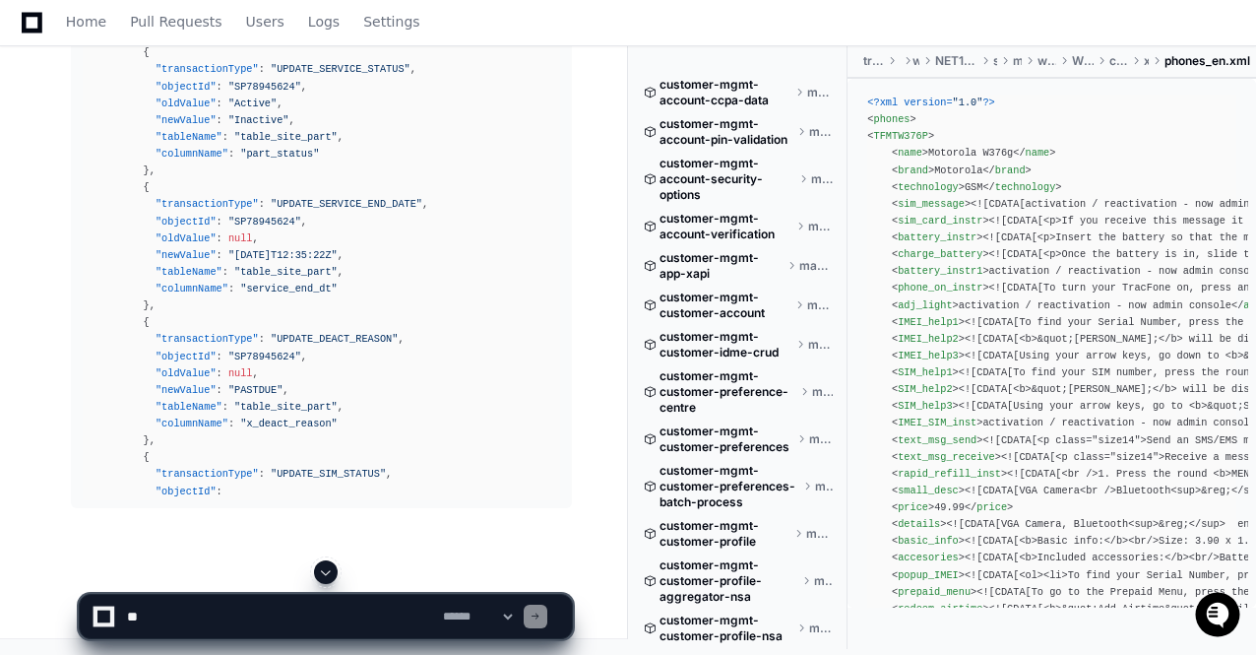
click at [323, 568] on span at bounding box center [326, 572] width 16 height 16
click at [323, 568] on app-app-chat-input "**********" at bounding box center [326, 599] width 494 height 79
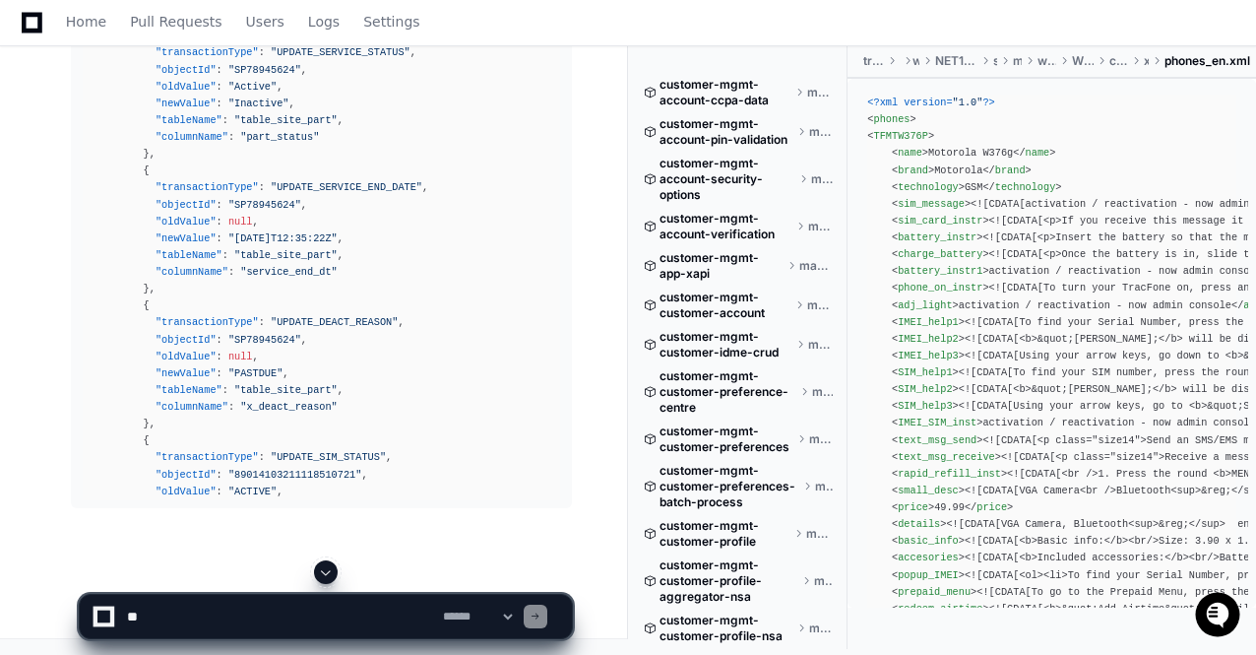
click at [323, 568] on span at bounding box center [326, 572] width 16 height 16
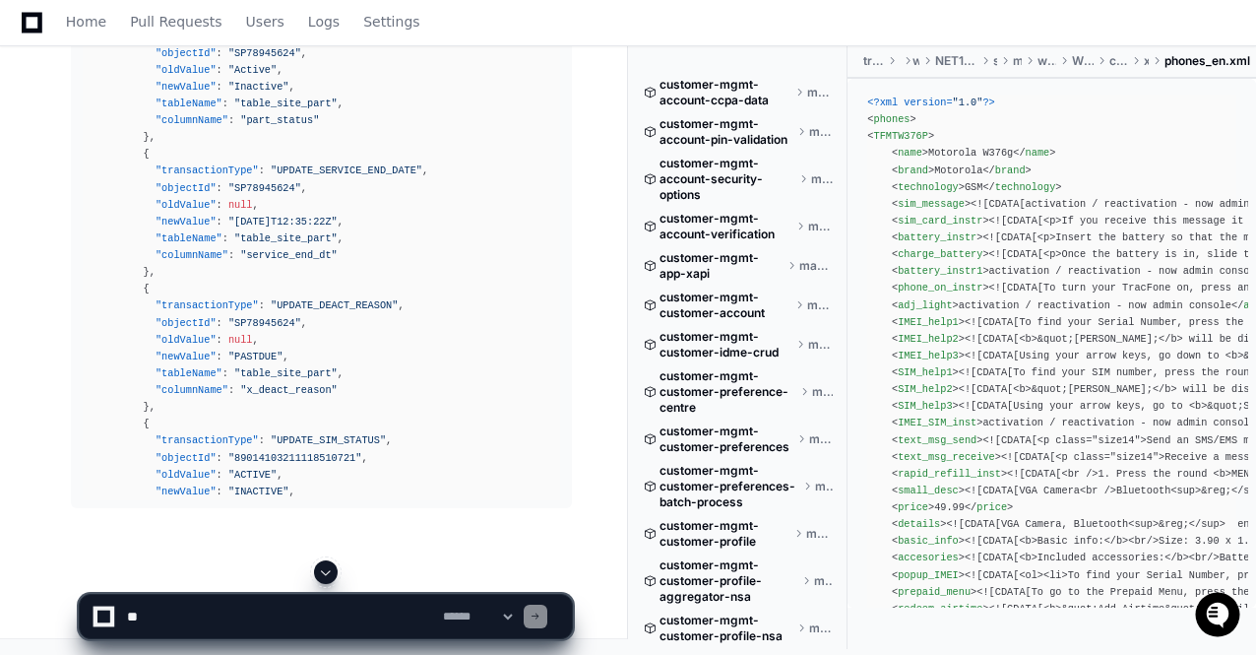
click at [323, 568] on span at bounding box center [326, 572] width 16 height 16
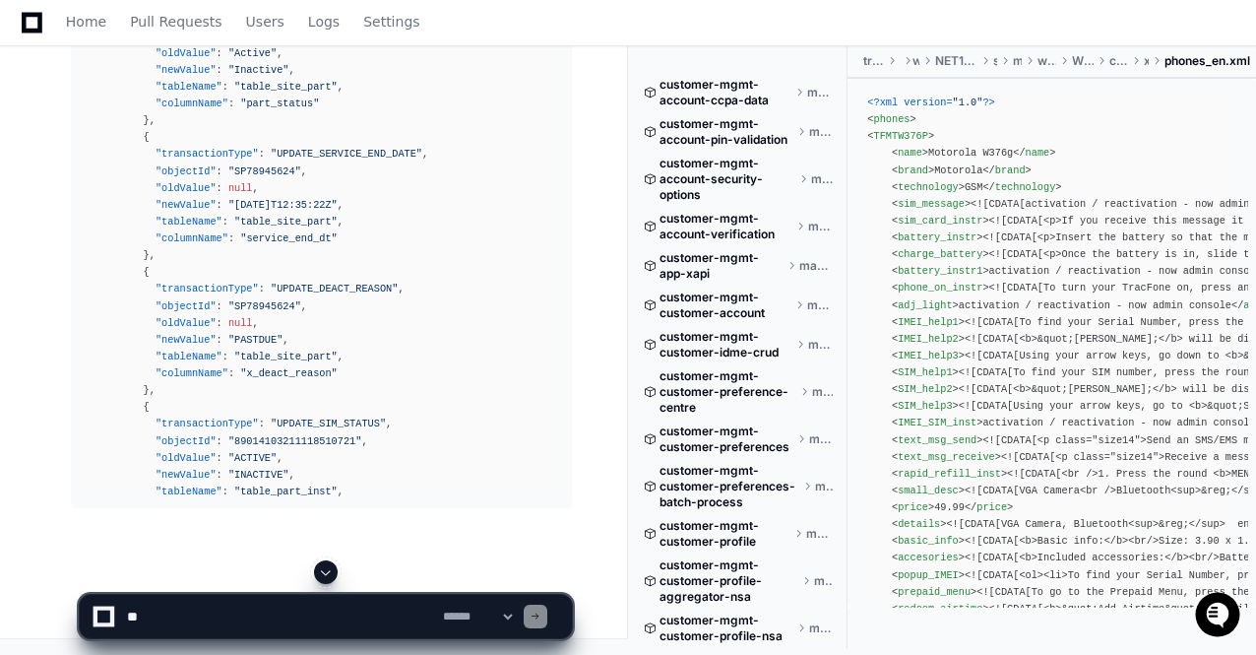
click at [323, 568] on app-app-chat-input "**********" at bounding box center [326, 599] width 494 height 79
click at [323, 568] on span at bounding box center [326, 572] width 16 height 16
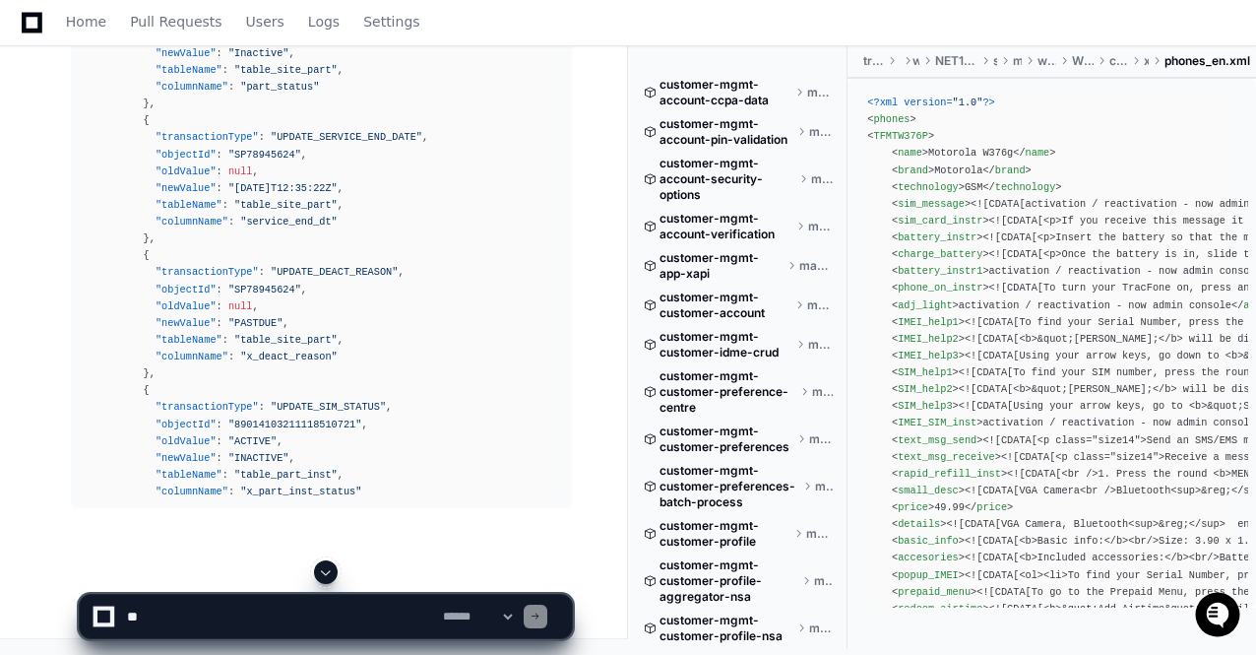
click at [323, 568] on span at bounding box center [326, 572] width 16 height 16
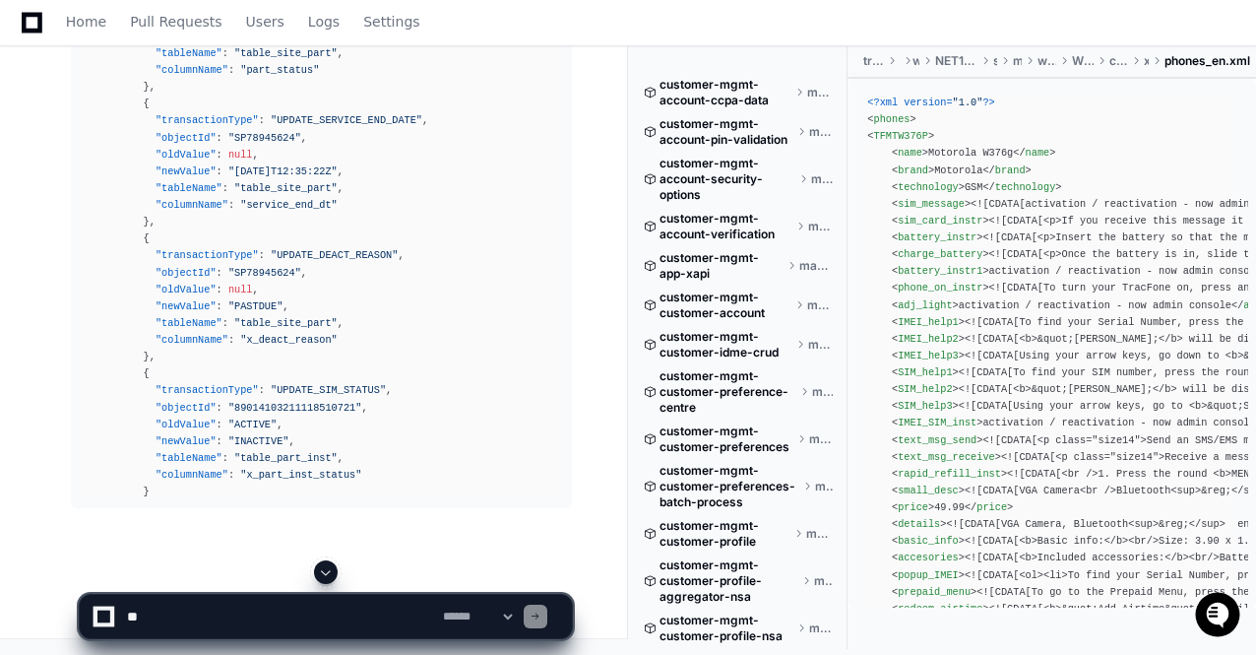
click at [323, 568] on span at bounding box center [326, 572] width 16 height 16
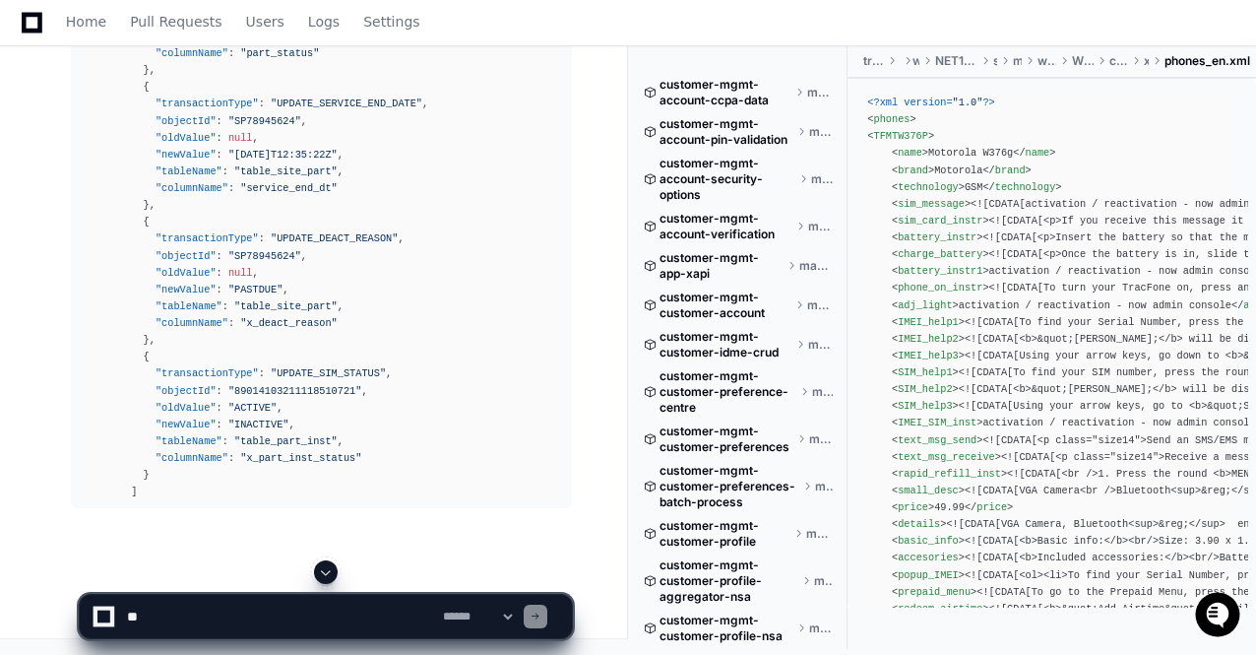
click at [323, 568] on span at bounding box center [326, 572] width 16 height 16
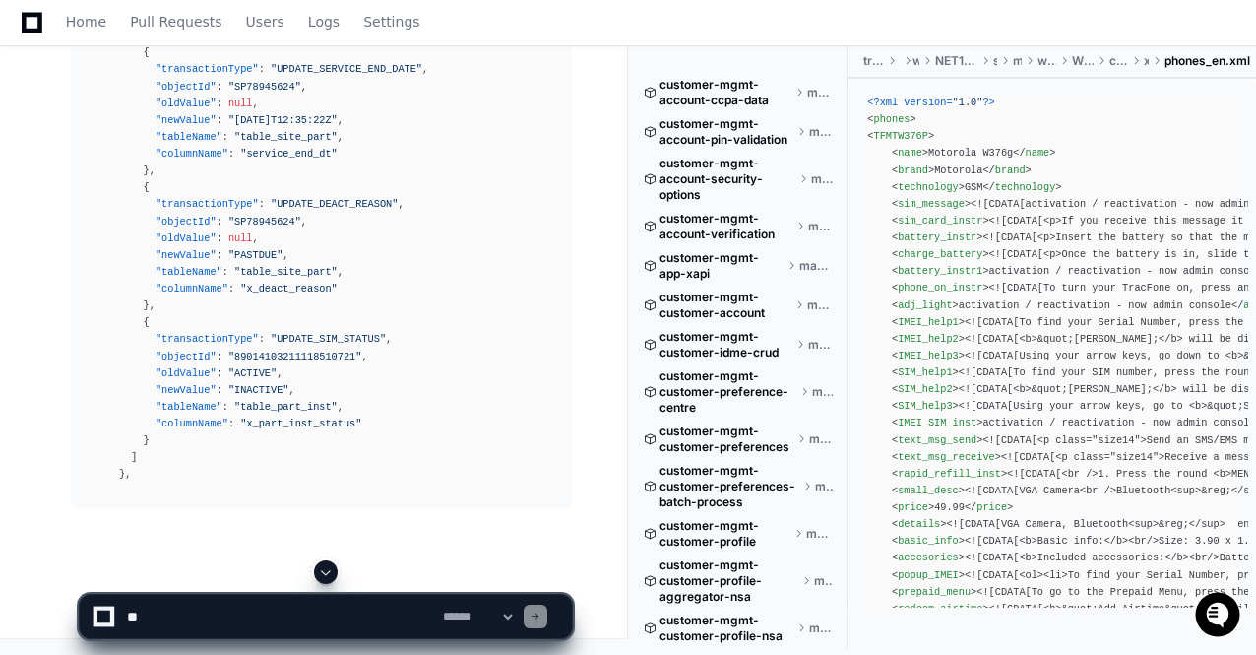
click at [323, 568] on span at bounding box center [326, 572] width 16 height 16
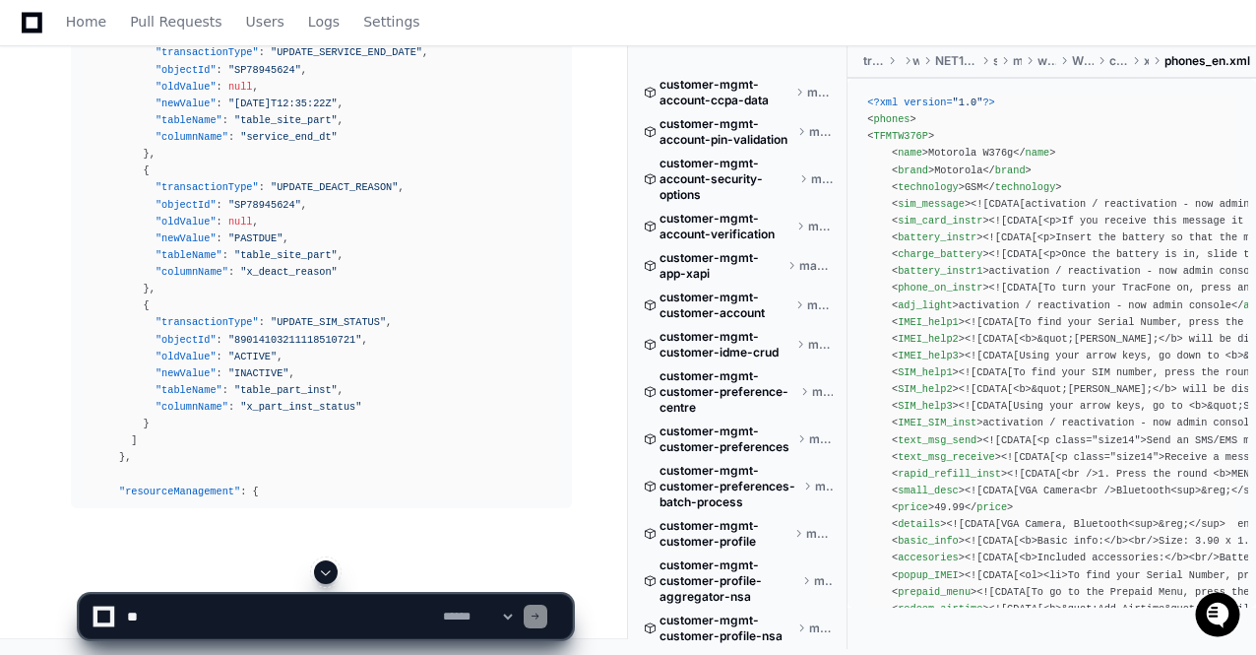
click at [323, 568] on span at bounding box center [326, 572] width 16 height 16
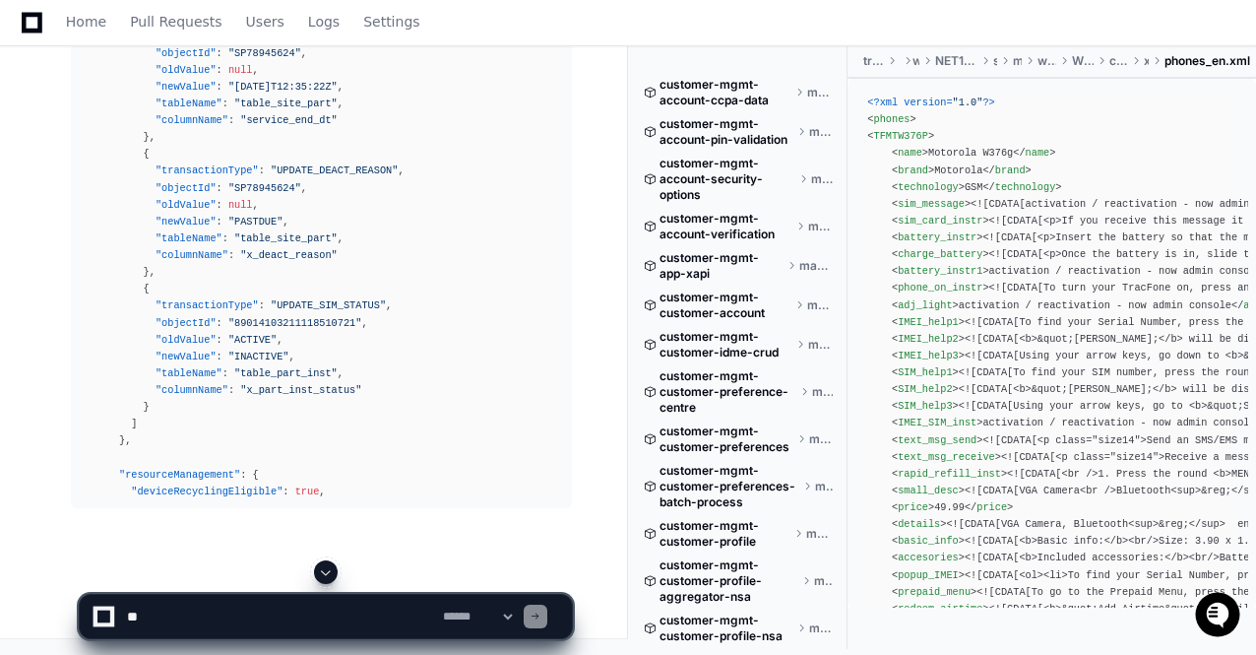
click at [323, 568] on span at bounding box center [326, 572] width 16 height 16
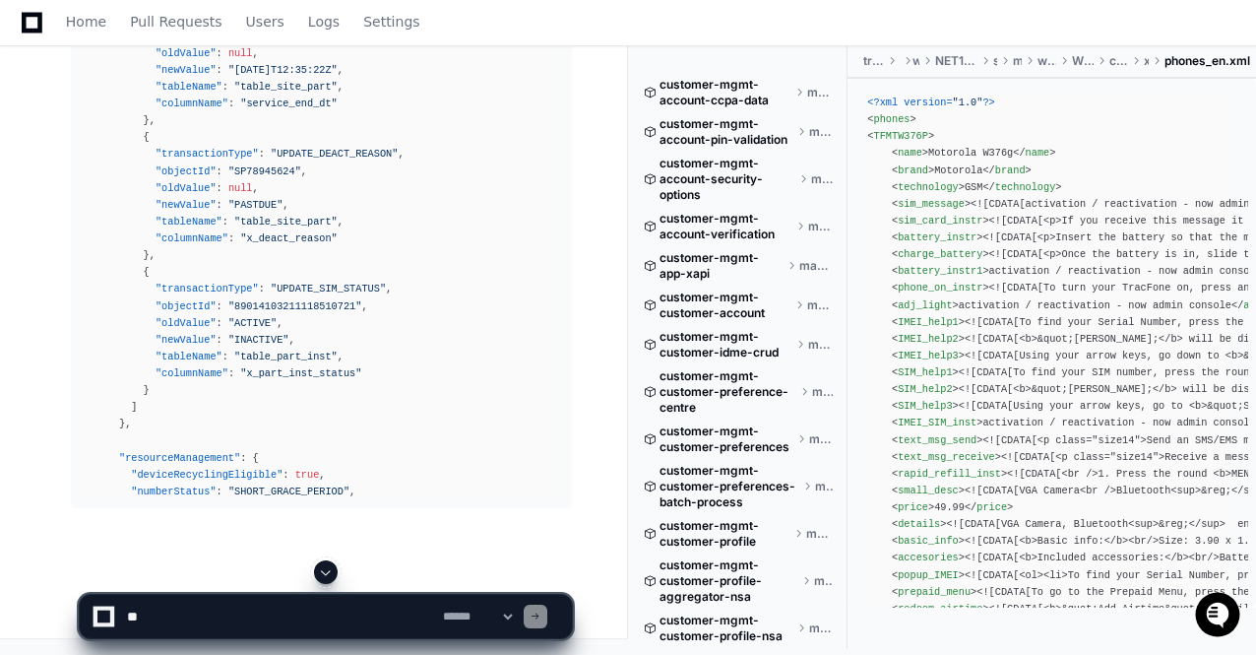
click at [323, 568] on app-app-chat-input "**********" at bounding box center [326, 599] width 494 height 79
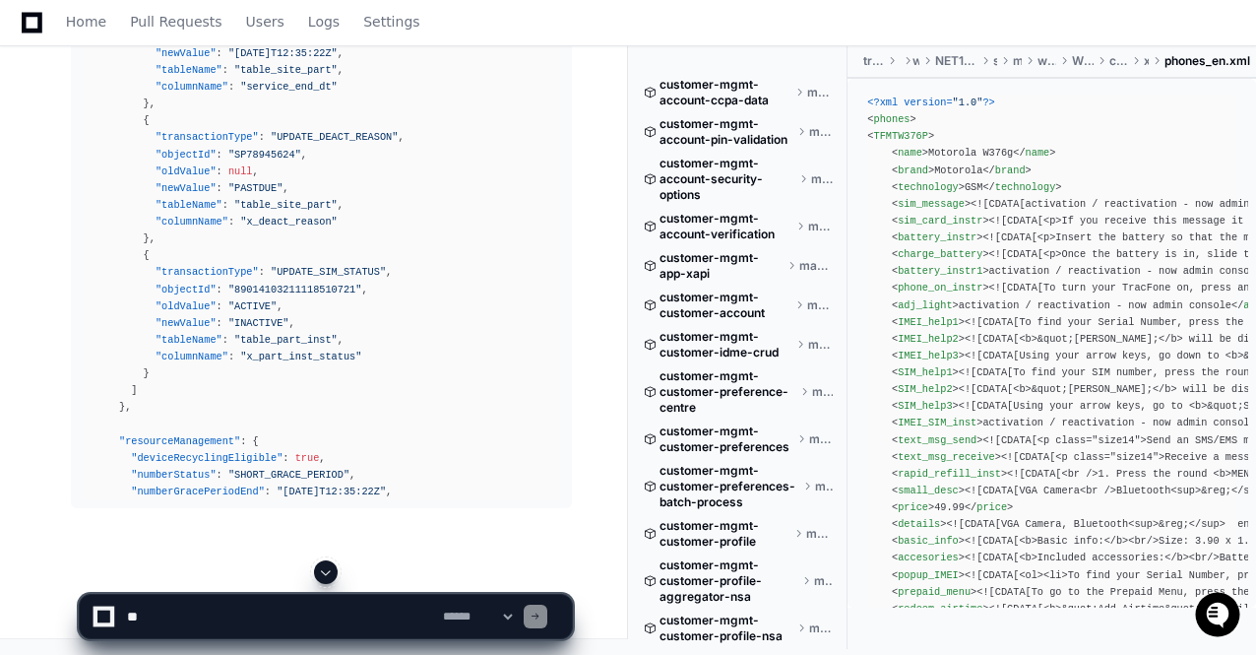
click at [323, 568] on span at bounding box center [326, 572] width 16 height 16
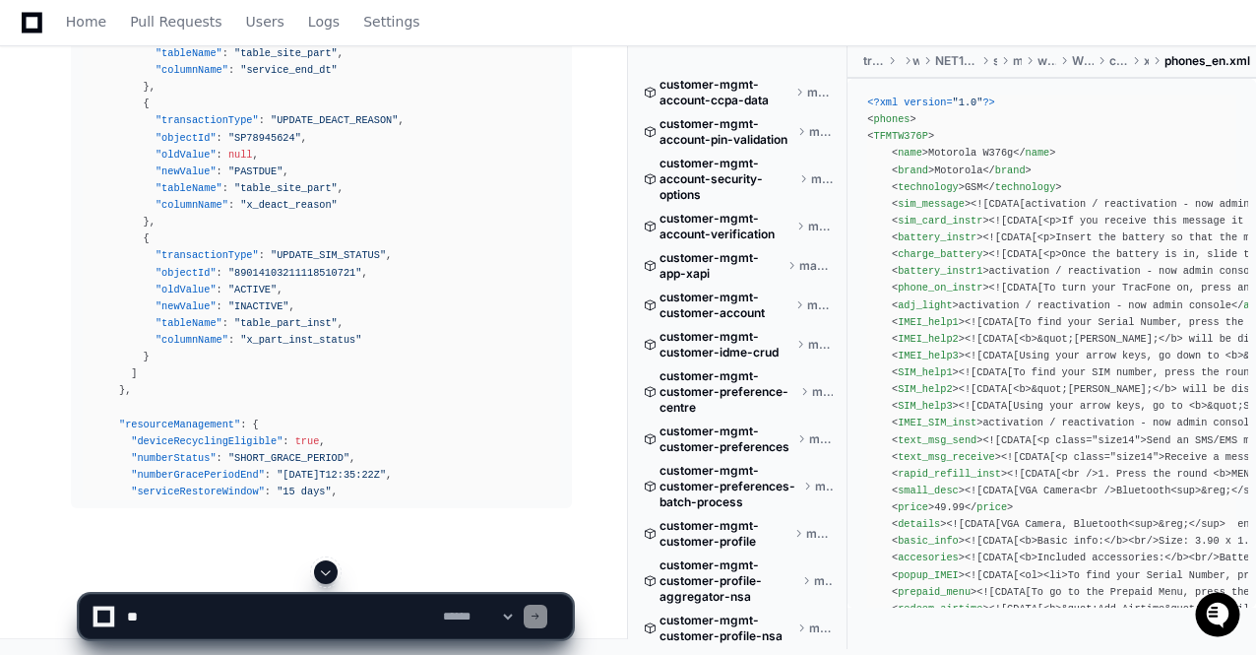
click at [323, 568] on span at bounding box center [326, 572] width 16 height 16
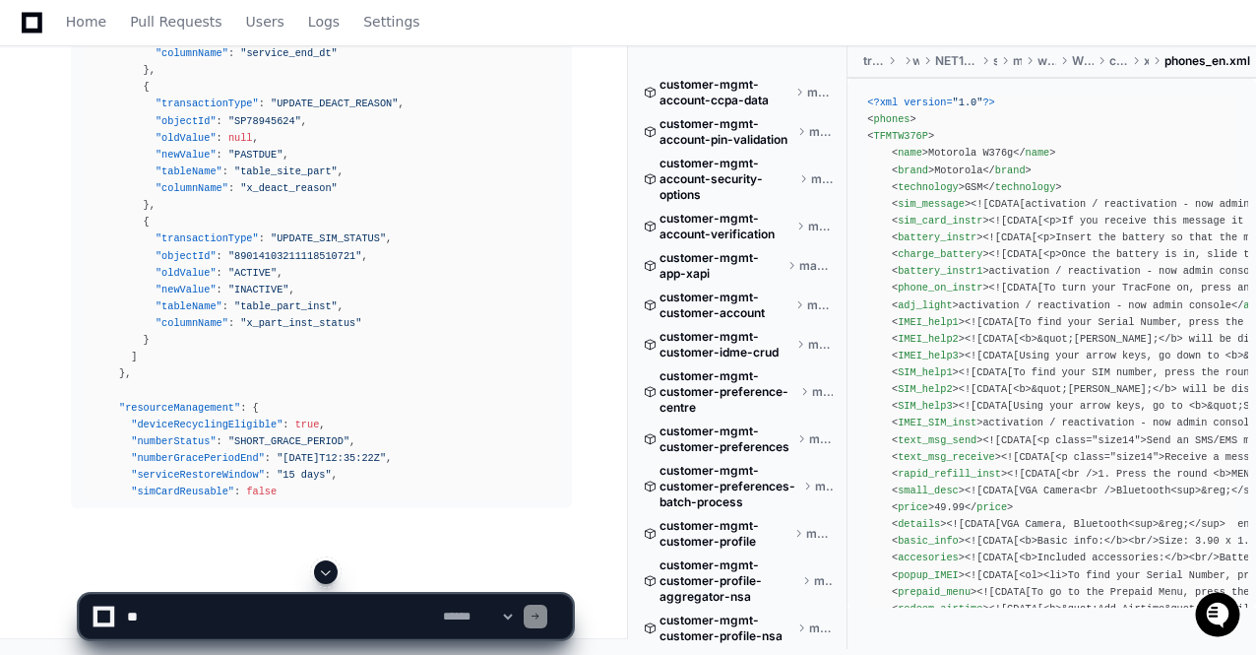
click at [323, 568] on span at bounding box center [326, 572] width 16 height 16
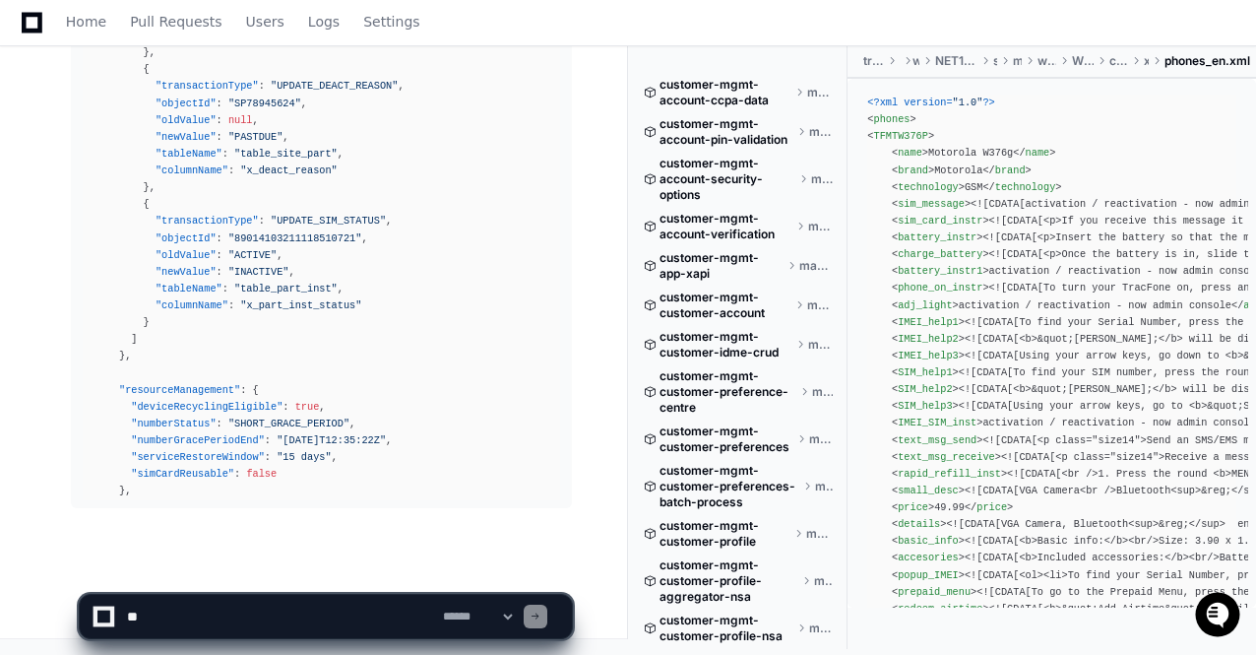
scroll to position [91655, 0]
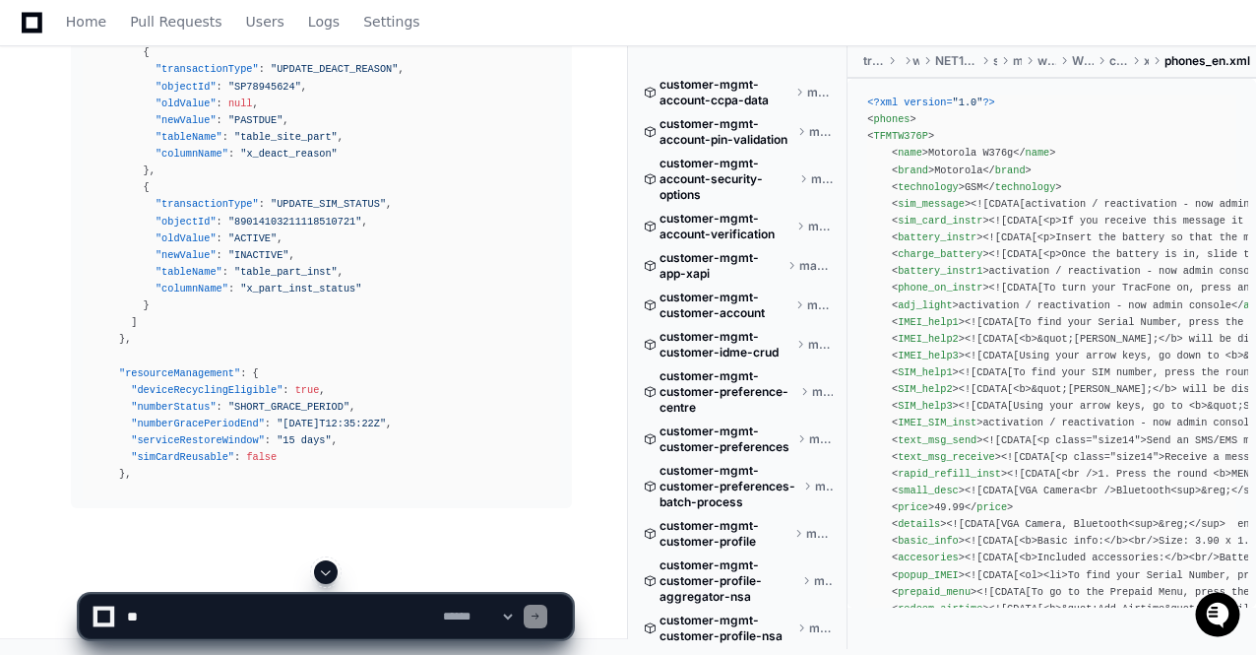
click at [323, 568] on span at bounding box center [326, 572] width 16 height 16
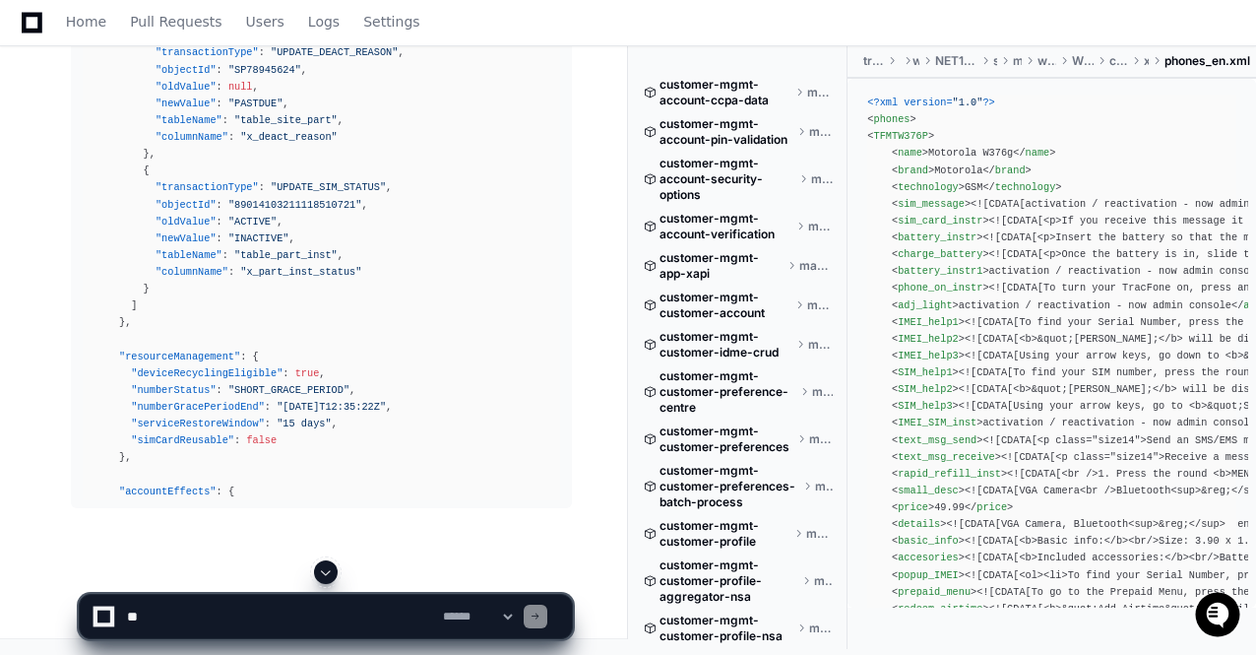
click at [323, 568] on span at bounding box center [326, 572] width 16 height 16
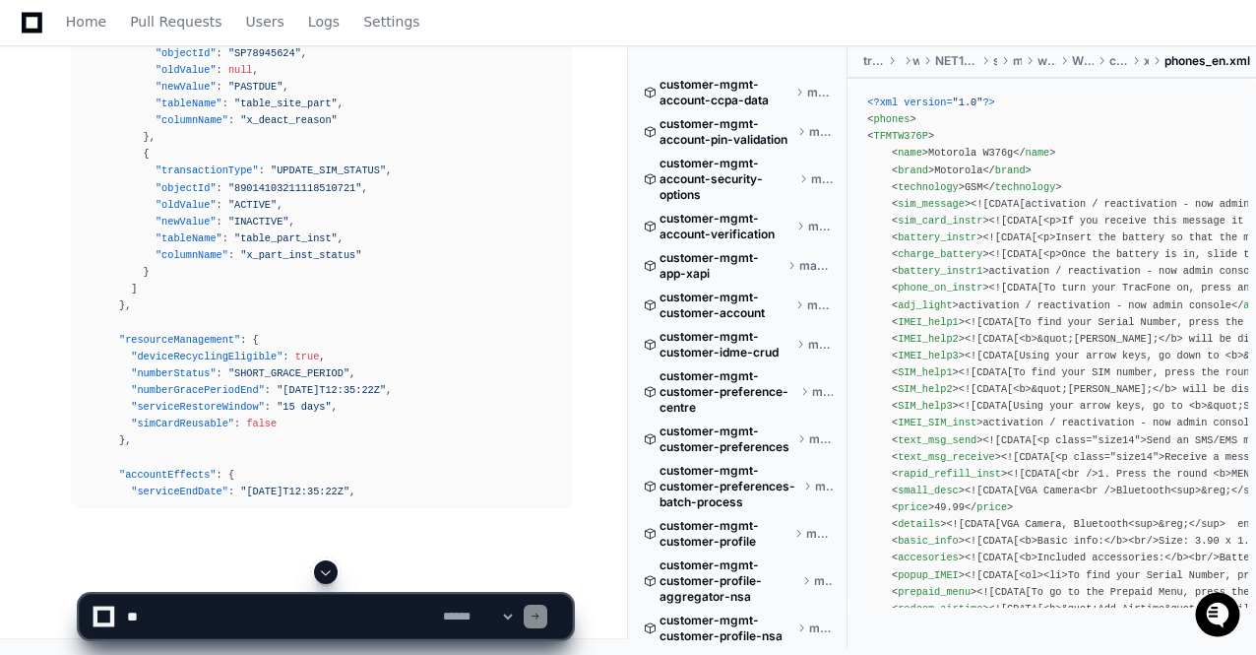
click at [323, 568] on span at bounding box center [326, 572] width 16 height 16
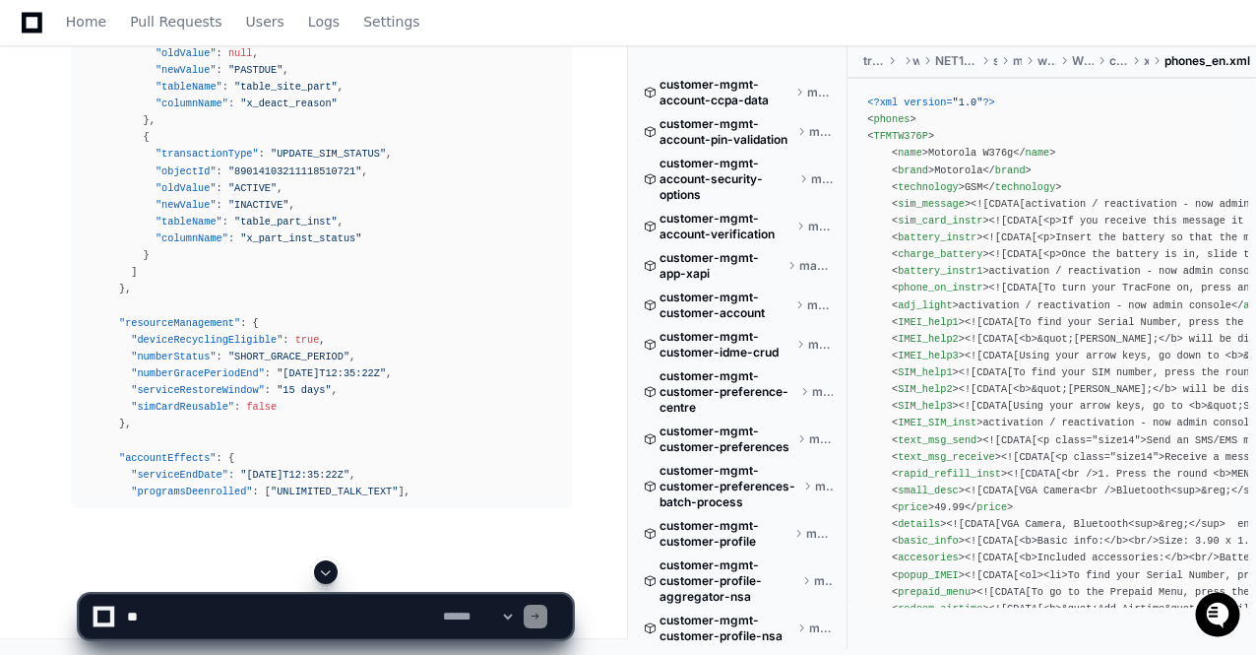
click at [323, 568] on span at bounding box center [326, 572] width 16 height 16
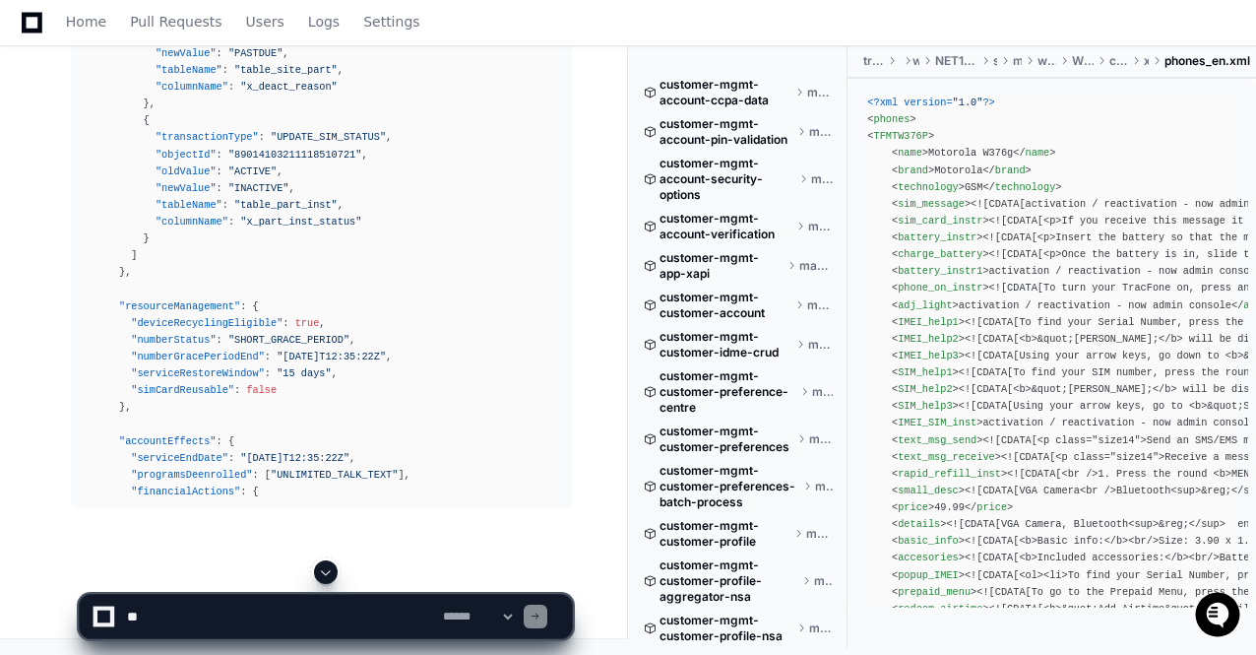
scroll to position [91740, 0]
click at [323, 568] on span at bounding box center [326, 572] width 16 height 16
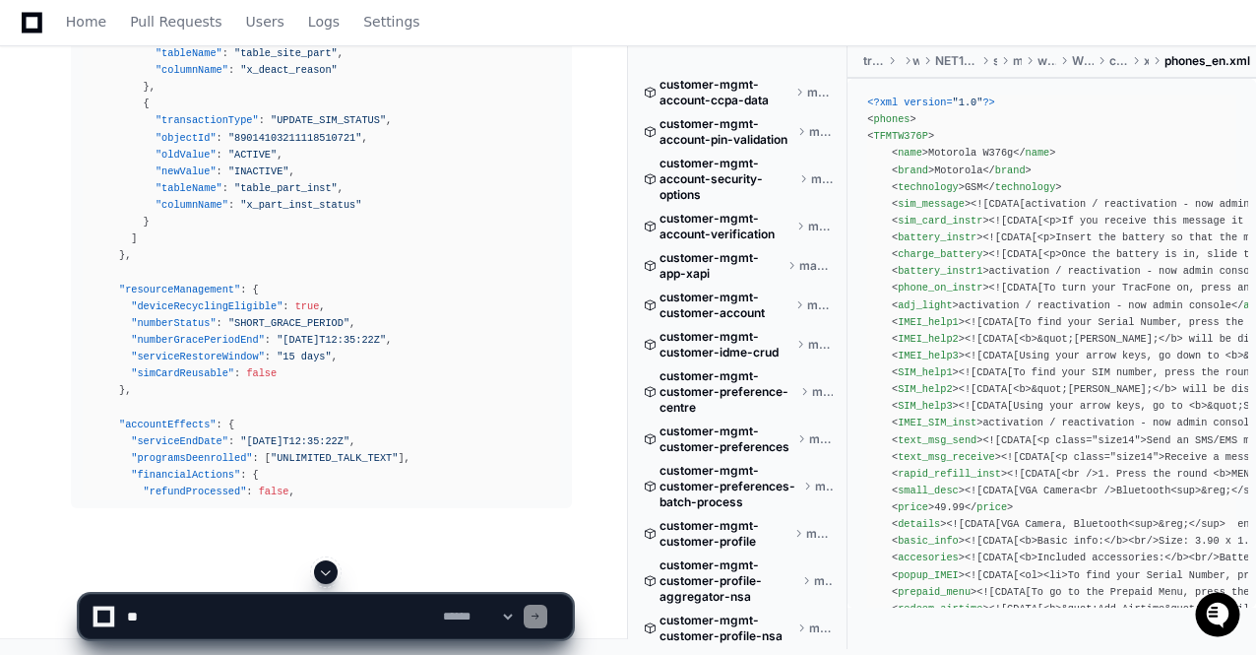
scroll to position [91756, 0]
click at [323, 568] on span at bounding box center [326, 572] width 16 height 16
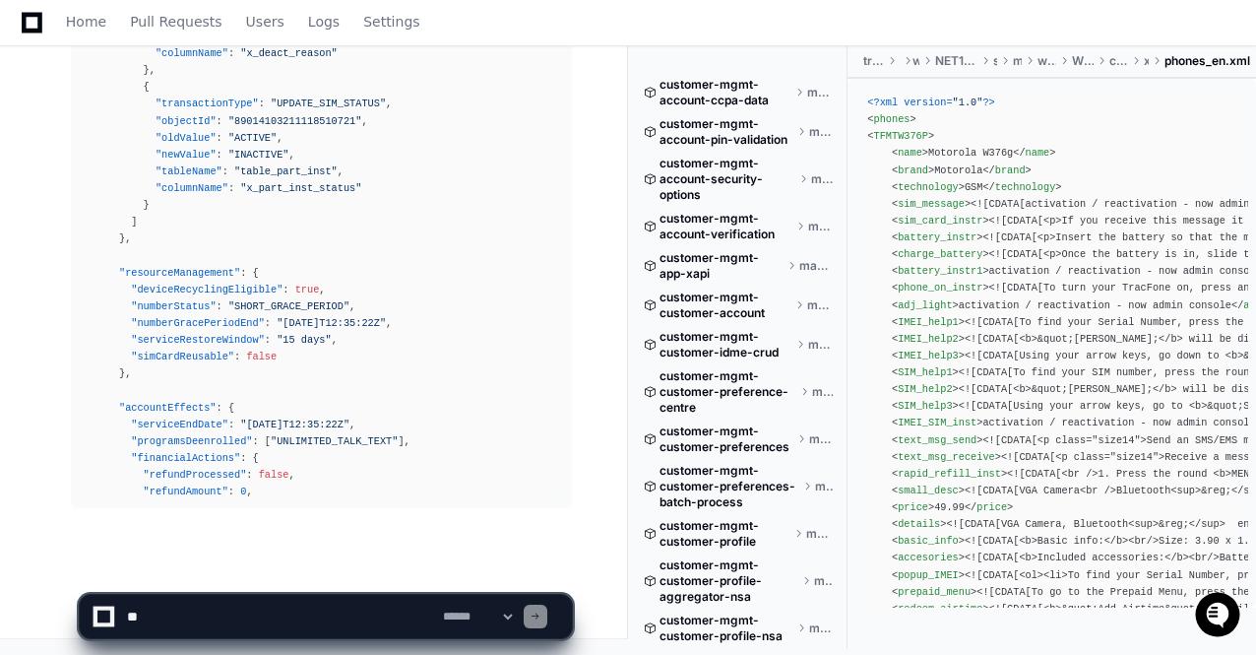
scroll to position [91773, 0]
click at [323, 568] on span at bounding box center [326, 572] width 16 height 16
click at [323, 568] on app-app-chat-input "**********" at bounding box center [326, 599] width 494 height 79
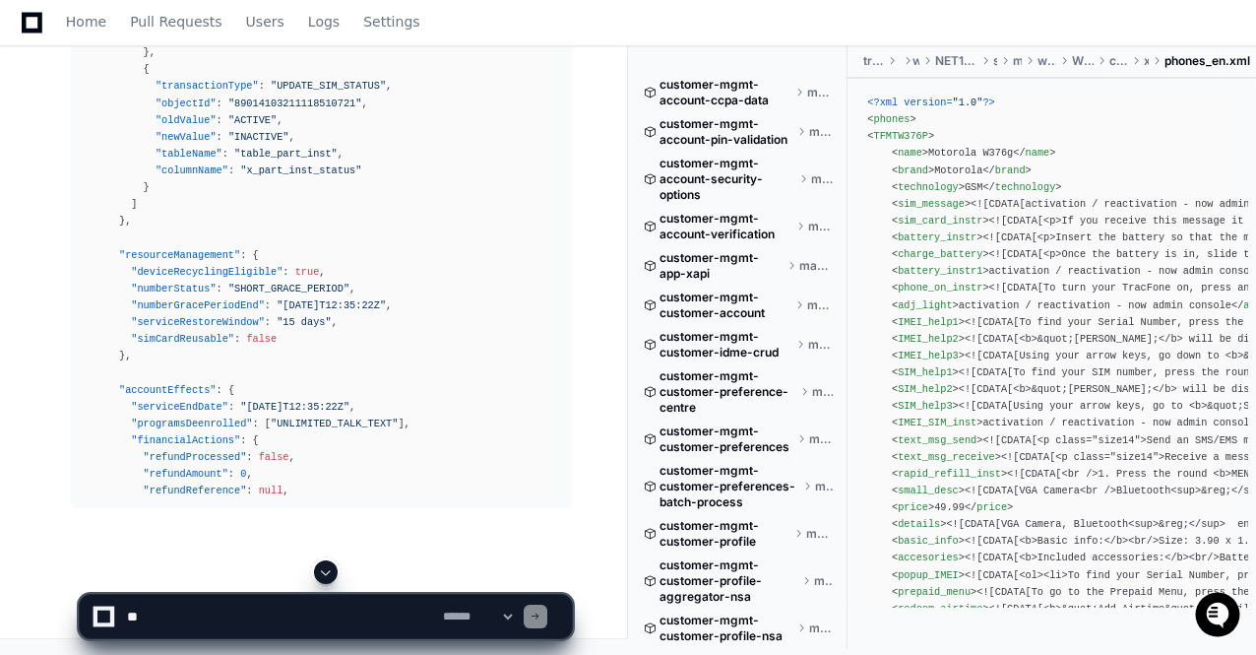
click at [323, 568] on span at bounding box center [326, 572] width 16 height 16
click at [323, 568] on app-app-chat-input "**********" at bounding box center [326, 599] width 494 height 79
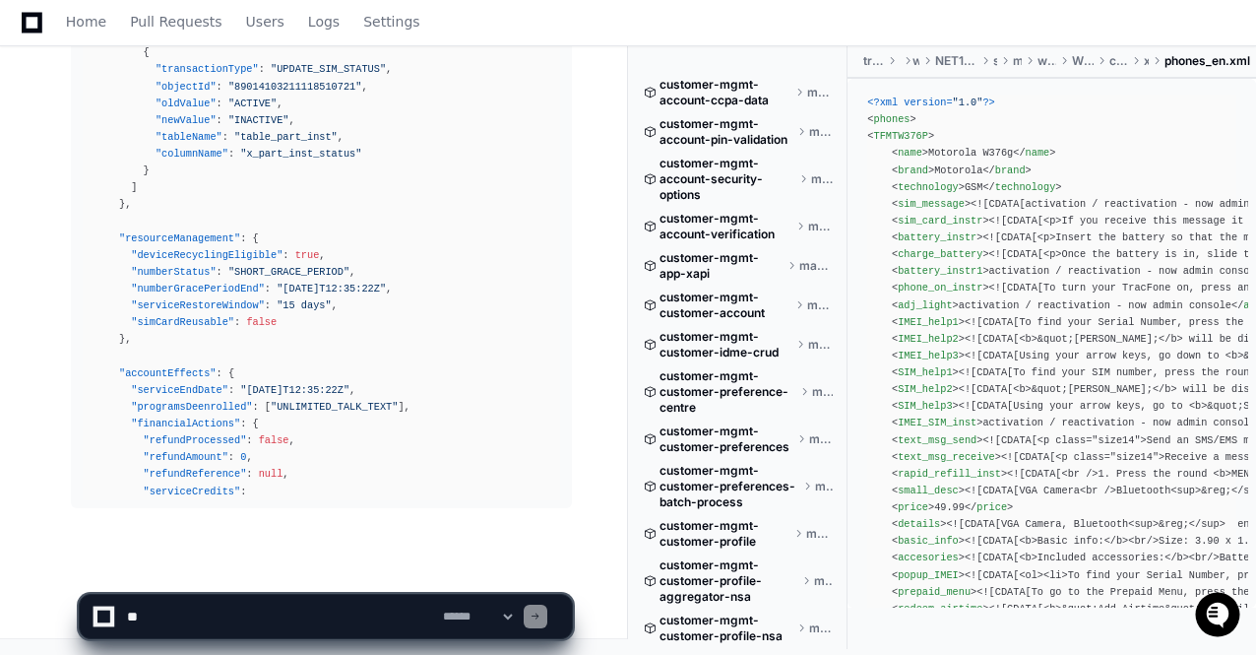
click at [323, 568] on app-app-chat-input "**********" at bounding box center [326, 599] width 494 height 79
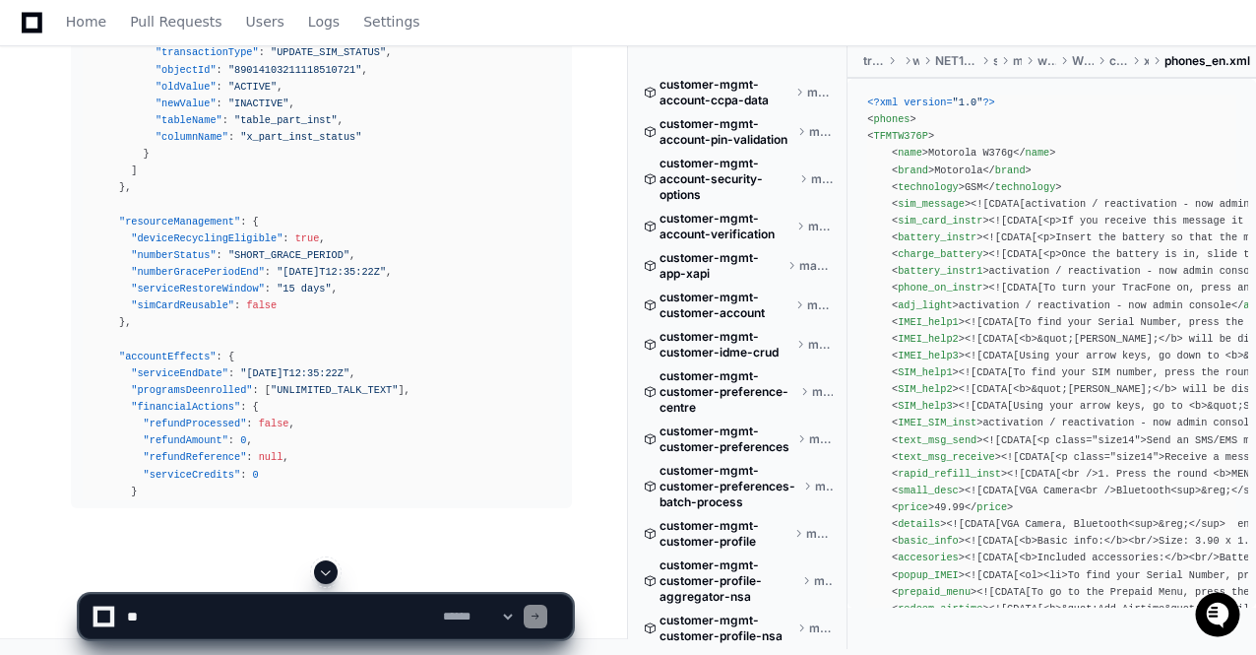
click at [323, 568] on span at bounding box center [326, 572] width 16 height 16
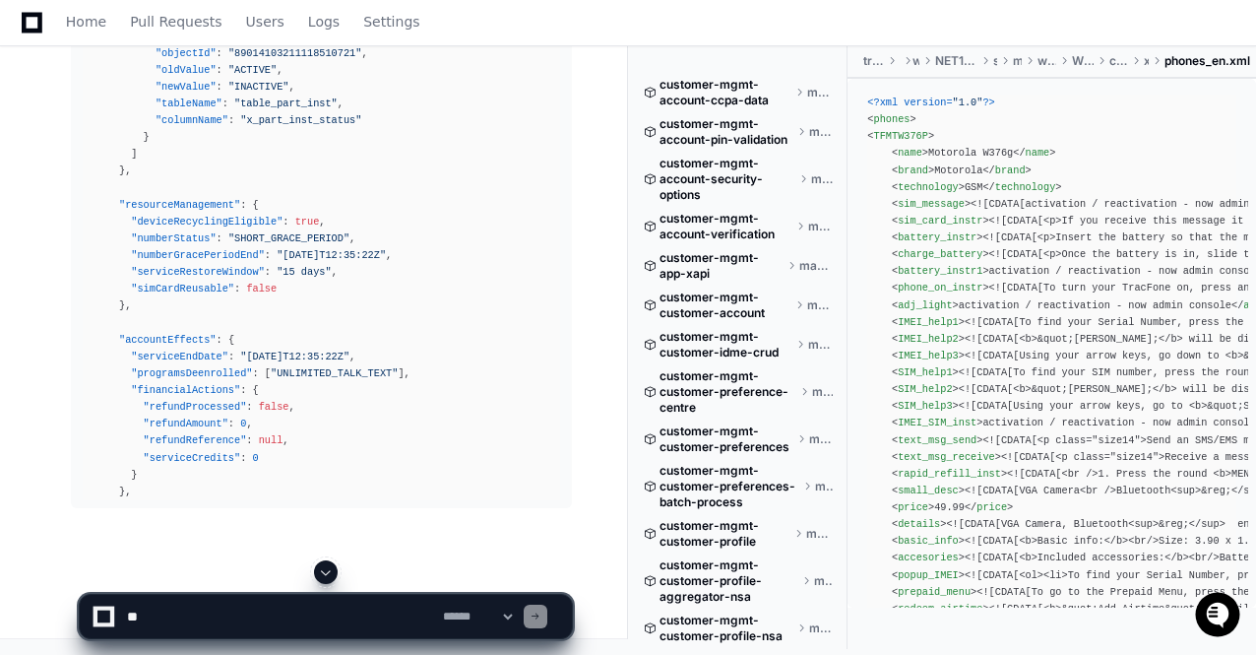
click at [323, 568] on span at bounding box center [326, 572] width 16 height 16
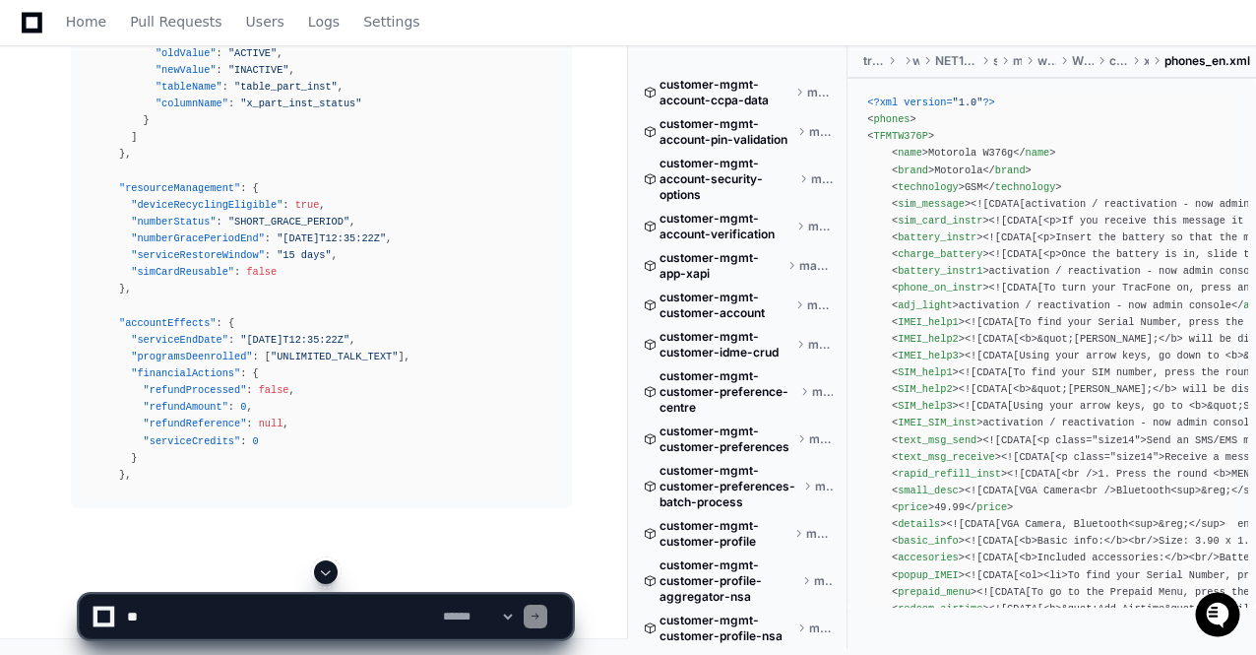
click at [323, 568] on span at bounding box center [326, 572] width 16 height 16
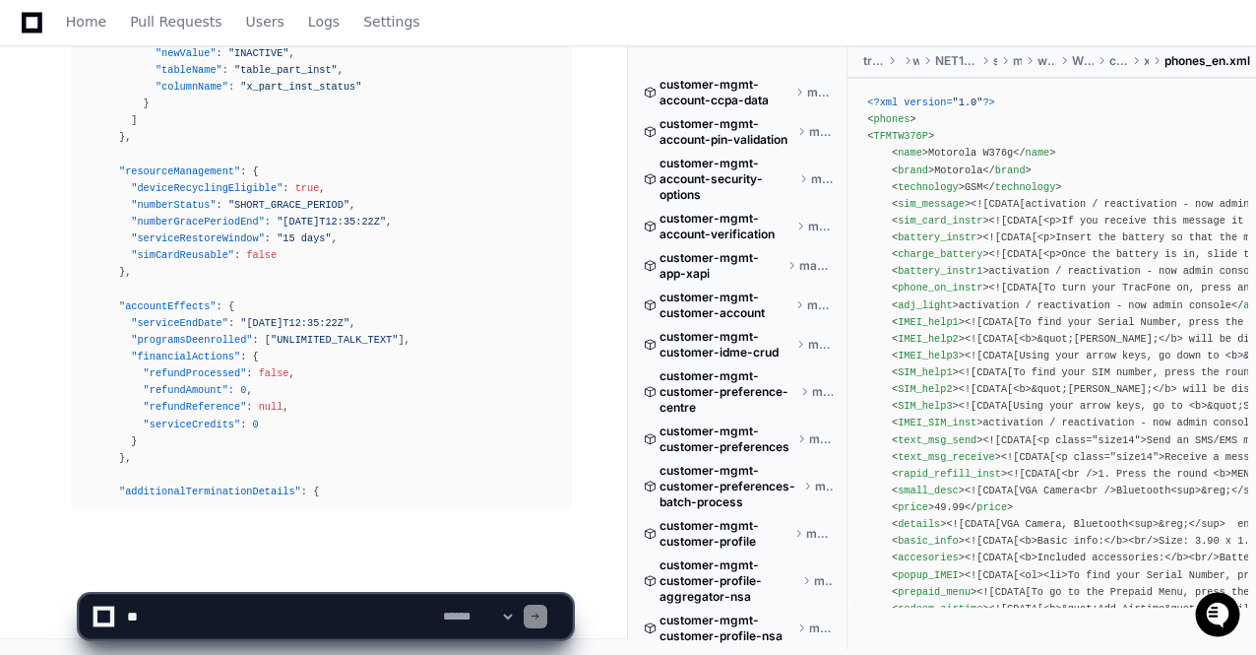
scroll to position [91891, 0]
click at [323, 568] on app-app-chat-input "**********" at bounding box center [326, 599] width 494 height 79
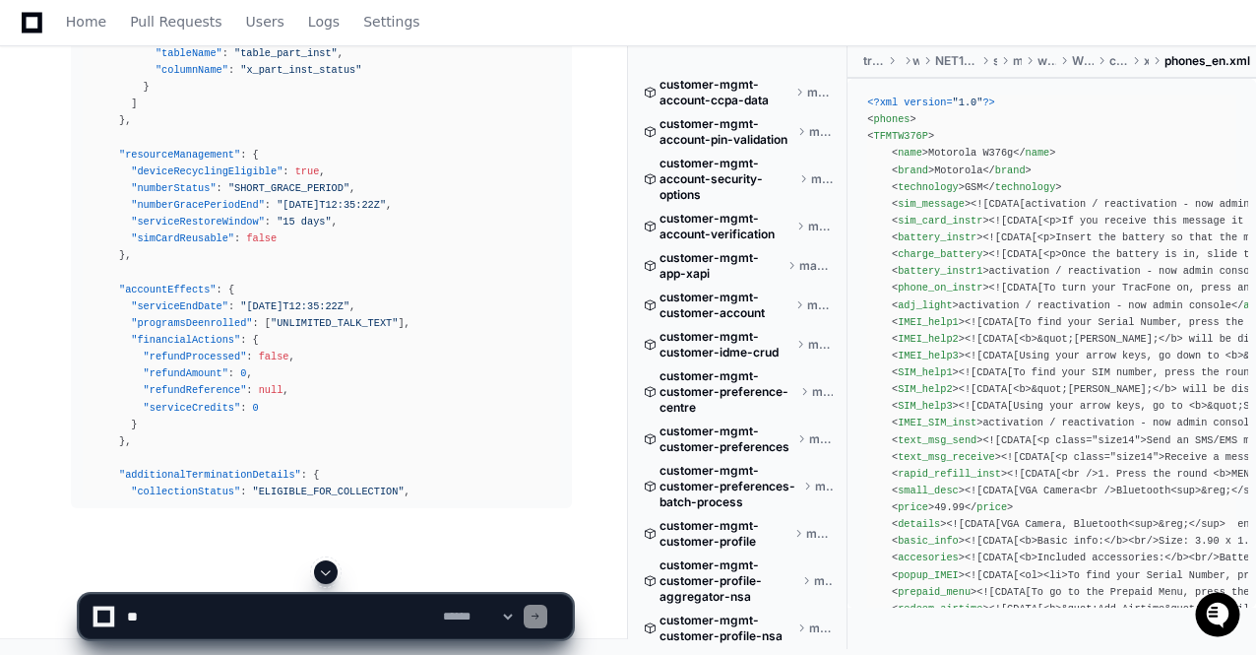
click at [323, 568] on span at bounding box center [326, 572] width 16 height 16
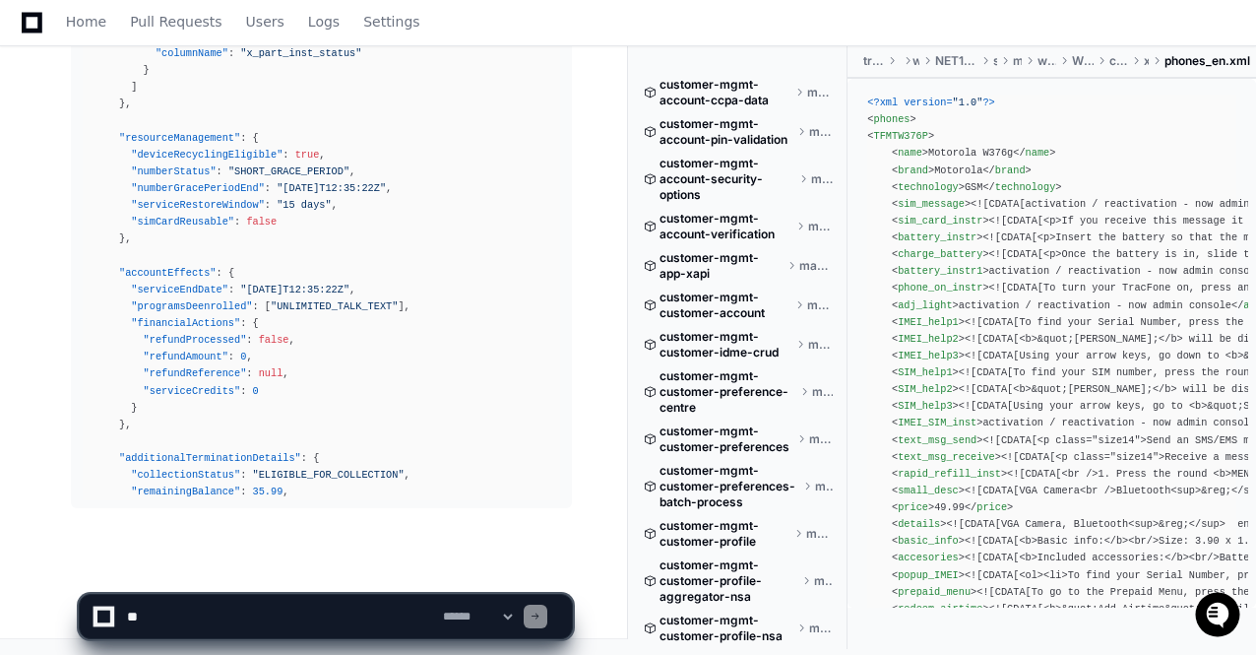
click at [323, 568] on app-app-chat-input "**********" at bounding box center [326, 599] width 494 height 79
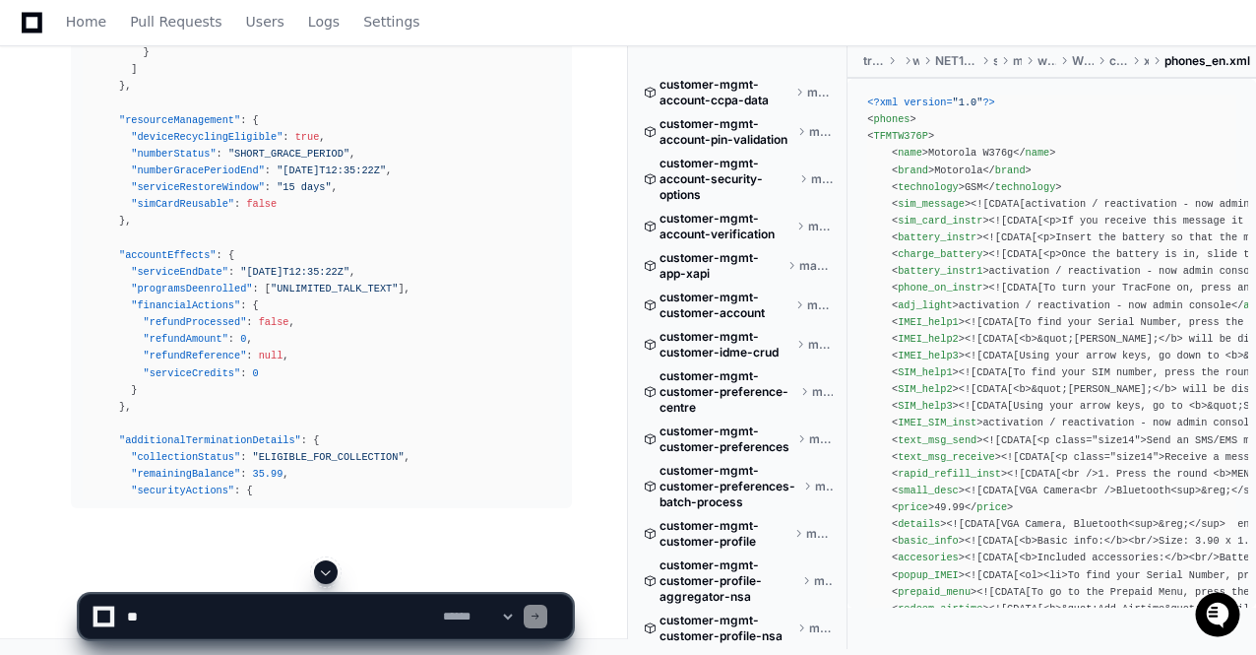
click at [323, 568] on span at bounding box center [326, 572] width 16 height 16
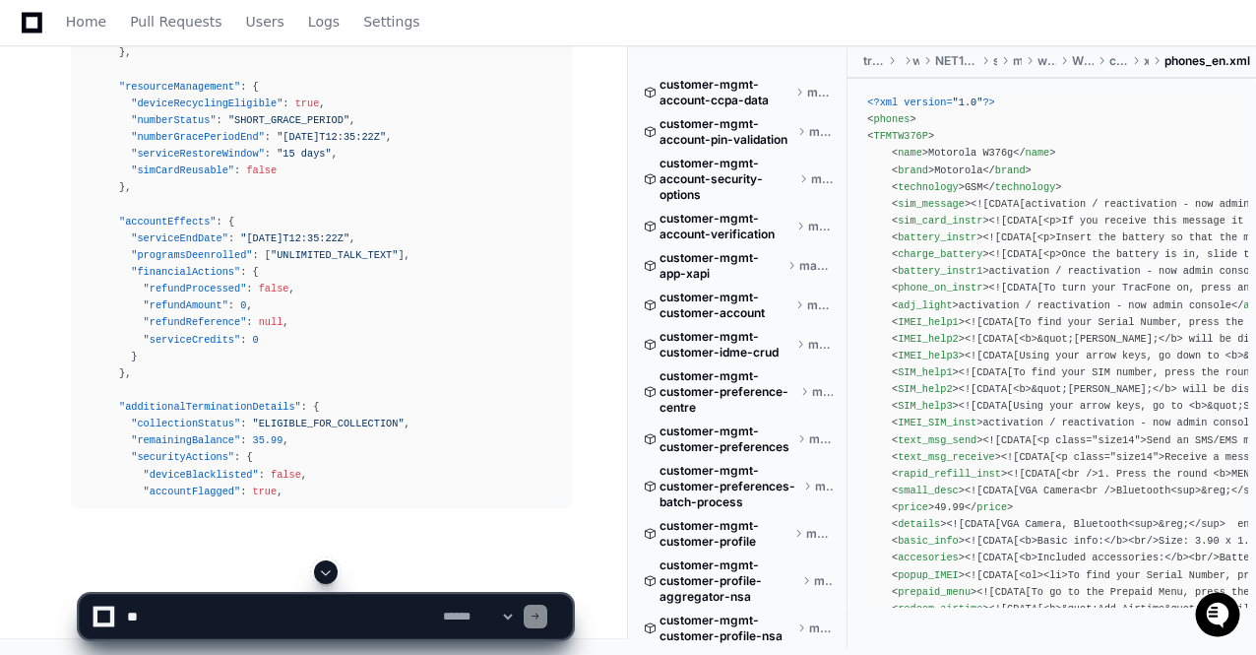
click at [323, 568] on span at bounding box center [326, 572] width 16 height 16
click at [323, 568] on app-app-chat-input "**********" at bounding box center [326, 599] width 494 height 79
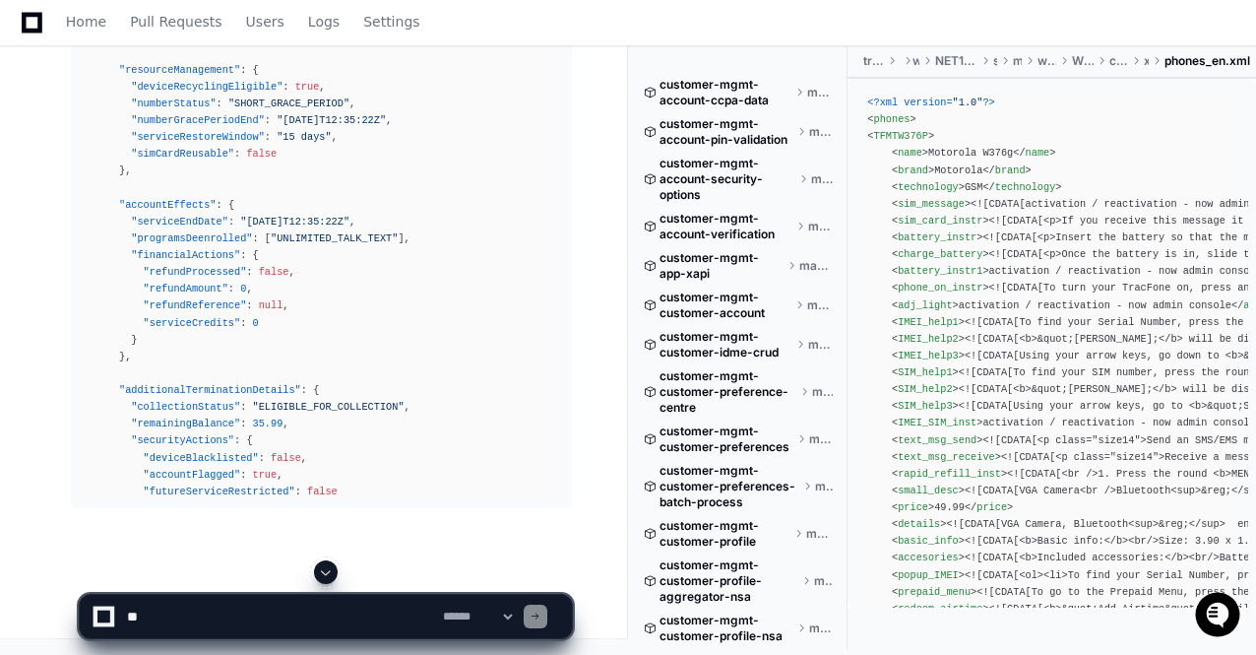
click at [323, 568] on span at bounding box center [326, 572] width 16 height 16
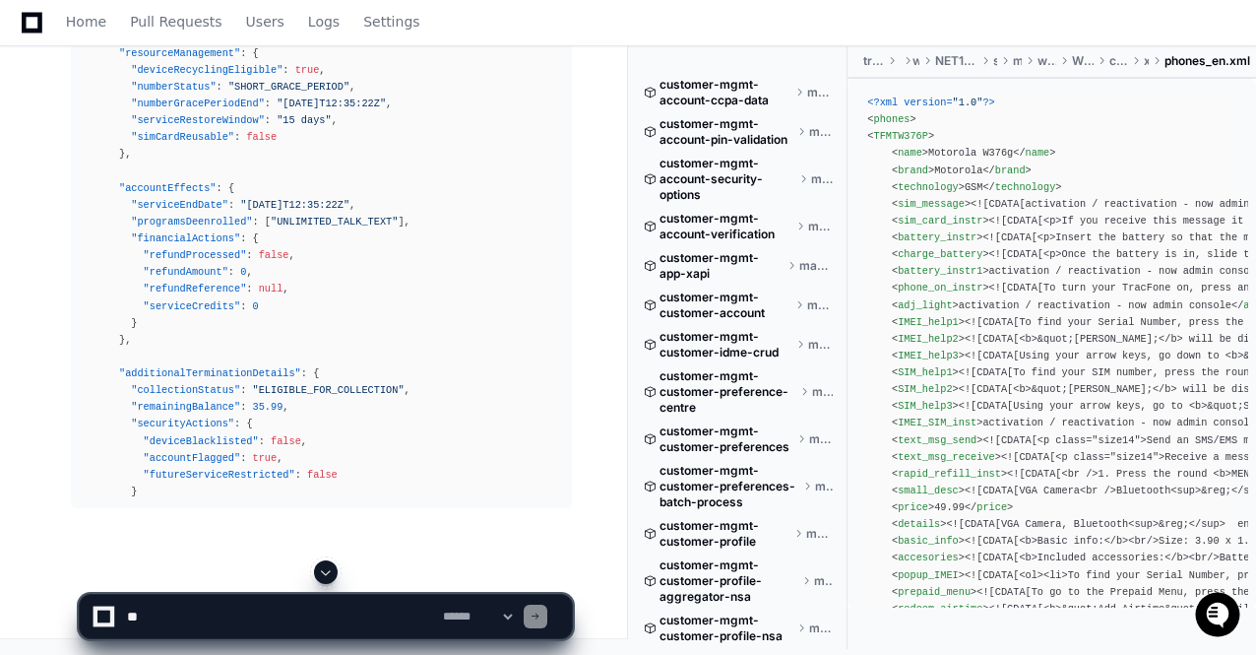
click at [323, 568] on span at bounding box center [326, 572] width 16 height 16
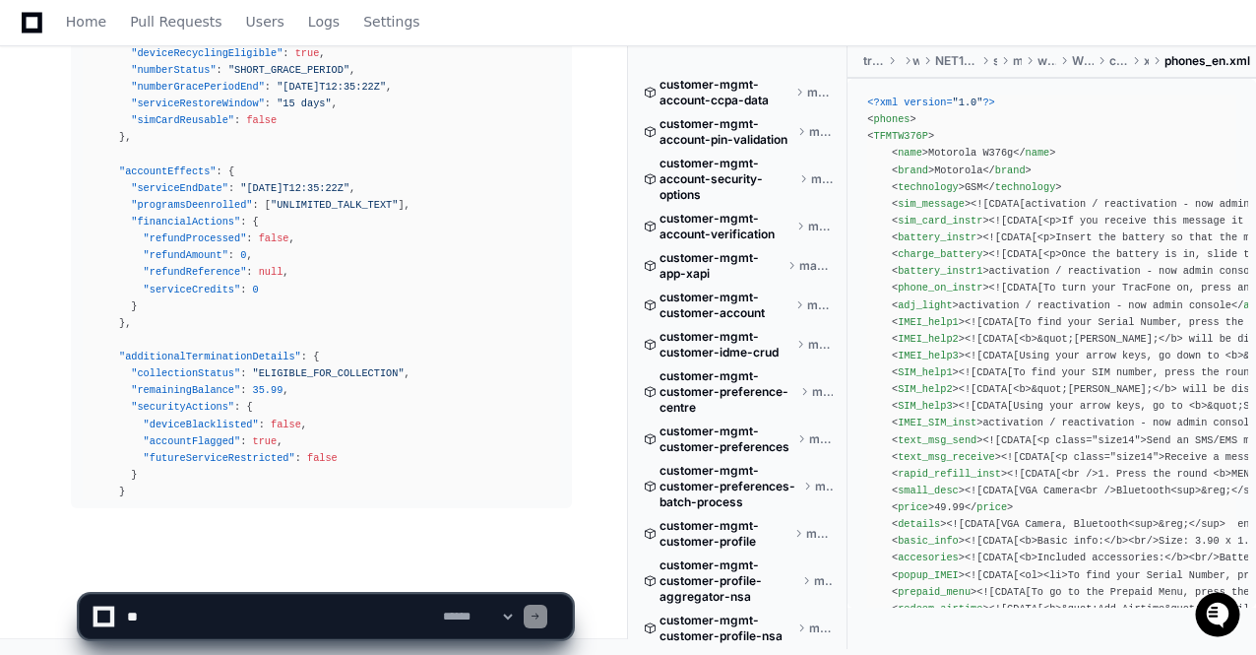
click at [323, 568] on app-app-chat-input "**********" at bounding box center [326, 599] width 494 height 79
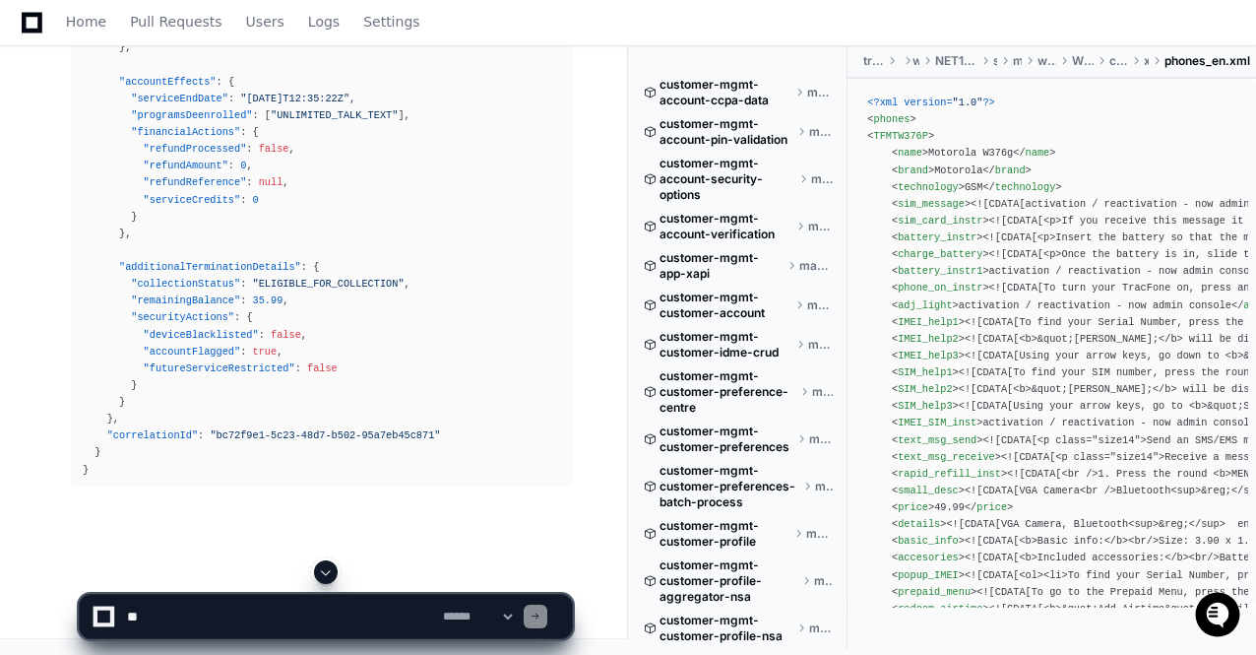
click at [323, 568] on span at bounding box center [326, 572] width 16 height 16
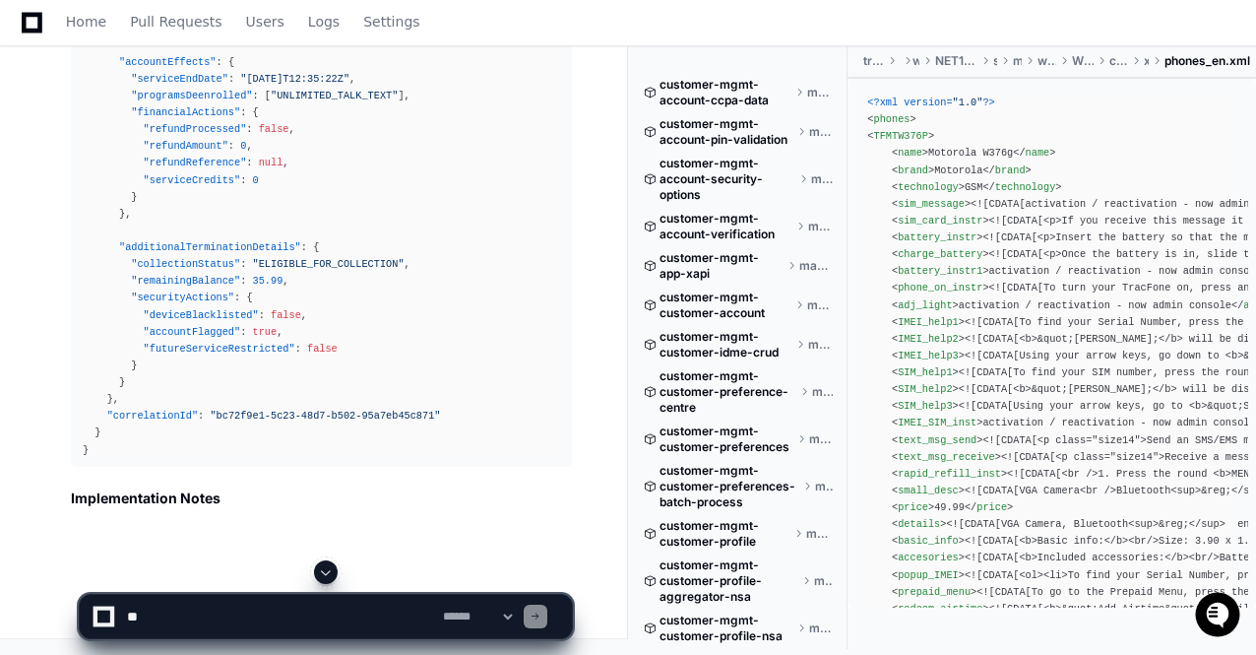
scroll to position [92115, 0]
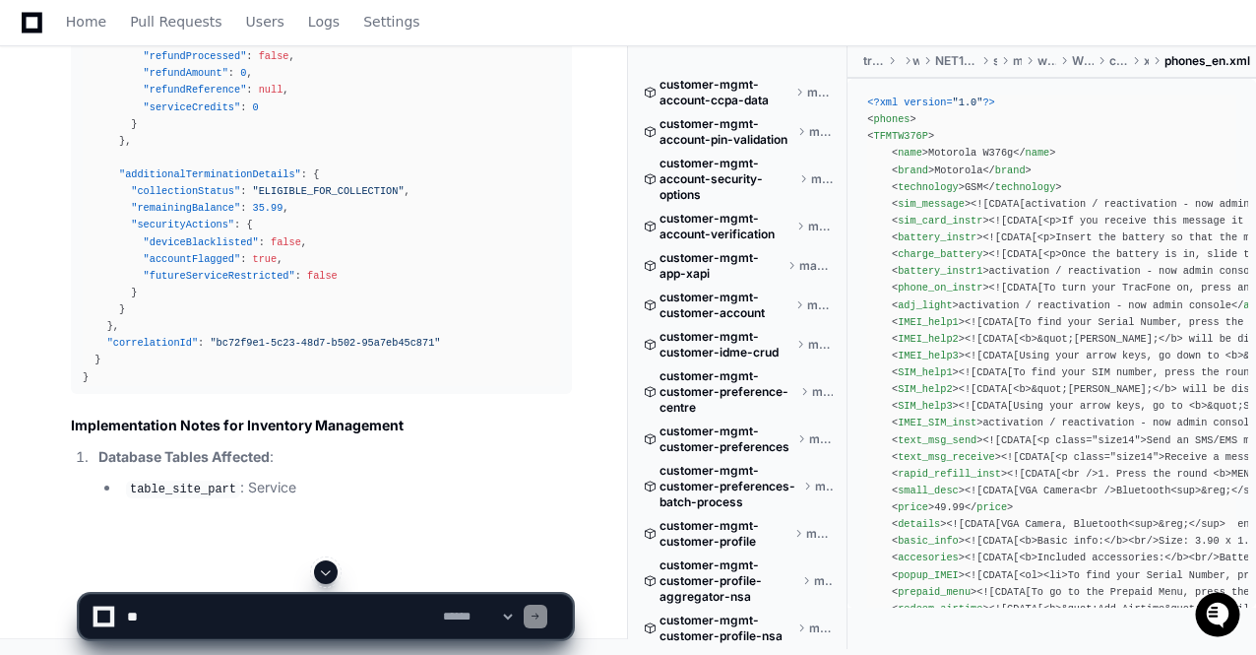
click at [323, 568] on span at bounding box center [326, 572] width 16 height 16
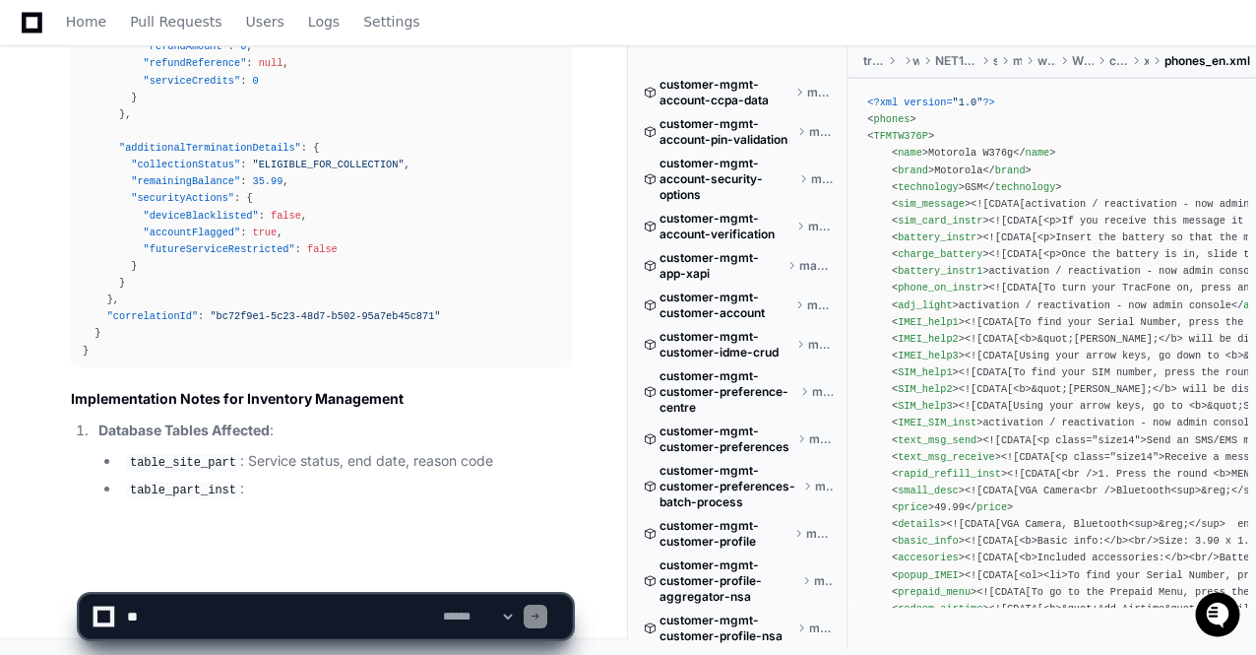
click at [323, 568] on app-app-chat-input "**********" at bounding box center [326, 599] width 494 height 79
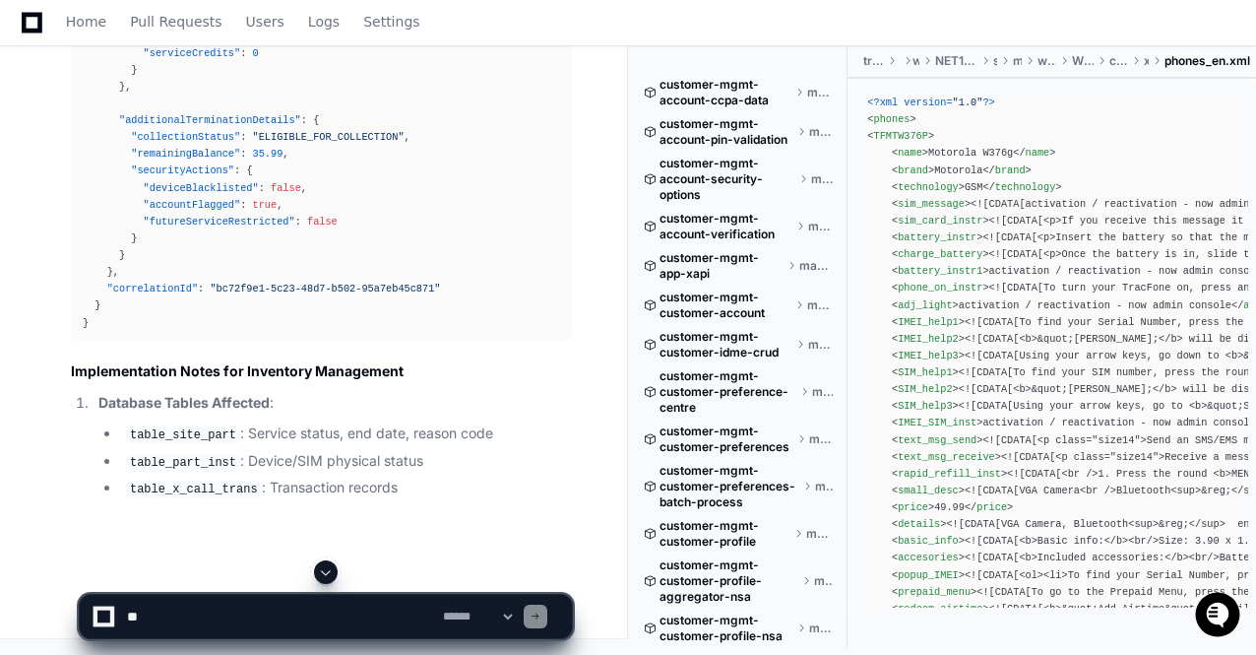
click at [323, 568] on span at bounding box center [326, 572] width 16 height 16
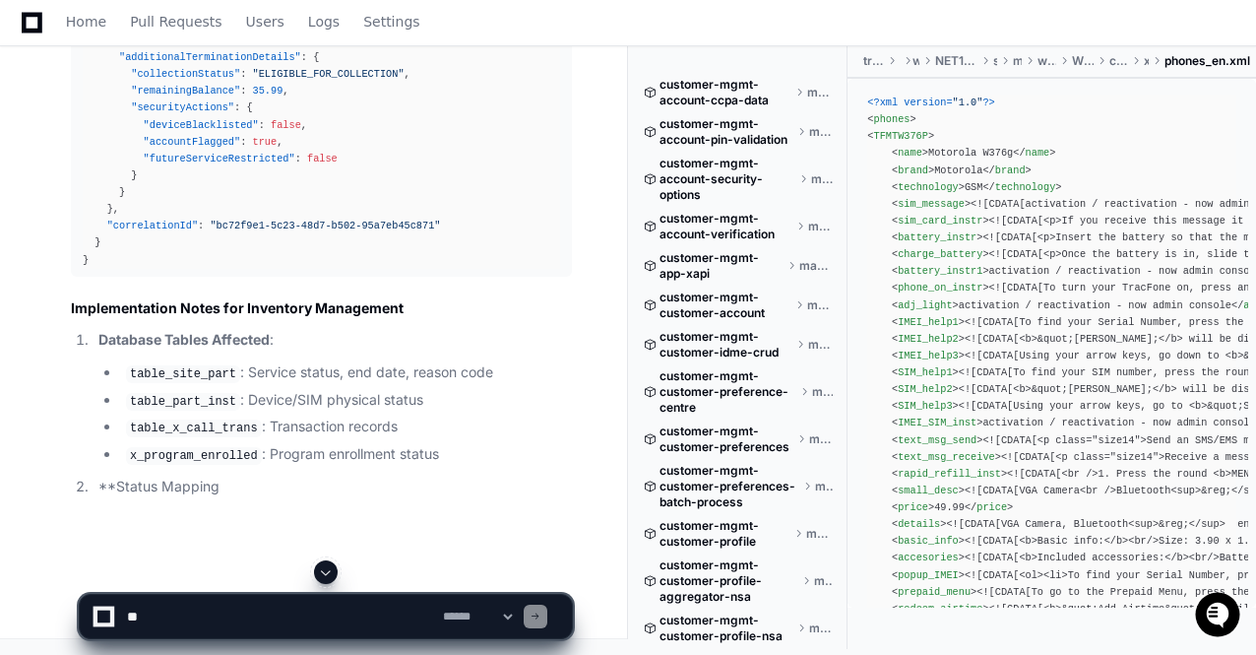
scroll to position [92259, 0]
click at [323, 568] on span at bounding box center [326, 572] width 16 height 16
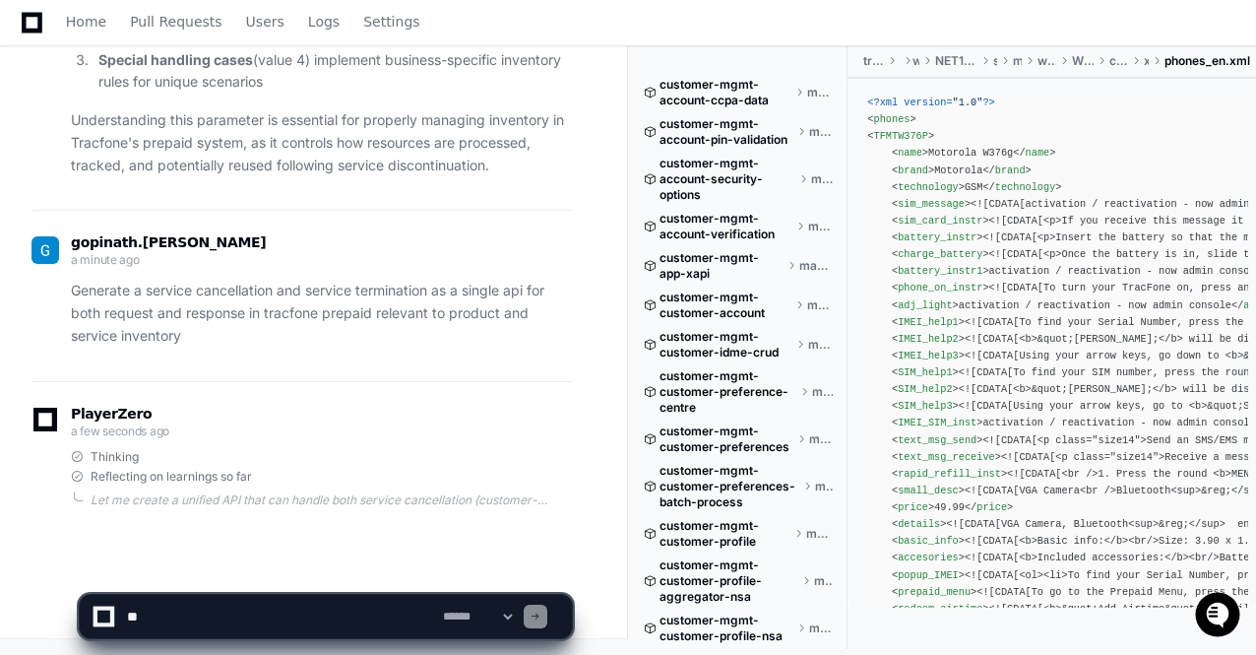
scroll to position [92344, 0]
click at [323, 568] on span at bounding box center [326, 572] width 16 height 16
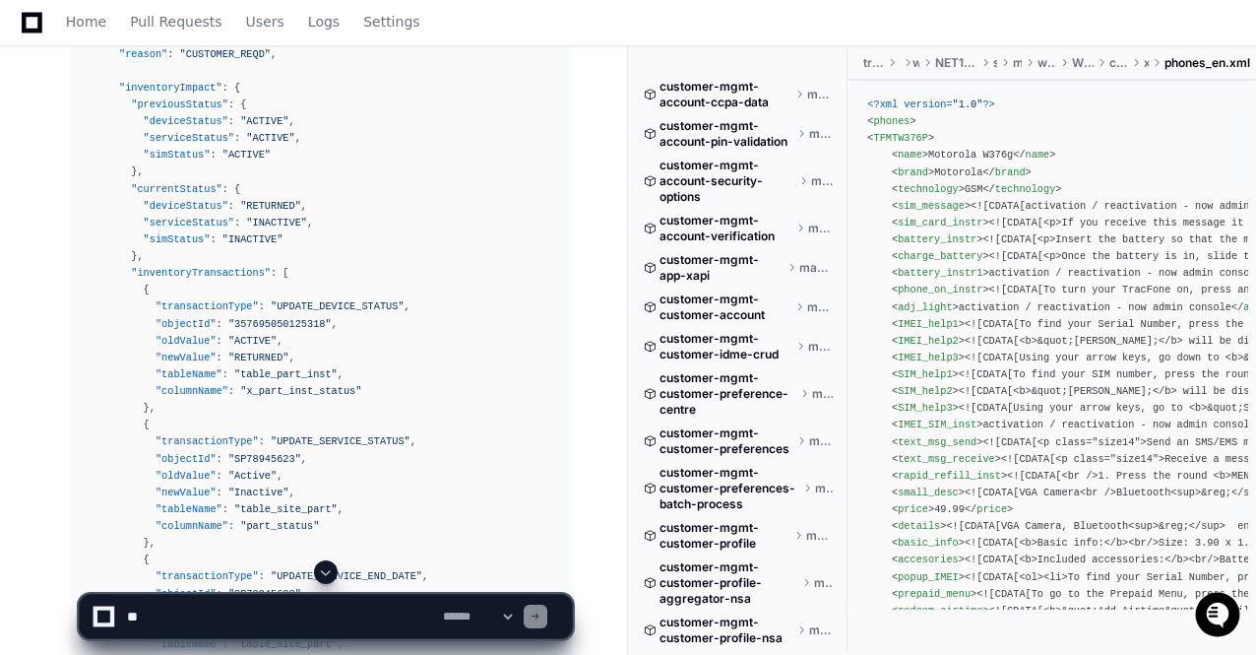
scroll to position [85588, 0]
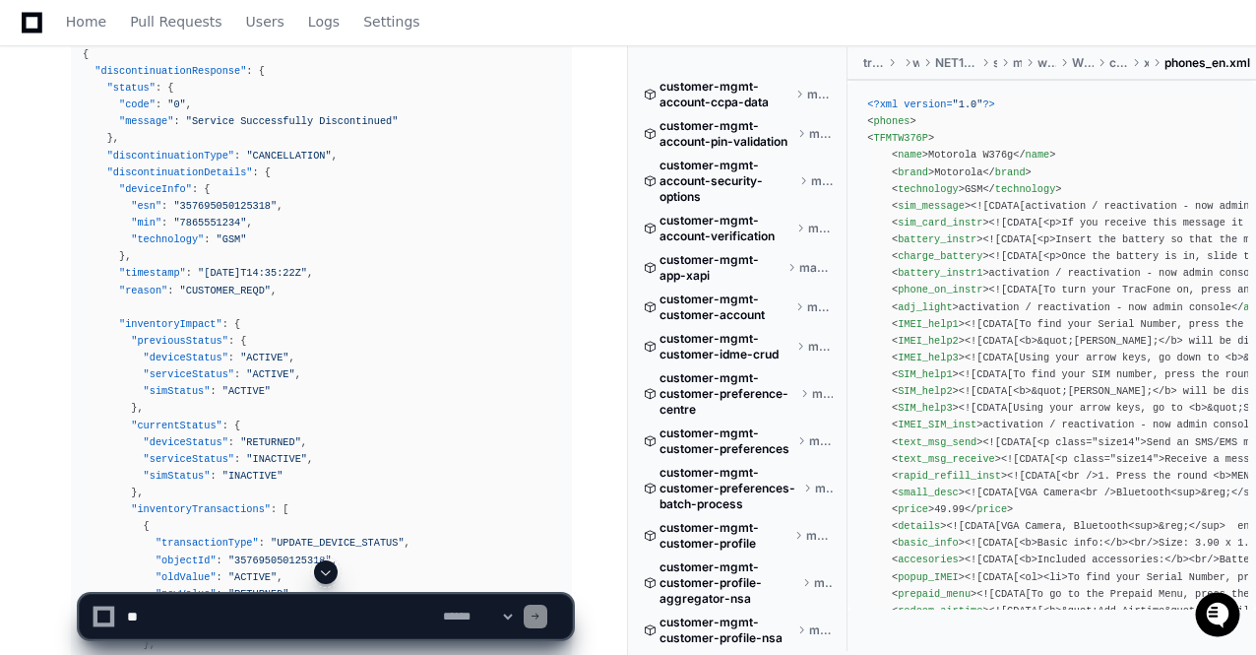
scroll to position [85431, 0]
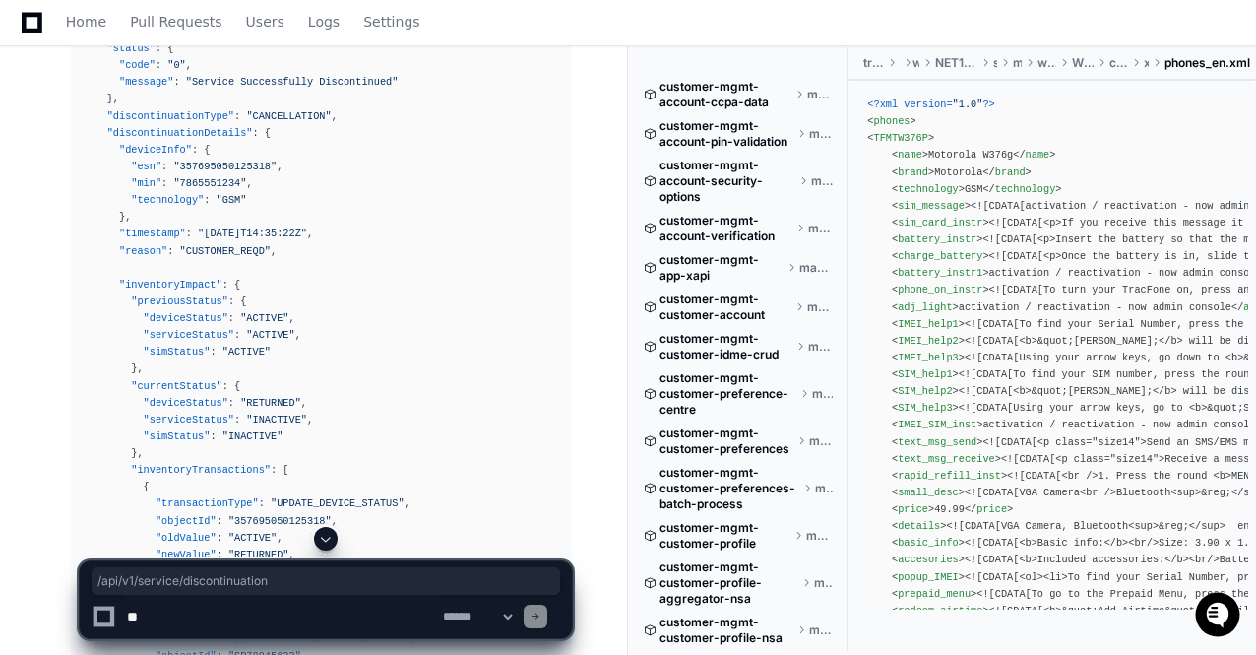
drag, startPoint x: 286, startPoint y: 98, endPoint x: 110, endPoint y: 97, distance: 176.2
copy div "/api/ v1 /service/ discontinuation"
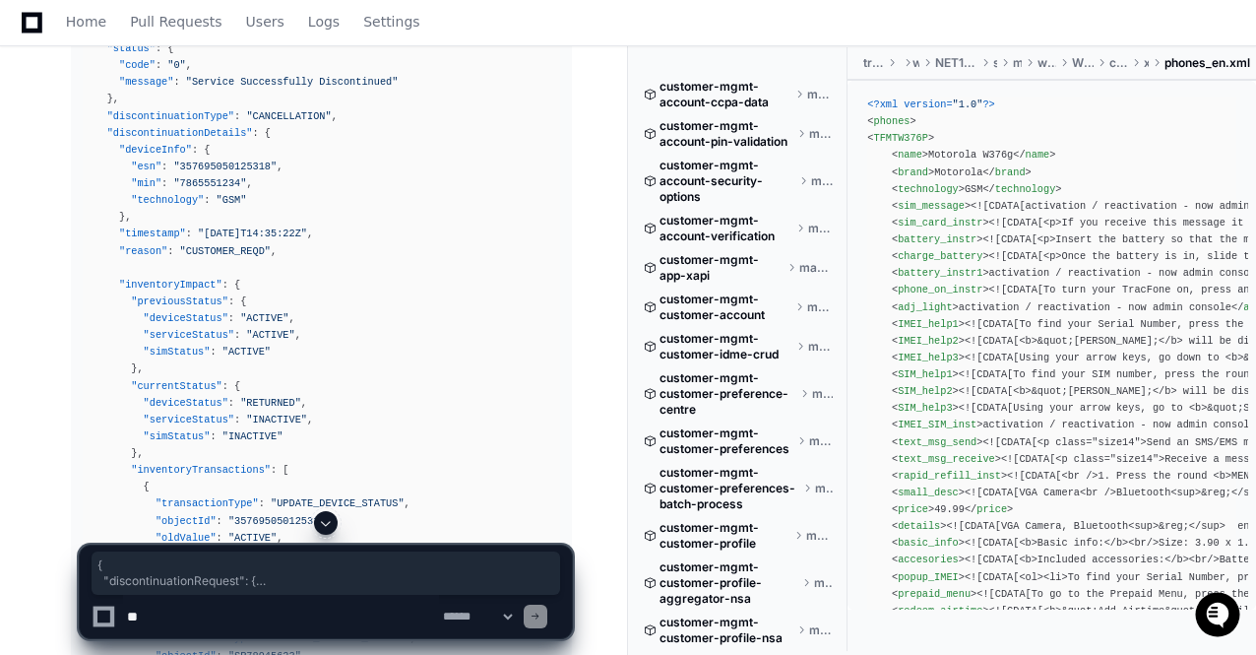
drag, startPoint x: 84, startPoint y: 296, endPoint x: 224, endPoint y: 339, distance: 147.0
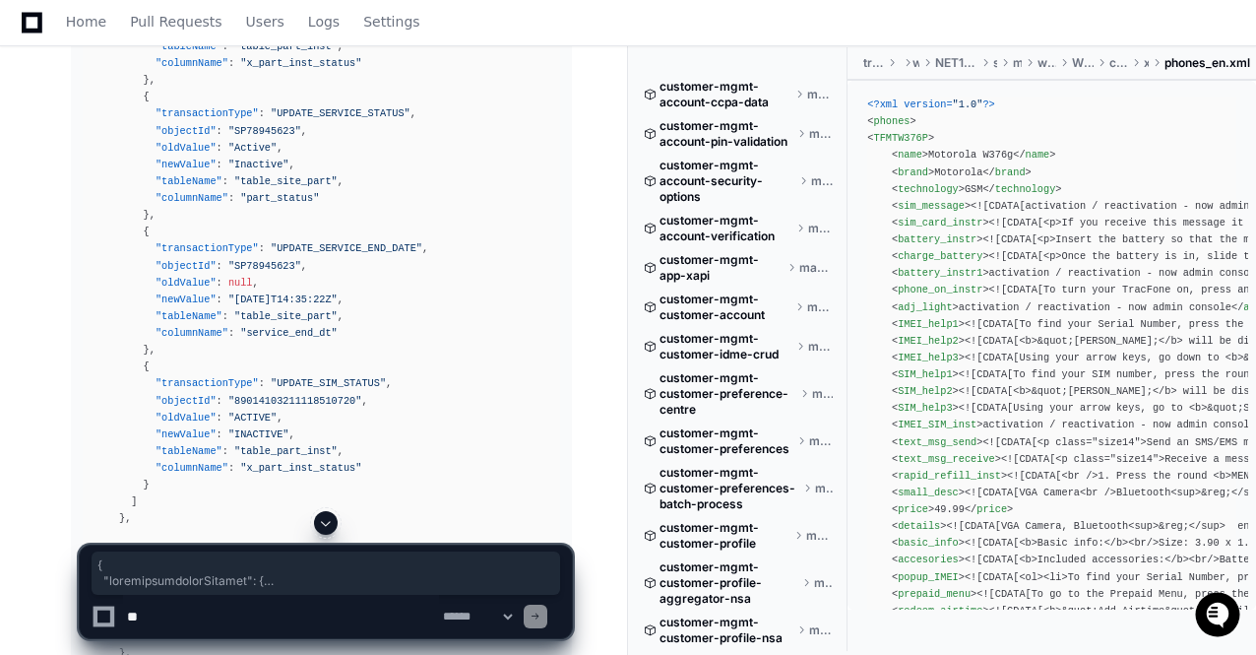
scroll to position [85972, 0]
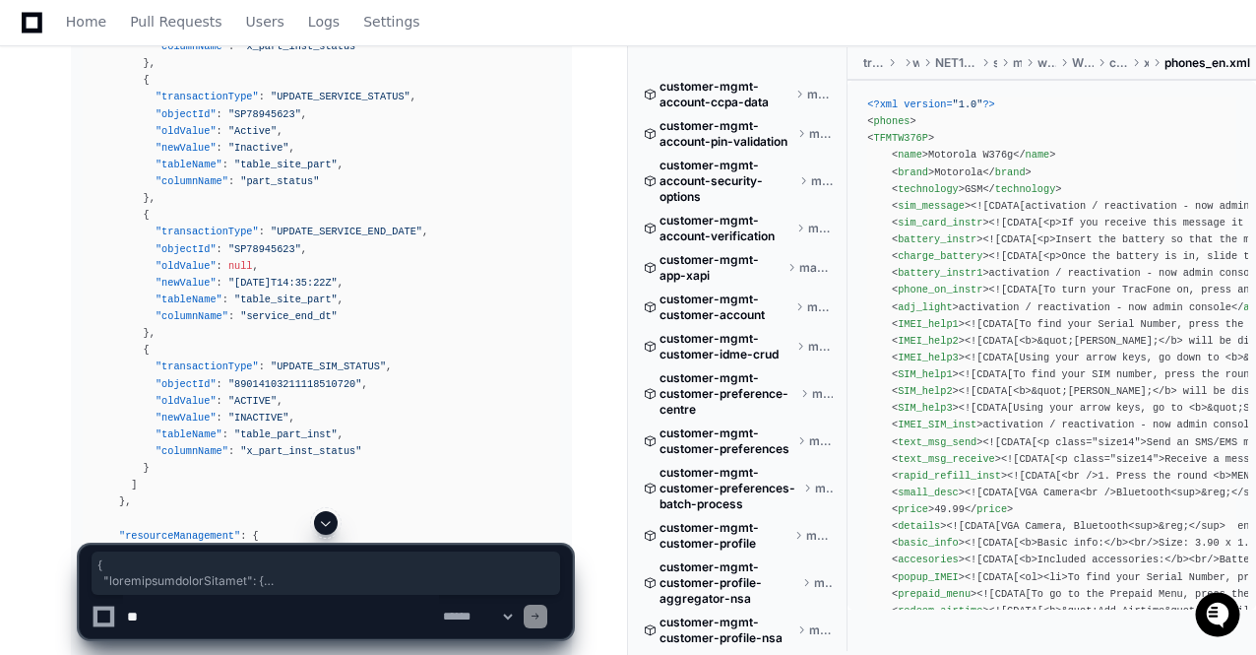
copy div "{ "discontinuationRequest" : { "deviceIdentifier" : { "esn" : "357695050125318"…"
click at [327, 529] on span at bounding box center [326, 523] width 16 height 16
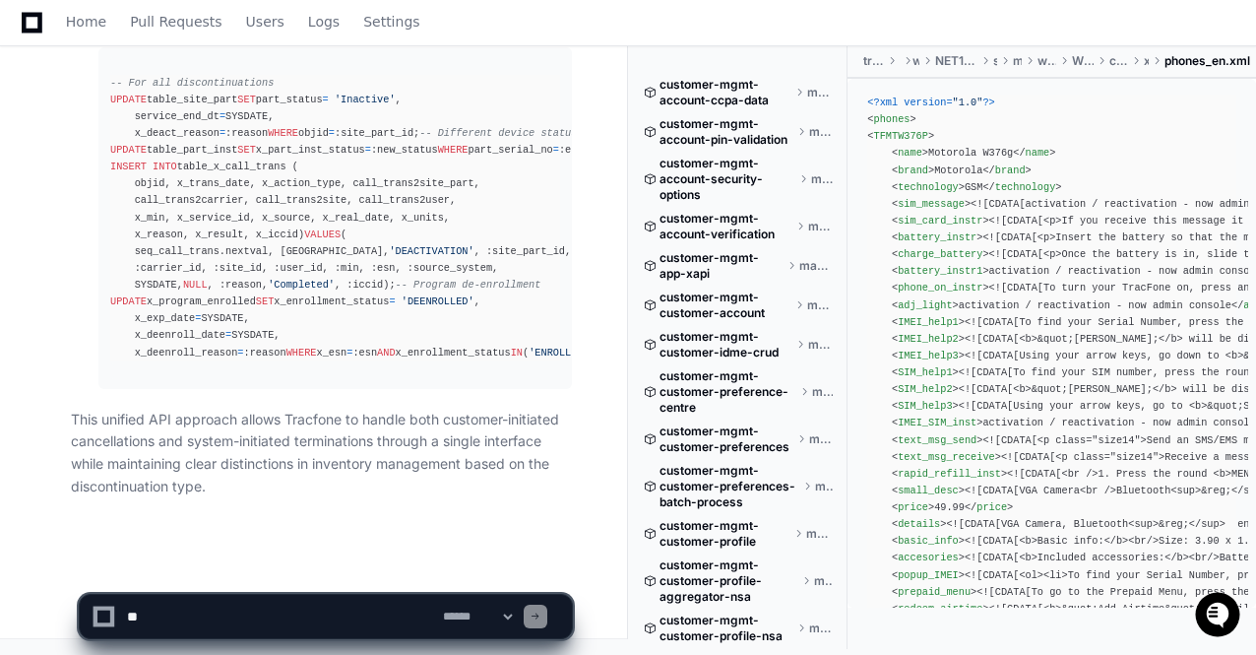
click at [385, 376] on pre "-- For all discontinuations UPDATE table_site_part SET part_status = 'Inactive'…" at bounding box center [334, 218] width 473 height 342
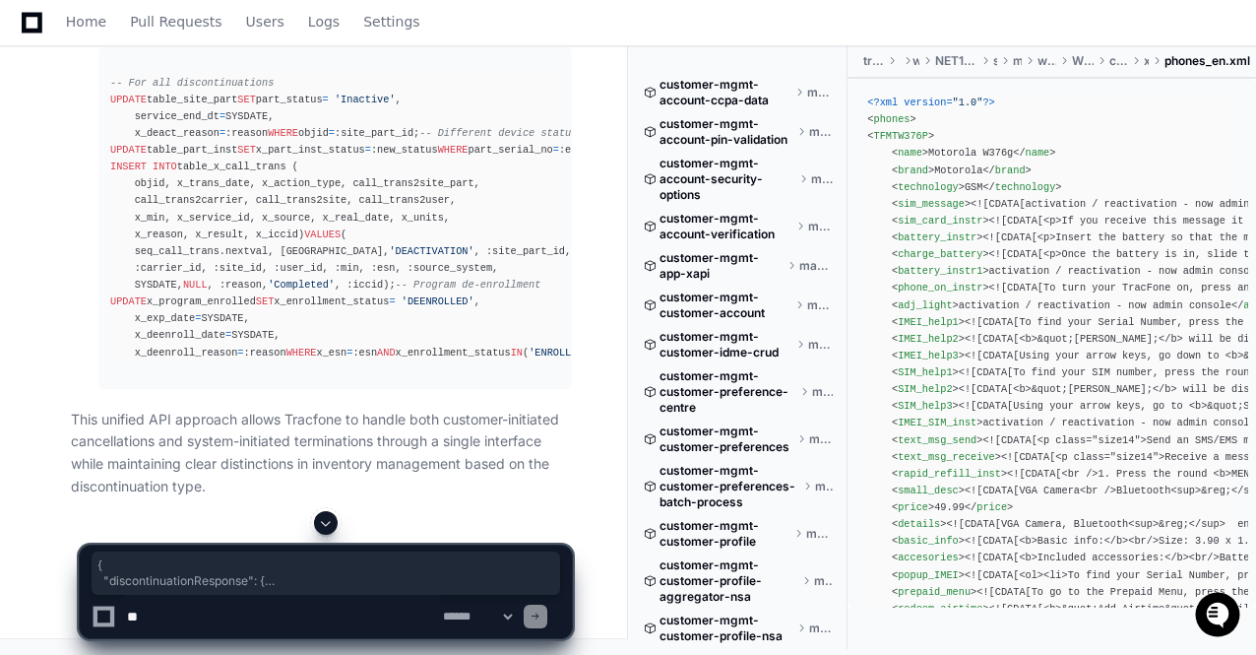
drag, startPoint x: 84, startPoint y: 156, endPoint x: 224, endPoint y: 247, distance: 167.4
copy div "{ "discontinuationResponse" : { "status" : { "code" : "0" , "message" : "Servic…"
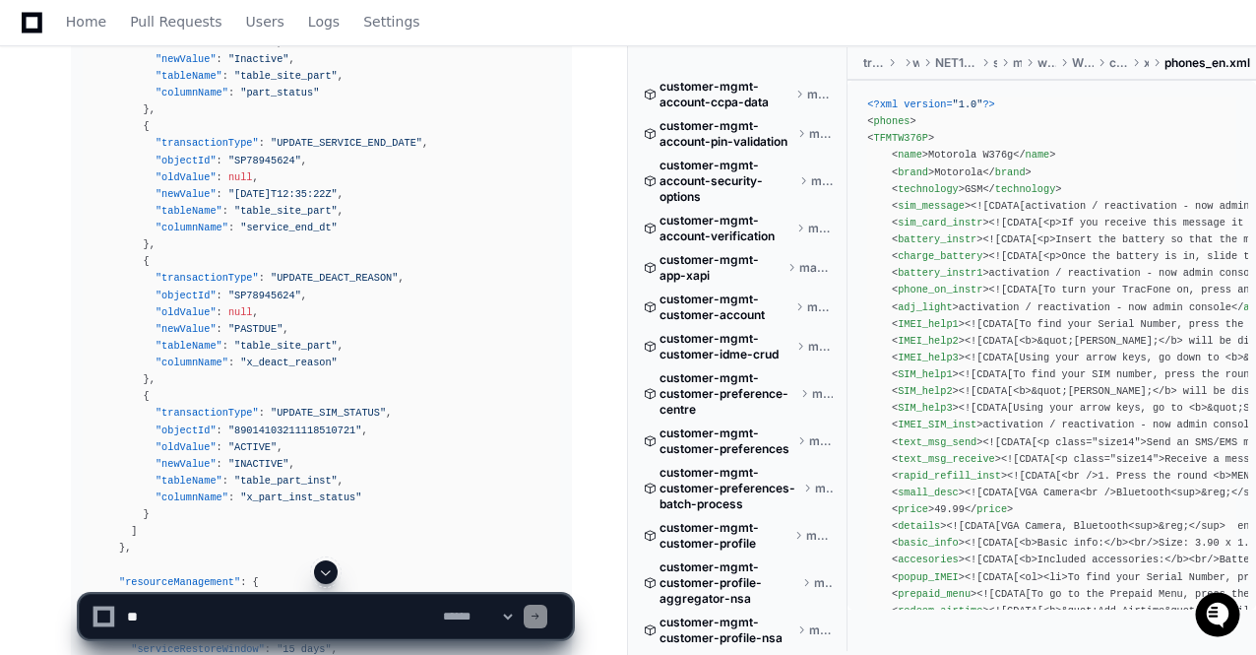
scroll to position [88179, 0]
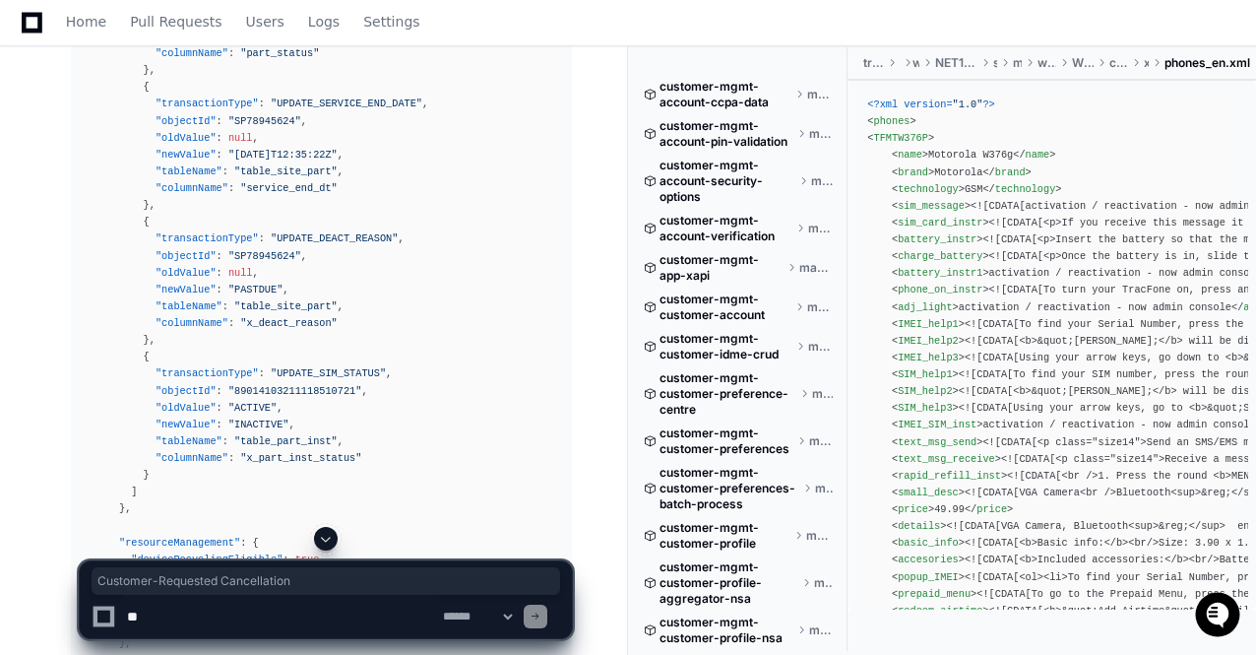
drag, startPoint x: 383, startPoint y: 60, endPoint x: 146, endPoint y: 55, distance: 237.2
copy h2 "Customer-Requested Cancellation"
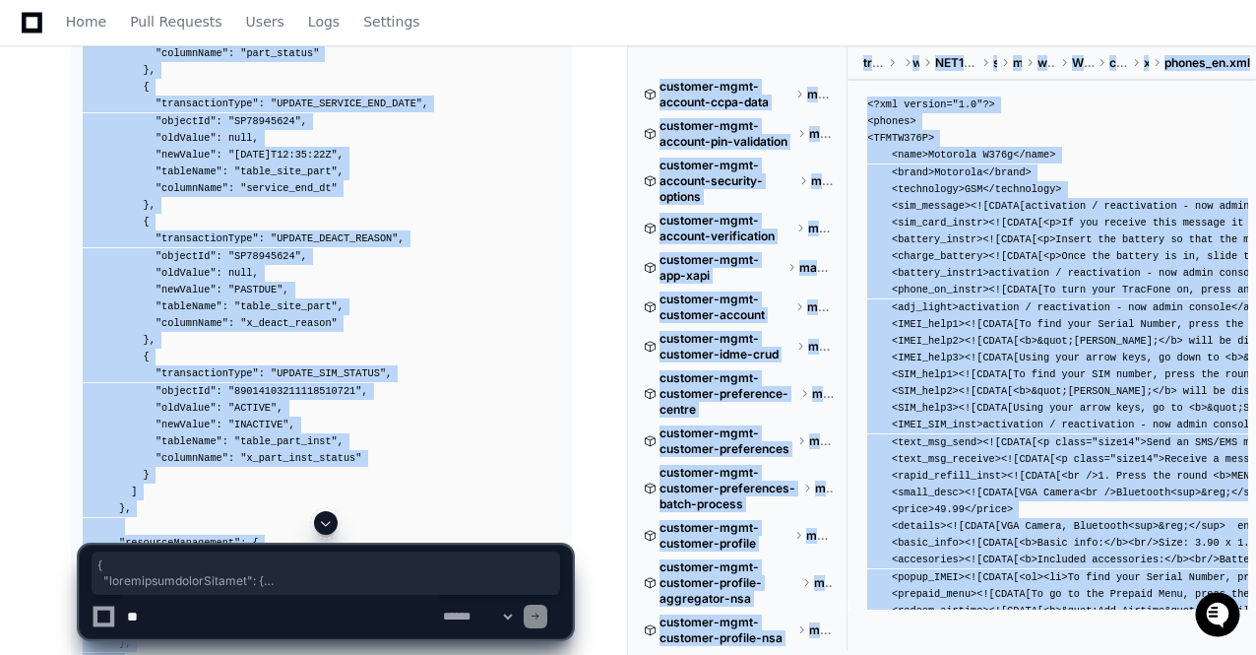
drag, startPoint x: 82, startPoint y: 119, endPoint x: 89, endPoint y: 515, distance: 395.7
click at [89, 515] on div at bounding box center [326, 523] width 494 height 24
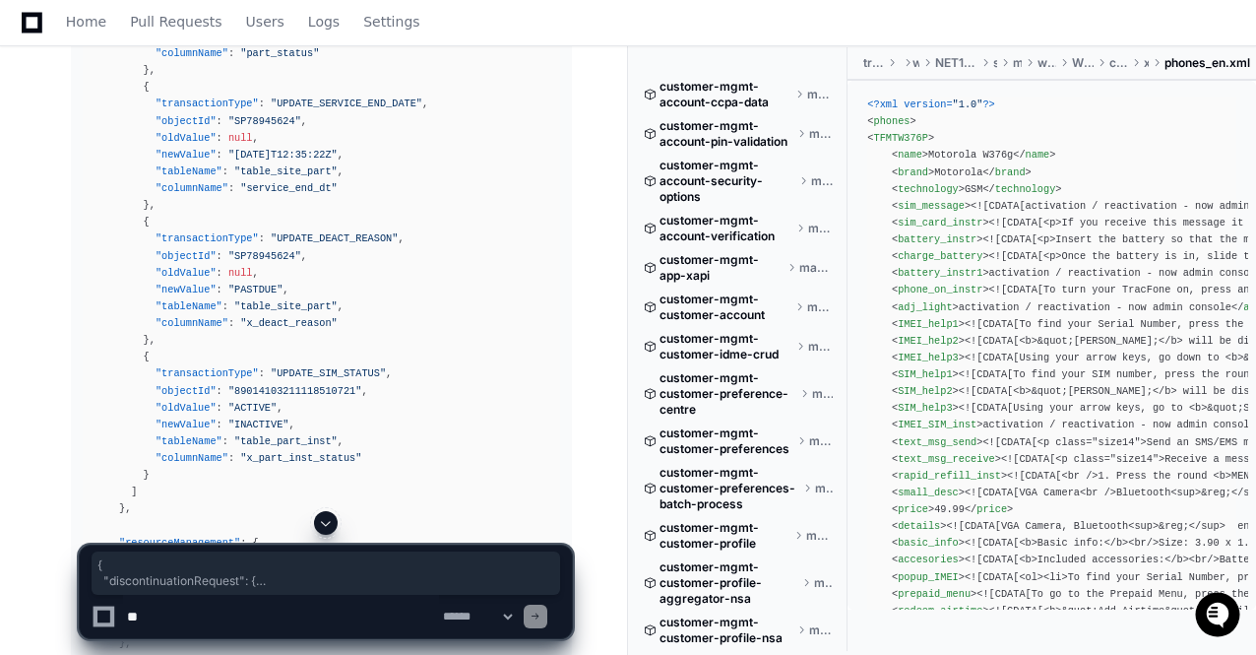
drag, startPoint x: 82, startPoint y: 119, endPoint x: 86, endPoint y: 503, distance: 383.9
copy div "{ "discontinuationRequest" : { "deviceIdentifier" : { "esn" : "357695050125318"…"
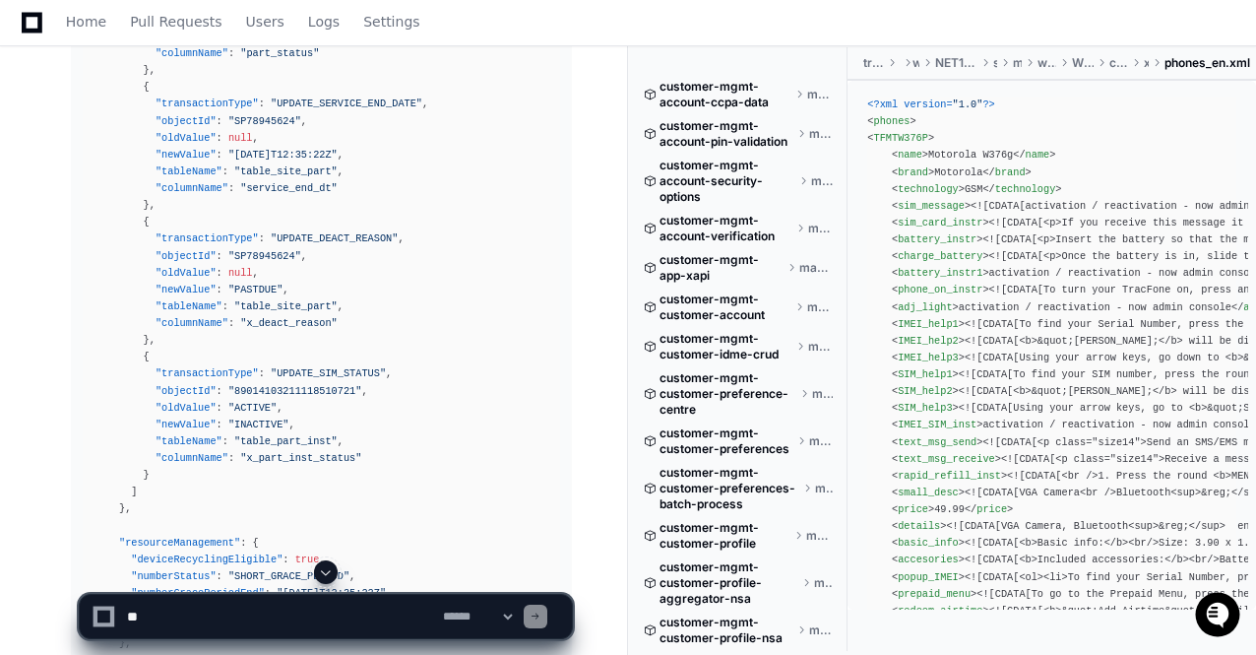
click at [327, 574] on span at bounding box center [326, 572] width 16 height 16
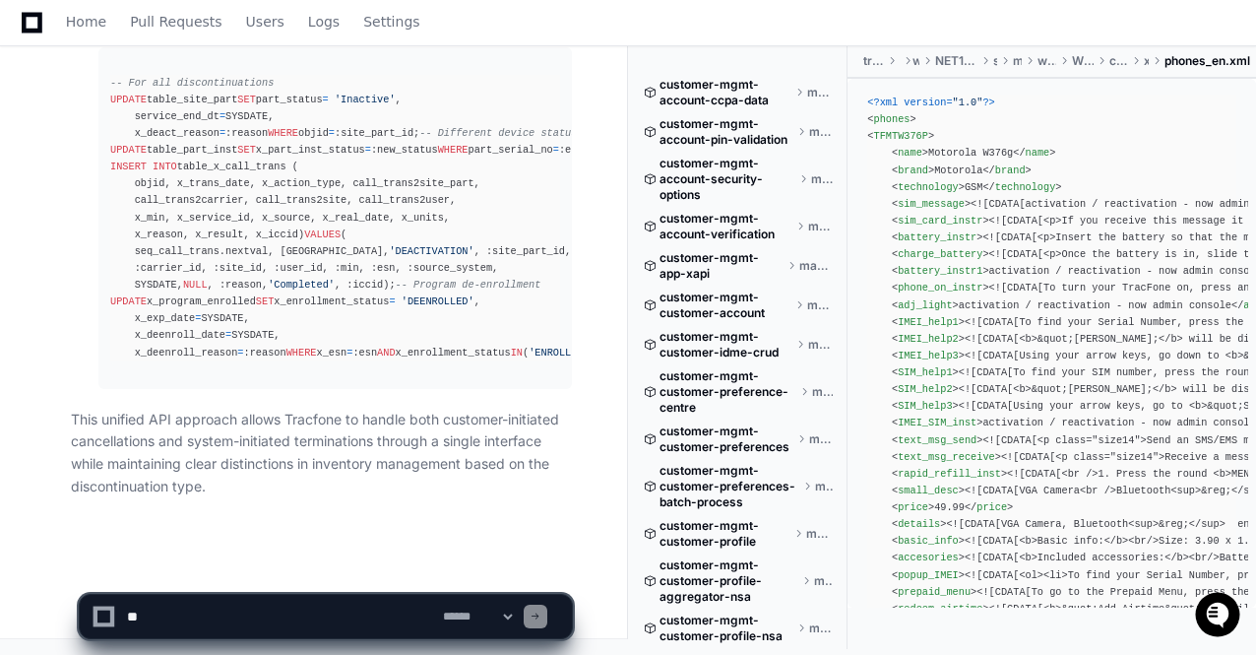
click at [378, 380] on pre "-- For all discontinuations UPDATE table_site_part SET part_status = 'Inactive'…" at bounding box center [334, 218] width 473 height 342
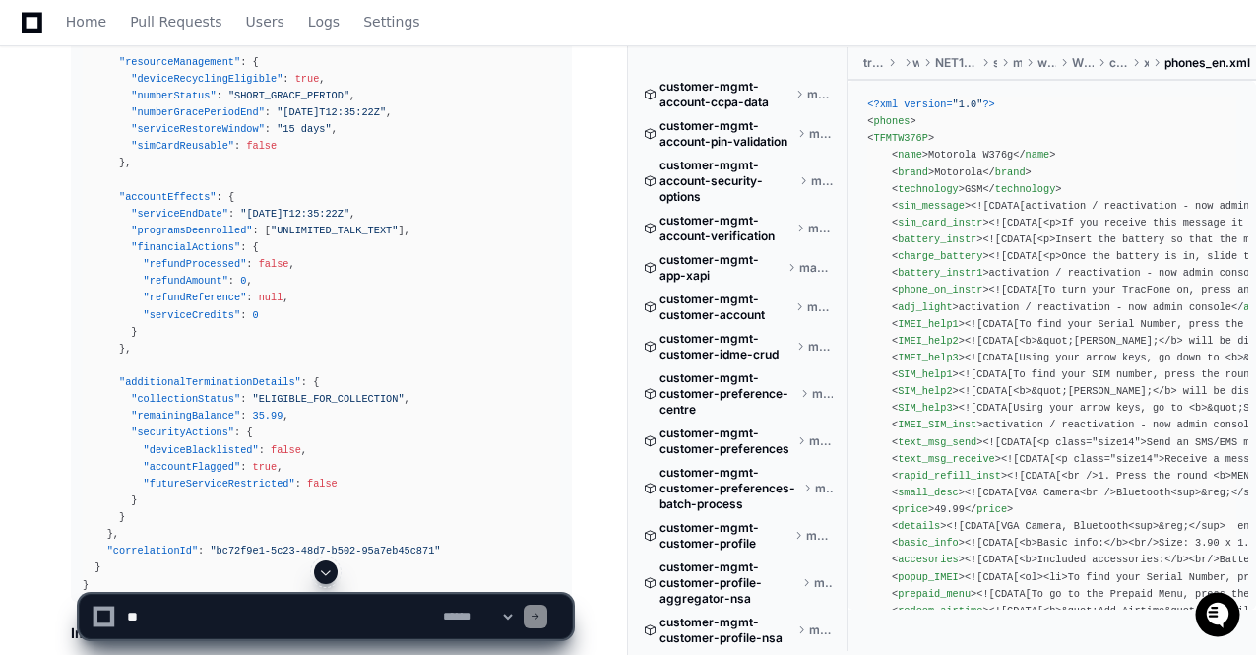
scroll to position [88620, 0]
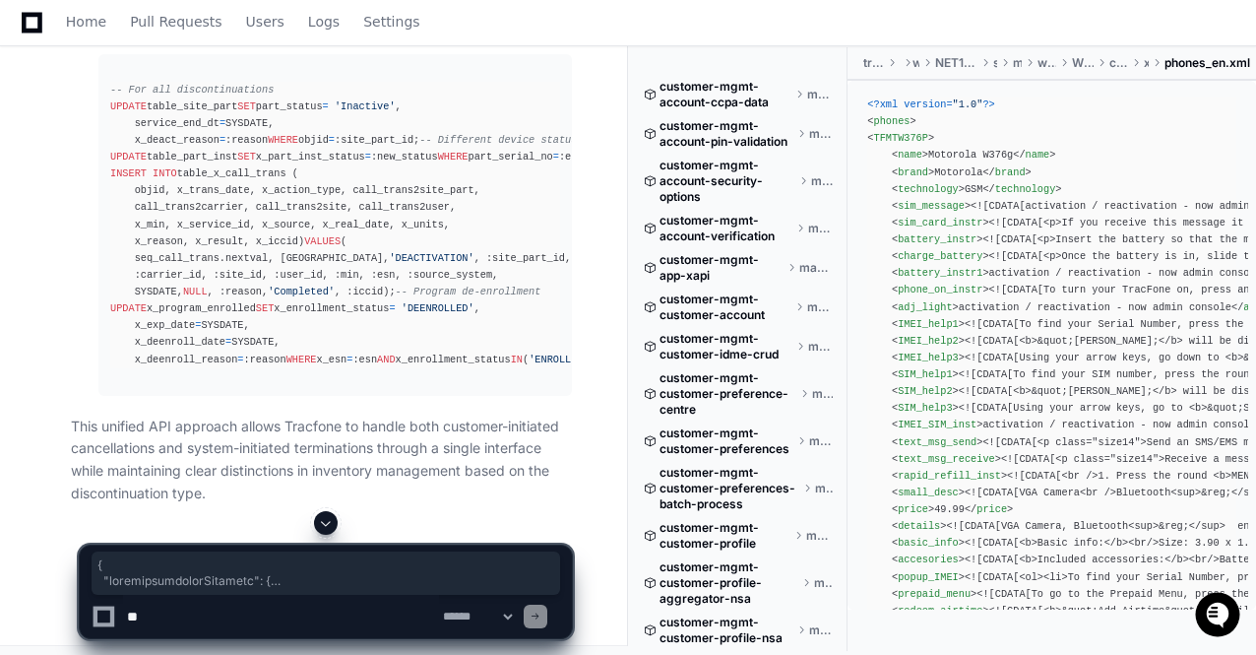
scroll to position [89783, 0]
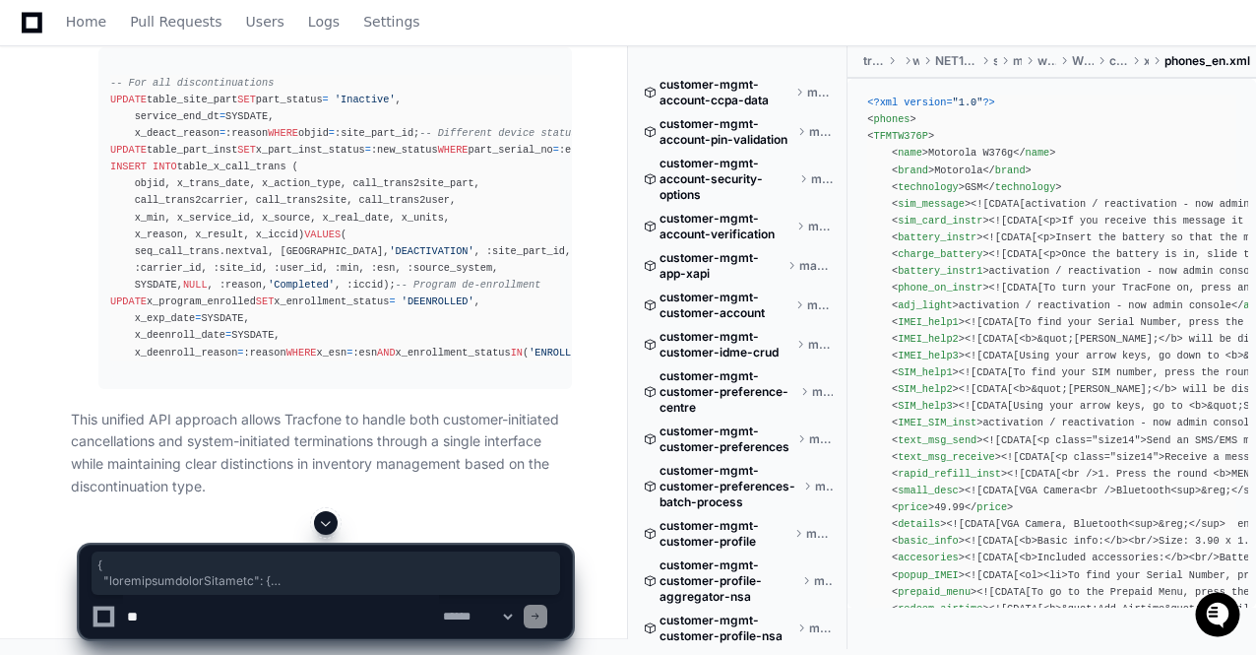
copy div "{ "discontinuationResponse" : { "status" : { "code" : "0" , "message" : "Servic…"
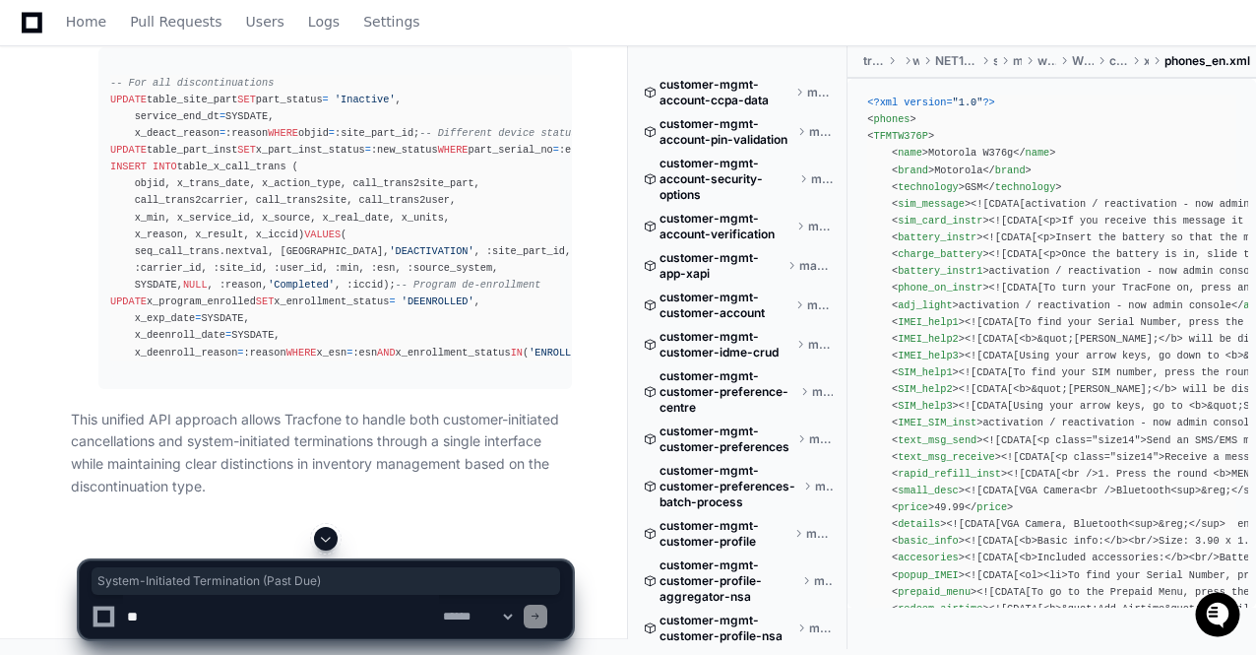
drag, startPoint x: 146, startPoint y: 466, endPoint x: 417, endPoint y: 458, distance: 271.8
copy h2 "System-Initiated Termination (Past Due)"
click at [325, 540] on span at bounding box center [326, 538] width 16 height 16
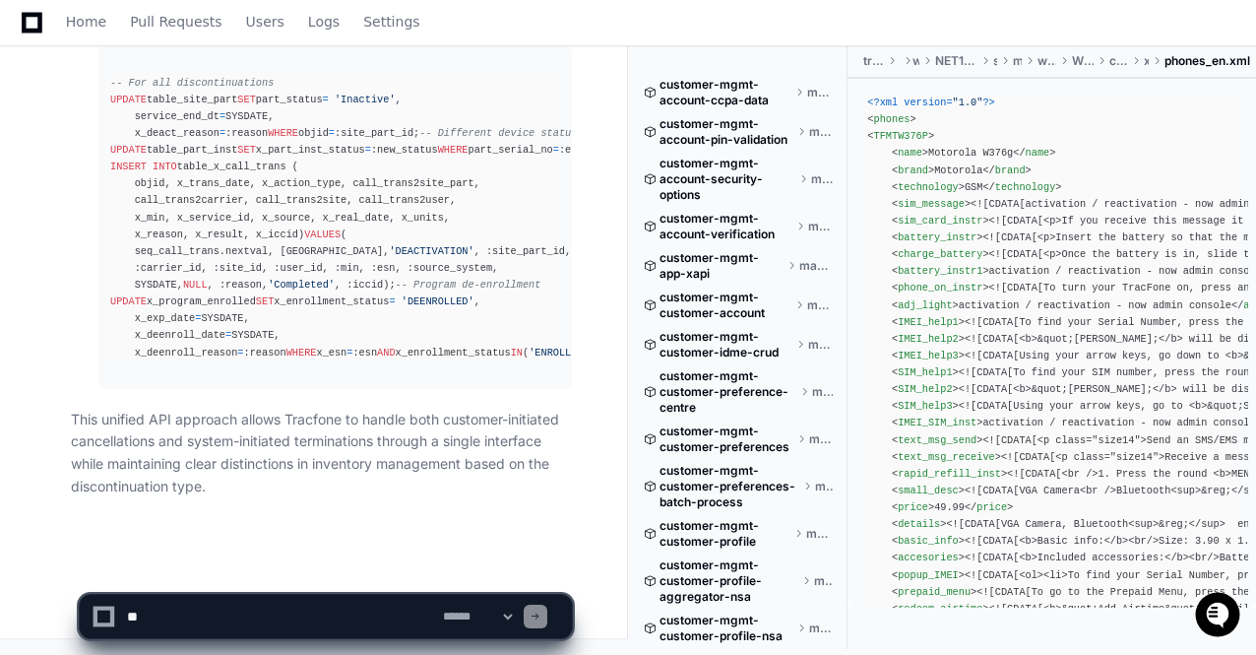
click at [365, 384] on pre "-- For all discontinuations UPDATE table_site_part SET part_status = 'Inactive'…" at bounding box center [334, 218] width 473 height 342
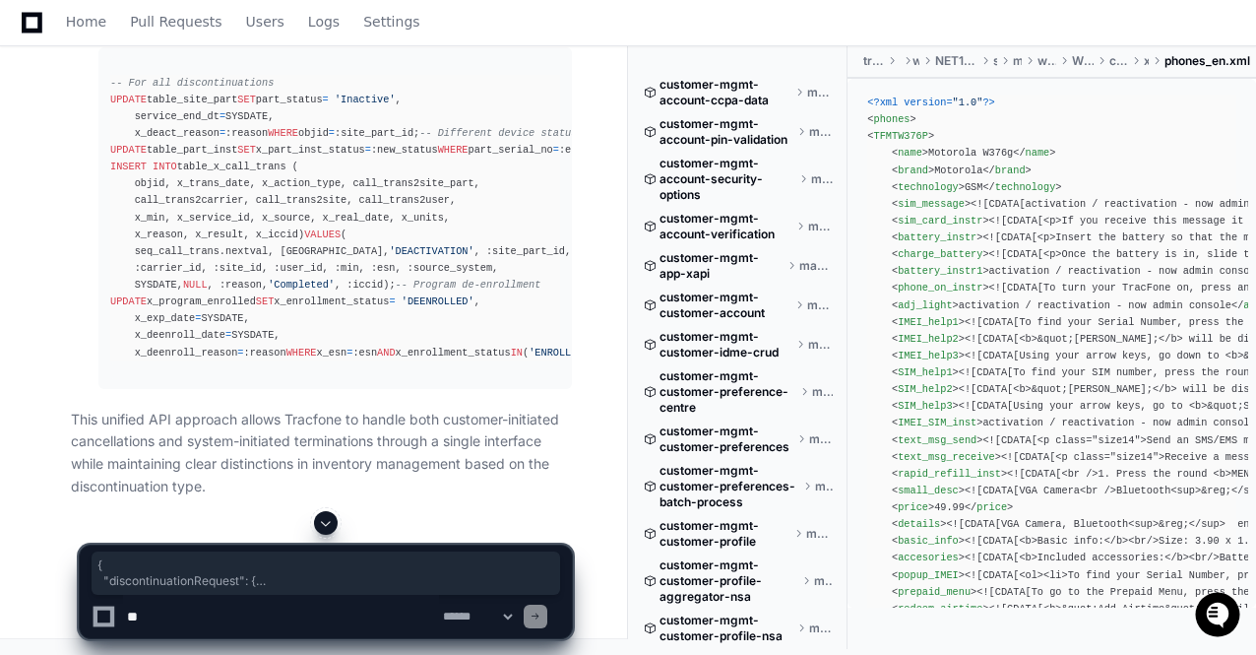
drag, startPoint x: 83, startPoint y: 235, endPoint x: 215, endPoint y: 295, distance: 144.9
copy div "{ "discontinuationRequest" : { "deviceIdentifier" : { "esn" : "356879123456789"…"
click at [325, 519] on span at bounding box center [326, 523] width 16 height 16
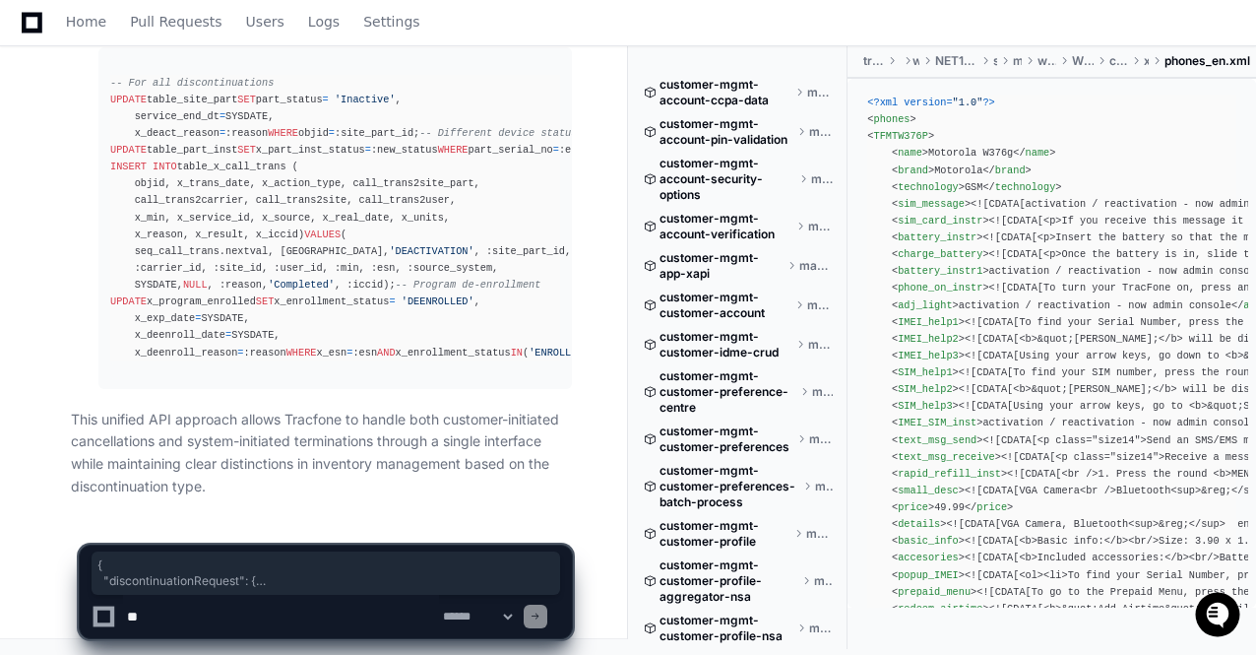
scroll to position [93344, 0]
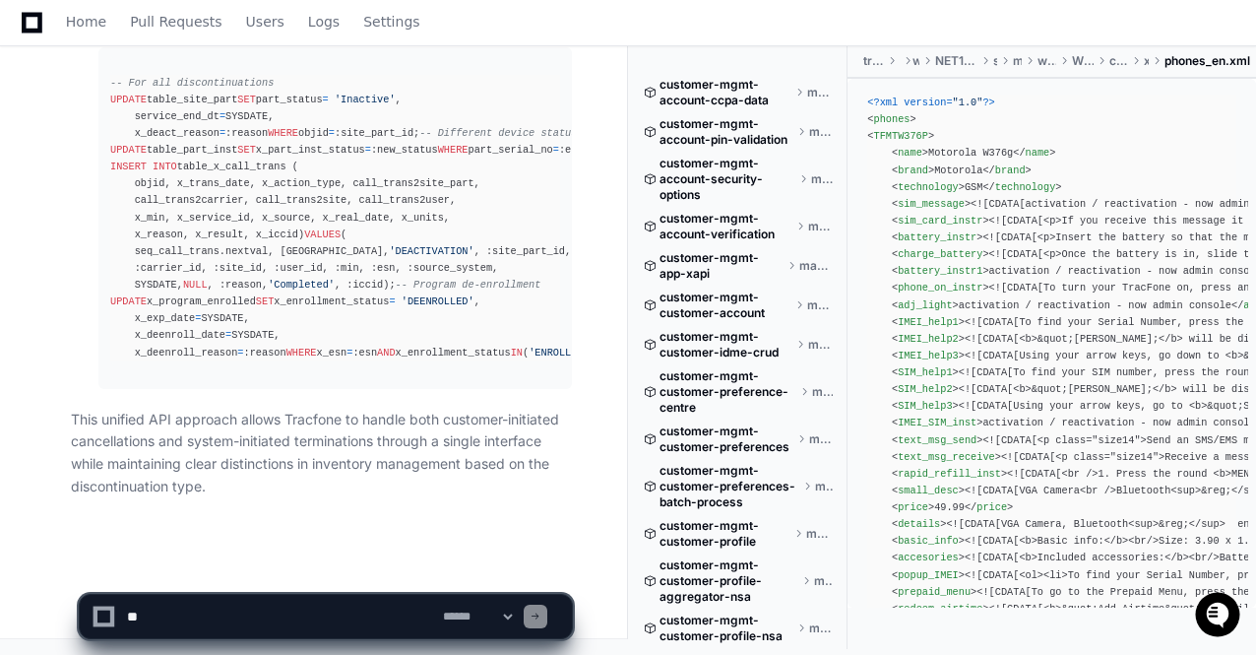
click at [388, 380] on pre "-- For all discontinuations UPDATE table_site_part SET part_status = 'Inactive'…" at bounding box center [334, 218] width 473 height 342
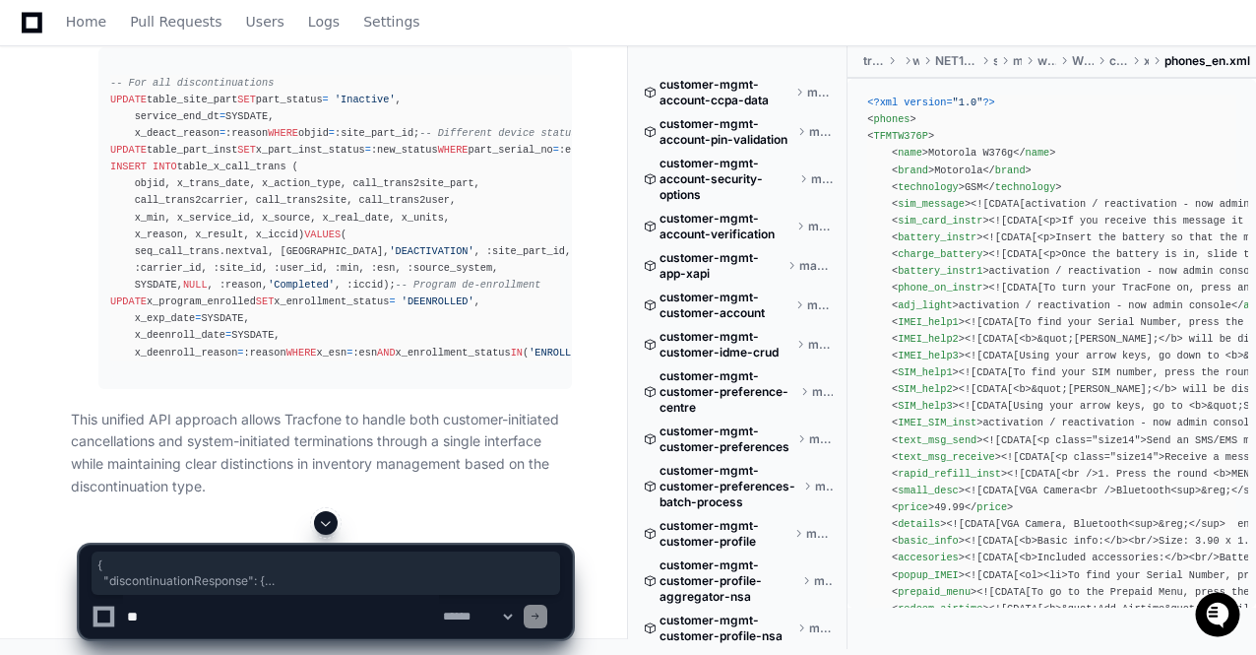
drag, startPoint x: 83, startPoint y: 77, endPoint x: 233, endPoint y: 109, distance: 154.0
copy div "{ "discontinuationResponse" : { "status" : { "code" : "0" , "message" : "Servic…"
click at [326, 522] on span at bounding box center [326, 523] width 16 height 16
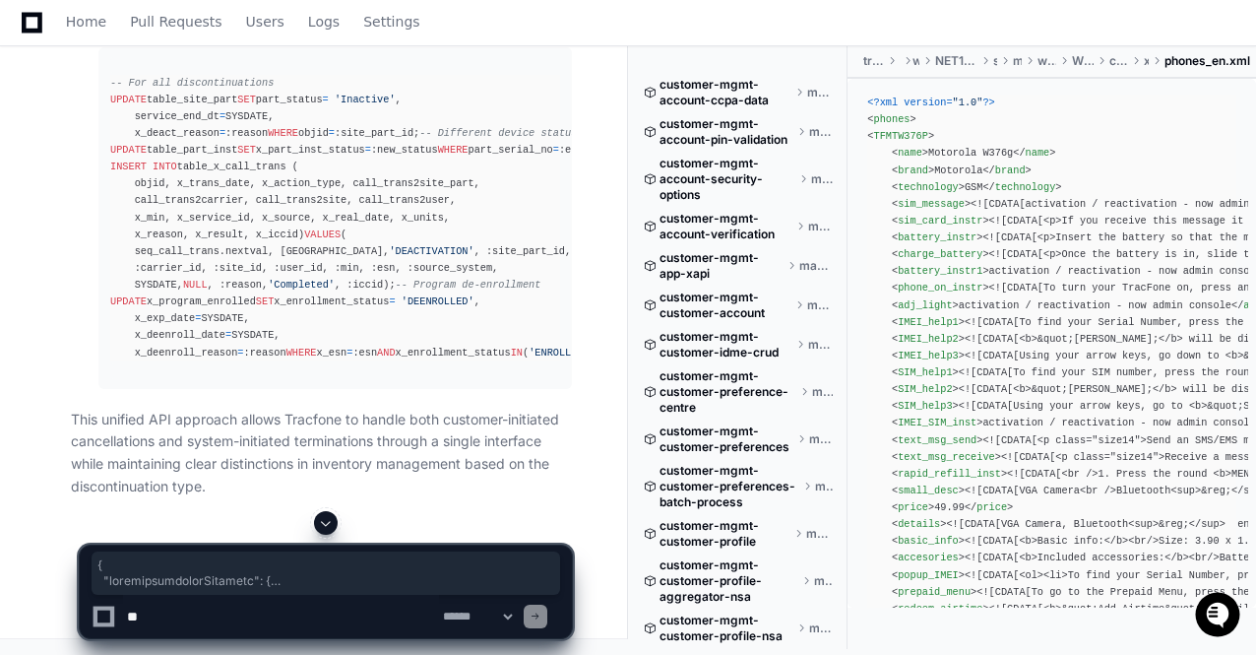
scroll to position [93344, 0]
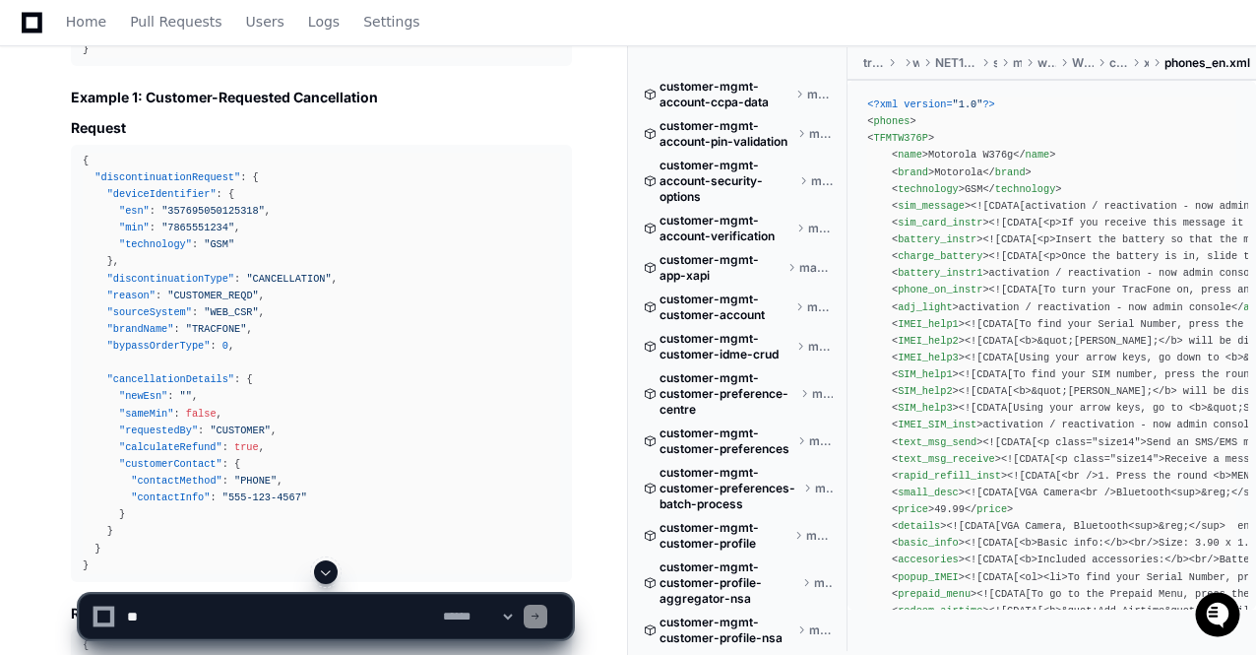
scroll to position [84446, 0]
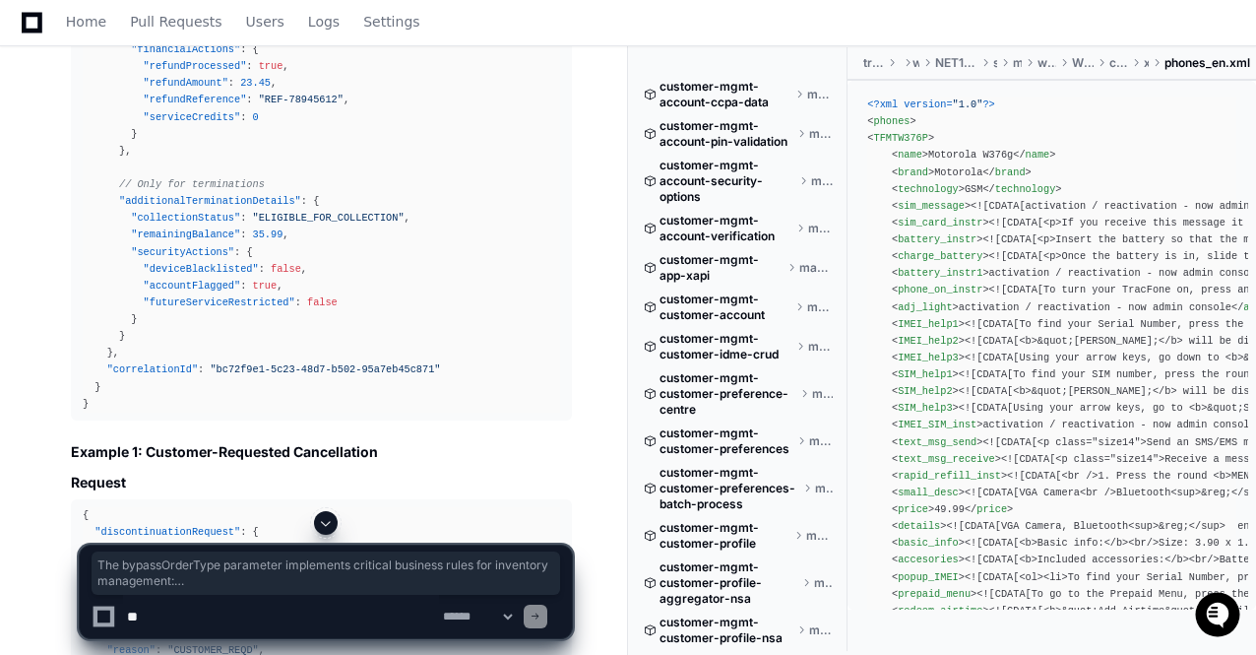
drag, startPoint x: 70, startPoint y: 247, endPoint x: 359, endPoint y: 441, distance: 348.3
copy article "The bypassOrderType parameter implements critical business rules for inventory …"
